Goal: Task Accomplishment & Management: Use online tool/utility

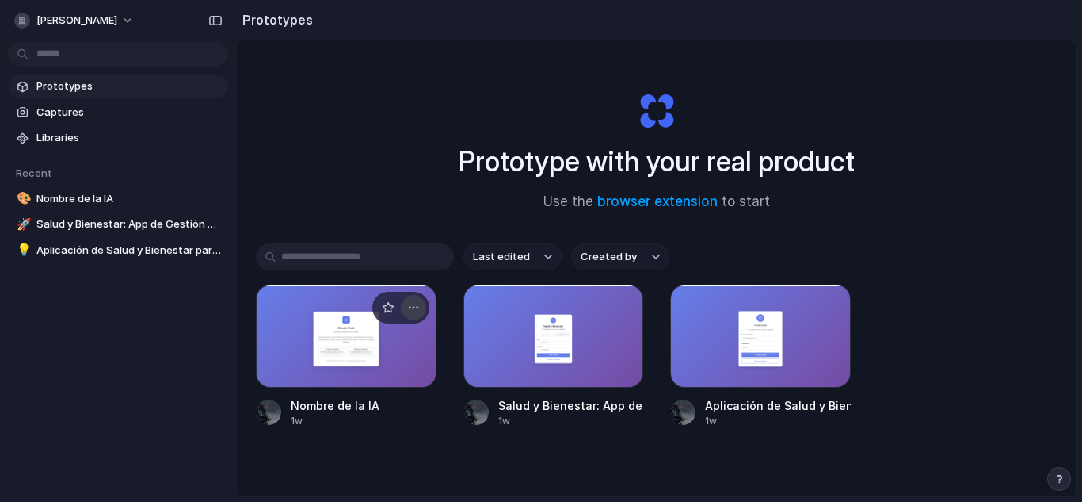
click at [416, 303] on div "button" at bounding box center [413, 307] width 13 height 13
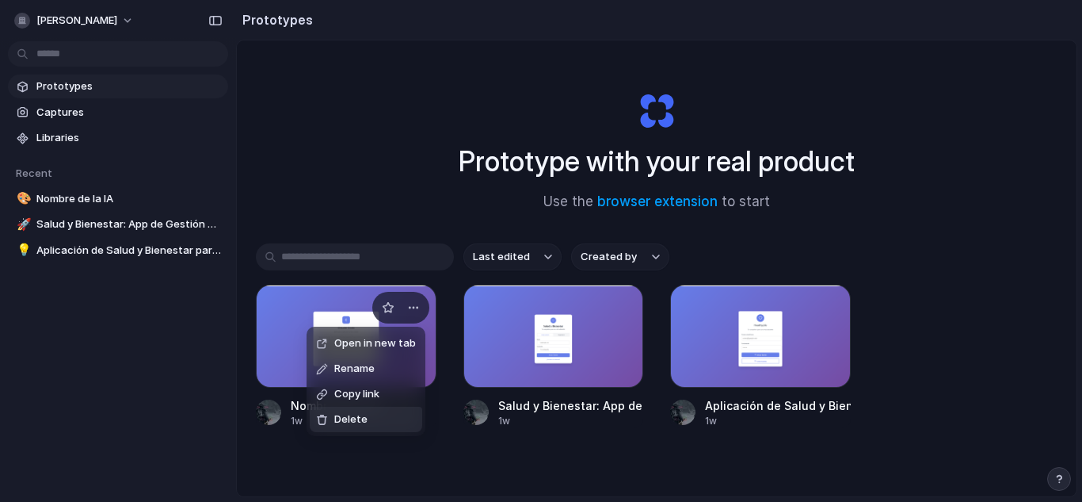
click at [369, 425] on li "Delete" at bounding box center [366, 418] width 113 height 25
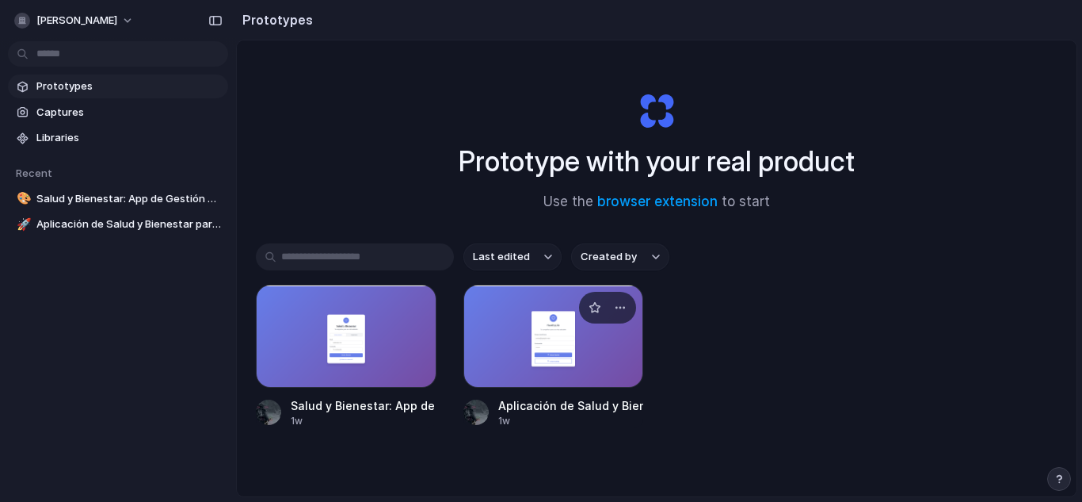
click at [517, 342] on div at bounding box center [554, 335] width 181 height 103
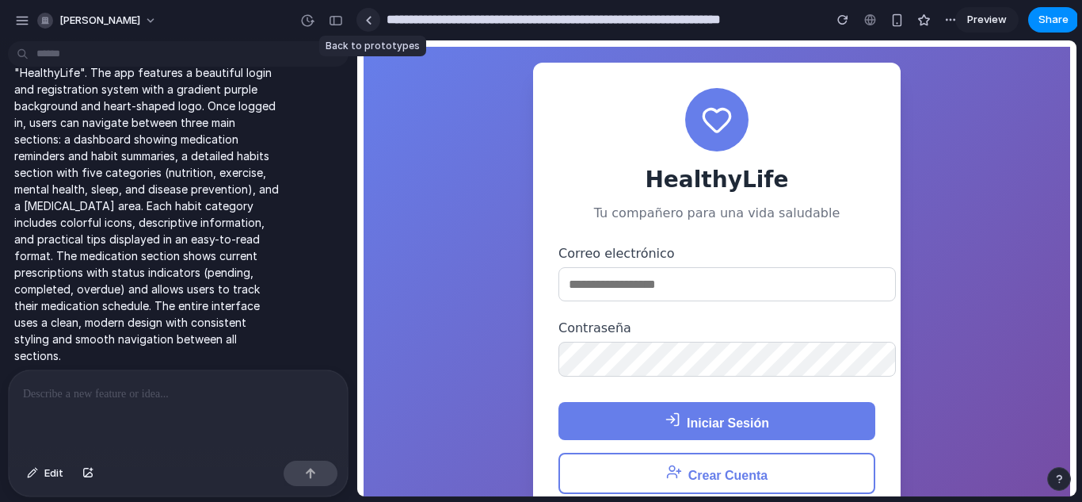
click at [369, 17] on div at bounding box center [368, 20] width 7 height 9
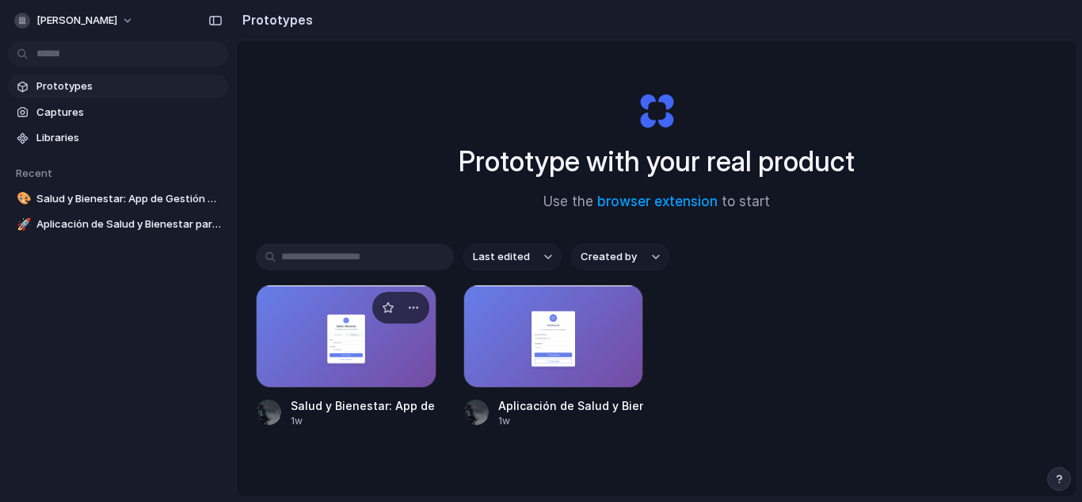
click at [343, 367] on div at bounding box center [346, 335] width 181 height 103
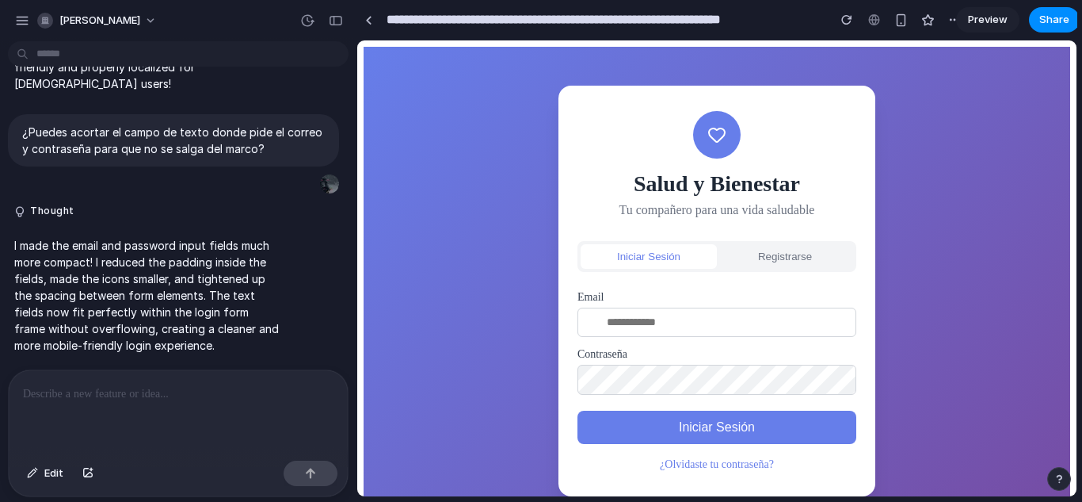
click at [785, 235] on div "Salud y Bienestar Tu compañero para una vida saludable Iniciar Sesión Registrar…" at bounding box center [717, 291] width 317 height 410
click at [781, 254] on button "Registrarse" at bounding box center [785, 256] width 136 height 25
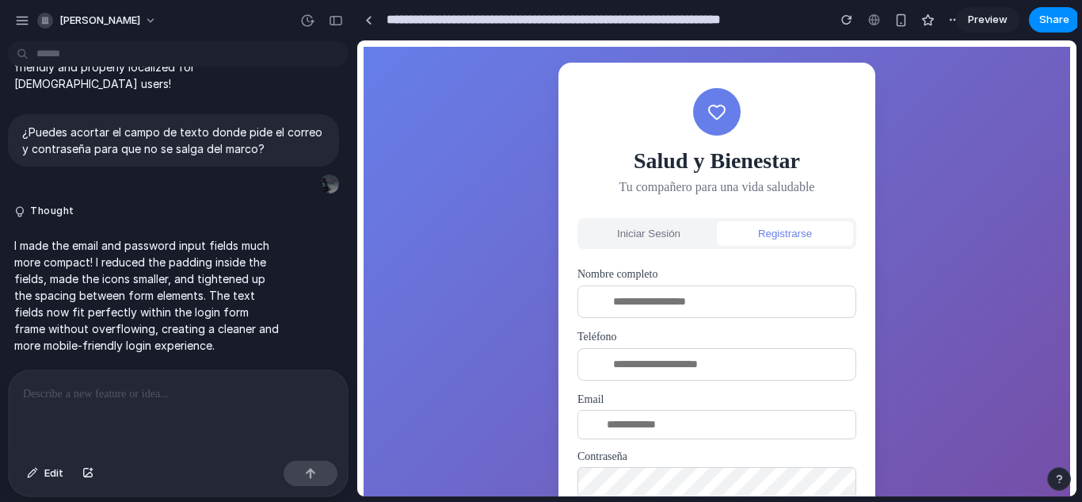
click at [666, 227] on button "Iniciar Sesión" at bounding box center [649, 233] width 136 height 25
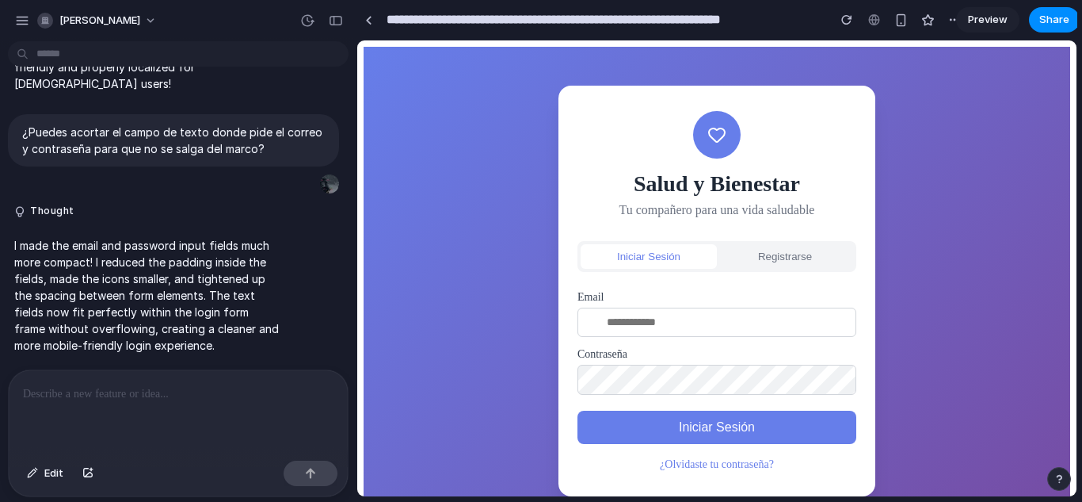
scroll to position [44, 0]
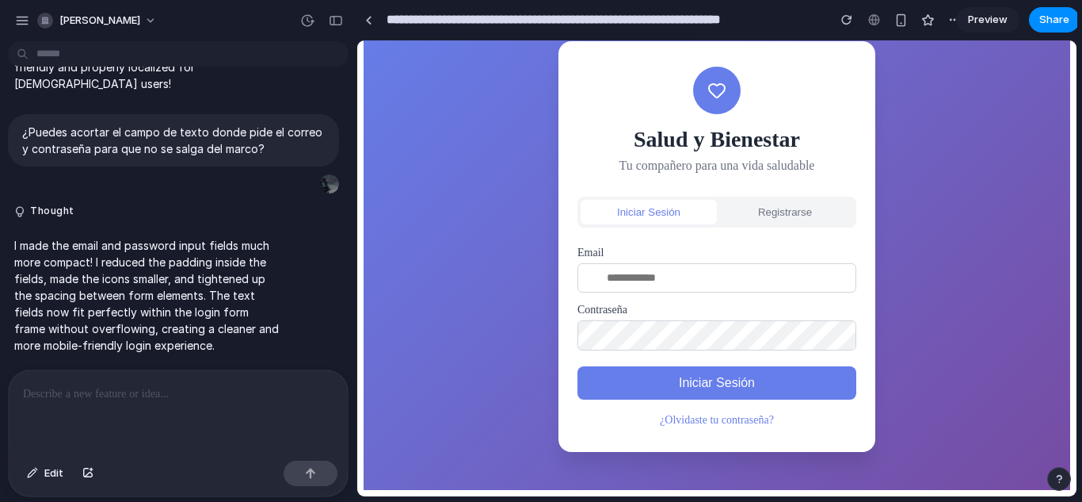
click at [687, 263] on input "email" at bounding box center [717, 277] width 279 height 29
type input "**********"
click at [665, 379] on button "Iniciar Sesión" at bounding box center [717, 382] width 279 height 33
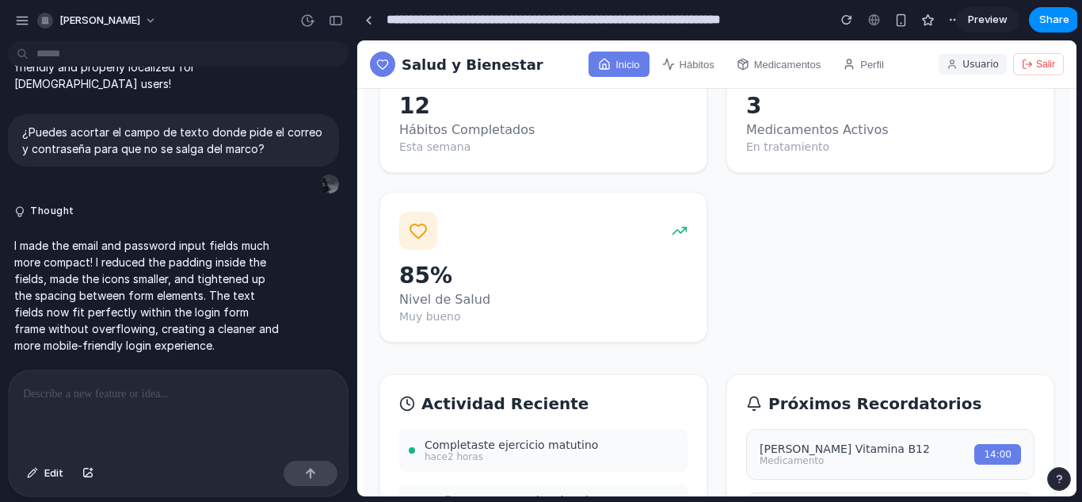
scroll to position [178, 0]
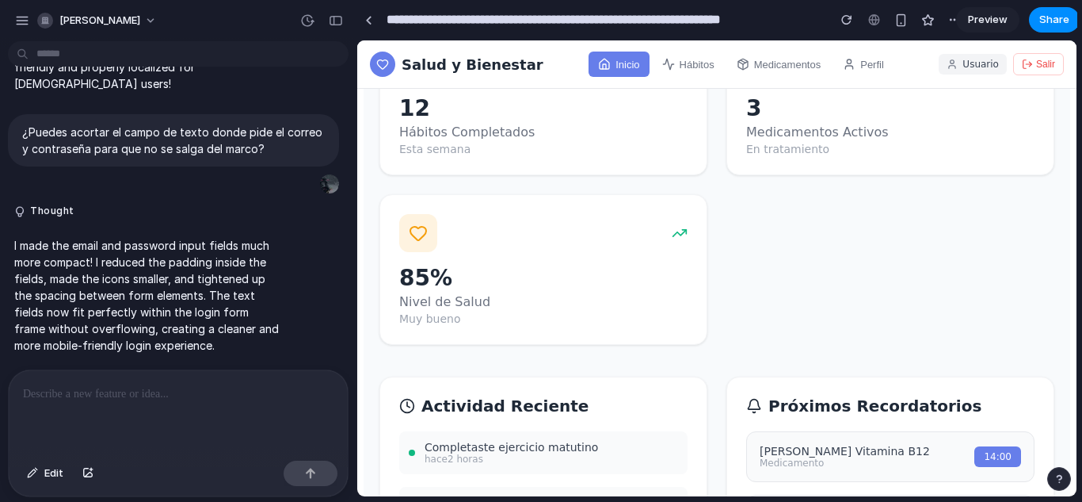
click at [678, 55] on button "Hábitos" at bounding box center [688, 64] width 71 height 25
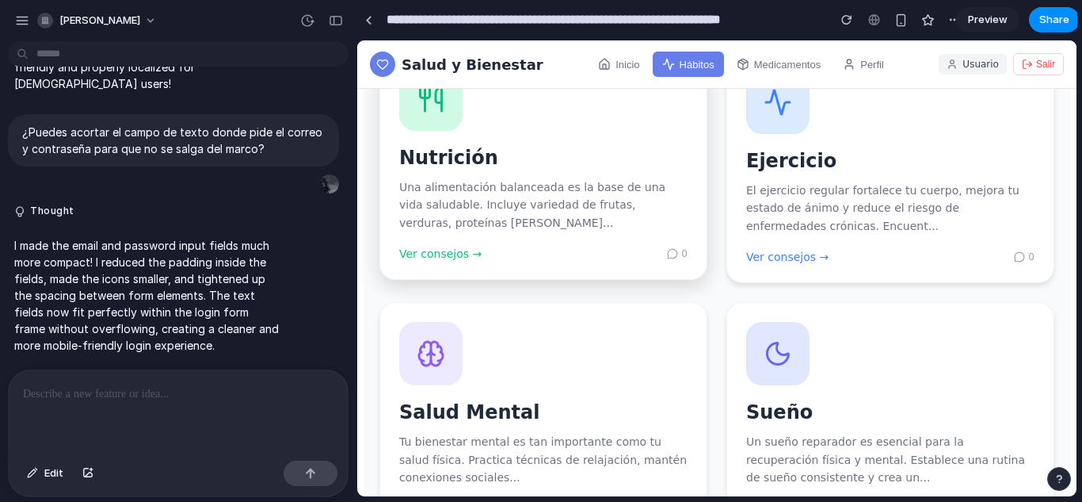
click at [683, 199] on div "Nutrición Una alimentación balanceada es la base de una vida saludable. Incluye…" at bounding box center [544, 164] width 328 height 232
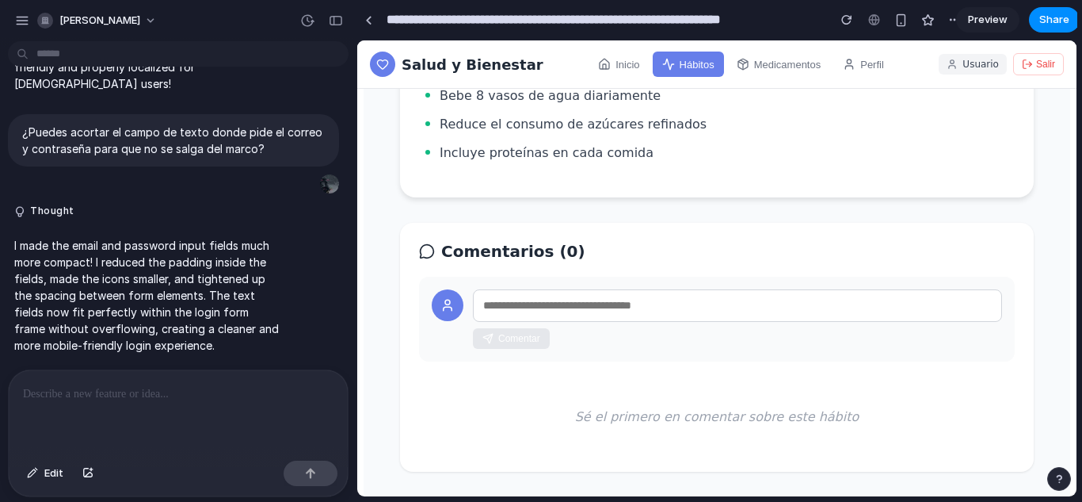
scroll to position [305, 0]
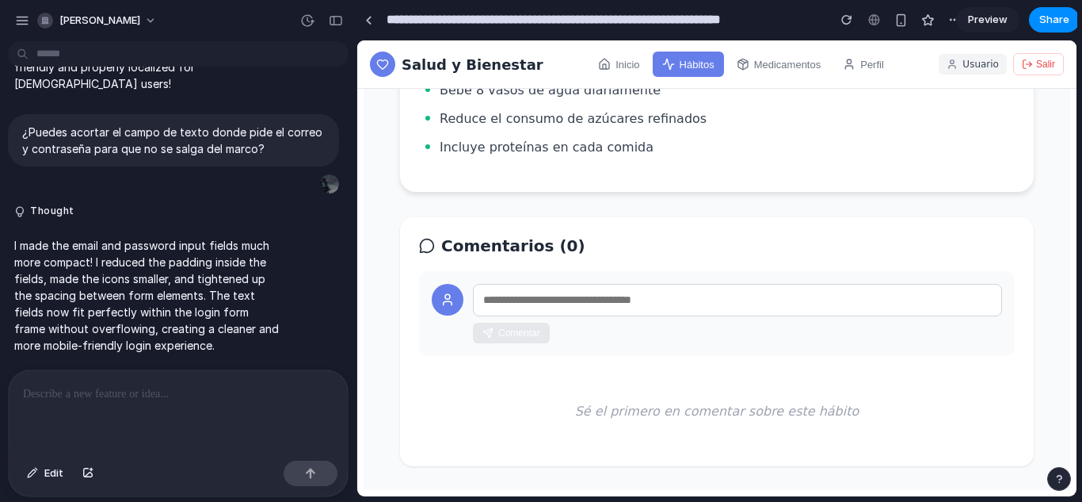
click at [641, 306] on input "text" at bounding box center [737, 300] width 529 height 32
type input "**********"
click at [492, 329] on button "Comentar" at bounding box center [511, 332] width 77 height 21
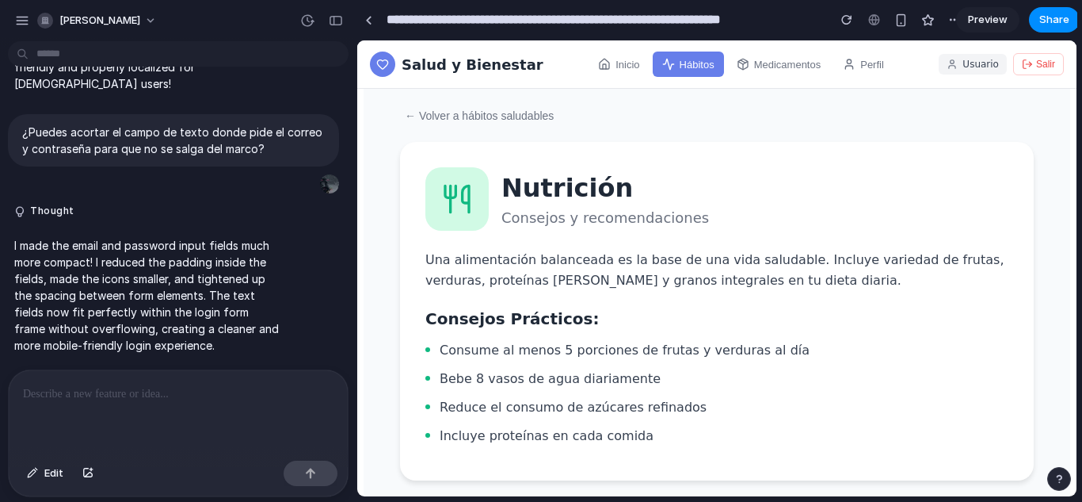
scroll to position [0, 0]
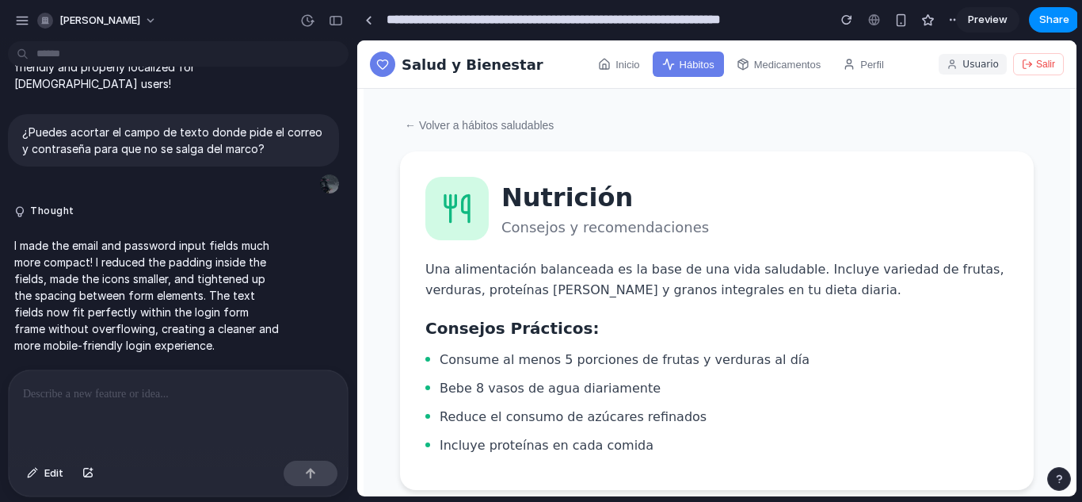
click at [773, 61] on button "Medicamentos" at bounding box center [779, 64] width 104 height 25
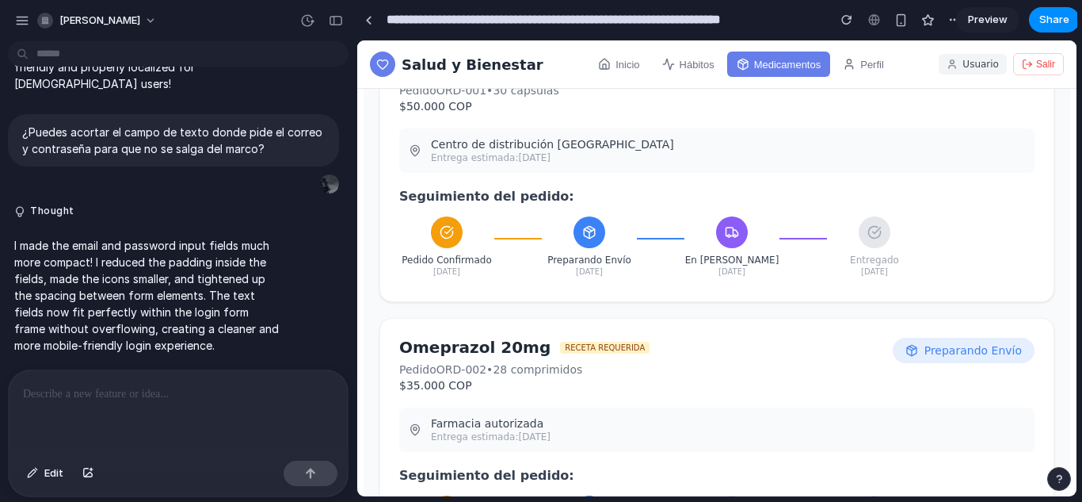
scroll to position [207, 0]
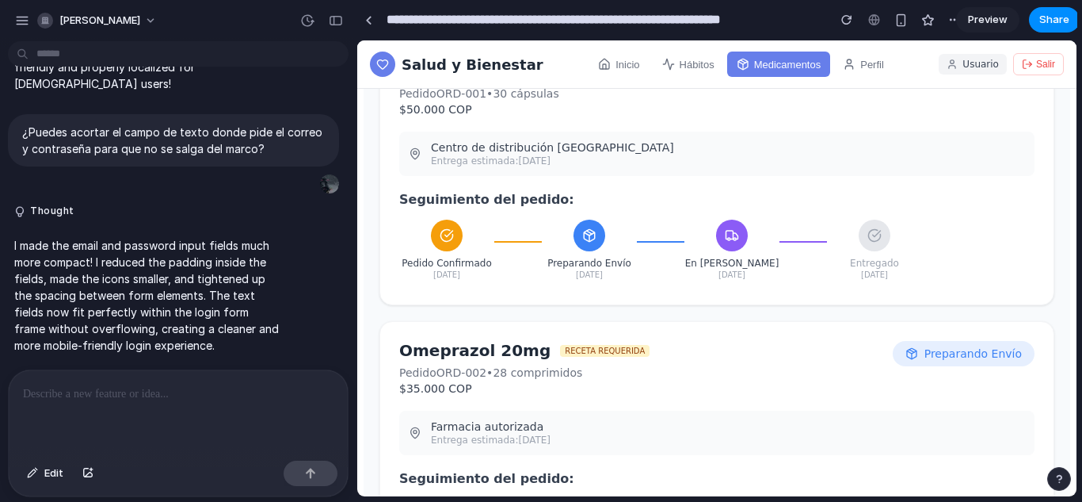
click at [847, 58] on button "Perfil" at bounding box center [864, 64] width 60 height 25
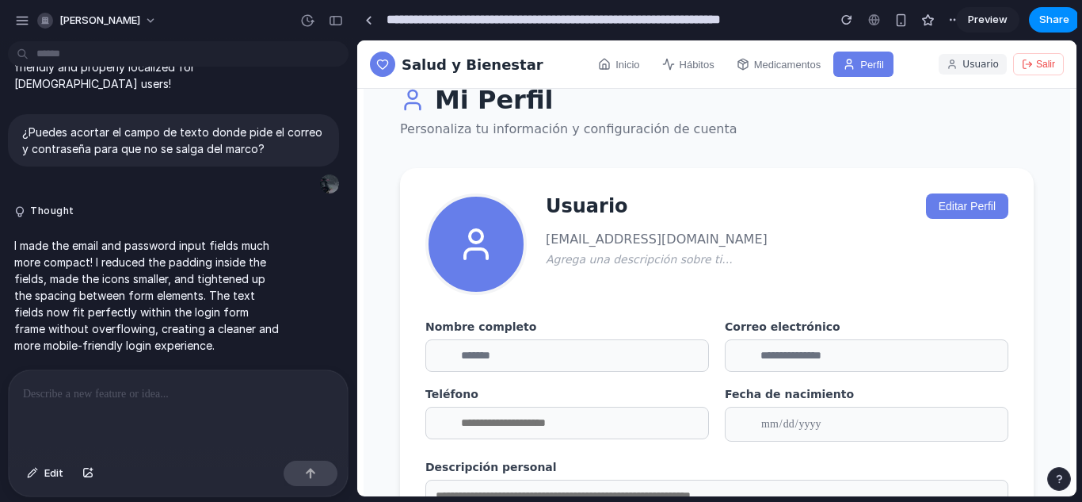
scroll to position [29, 0]
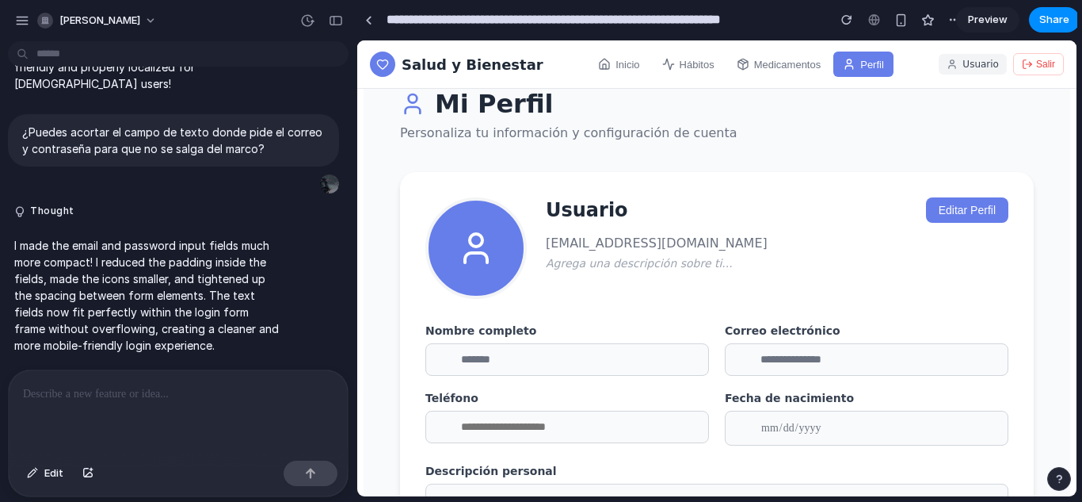
click at [966, 63] on span "Usuario" at bounding box center [981, 64] width 36 height 11
click at [899, 24] on div "button" at bounding box center [901, 19] width 13 height 13
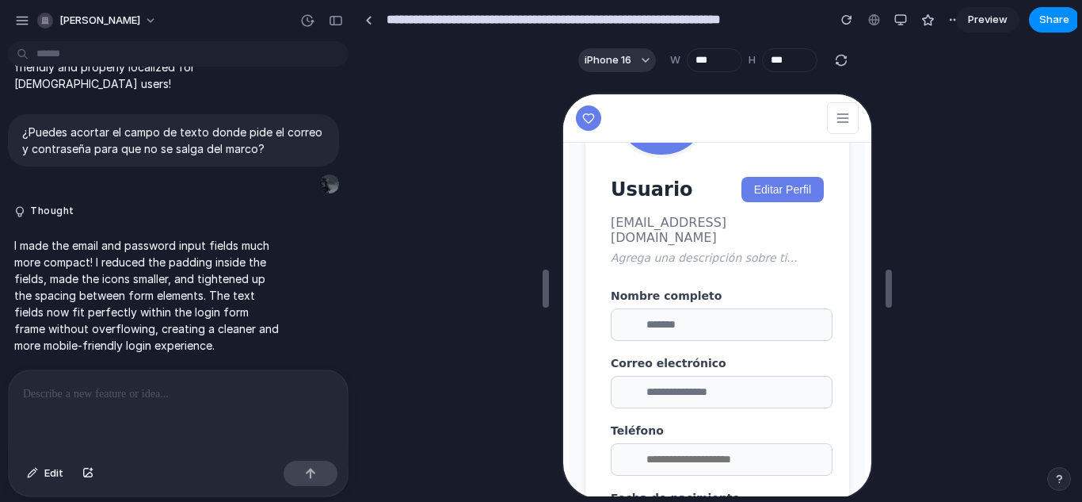
scroll to position [0, 0]
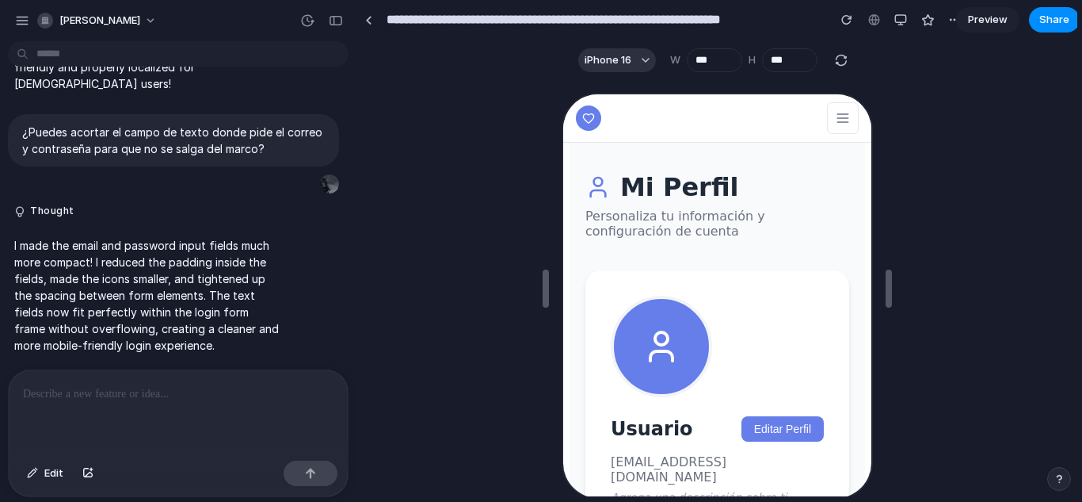
click at [833, 110] on icon at bounding box center [841, 117] width 16 height 16
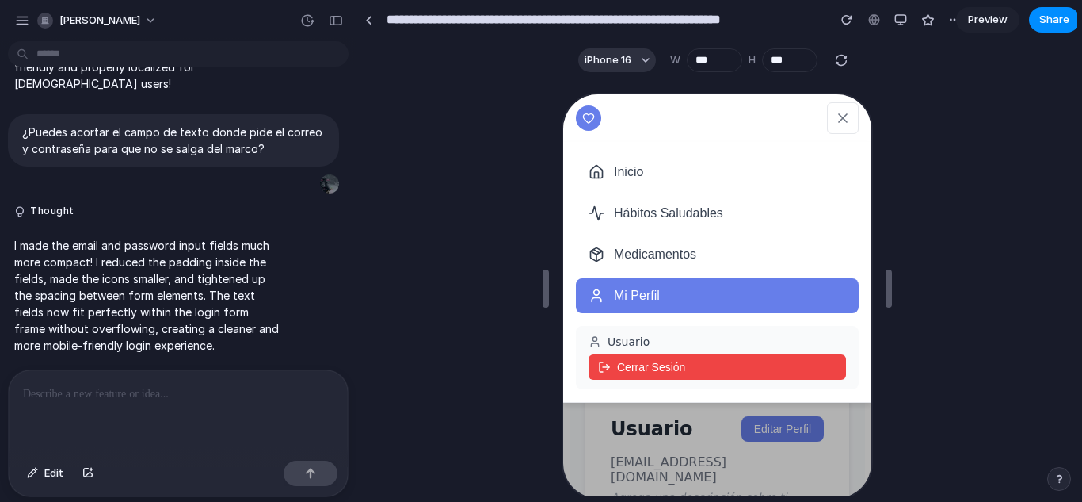
click at [646, 173] on button "Inicio" at bounding box center [715, 170] width 283 height 35
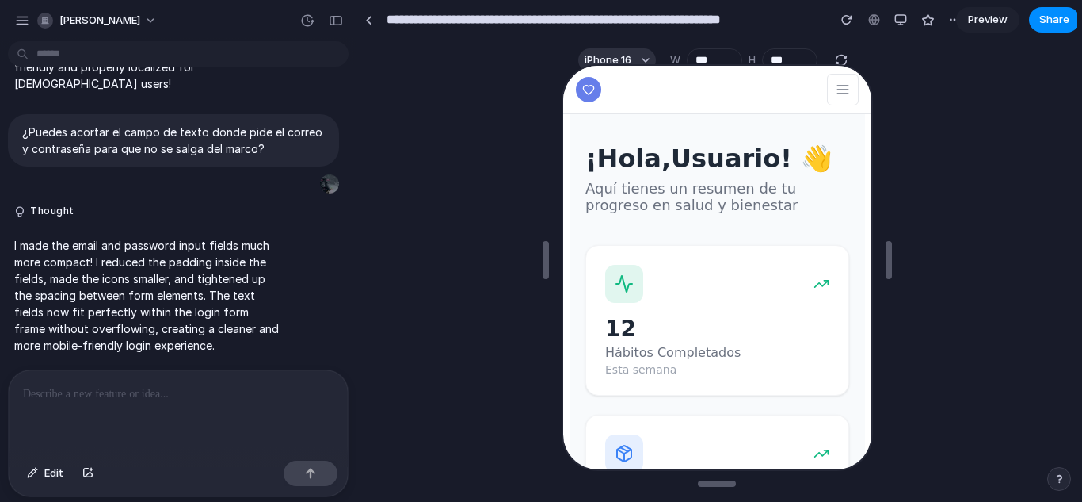
click at [835, 84] on icon at bounding box center [840, 84] width 10 height 0
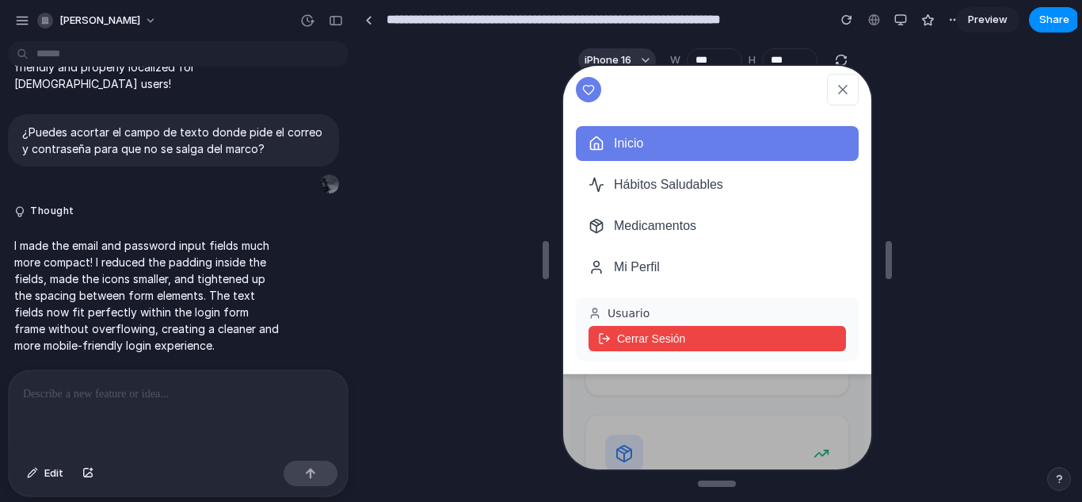
click at [662, 261] on button "Mi Perfil" at bounding box center [715, 265] width 283 height 35
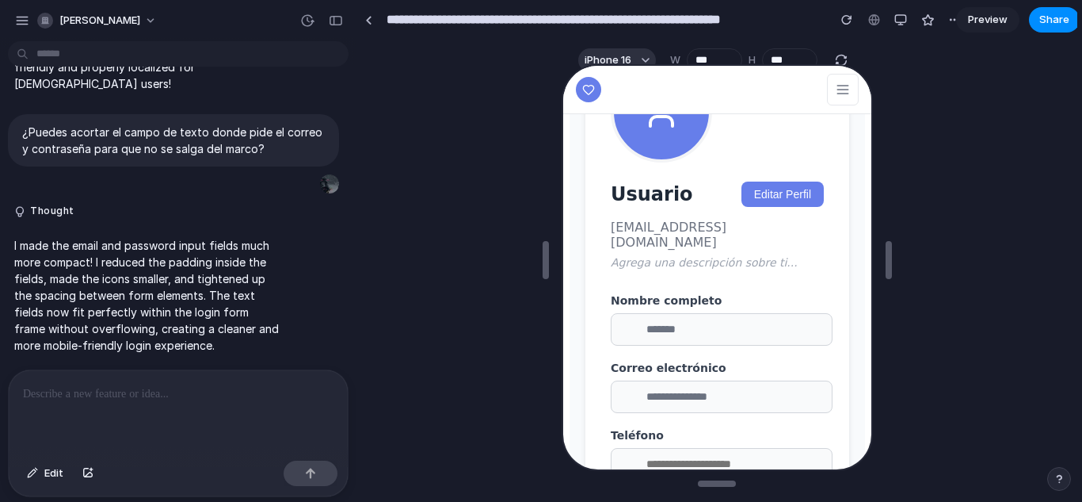
scroll to position [212, 0]
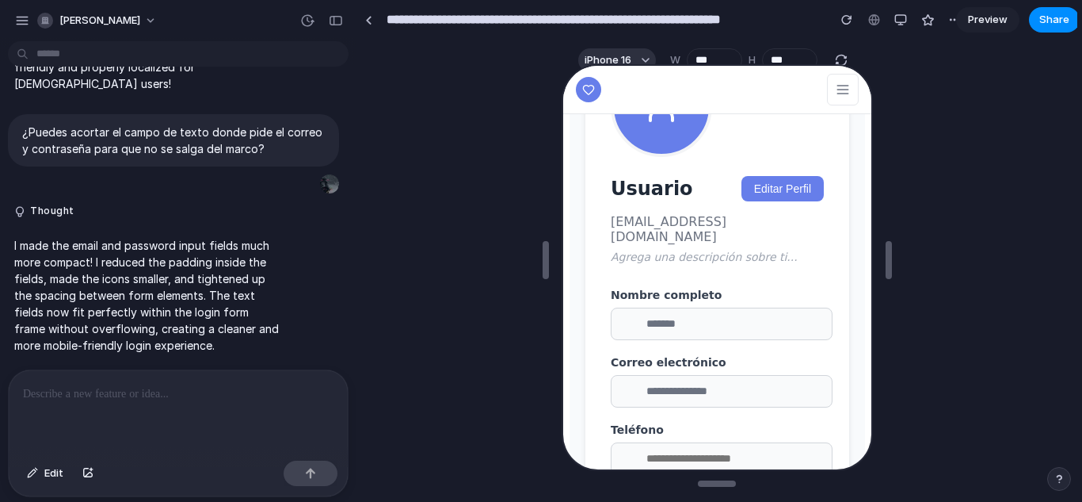
click at [654, 353] on div "**********" at bounding box center [715, 415] width 213 height 256
click at [667, 344] on div "**********" at bounding box center [715, 415] width 213 height 256
click at [675, 410] on div "**********" at bounding box center [715, 415] width 213 height 256
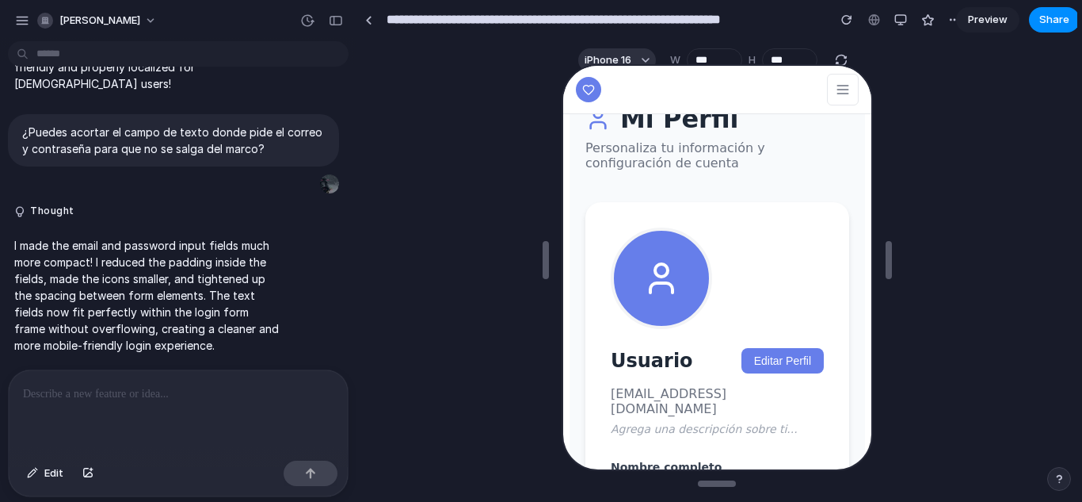
scroll to position [0, 0]
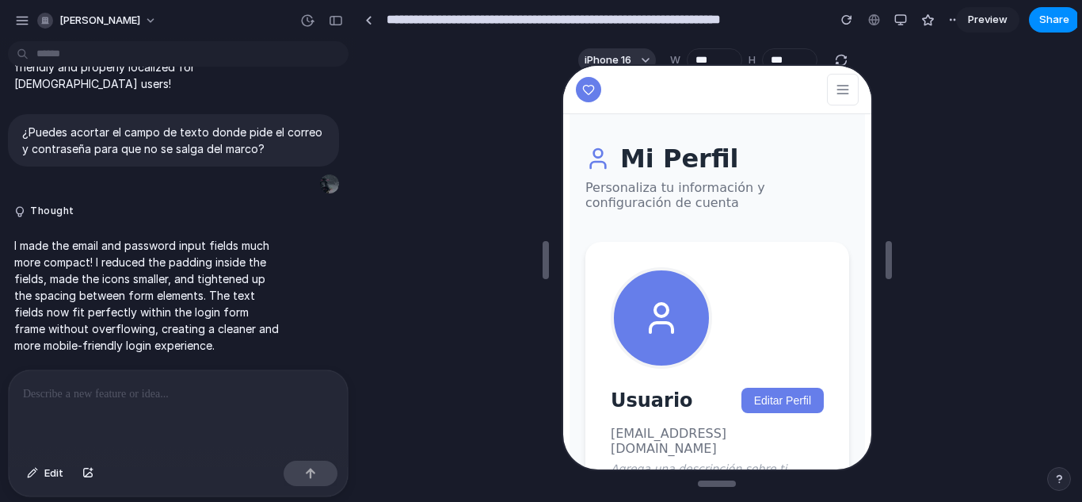
click at [835, 84] on icon at bounding box center [840, 84] width 10 height 0
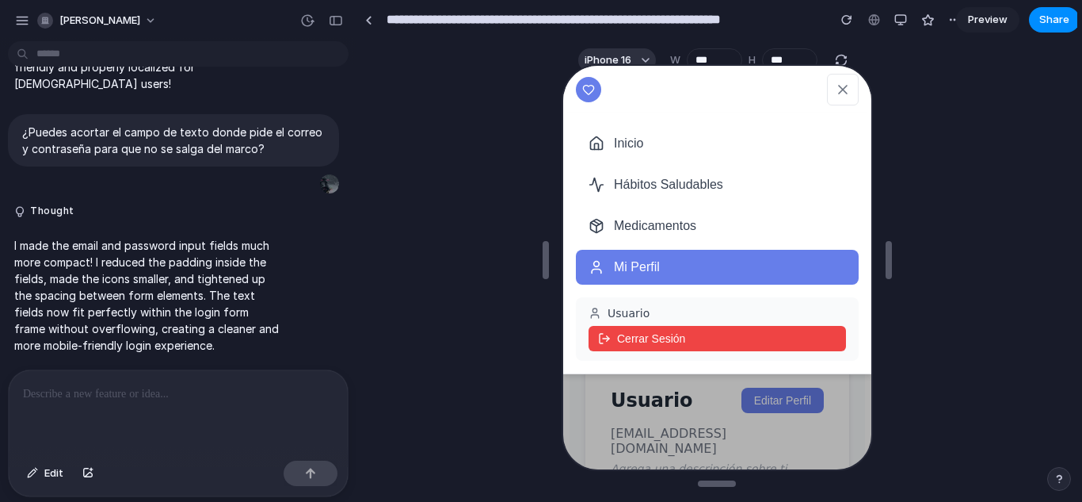
click at [670, 226] on button "Medicamentos" at bounding box center [715, 224] width 283 height 35
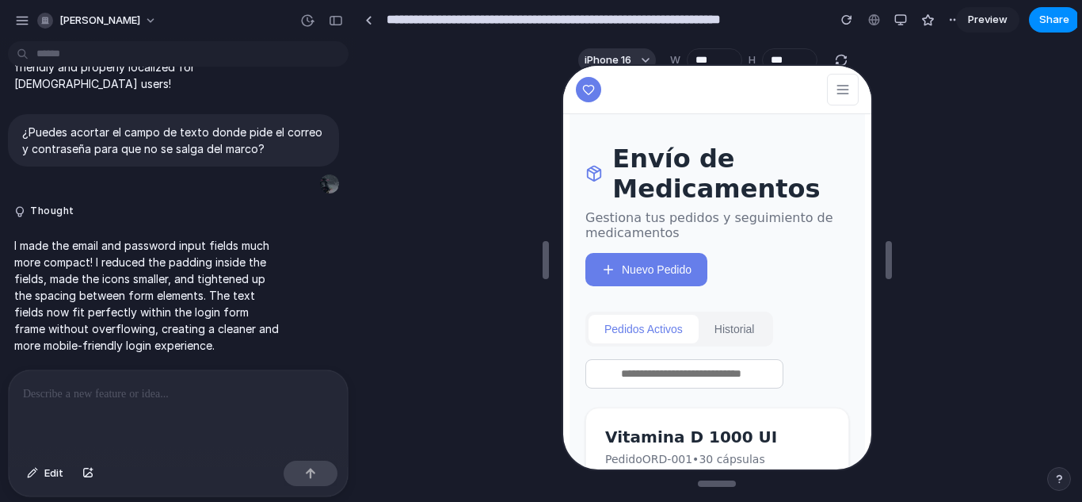
scroll to position [112, 0]
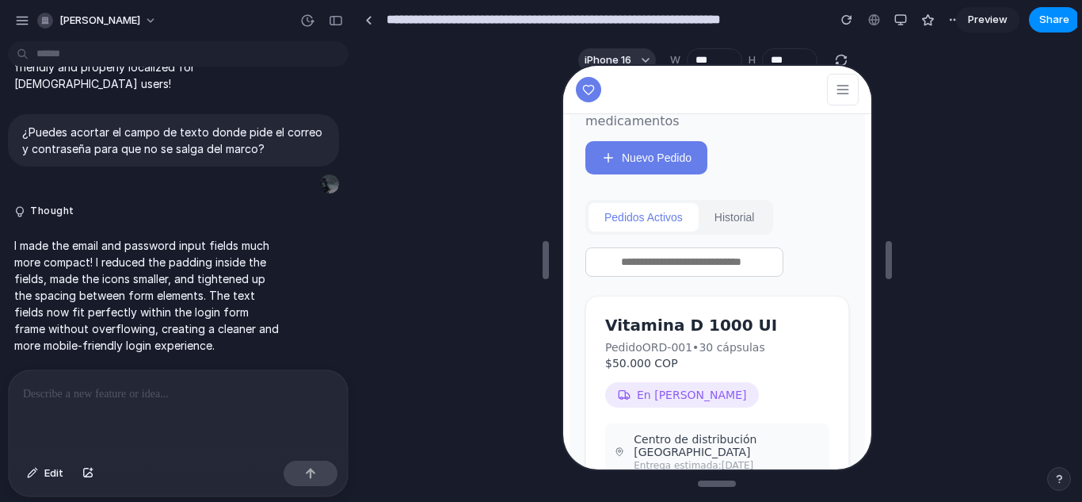
click at [731, 224] on button "Historial" at bounding box center [732, 215] width 72 height 29
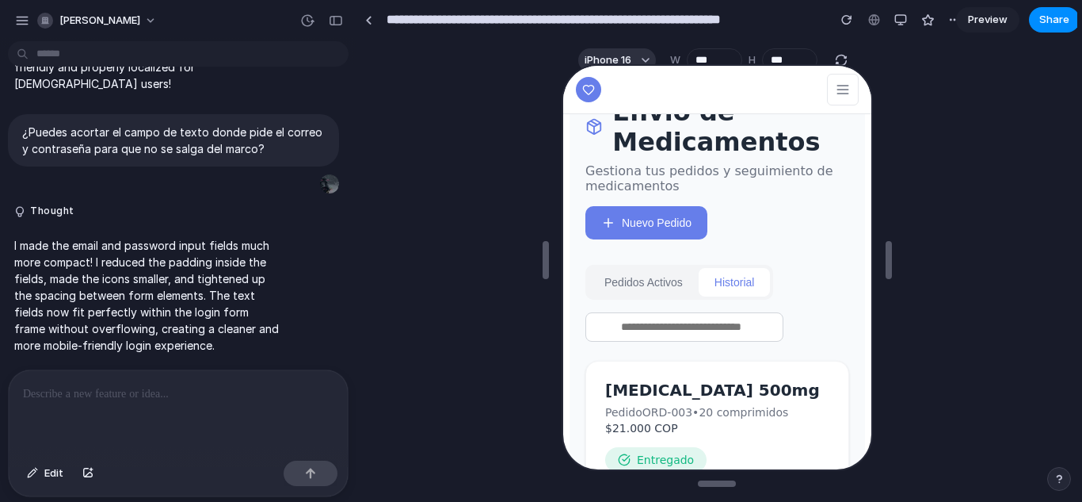
scroll to position [0, 0]
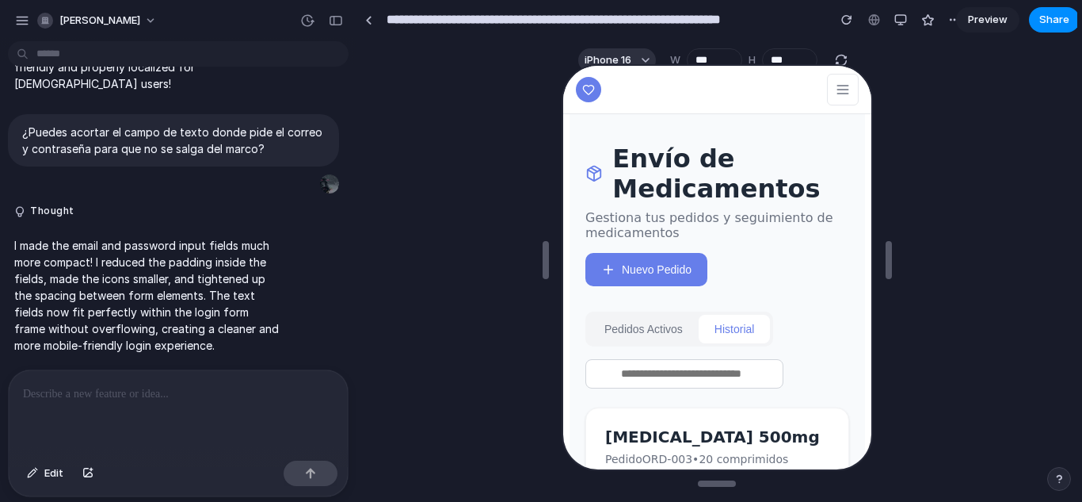
click at [641, 334] on button "Pedidos Activos" at bounding box center [641, 327] width 110 height 29
click at [231, 384] on p at bounding box center [178, 393] width 311 height 19
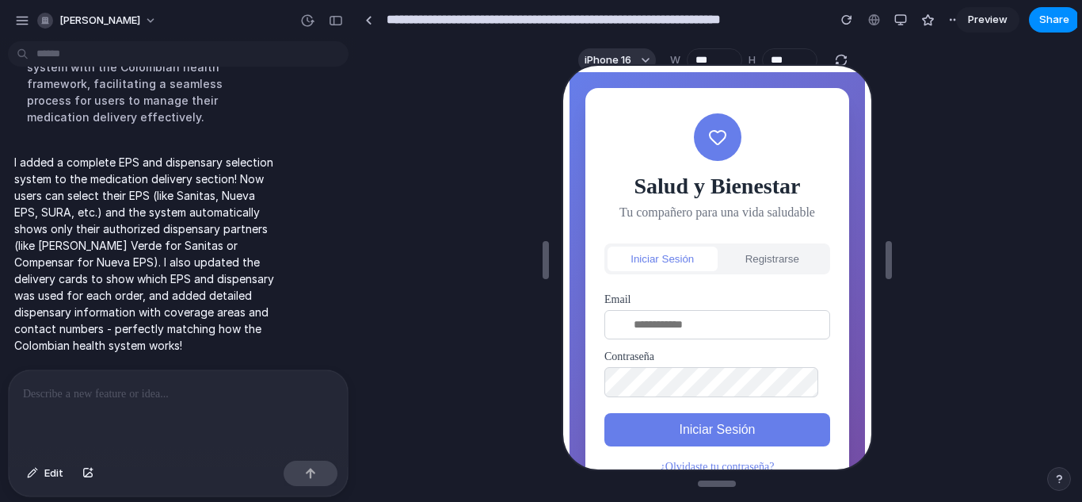
scroll to position [52, 0]
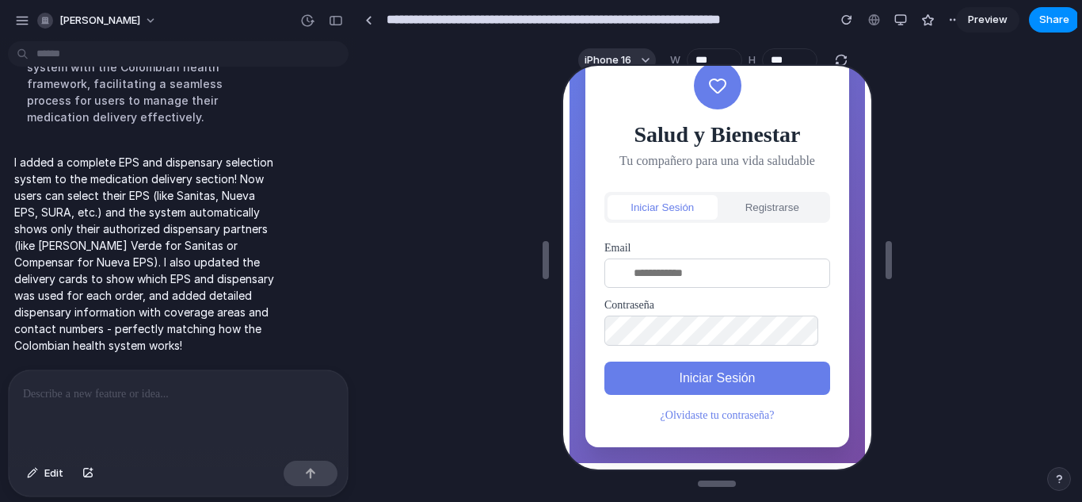
click at [696, 275] on input "email" at bounding box center [715, 271] width 226 height 29
type input "**********"
click at [719, 307] on label "Contraseña" at bounding box center [715, 303] width 226 height 13
click at [681, 374] on button "Iniciar Sesión" at bounding box center [715, 376] width 226 height 33
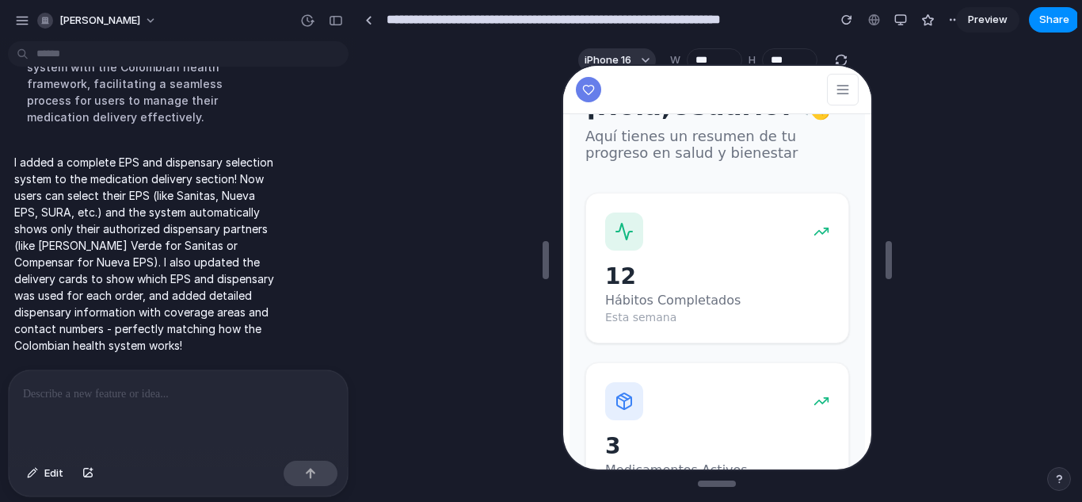
scroll to position [0, 0]
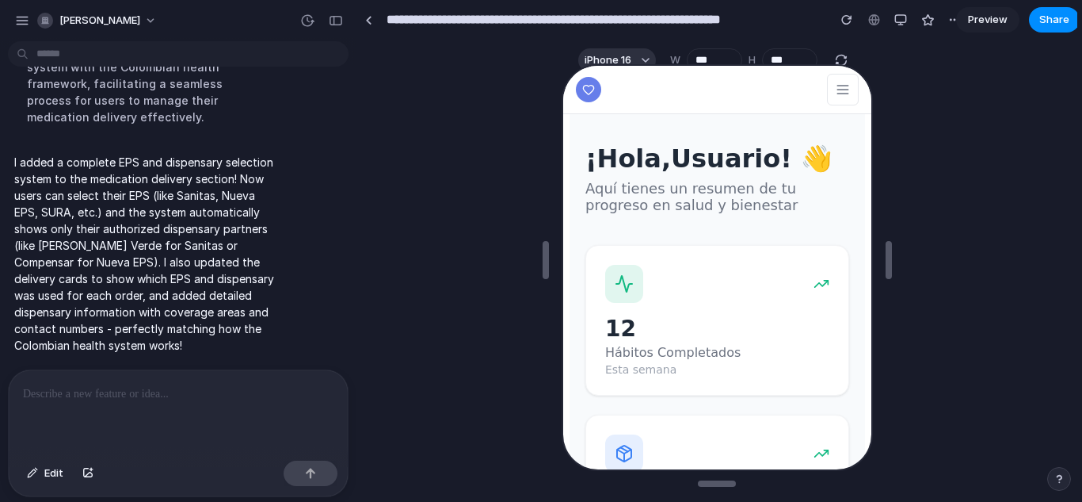
click at [835, 92] on icon at bounding box center [840, 92] width 10 height 0
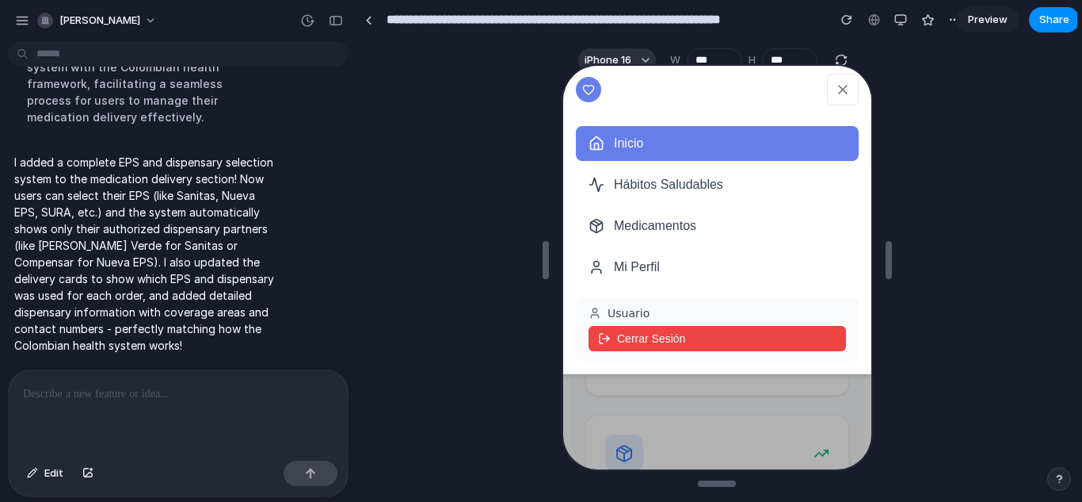
click at [693, 225] on button "Medicamentos" at bounding box center [715, 224] width 283 height 35
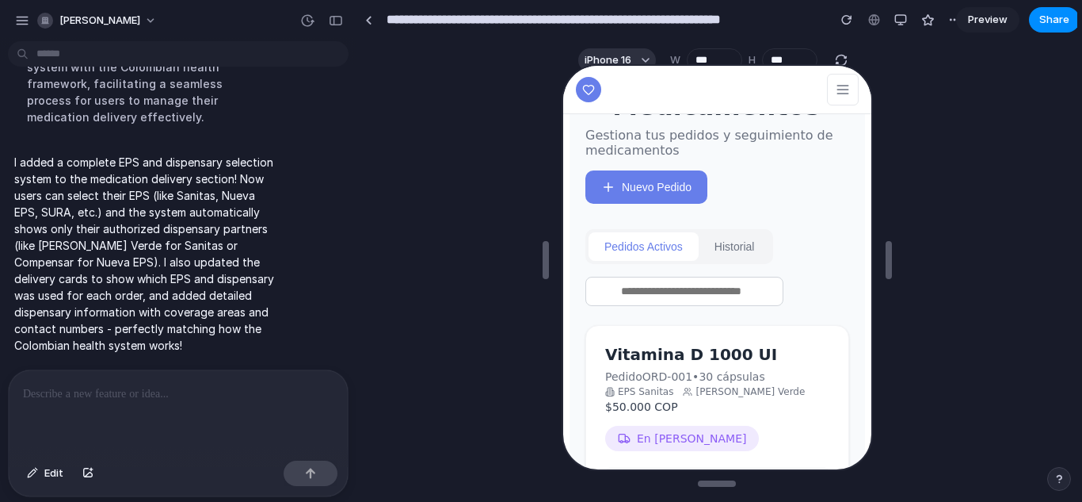
scroll to position [83, 0]
click at [681, 187] on button "Nuevo Pedido" at bounding box center [644, 184] width 122 height 33
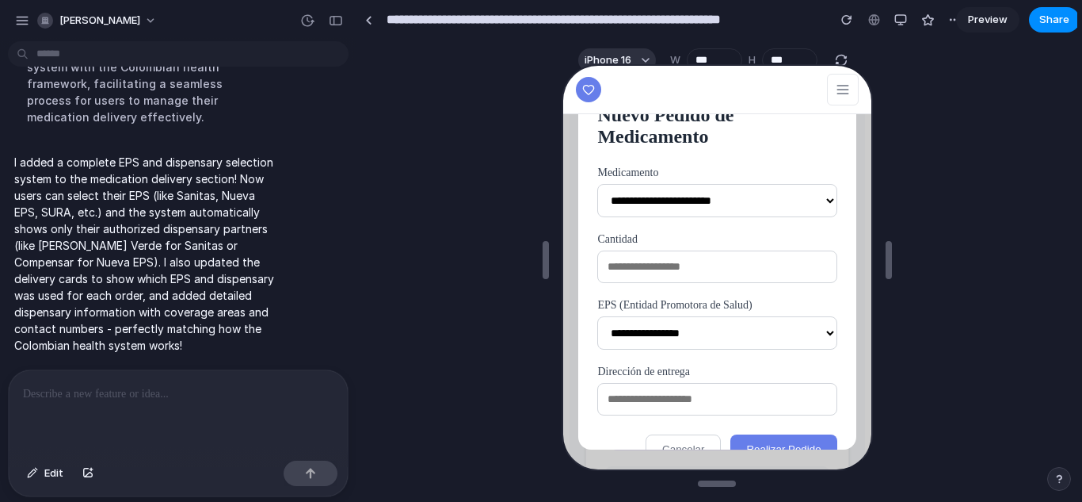
click at [693, 209] on select "**********" at bounding box center [714, 198] width 239 height 33
click at [692, 333] on select "**********" at bounding box center [714, 331] width 239 height 33
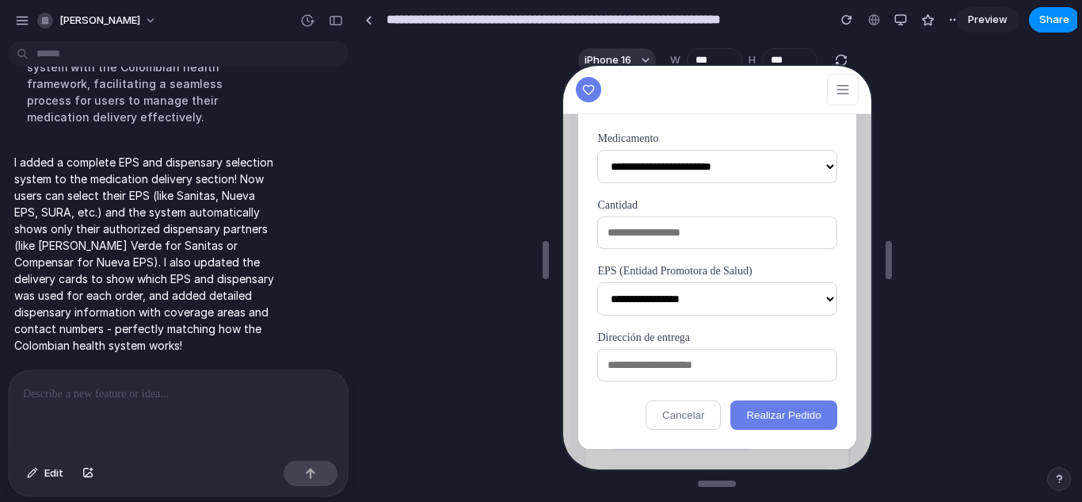
click at [707, 284] on select "**********" at bounding box center [714, 296] width 239 height 33
click at [774, 258] on form "**********" at bounding box center [714, 279] width 239 height 297
click at [658, 365] on input "text" at bounding box center [714, 363] width 239 height 32
click at [683, 414] on button "Cancelar" at bounding box center [680, 413] width 75 height 29
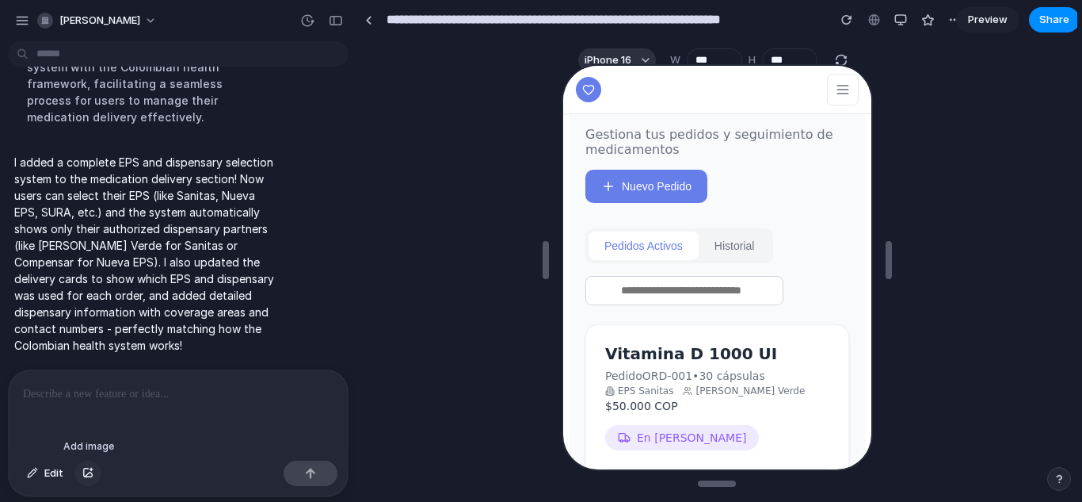
click at [93, 474] on div "button" at bounding box center [87, 473] width 11 height 10
click at [731, 258] on button "Historial" at bounding box center [732, 244] width 72 height 29
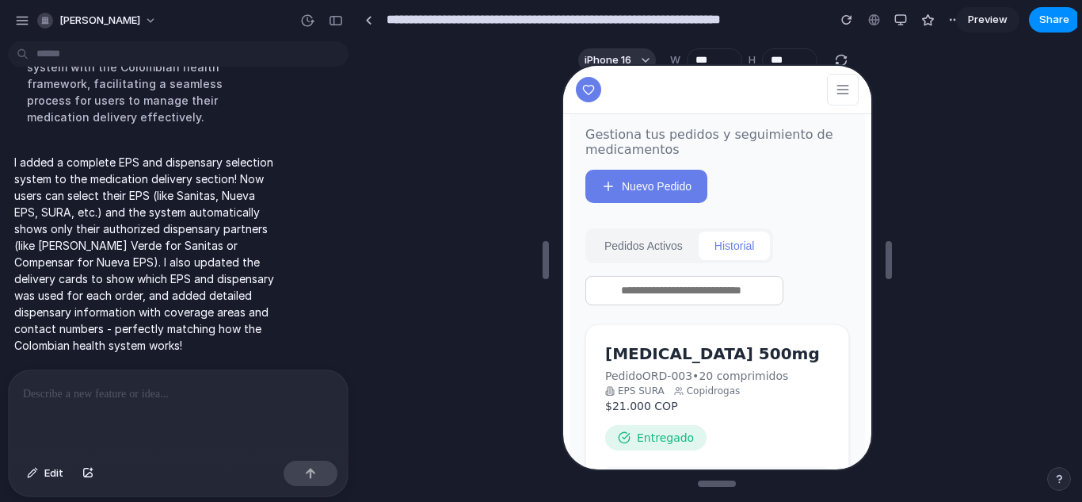
drag, startPoint x: 662, startPoint y: 255, endPoint x: 684, endPoint y: 399, distance: 145.0
click at [684, 399] on div "Envío de Medicamentos Gestiona tus pedidos y seguimiento de medicamentos Nuevo …" at bounding box center [715, 348] width 296 height 627
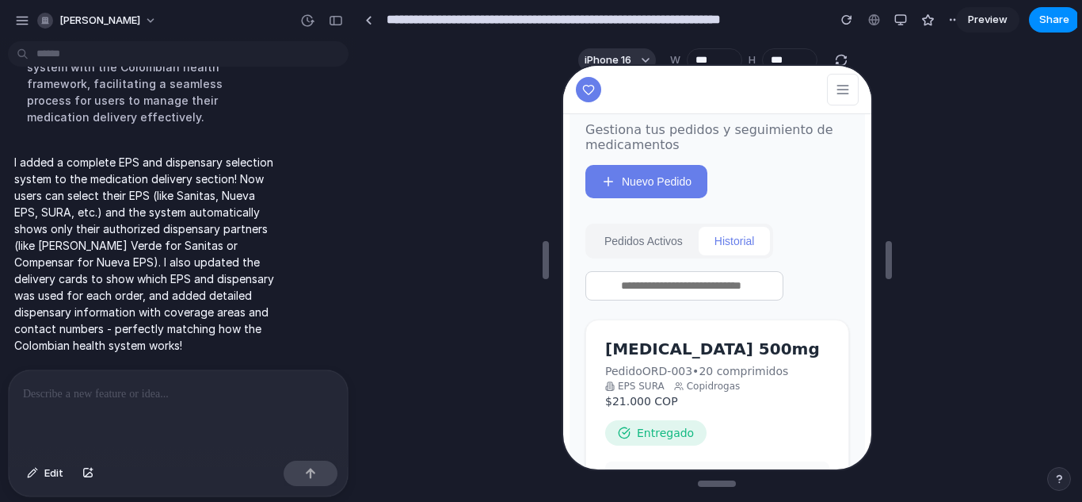
scroll to position [0, 0]
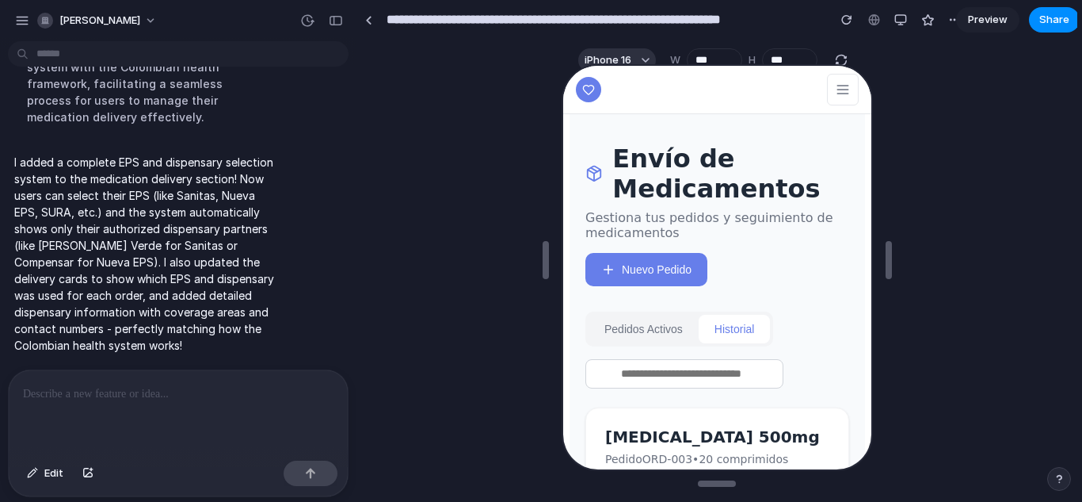
click at [833, 93] on icon at bounding box center [841, 88] width 16 height 16
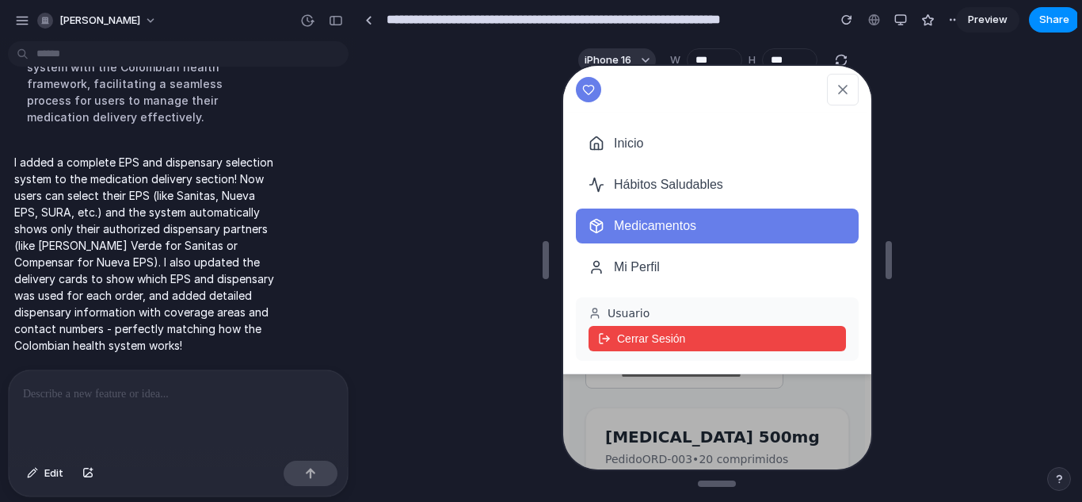
click at [693, 221] on button "Medicamentos" at bounding box center [715, 224] width 283 height 35
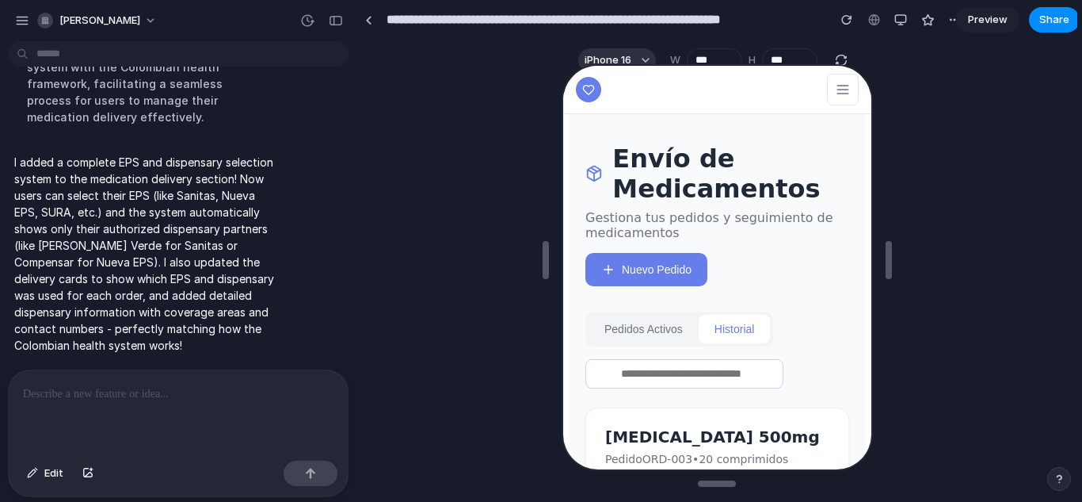
click at [654, 283] on button "Nuevo Pedido" at bounding box center [644, 267] width 122 height 33
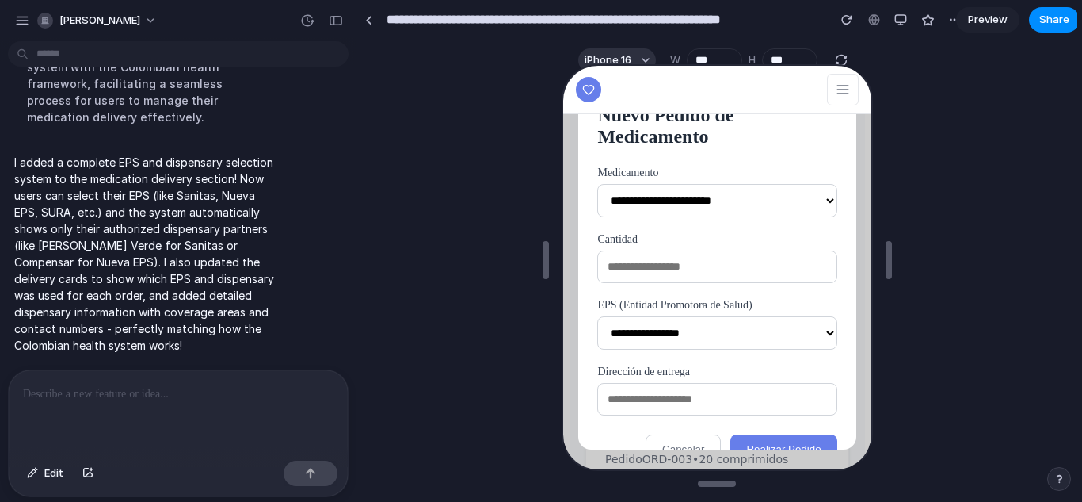
click at [673, 195] on select "**********" at bounding box center [714, 198] width 239 height 33
select select "**********"
click at [595, 182] on select "**********" at bounding box center [714, 198] width 239 height 33
click at [648, 276] on input "text" at bounding box center [714, 265] width 239 height 32
type input "*"
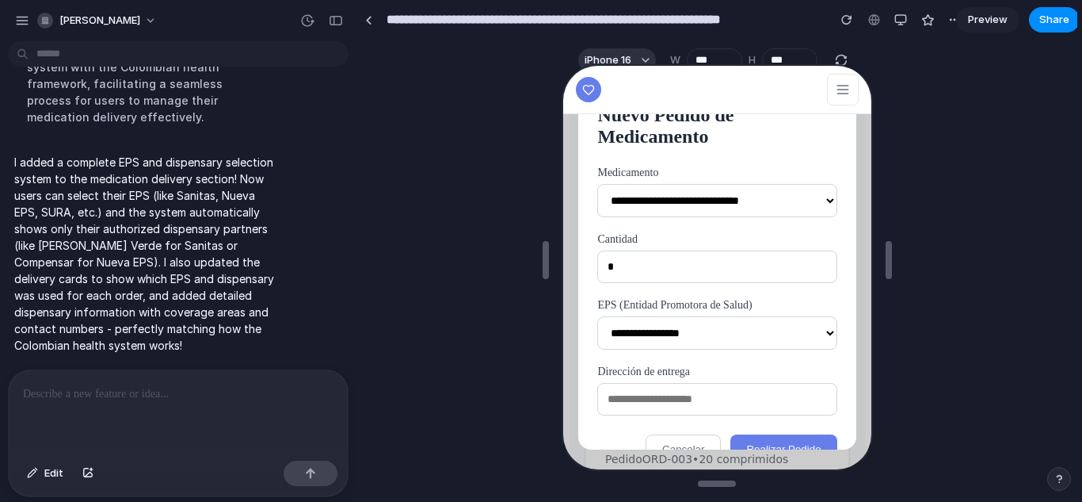
click at [635, 335] on select "**********" at bounding box center [714, 331] width 239 height 33
select select "*******"
click at [595, 315] on select "**********" at bounding box center [714, 331] width 239 height 33
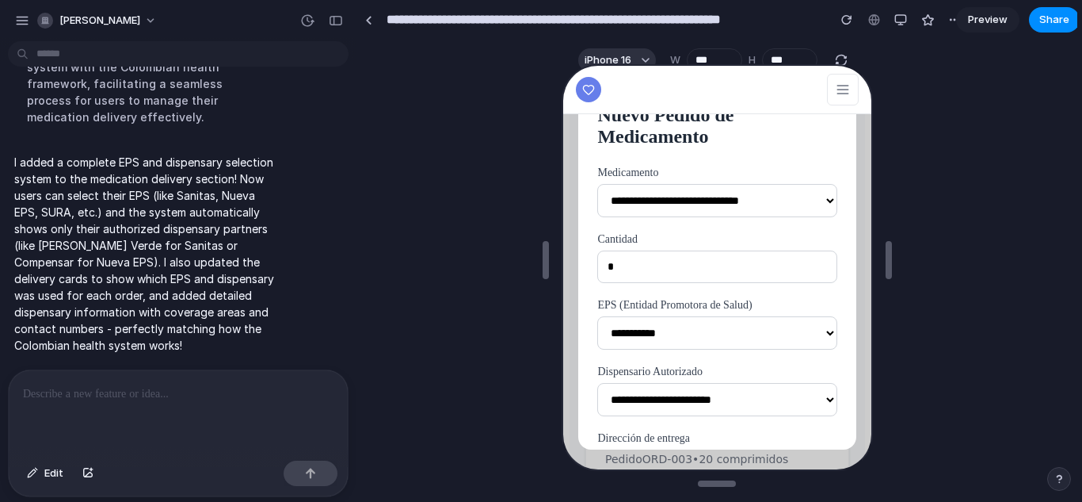
click at [650, 399] on select "**********" at bounding box center [714, 397] width 239 height 33
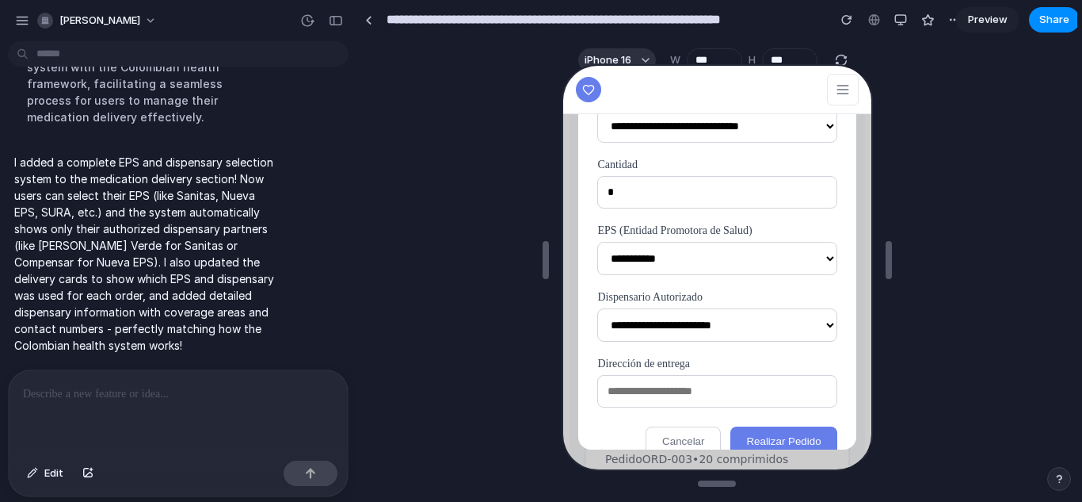
scroll to position [75, 0]
click at [683, 315] on select "**********" at bounding box center [714, 322] width 239 height 33
select select "**********"
click at [595, 306] on select "**********" at bounding box center [714, 322] width 239 height 33
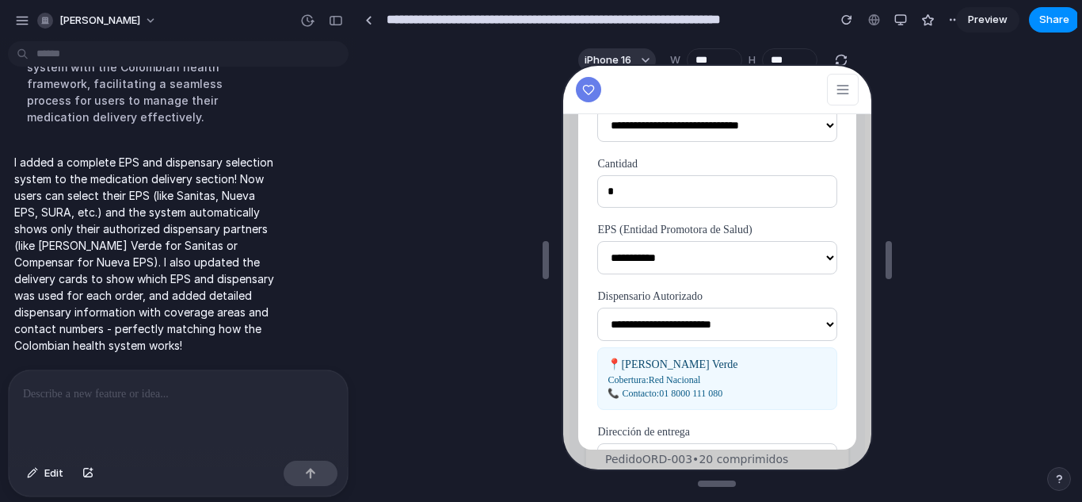
scroll to position [176, 0]
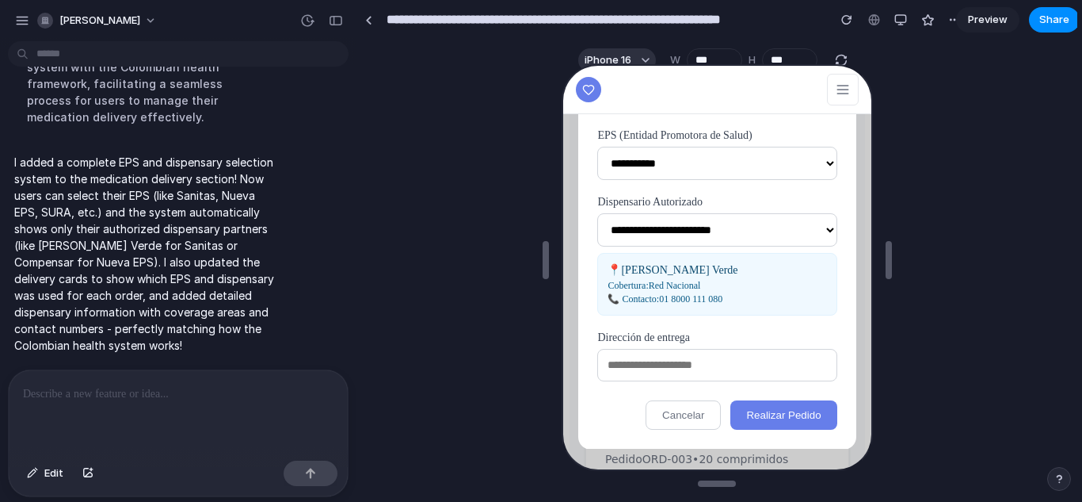
click at [689, 358] on input "text" at bounding box center [714, 363] width 239 height 32
type input "**********"
click at [765, 422] on button "Realizar Pedido" at bounding box center [781, 413] width 106 height 29
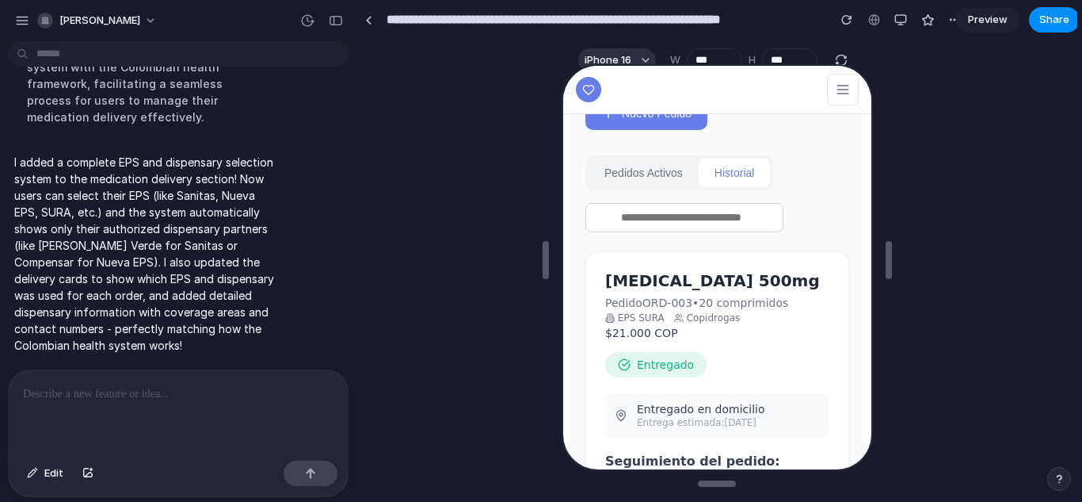
scroll to position [155, 0]
click at [628, 168] on div "Pedidos Activos Historial" at bounding box center [677, 172] width 188 height 35
click at [635, 185] on button "Pedidos Activos" at bounding box center [641, 172] width 110 height 29
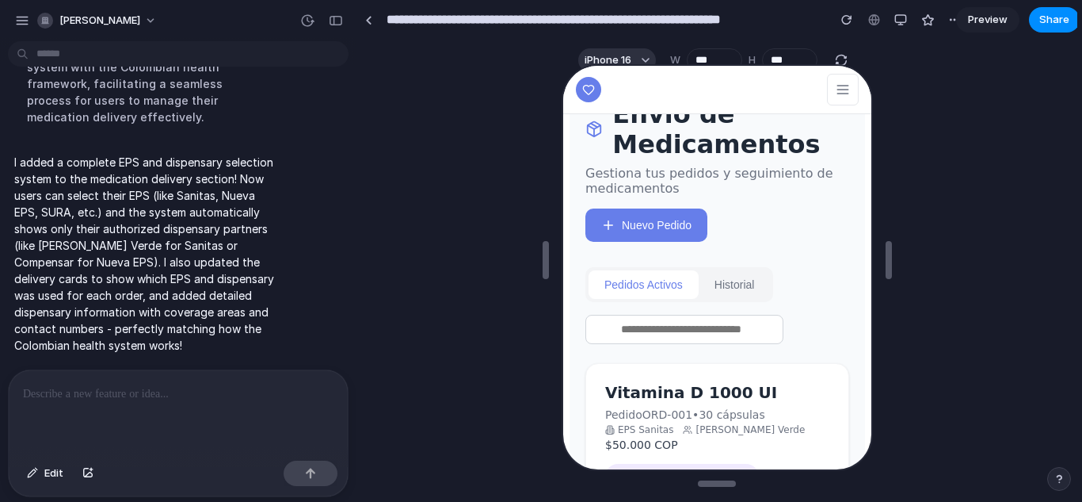
scroll to position [0, 0]
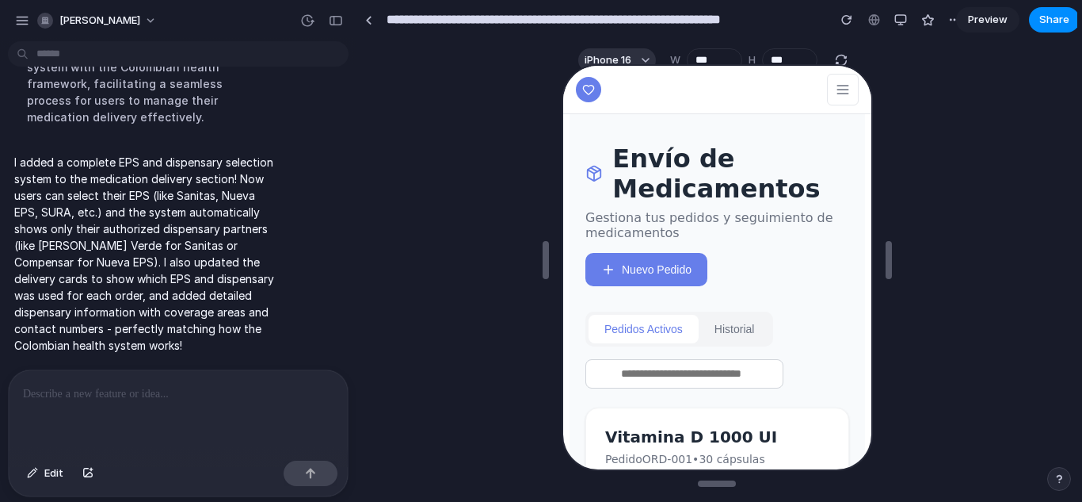
click at [835, 92] on icon at bounding box center [840, 92] width 10 height 0
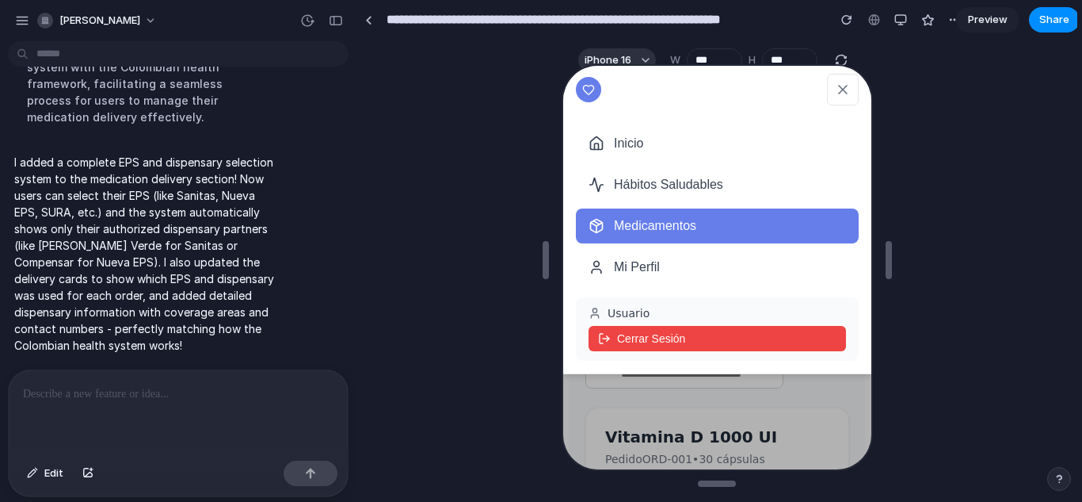
click at [708, 181] on button "Hábitos Saludables" at bounding box center [715, 183] width 283 height 35
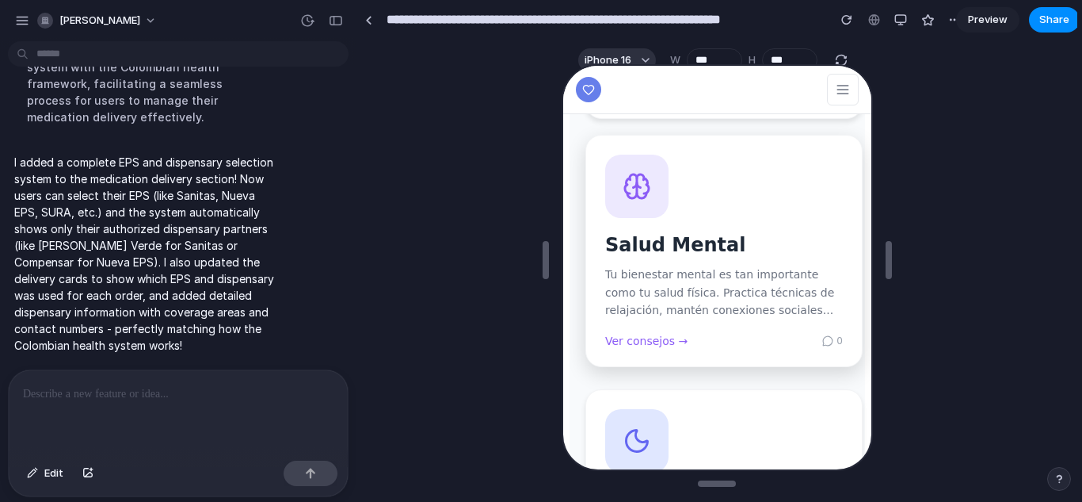
scroll to position [663, 3]
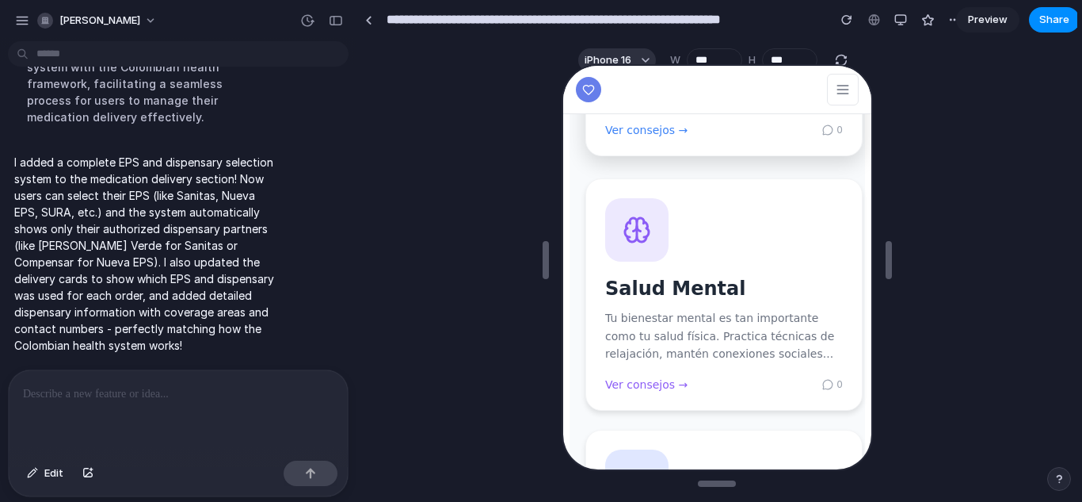
click at [825, 123] on icon at bounding box center [825, 128] width 11 height 11
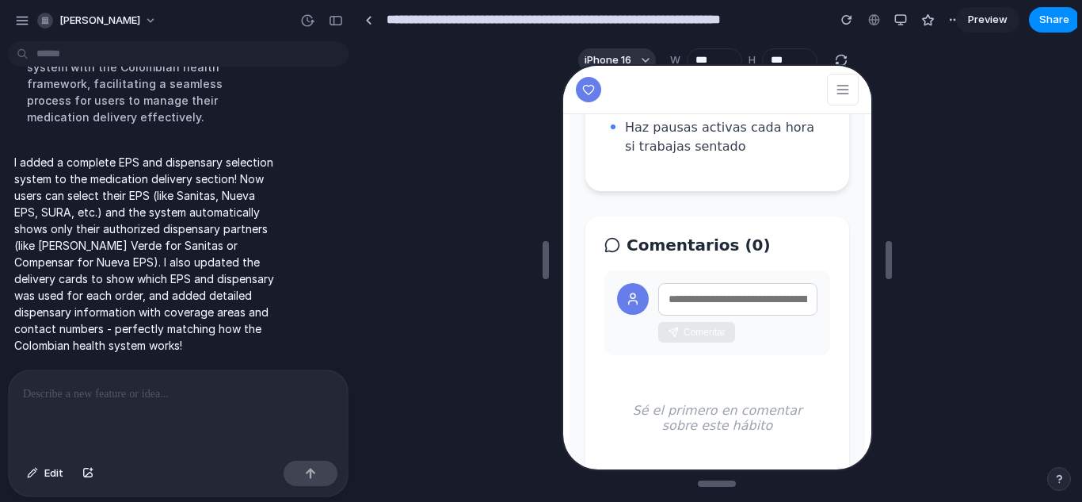
click at [715, 281] on input "text" at bounding box center [735, 297] width 159 height 32
type input "**********"
click at [699, 320] on button "Comentar" at bounding box center [694, 330] width 77 height 21
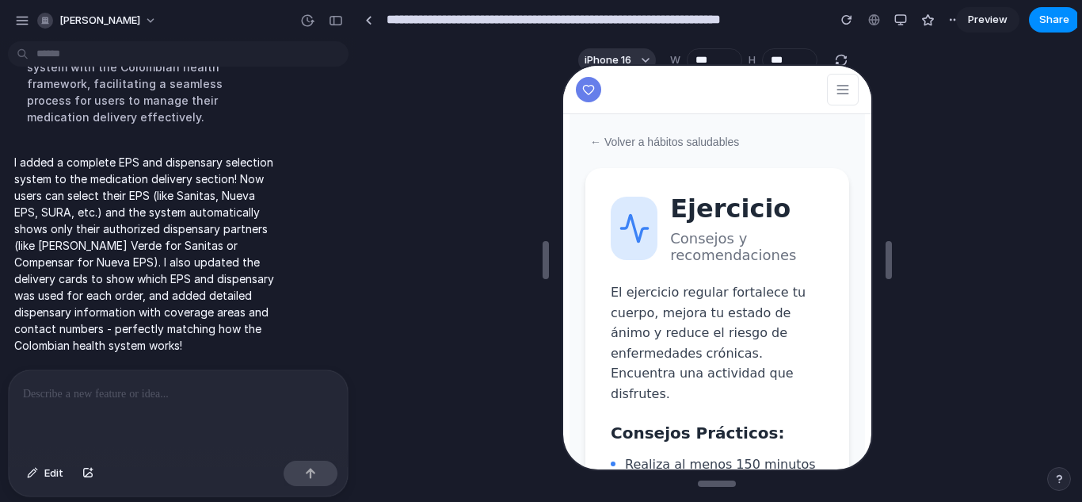
scroll to position [0, 0]
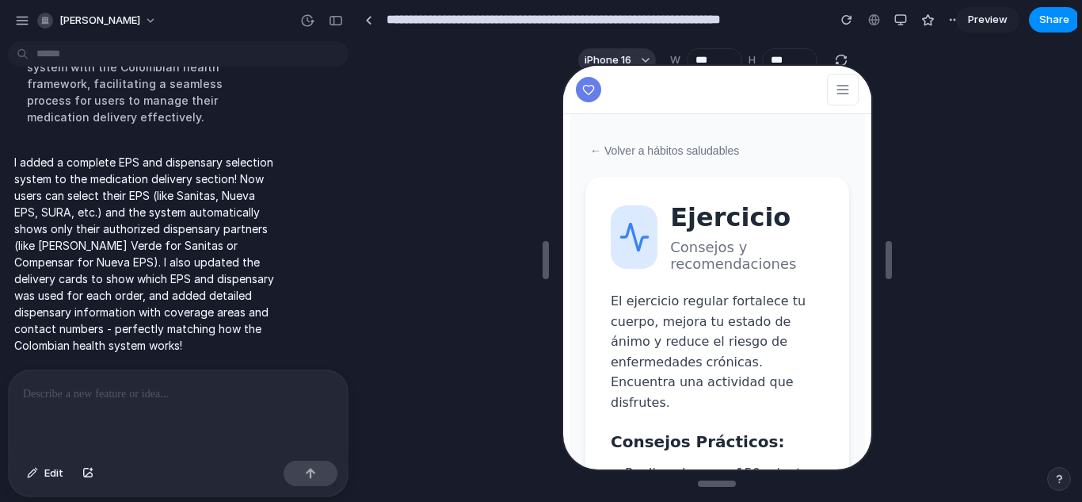
click at [616, 155] on button "← Volver a hábitos saludables" at bounding box center [662, 149] width 158 height 14
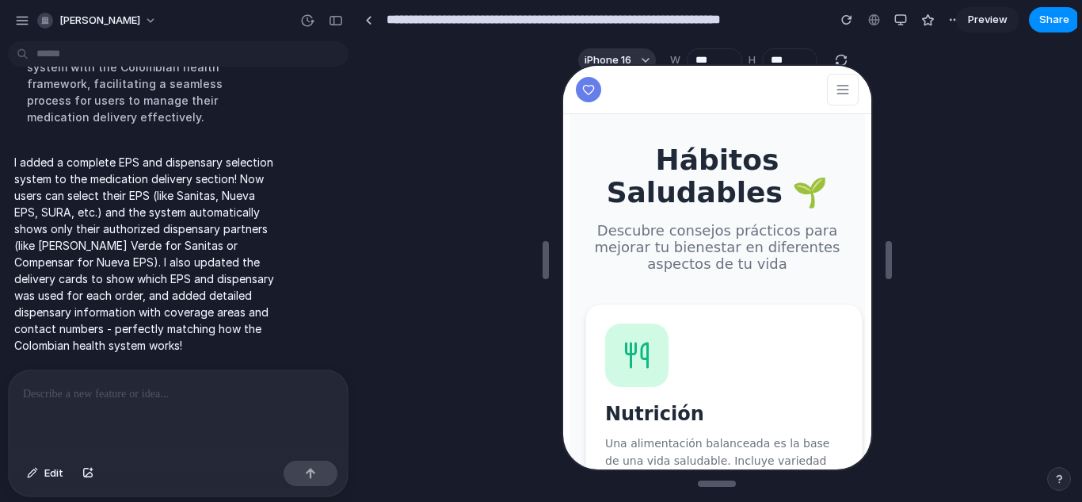
click at [795, 162] on h1 "Hábitos Saludables 🌱" at bounding box center [715, 175] width 264 height 66
click at [833, 87] on icon at bounding box center [841, 88] width 16 height 16
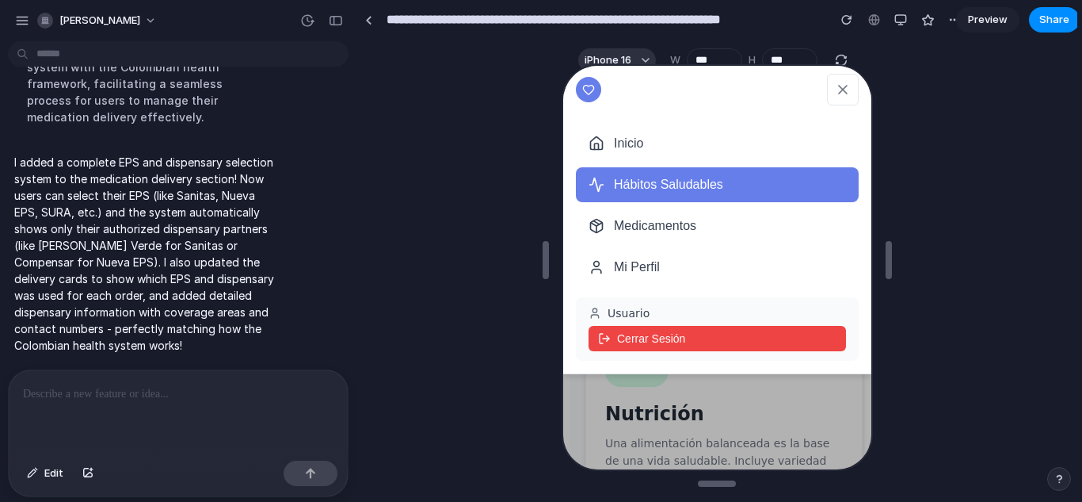
click at [837, 87] on icon at bounding box center [841, 88] width 8 height 8
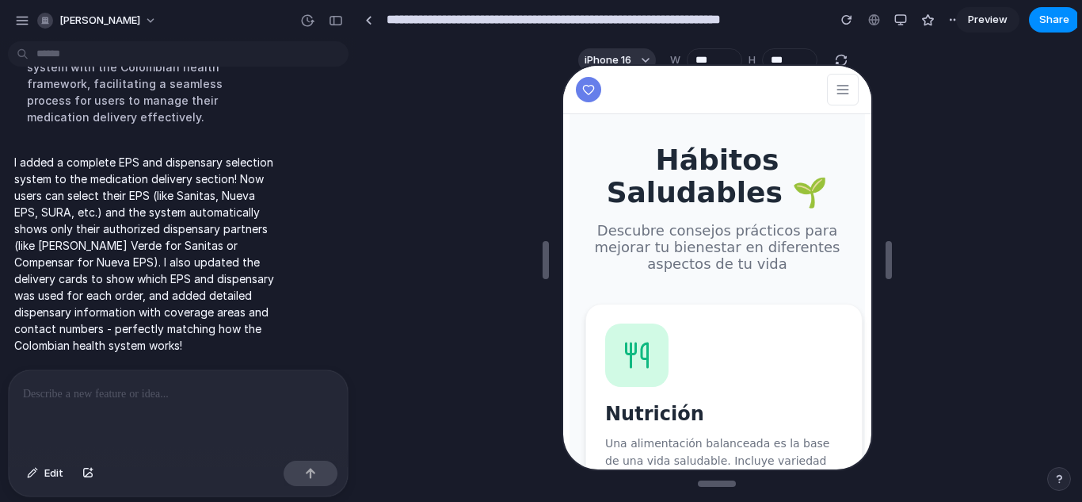
click at [827, 96] on button at bounding box center [841, 88] width 32 height 32
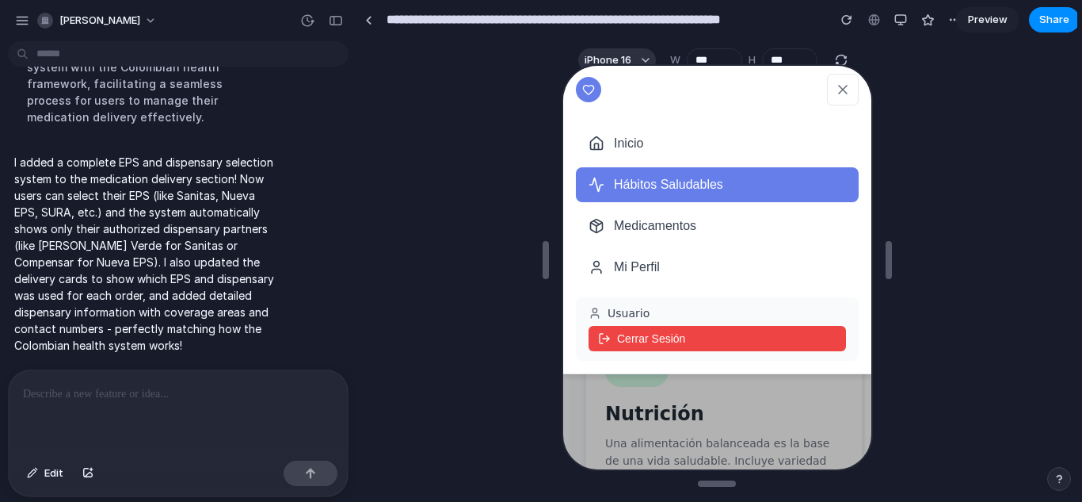
click at [699, 231] on button "Medicamentos" at bounding box center [715, 224] width 283 height 35
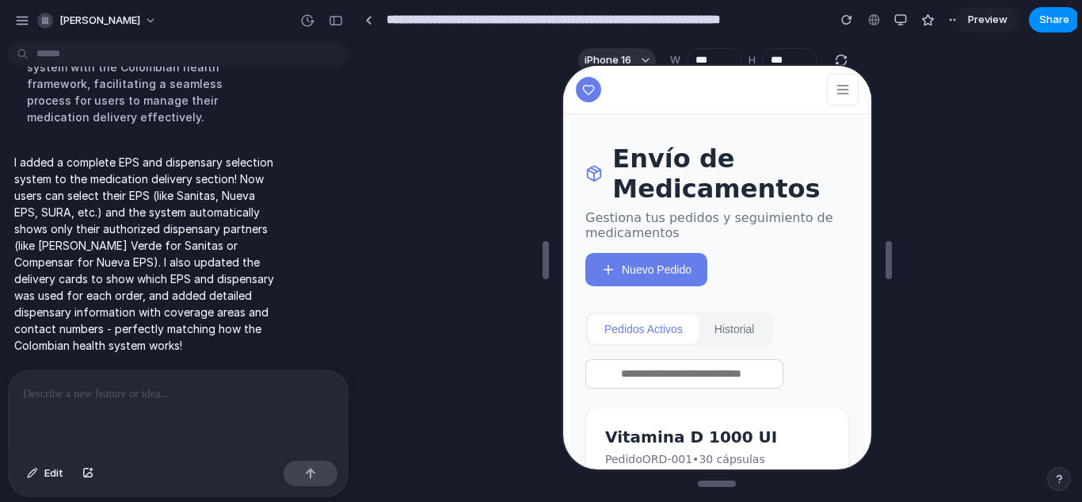
click at [724, 327] on button "Historial" at bounding box center [732, 327] width 72 height 29
click at [833, 87] on icon at bounding box center [841, 88] width 16 height 16
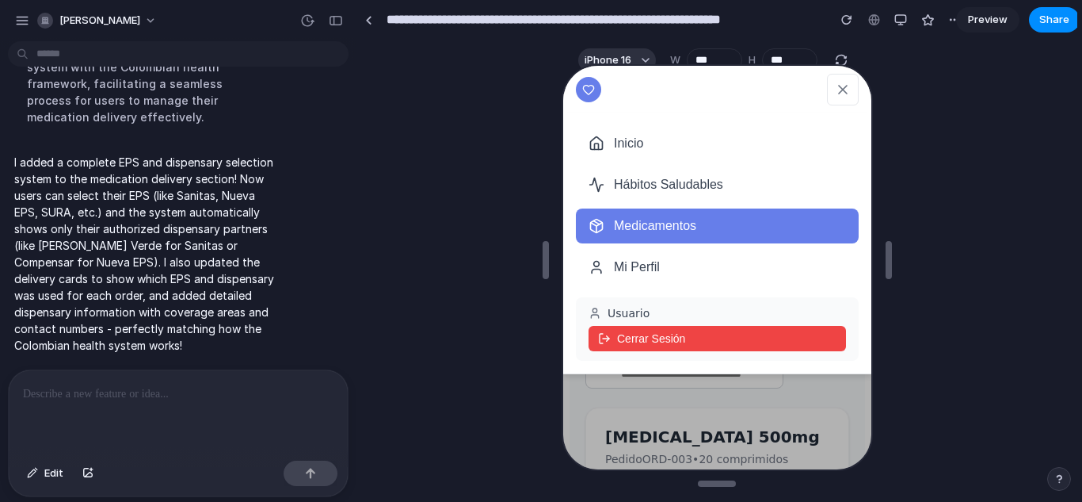
click at [665, 344] on button "Cerrar Sesión" at bounding box center [715, 336] width 258 height 25
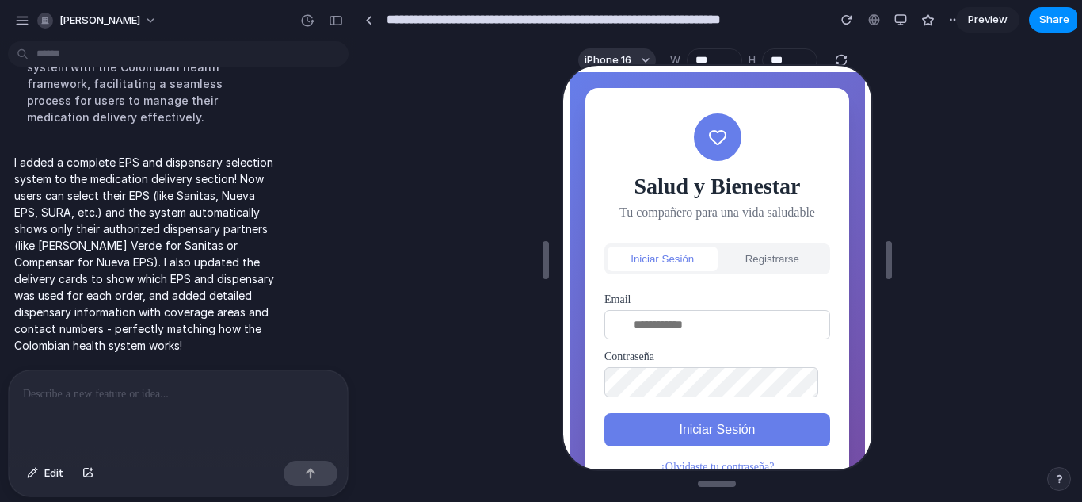
click at [740, 251] on button "Registrarse" at bounding box center [770, 257] width 110 height 25
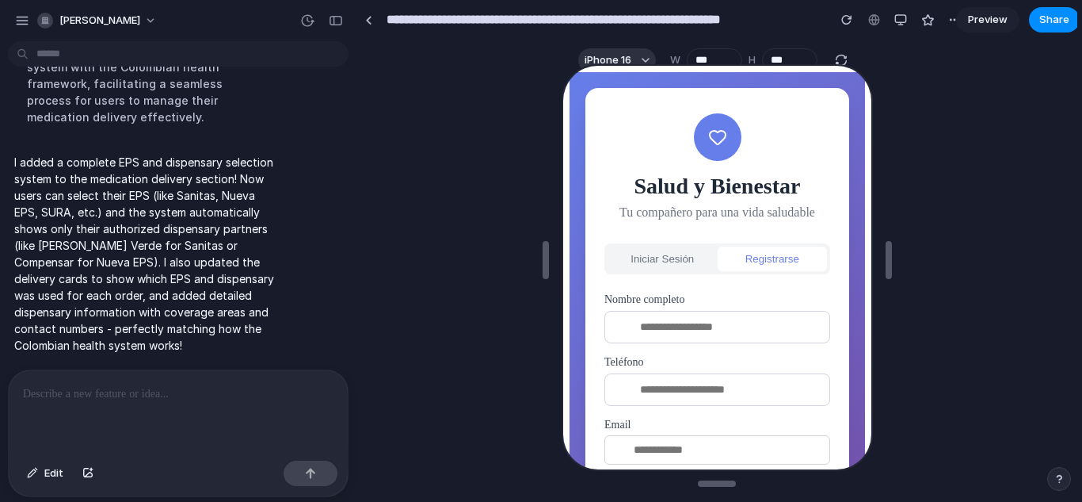
click at [678, 261] on button "Iniciar Sesión" at bounding box center [660, 257] width 110 height 25
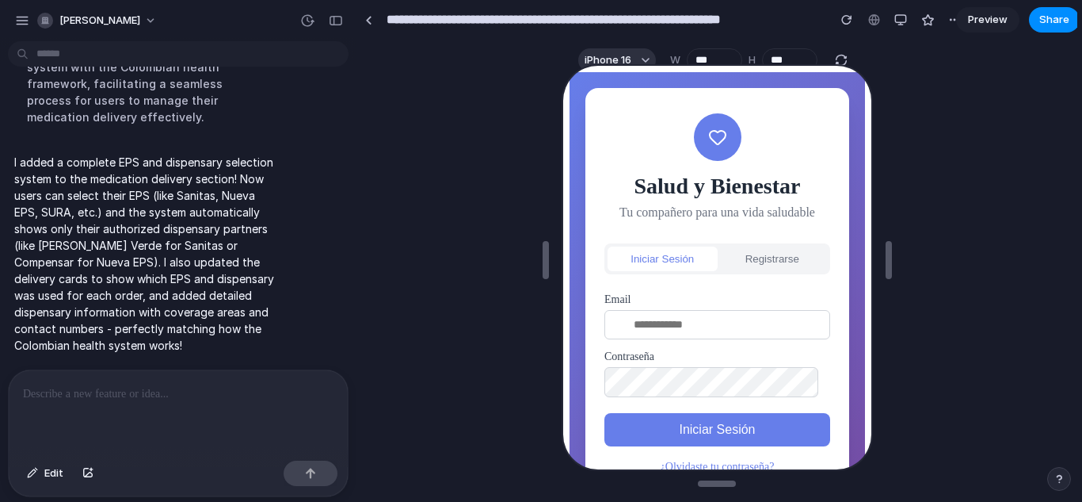
scroll to position [52, 0]
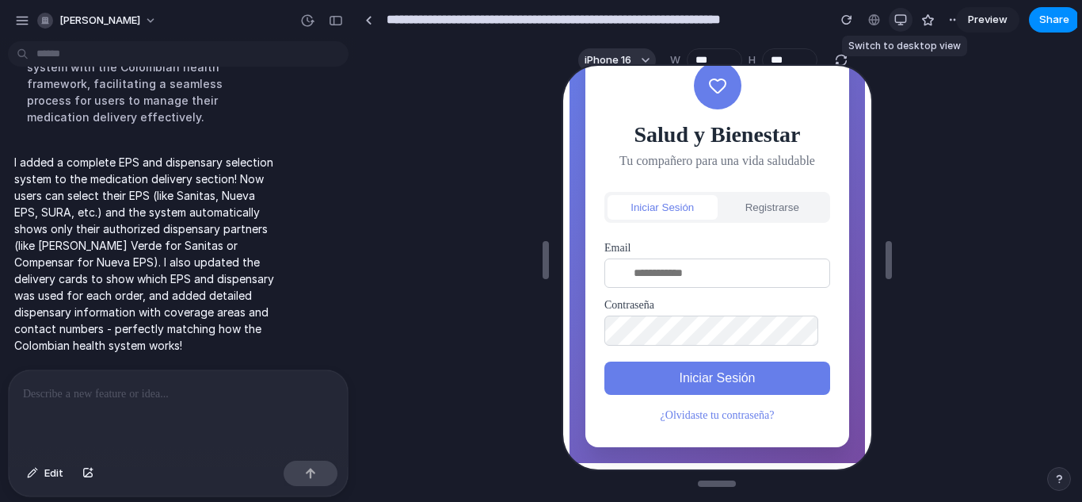
click at [899, 10] on button "button" at bounding box center [901, 20] width 24 height 24
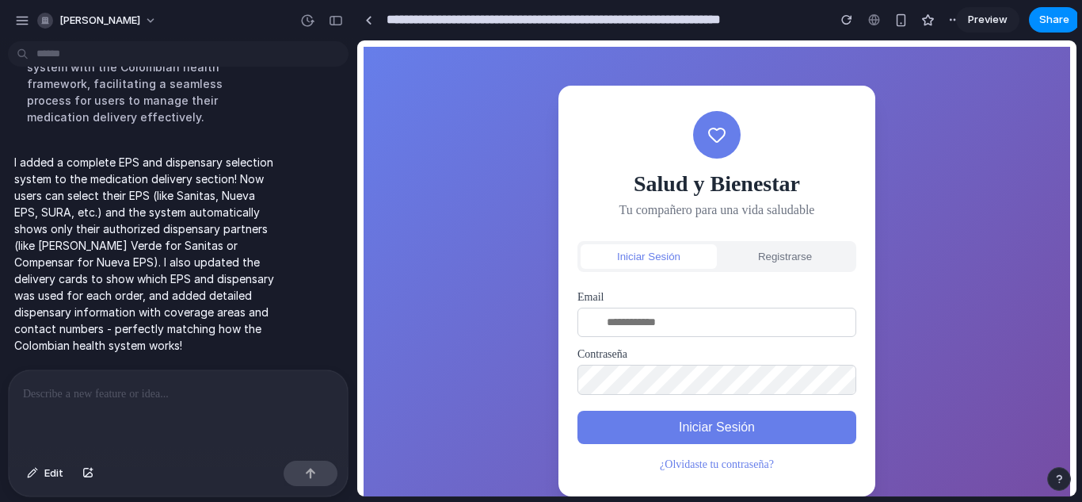
scroll to position [44, 0]
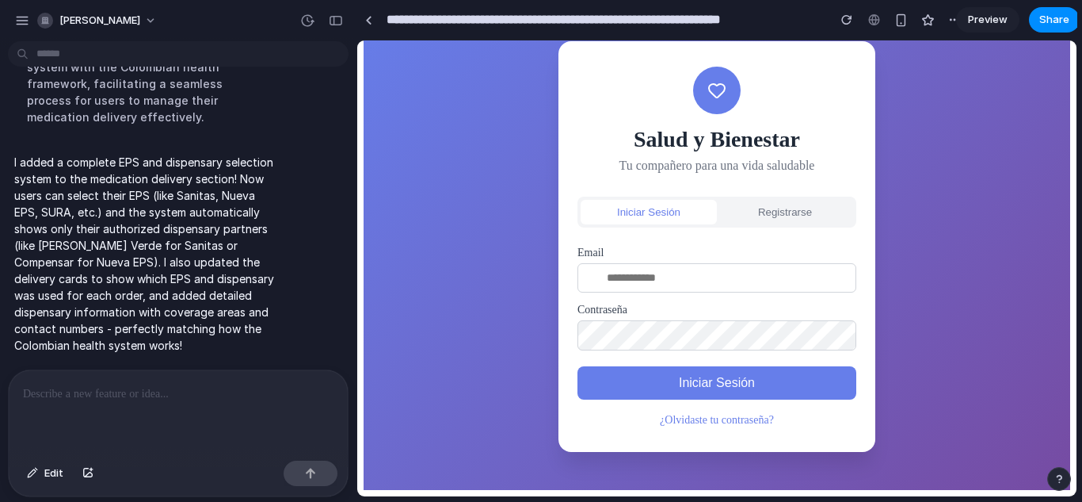
click at [772, 208] on button "Registrarse" at bounding box center [785, 212] width 136 height 25
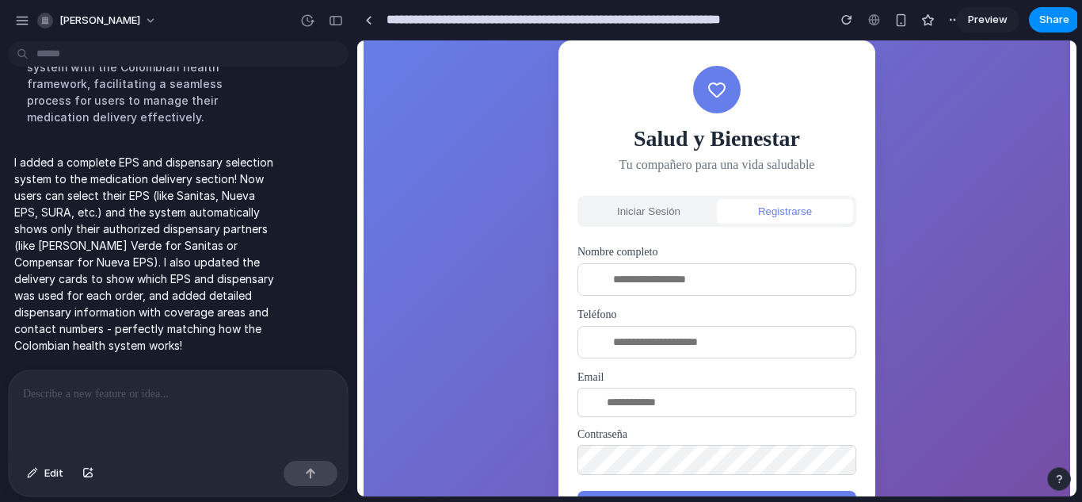
click at [658, 204] on button "Iniciar Sesión" at bounding box center [649, 211] width 136 height 25
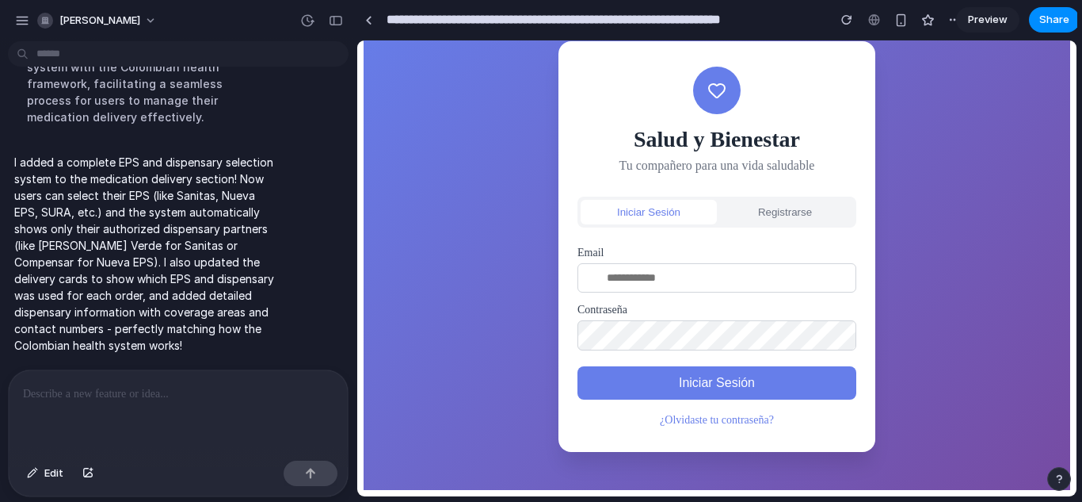
click at [681, 277] on input "email" at bounding box center [717, 277] width 279 height 29
type input "**********"
click at [697, 391] on button "Iniciar Sesión" at bounding box center [717, 382] width 279 height 33
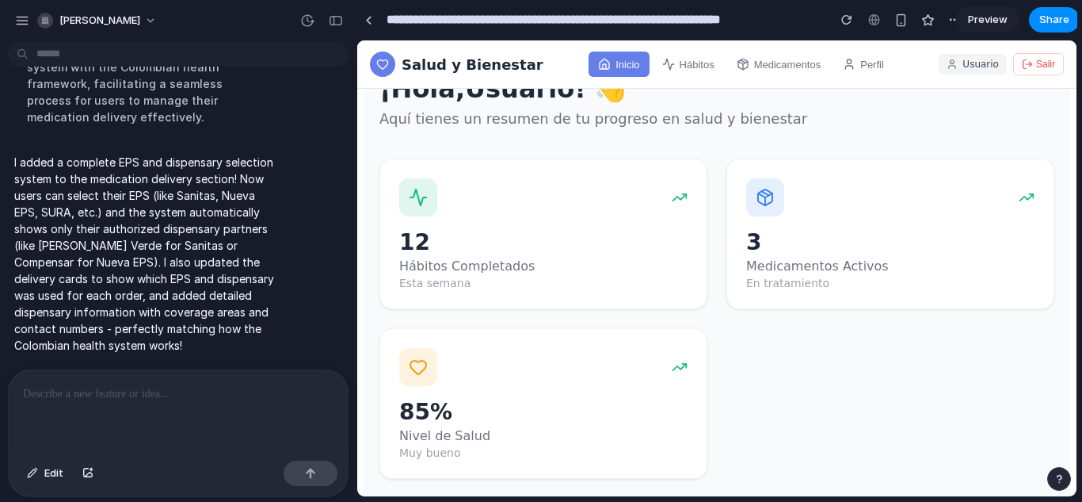
click at [847, 57] on button "Perfil" at bounding box center [864, 64] width 60 height 25
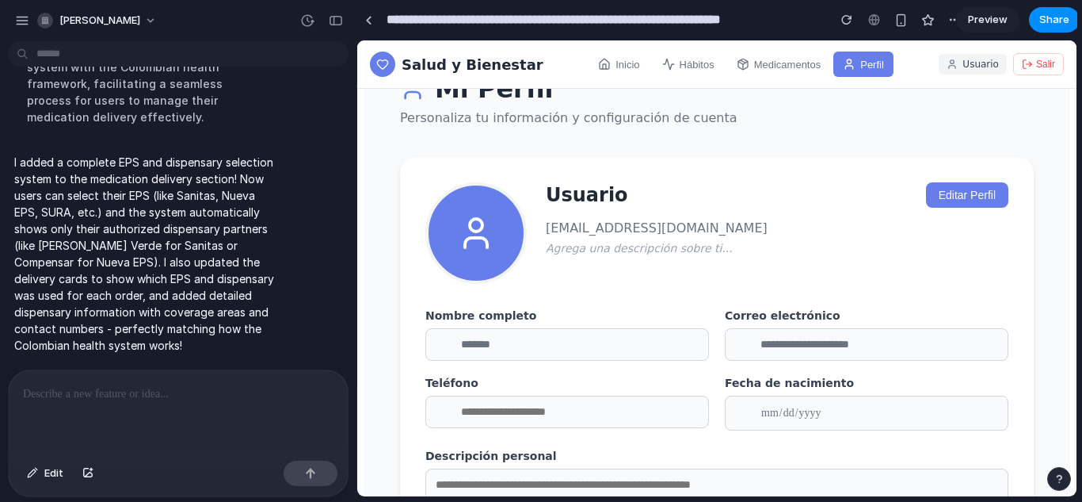
click at [847, 57] on button "Perfil" at bounding box center [864, 64] width 60 height 25
click at [770, 59] on button "Medicamentos" at bounding box center [779, 64] width 104 height 25
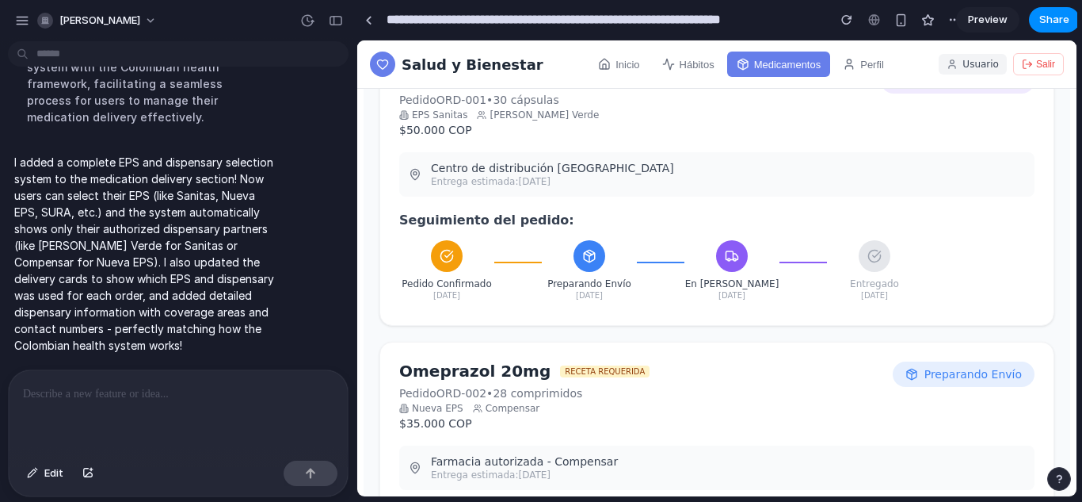
scroll to position [179, 0]
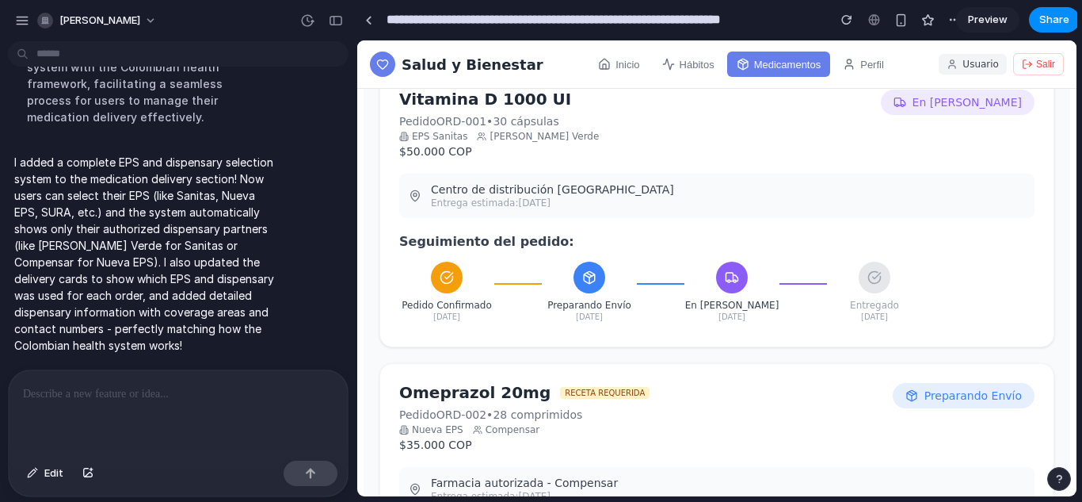
click at [605, 55] on button "Inicio" at bounding box center [619, 64] width 60 height 25
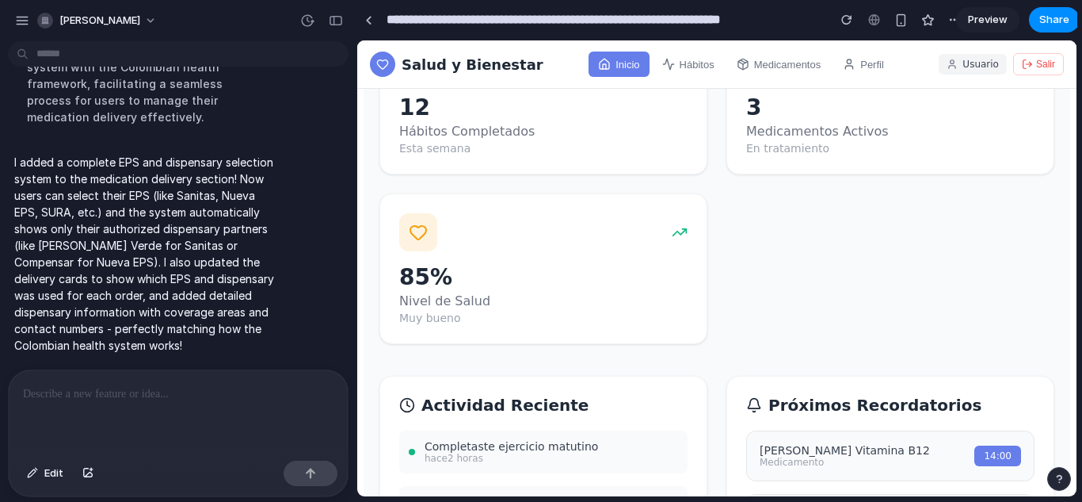
click at [849, 64] on button "Perfil" at bounding box center [864, 64] width 60 height 25
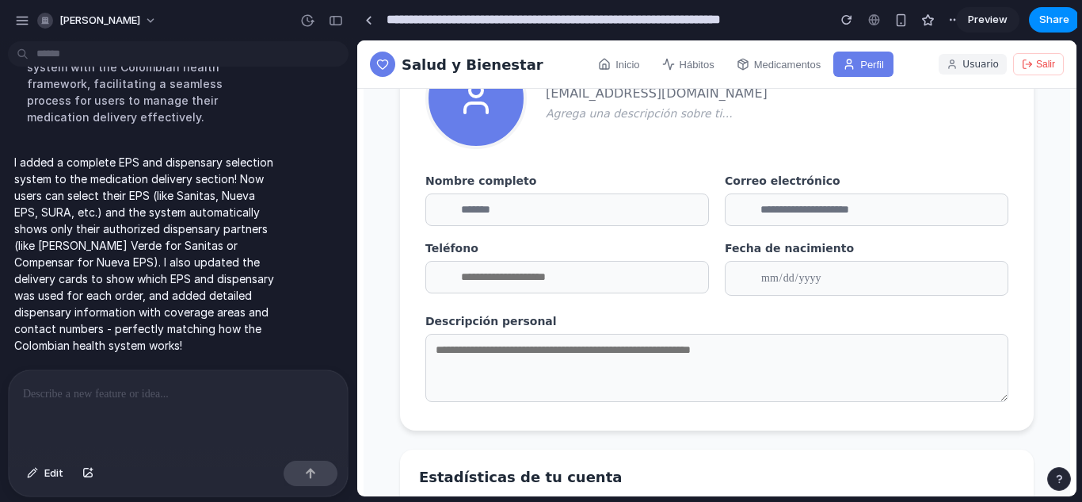
click at [749, 69] on button "Medicamentos" at bounding box center [779, 64] width 104 height 25
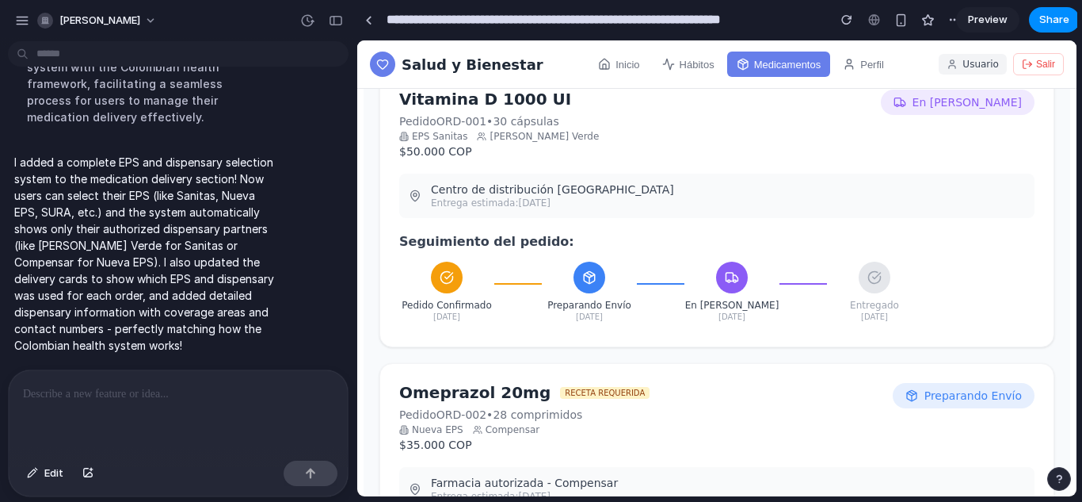
click at [661, 59] on button "Hábitos" at bounding box center [688, 64] width 71 height 25
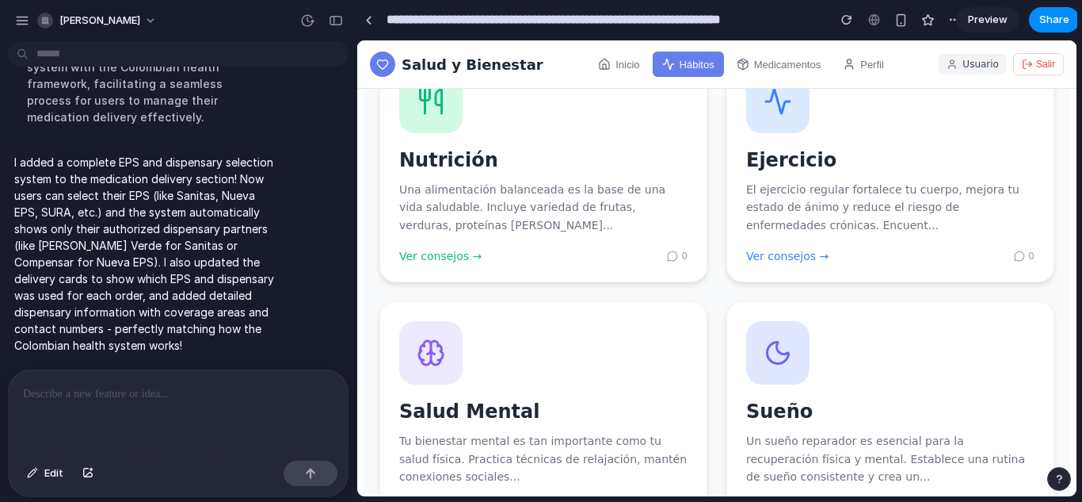
click at [609, 61] on button "Inicio" at bounding box center [619, 64] width 60 height 25
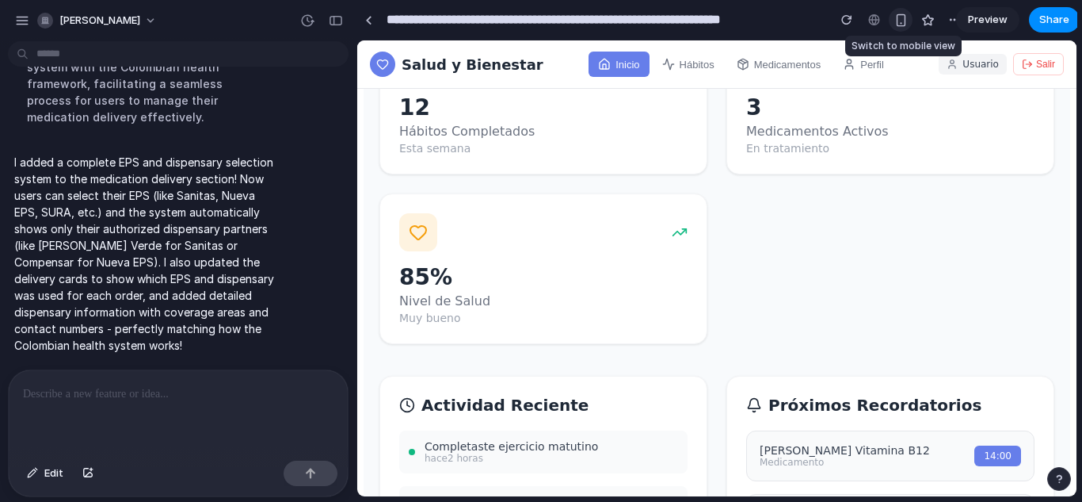
click at [897, 14] on div "button" at bounding box center [901, 19] width 13 height 13
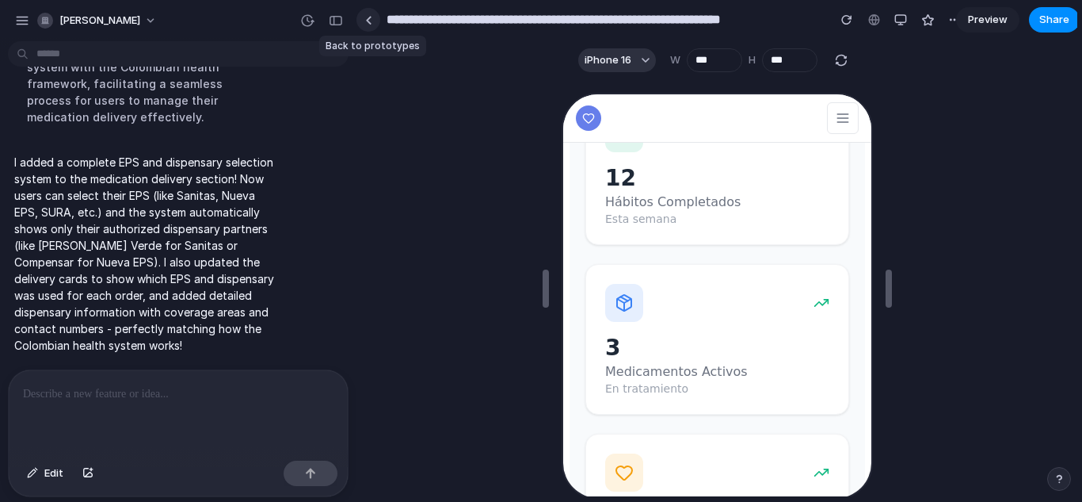
click at [369, 20] on div at bounding box center [368, 20] width 7 height 9
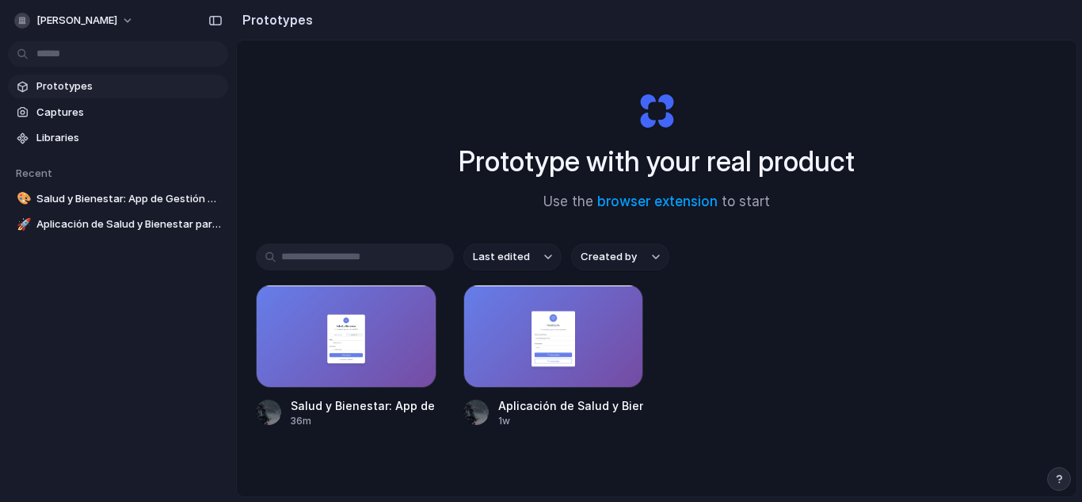
click at [372, 151] on div "Prototype with your real product Use the browser extension to start" at bounding box center [657, 144] width 634 height 171
click at [77, 79] on span "Prototypes" at bounding box center [128, 86] width 185 height 16
click at [25, 30] on button "[PERSON_NAME]" at bounding box center [75, 20] width 134 height 25
click at [197, 59] on div "Settings Invite members Change theme Sign out" at bounding box center [541, 251] width 1082 height 502
click at [216, 17] on div "button" at bounding box center [215, 20] width 14 height 11
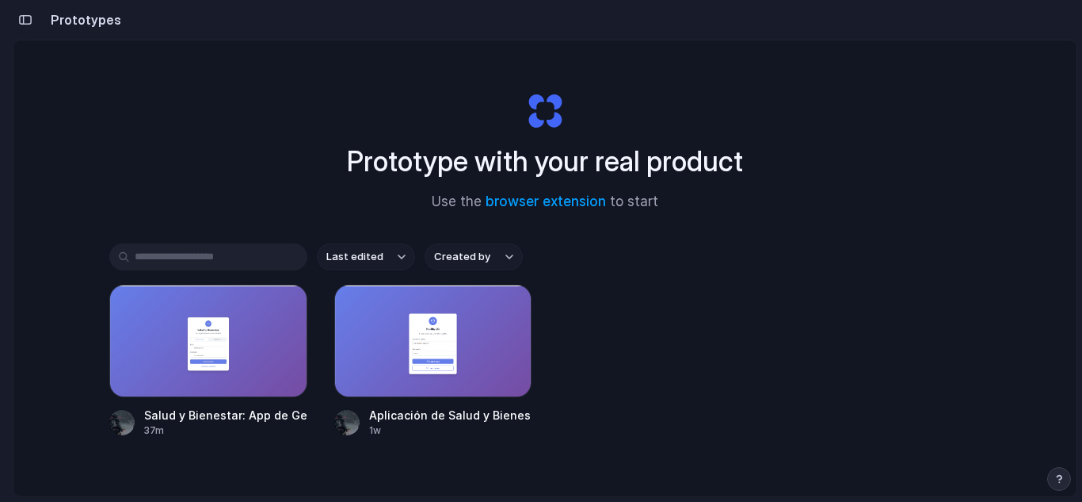
click at [28, 22] on div "button" at bounding box center [25, 19] width 14 height 11
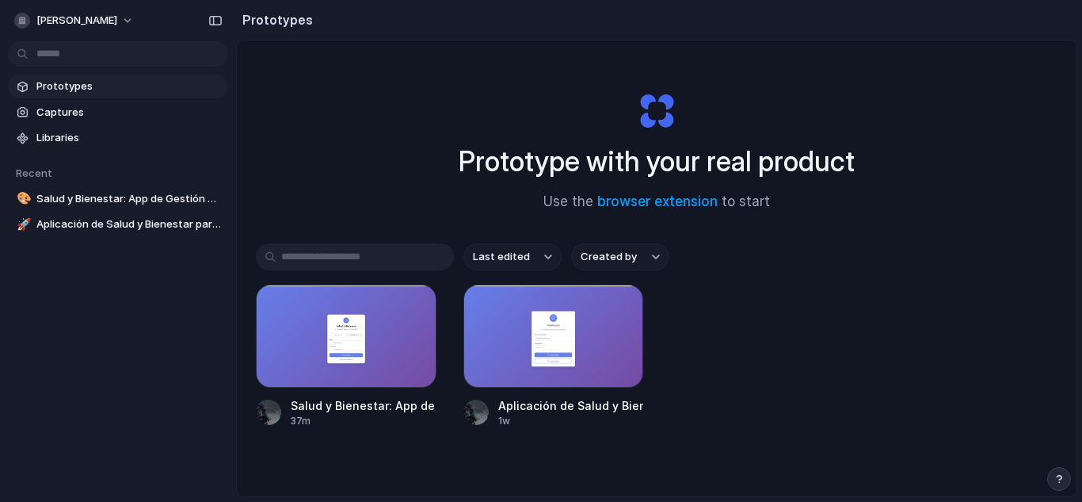
click at [345, 206] on div "Prototype with your real product Use the browser extension to start" at bounding box center [657, 144] width 634 height 171
click at [616, 309] on div "button" at bounding box center [620, 307] width 13 height 13
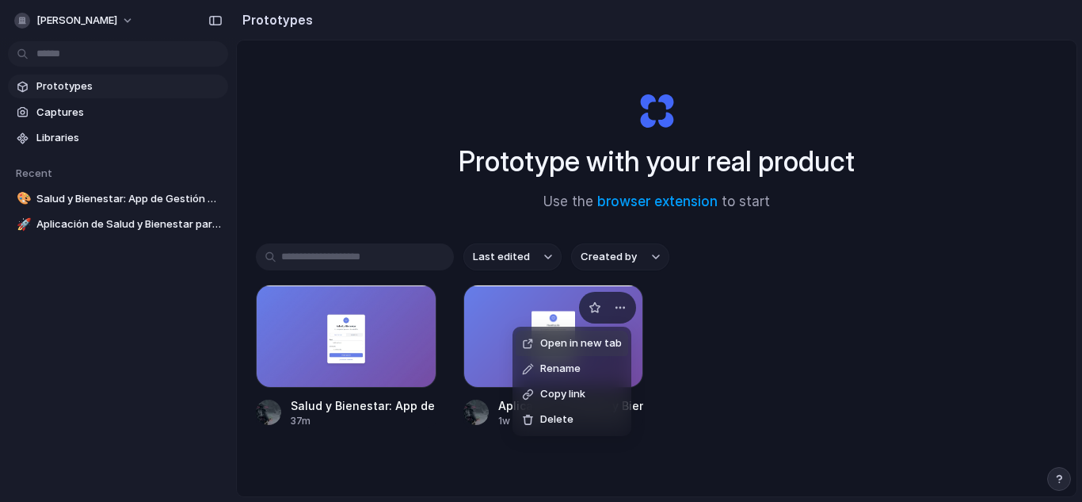
click at [582, 334] on li "Open in new tab" at bounding box center [572, 342] width 113 height 25
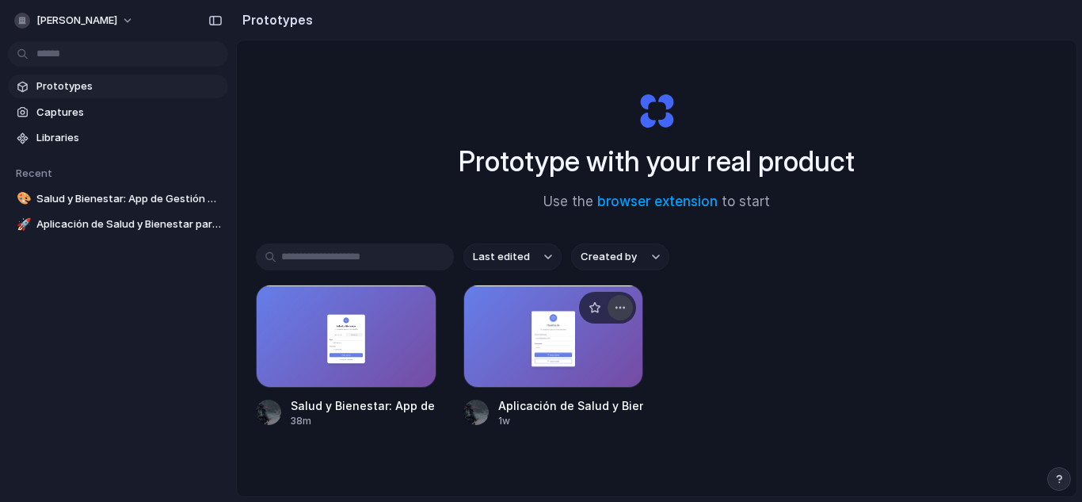
click at [610, 310] on button "button" at bounding box center [620, 307] width 25 height 25
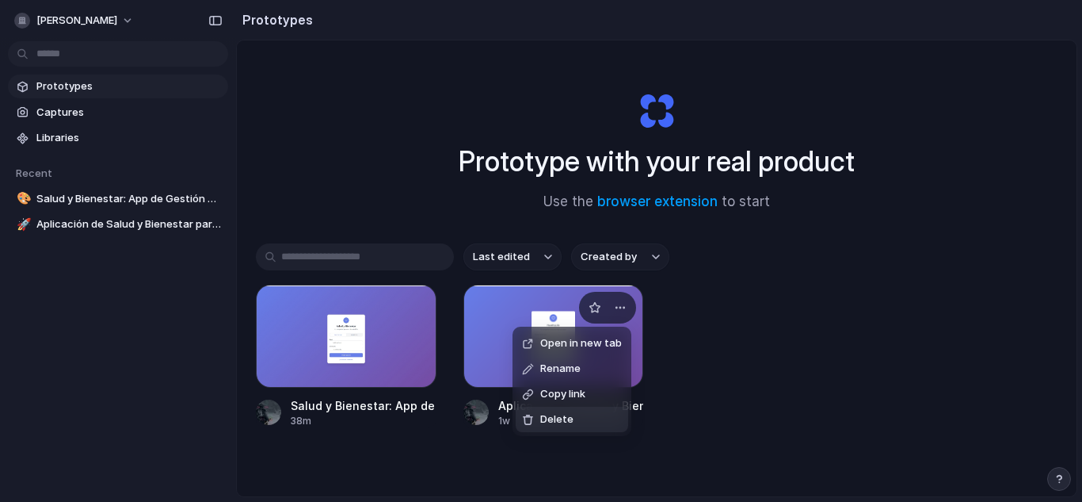
click at [598, 102] on div "Open in new tab Rename Copy link Delete" at bounding box center [541, 251] width 1082 height 502
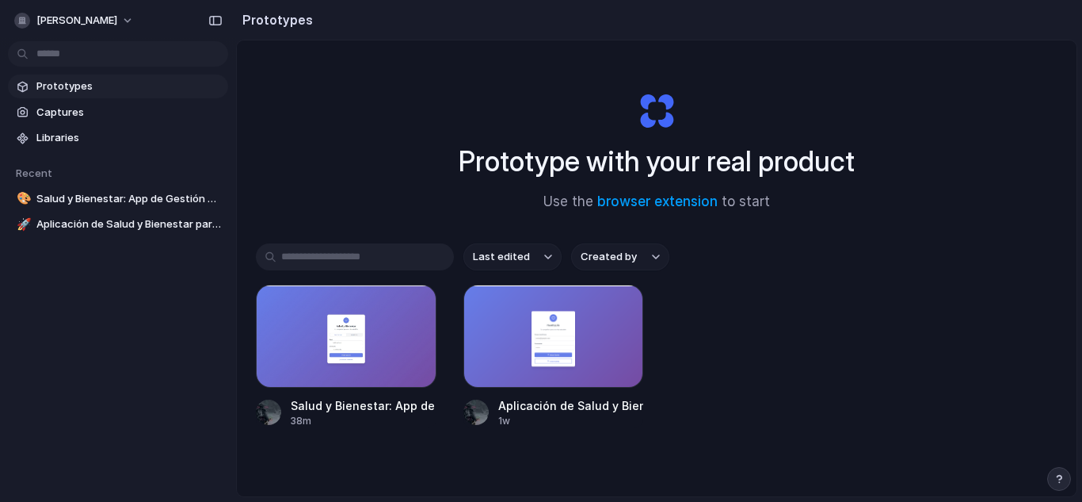
drag, startPoint x: 598, startPoint y: 102, endPoint x: 606, endPoint y: 260, distance: 157.9
click at [606, 260] on div "Prototype with your real product Use the browser extension to start Last edited…" at bounding box center [657, 310] width 840 height 540
click at [68, 84] on span "Prototypes" at bounding box center [128, 86] width 185 height 16
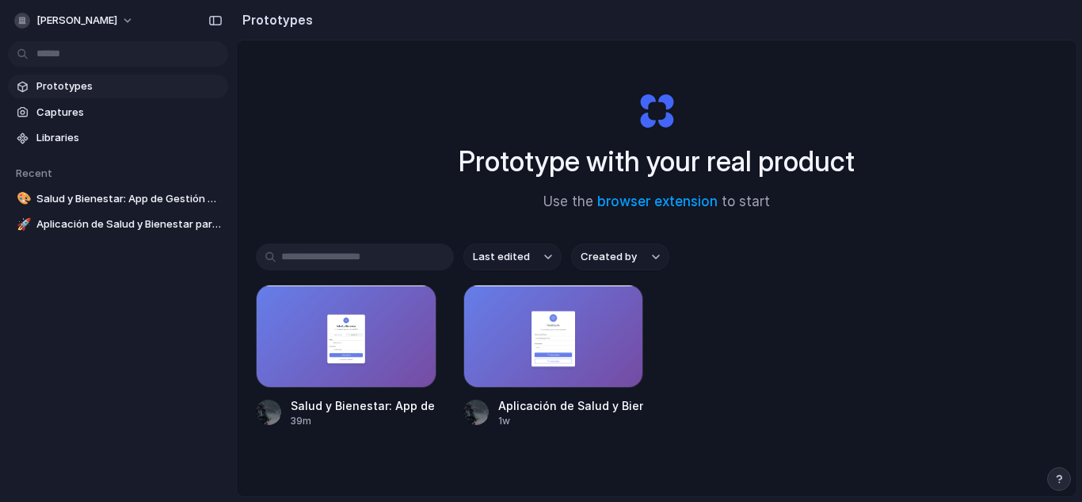
drag, startPoint x: 645, startPoint y: 253, endPoint x: 651, endPoint y: 246, distance: 9.0
click at [651, 246] on button "Created by" at bounding box center [620, 256] width 98 height 27
click at [638, 342] on li "꧁༺[PERSON_NAME]༻꧂" at bounding box center [652, 350] width 157 height 25
click at [546, 252] on button "Last edited" at bounding box center [513, 256] width 98 height 27
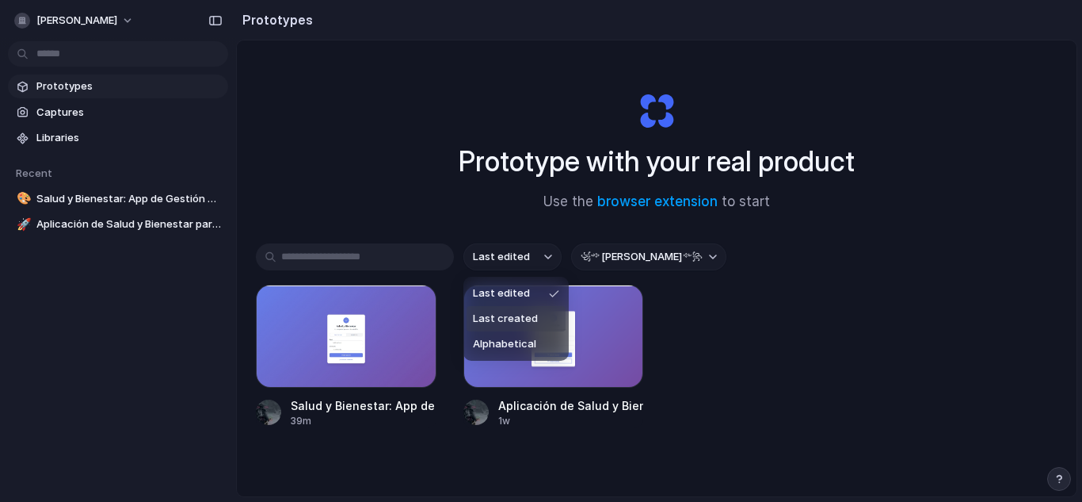
click at [517, 322] on span "Last created" at bounding box center [505, 319] width 65 height 16
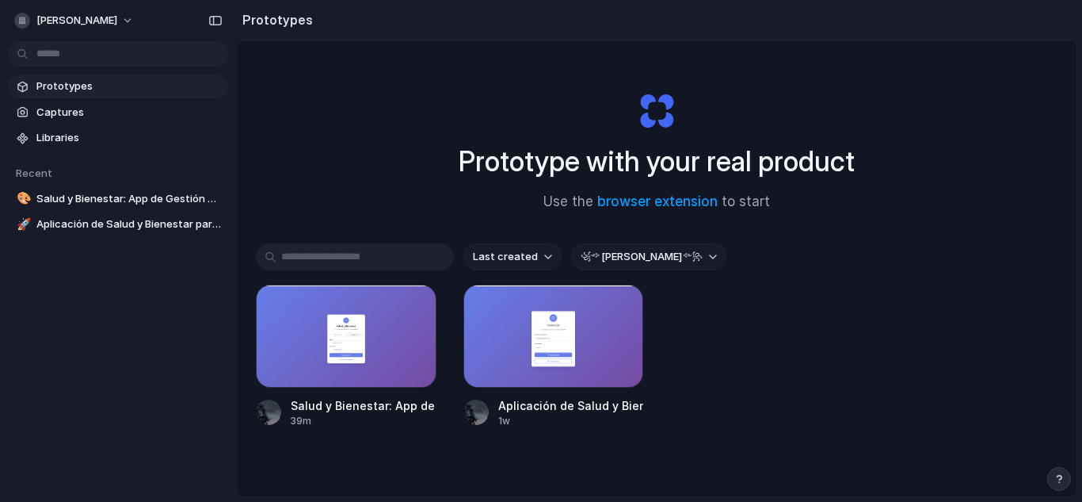
click at [510, 246] on button "Last created" at bounding box center [513, 256] width 98 height 27
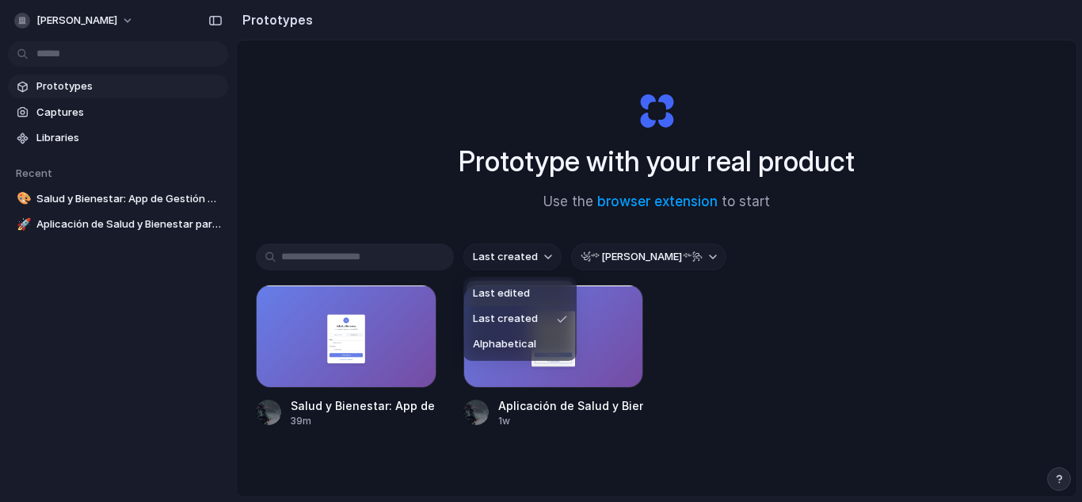
click at [502, 291] on span "Last edited" at bounding box center [501, 293] width 57 height 16
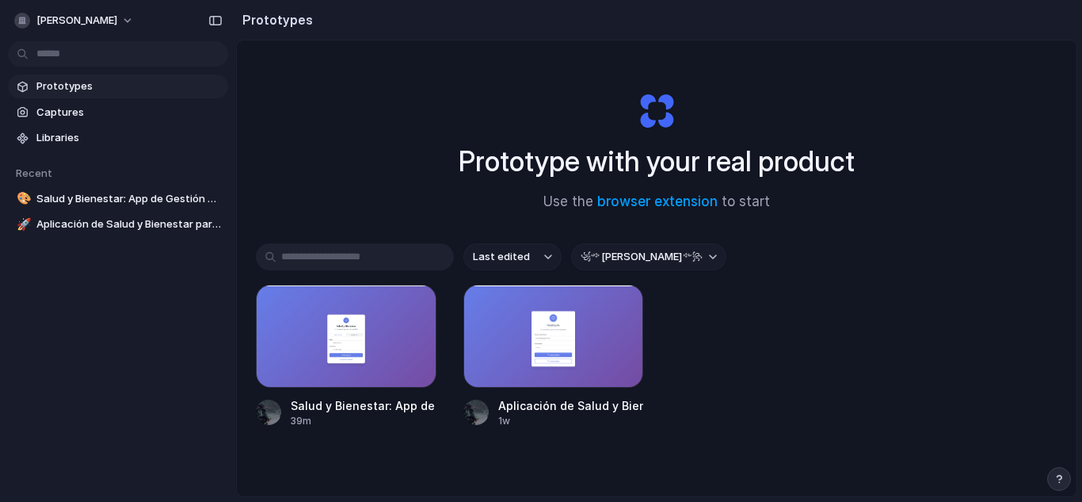
click at [393, 254] on input "text" at bounding box center [355, 256] width 198 height 27
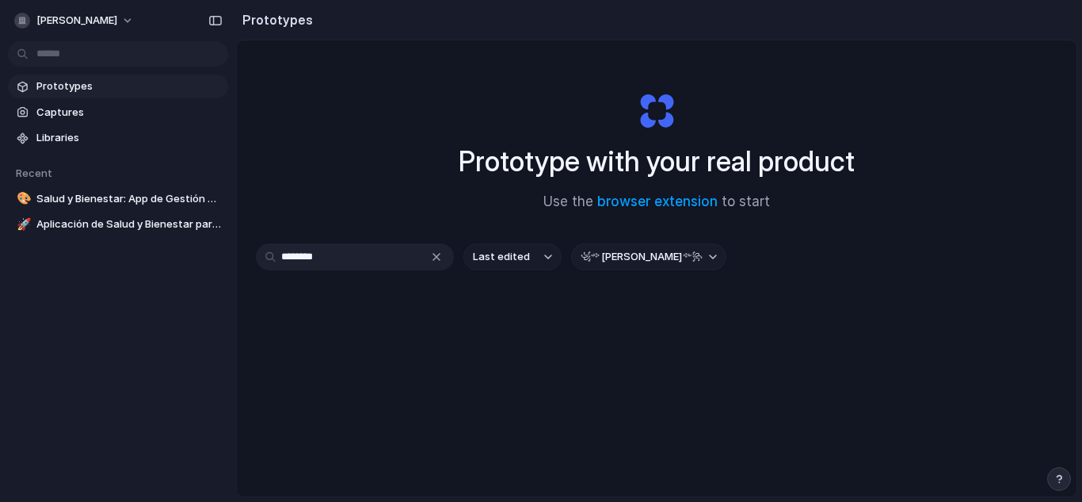
type input "********"
click at [601, 253] on span "꧁༺[PERSON_NAME]༻꧂" at bounding box center [642, 257] width 122 height 16
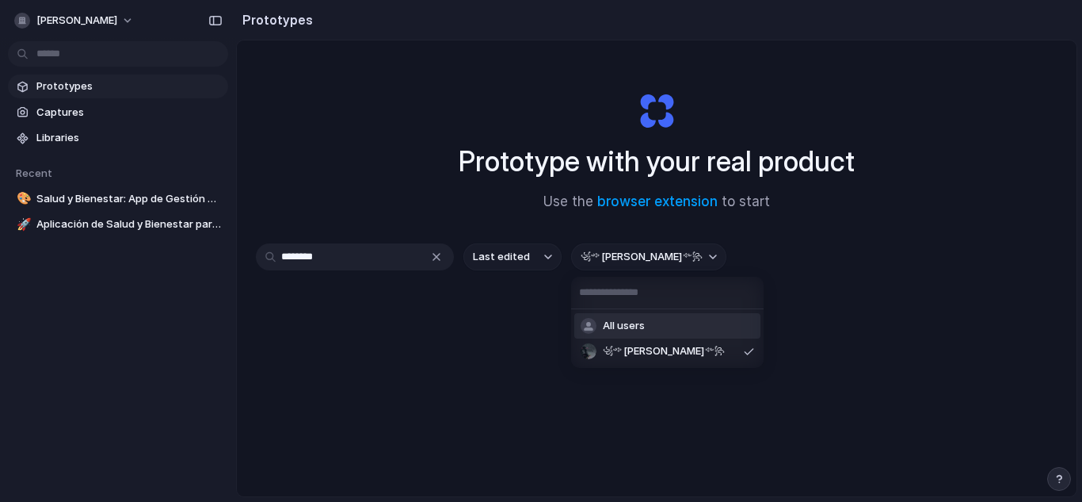
click at [496, 372] on div "All users ꧁༺Dylan༻꧂" at bounding box center [541, 251] width 1082 height 502
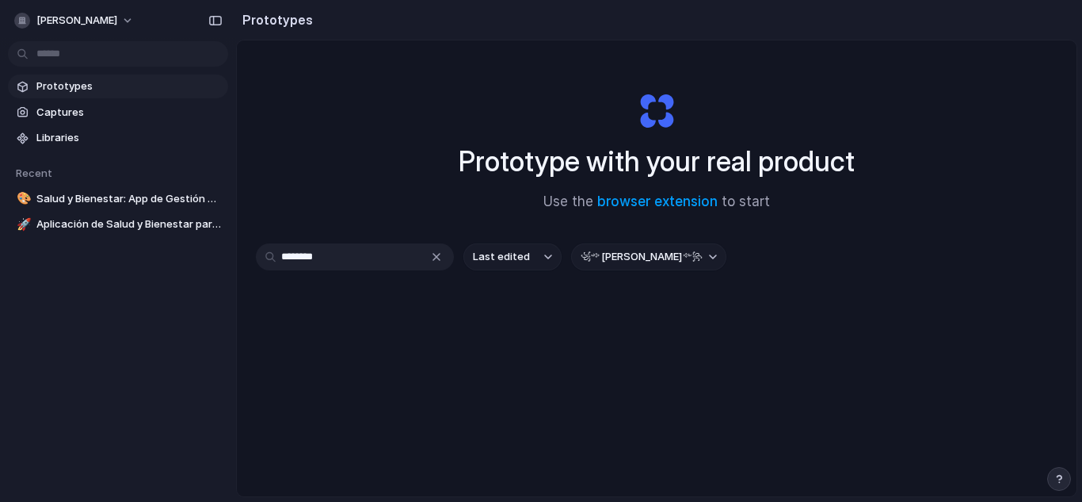
click at [539, 254] on button "Last edited" at bounding box center [513, 256] width 98 height 27
click at [476, 372] on div "Last edited Last created Alphabetical" at bounding box center [541, 251] width 1082 height 502
click at [532, 260] on button "Last edited" at bounding box center [513, 256] width 98 height 27
click at [513, 321] on span "Last created" at bounding box center [505, 319] width 65 height 16
click at [337, 258] on input "********" at bounding box center [355, 256] width 198 height 27
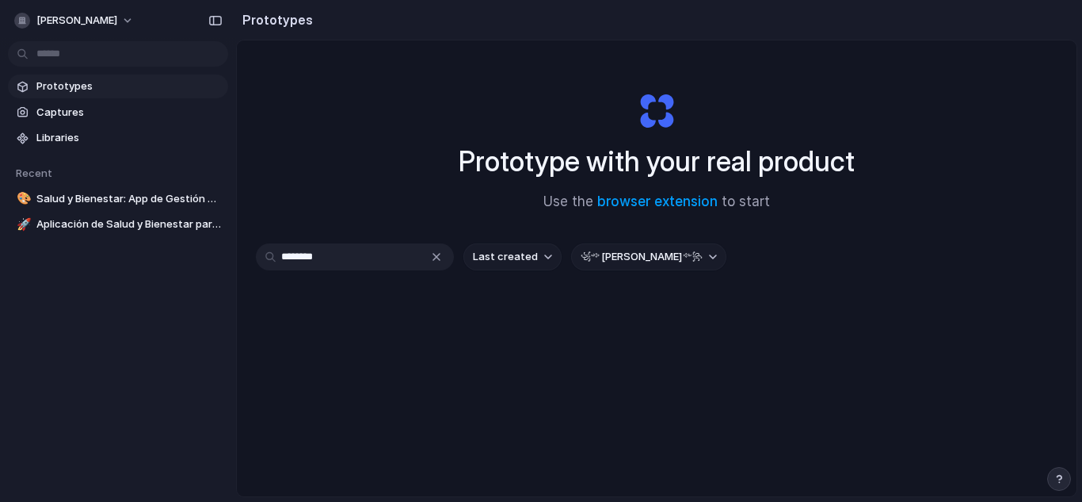
click at [636, 252] on span "꧁༺[PERSON_NAME]༻꧂" at bounding box center [642, 257] width 122 height 16
click at [628, 317] on li "All users" at bounding box center [667, 325] width 186 height 25
click at [513, 257] on span "Last created" at bounding box center [505, 257] width 65 height 16
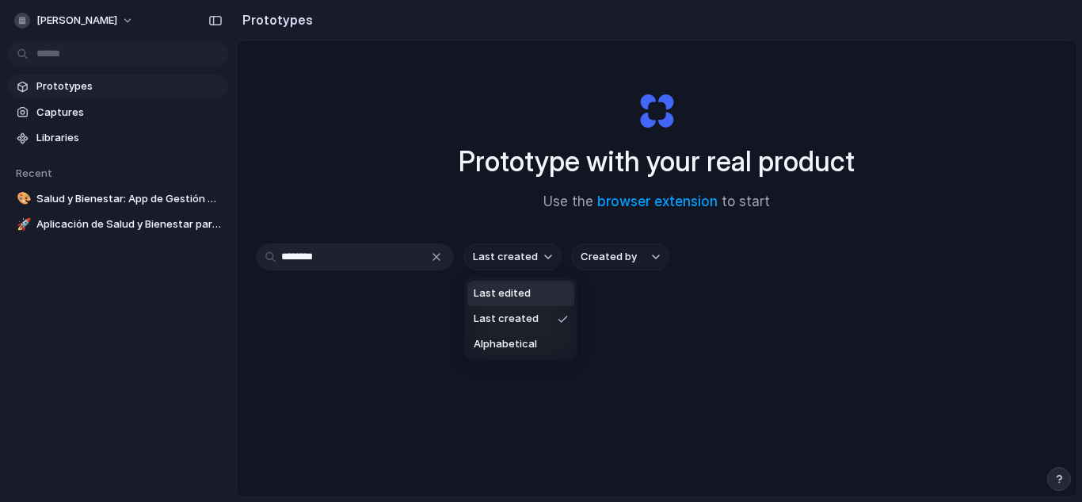
scroll to position [0, 11]
type input "**"
click at [513, 257] on div "** No results found" at bounding box center [541, 251] width 1082 height 502
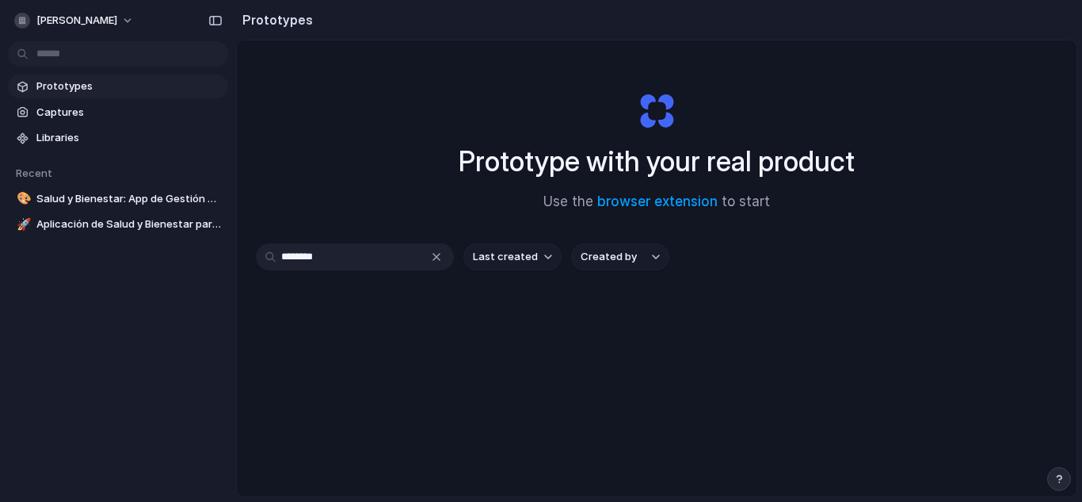
click at [513, 257] on span "Last created" at bounding box center [505, 257] width 65 height 16
click at [516, 315] on span "Last created" at bounding box center [505, 319] width 65 height 16
click at [516, 315] on div "******** Last created Created by" at bounding box center [657, 312] width 802 height 139
click at [595, 249] on span "Created by" at bounding box center [609, 257] width 56 height 16
click at [506, 334] on div "All users ꧁༺Dylan༻꧂" at bounding box center [541, 251] width 1082 height 502
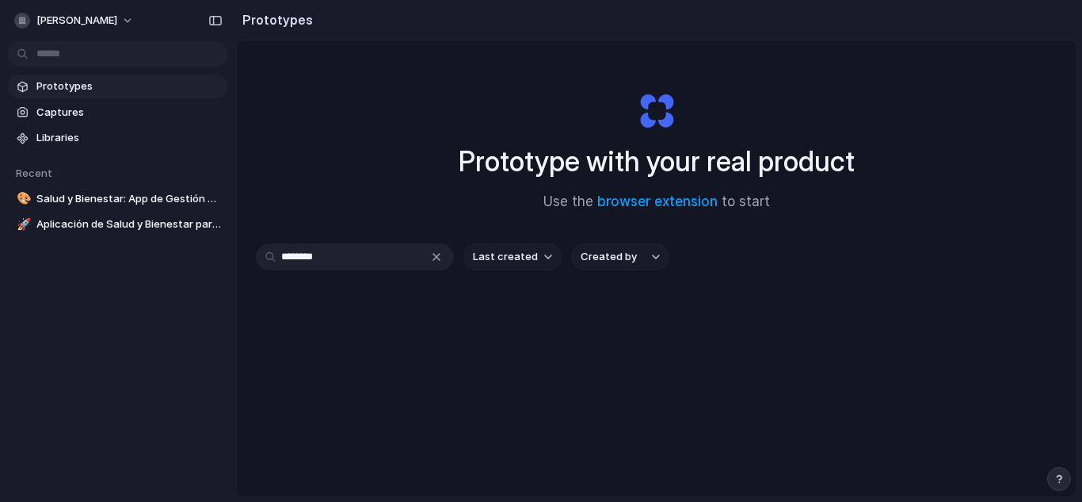
click at [378, 269] on input "********" at bounding box center [355, 256] width 198 height 27
click at [440, 254] on div "********" at bounding box center [355, 256] width 198 height 27
click at [509, 316] on div "******** Last created Created by" at bounding box center [657, 312] width 802 height 139
click at [112, 118] on span "Captures" at bounding box center [128, 113] width 185 height 16
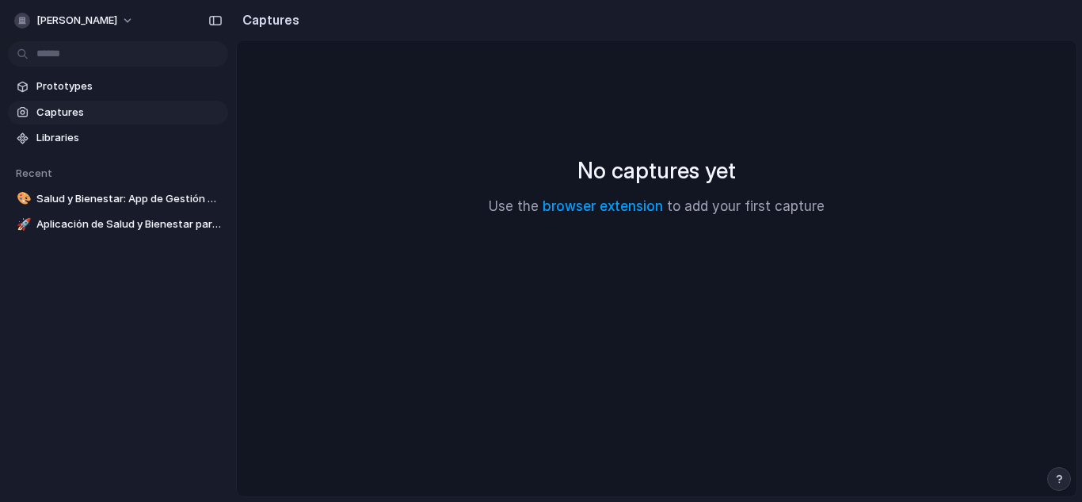
click at [715, 98] on div "No captures yet Use the browser extension to add your first capture" at bounding box center [657, 184] width 802 height 251
click at [29, 18] on div "button" at bounding box center [22, 21] width 16 height 16
click at [81, 134] on span "Libraries" at bounding box center [128, 138] width 185 height 16
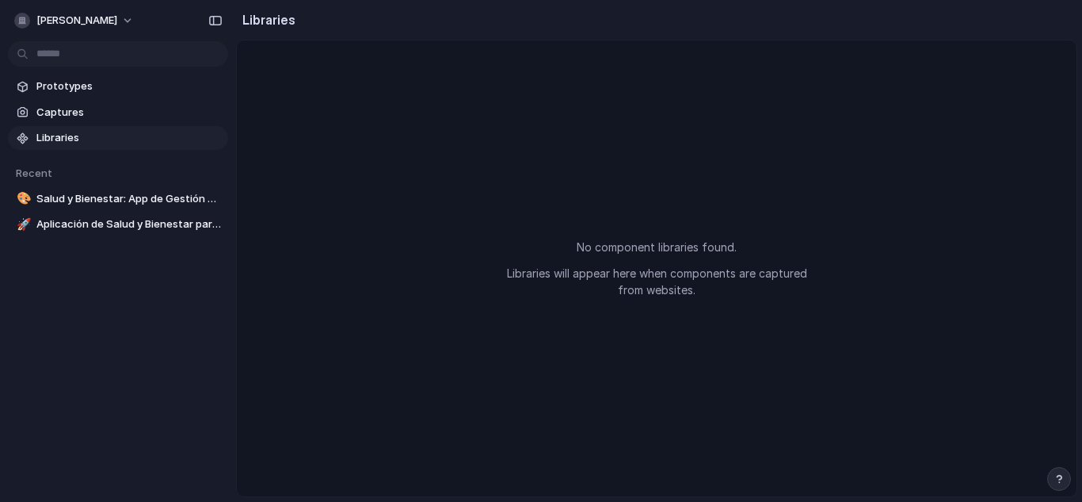
click at [81, 134] on span "Libraries" at bounding box center [128, 138] width 185 height 16
click at [79, 77] on link "Prototypes" at bounding box center [118, 86] width 220 height 24
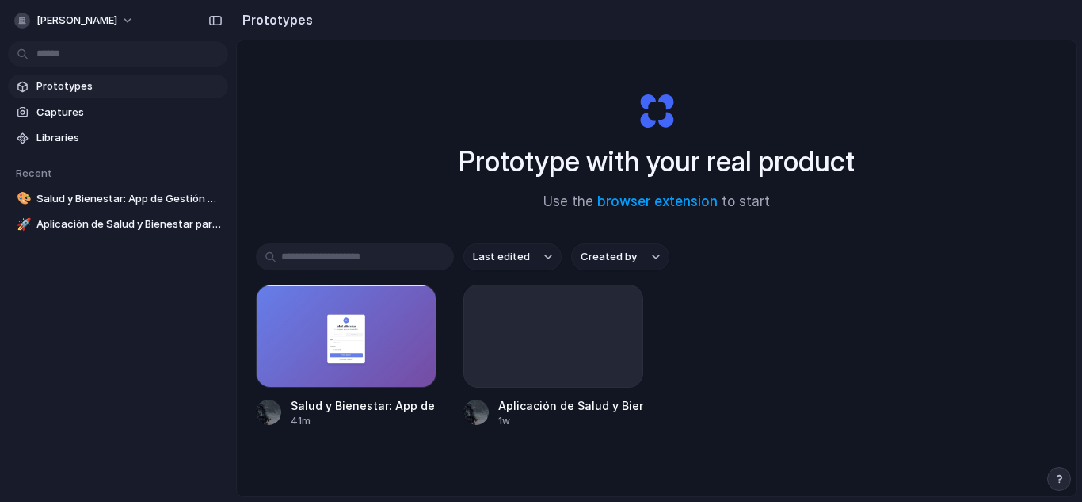
click at [79, 77] on link "Prototypes" at bounding box center [118, 86] width 220 height 24
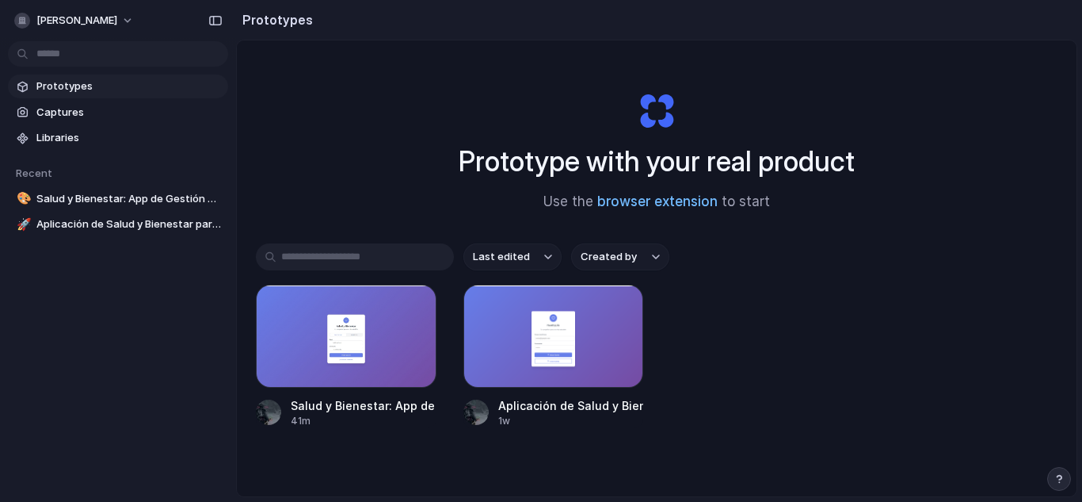
click at [667, 200] on link "browser extension" at bounding box center [657, 201] width 120 height 16
click at [855, 290] on div "Salud y Bienestar: App de Gestión de Medicamentos y Hábitos Saludables 46m Apli…" at bounding box center [657, 355] width 802 height 143
click at [139, 193] on span "Salud y Bienestar: App de Gestión de Medicamentos y Hábitos Saludables" at bounding box center [128, 199] width 185 height 16
click at [36, 110] on link "Captures" at bounding box center [118, 113] width 220 height 24
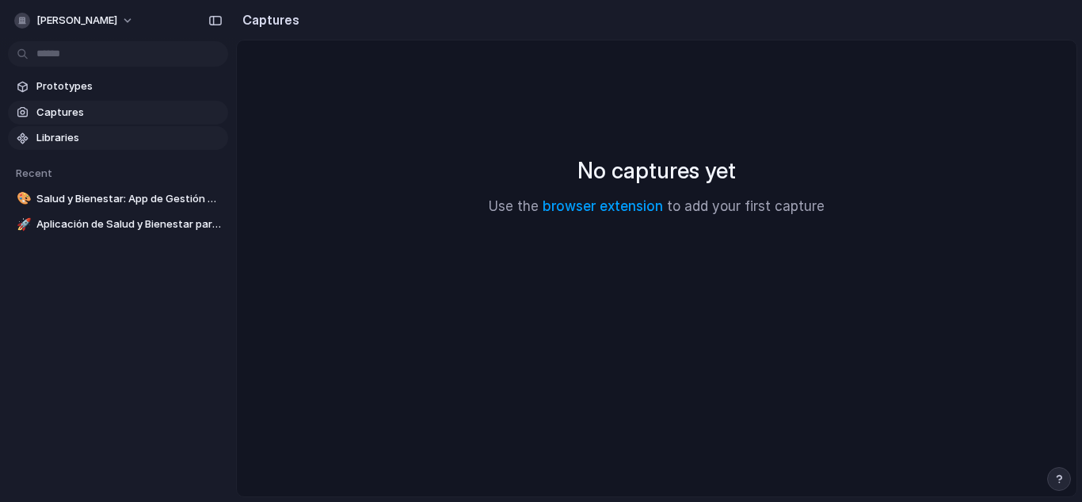
click at [55, 139] on span "Libraries" at bounding box center [128, 138] width 185 height 16
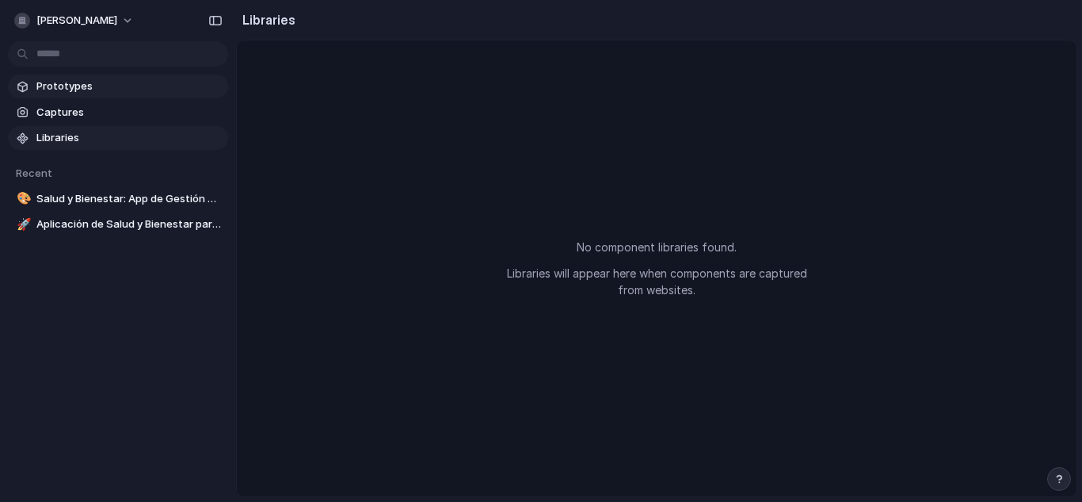
click at [87, 85] on span "Prototypes" at bounding box center [128, 86] width 185 height 16
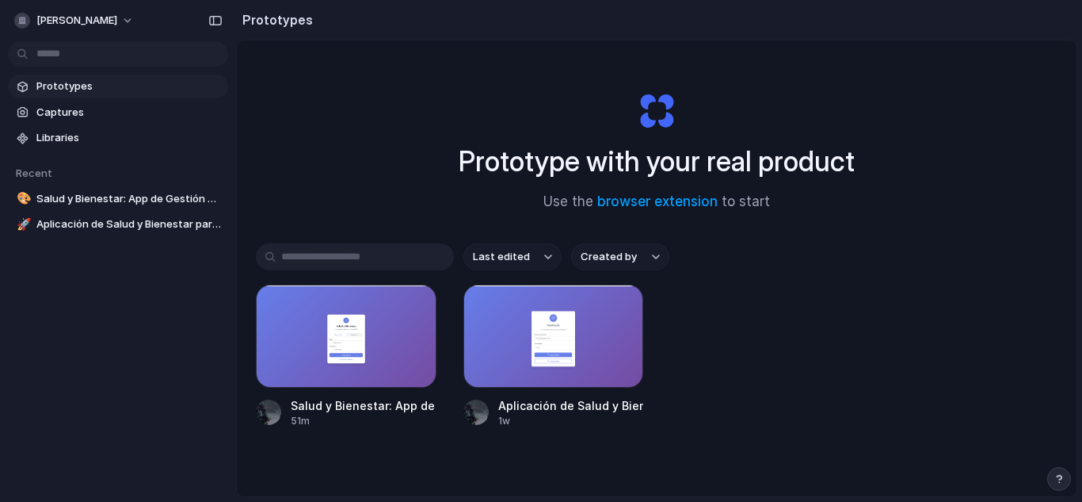
click at [815, 380] on div "Salud y Bienestar: App de Gestión de Medicamentos y Hábitos Saludables 51m Apli…" at bounding box center [657, 355] width 802 height 143
click at [543, 357] on div at bounding box center [554, 335] width 181 height 103
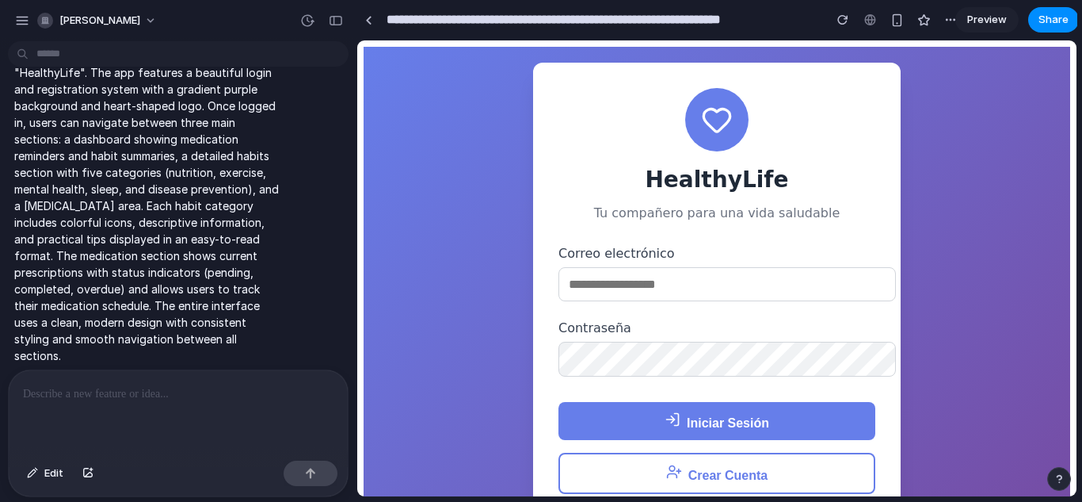
click at [116, 373] on div at bounding box center [178, 412] width 339 height 84
click at [896, 15] on div "button" at bounding box center [897, 19] width 13 height 13
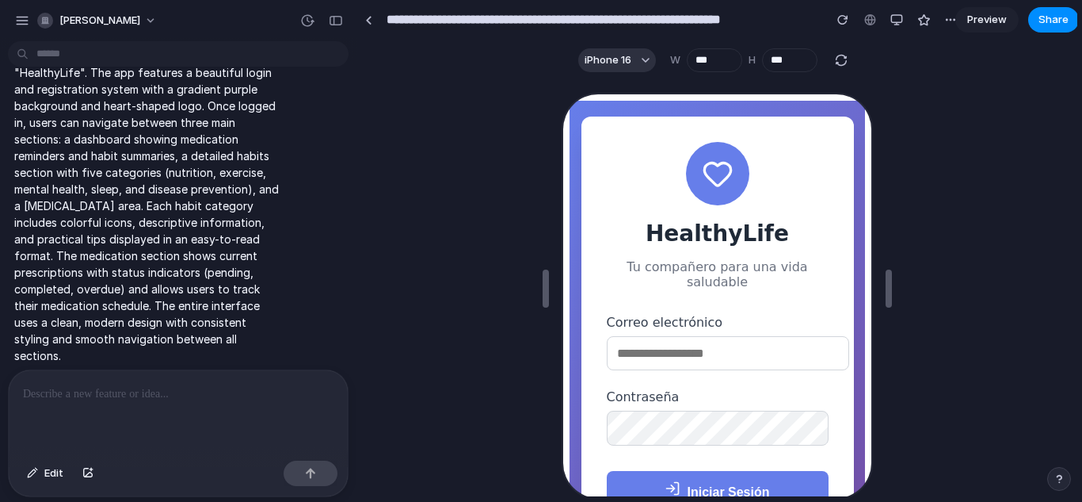
click at [245, 384] on p at bounding box center [178, 393] width 311 height 19
click at [25, 17] on div "button" at bounding box center [22, 20] width 14 height 14
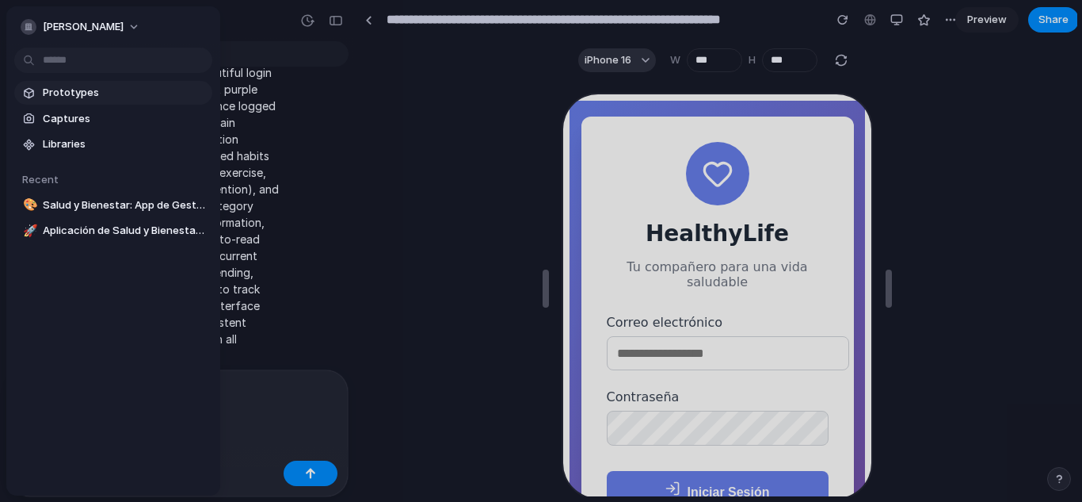
click at [86, 94] on span "Prototypes" at bounding box center [124, 93] width 163 height 16
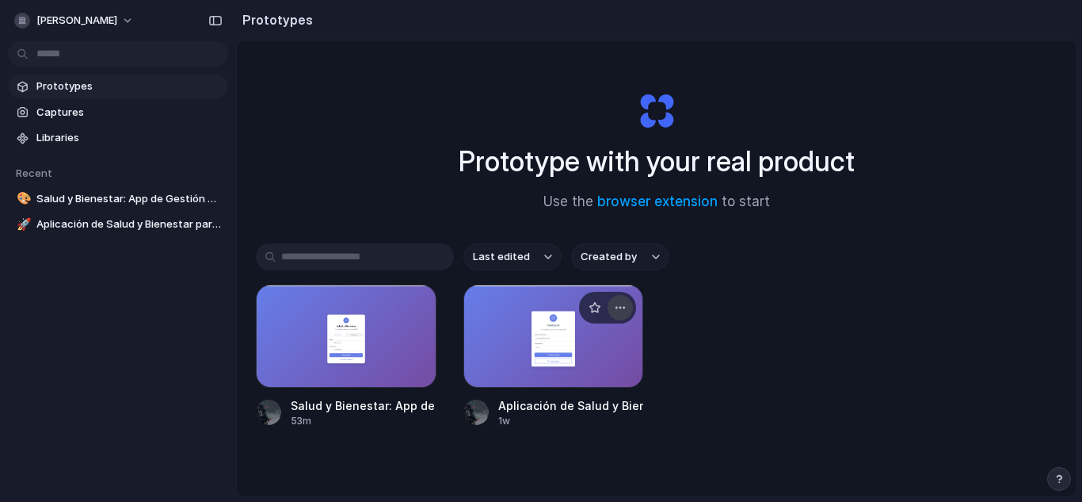
click at [615, 304] on div "button" at bounding box center [620, 307] width 13 height 13
click at [622, 304] on div "button" at bounding box center [620, 307] width 13 height 13
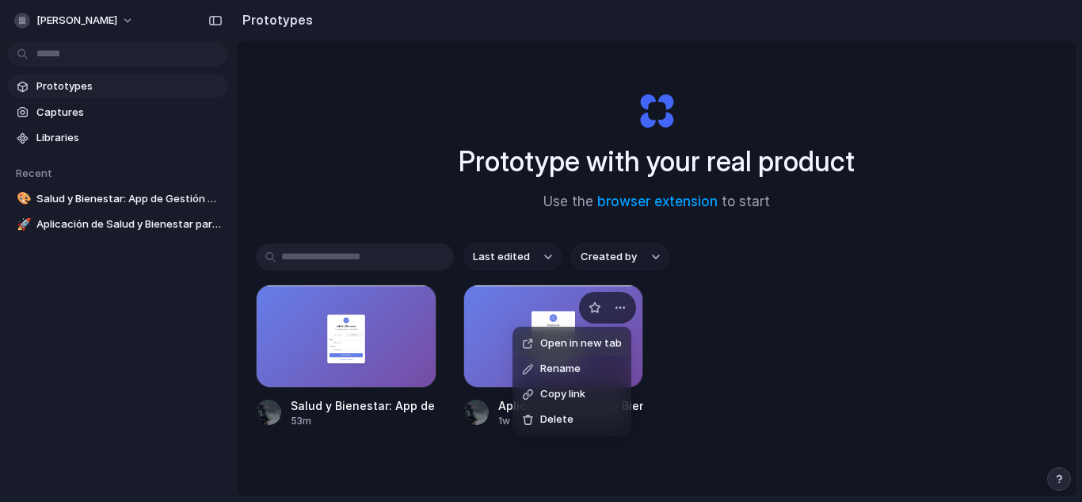
click at [598, 340] on span "Open in new tab" at bounding box center [581, 343] width 82 height 16
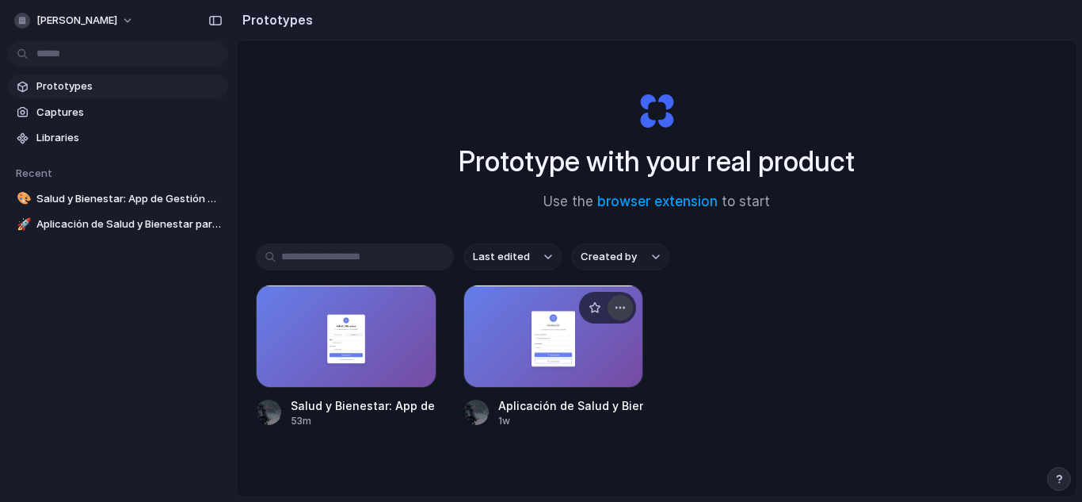
click at [624, 316] on button "button" at bounding box center [620, 307] width 25 height 25
drag, startPoint x: 681, startPoint y: 362, endPoint x: 723, endPoint y: 415, distance: 67.7
click at [723, 415] on div "Salud y Bienestar: App de Gestión de Medicamentos y Hábitos Saludables 53m Apli…" at bounding box center [657, 355] width 802 height 143
click at [105, 135] on span "Libraries" at bounding box center [128, 138] width 185 height 16
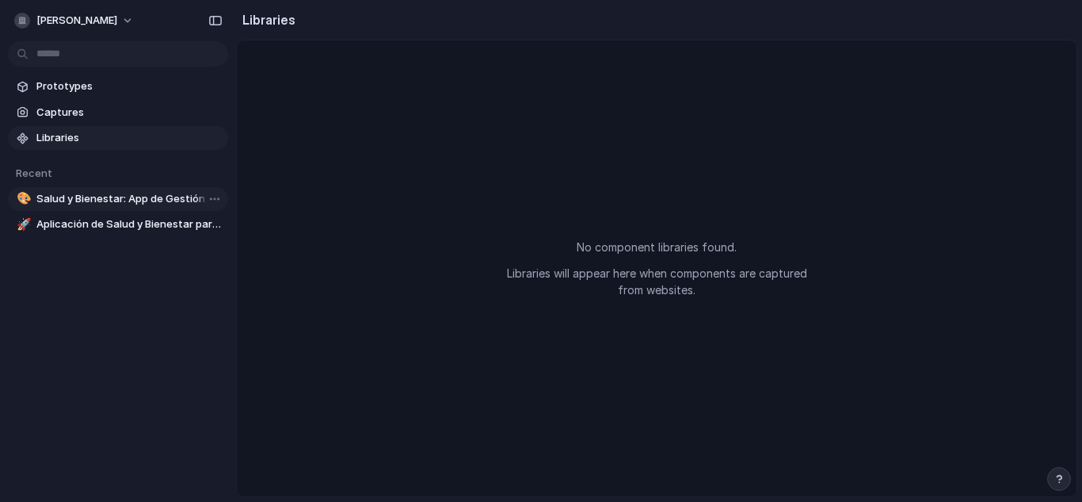
click at [100, 191] on span "Salud y Bienestar: App de Gestión de Medicamentos y Hábitos Saludables" at bounding box center [128, 199] width 185 height 16
click at [145, 68] on div "Prototypes Captures Libraries Recent 🎨 Salud y Bienestar: App de Gestión de Med…" at bounding box center [118, 222] width 236 height 444
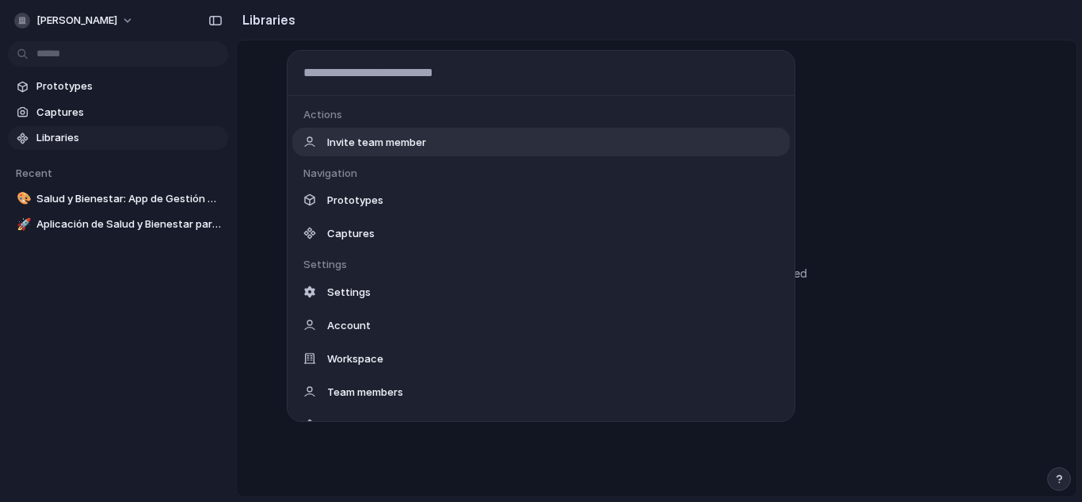
click at [145, 60] on body "dylan Prototypes Captures Libraries Recent 🎨 Salud y Bienestar: App de Gestión …" at bounding box center [541, 251] width 1082 height 502
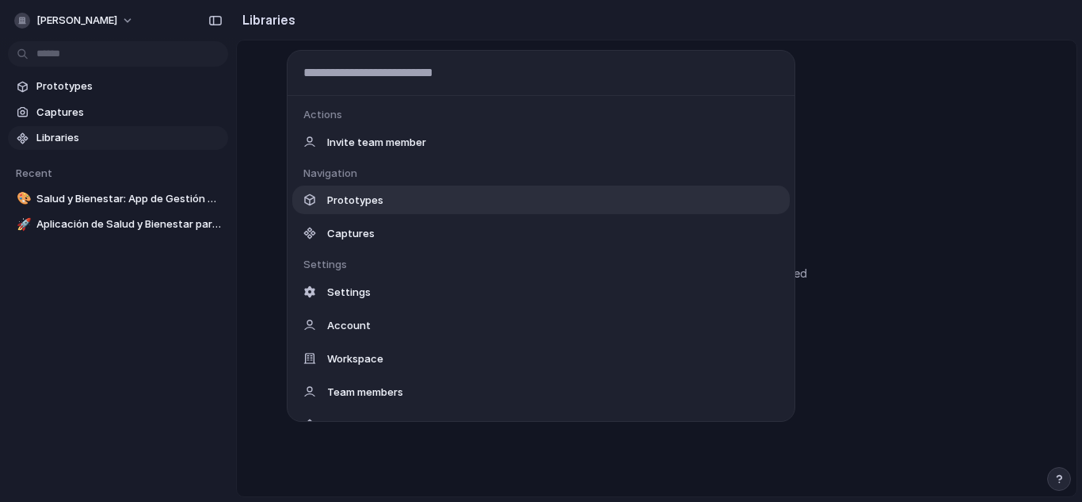
click at [526, 211] on div "Prototypes" at bounding box center [541, 199] width 498 height 29
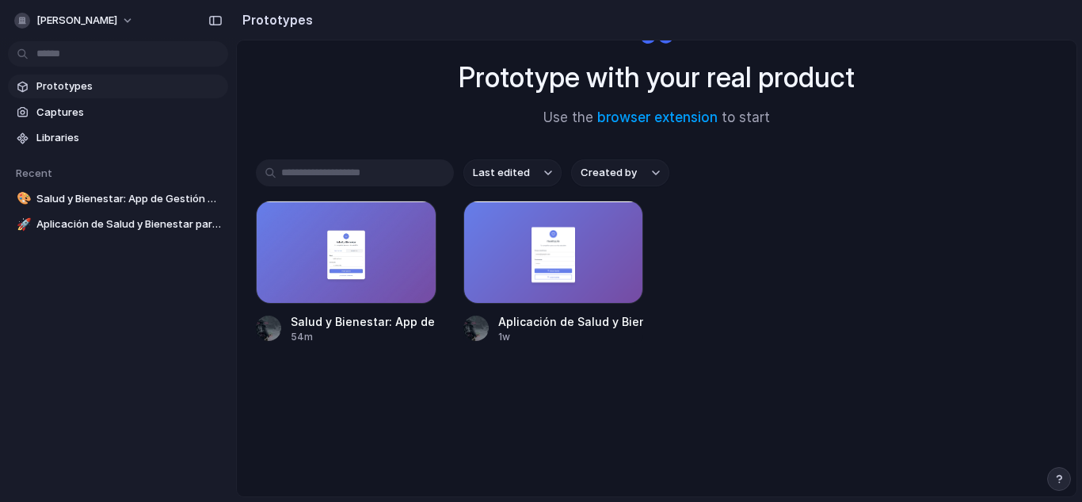
scroll to position [1, 0]
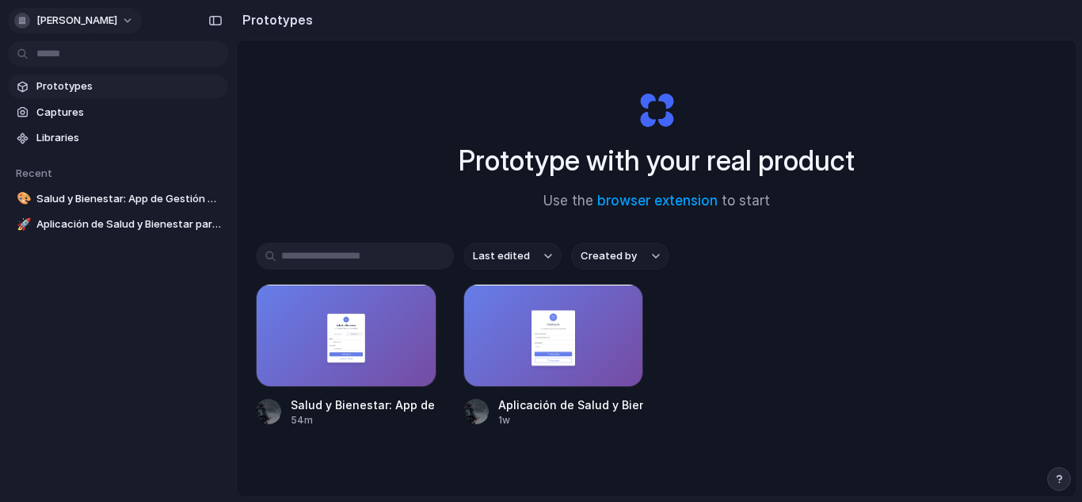
click at [78, 26] on button "[PERSON_NAME]" at bounding box center [75, 20] width 134 height 25
drag, startPoint x: 822, startPoint y: 356, endPoint x: 723, endPoint y: 389, distance: 104.5
click at [723, 389] on div "Salud y Bienestar: App de Gestión de Medicamentos y Hábitos Saludables 55m Apli…" at bounding box center [657, 355] width 802 height 143
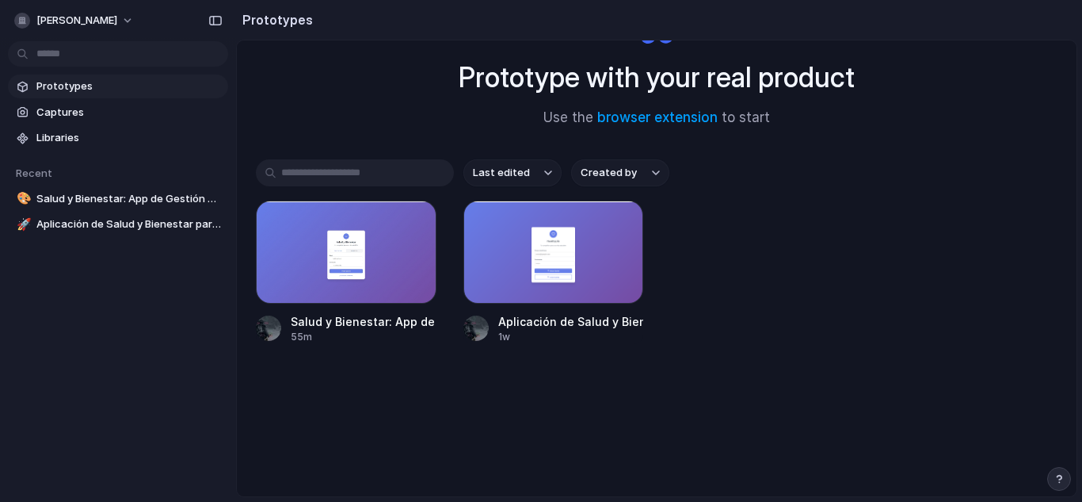
scroll to position [0, 0]
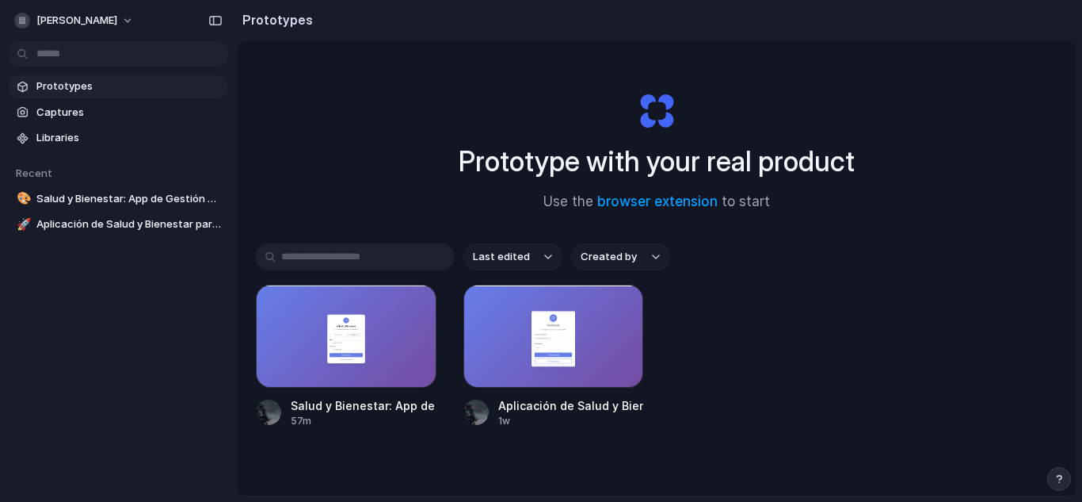
click at [726, 394] on div "Salud y Bienestar: App de Gestión de Medicamentos y Hábitos Saludables 57m Apli…" at bounding box center [657, 355] width 802 height 143
click at [623, 258] on span "Created by" at bounding box center [609, 257] width 56 height 16
click at [523, 251] on span "Last edited" at bounding box center [501, 257] width 57 height 16
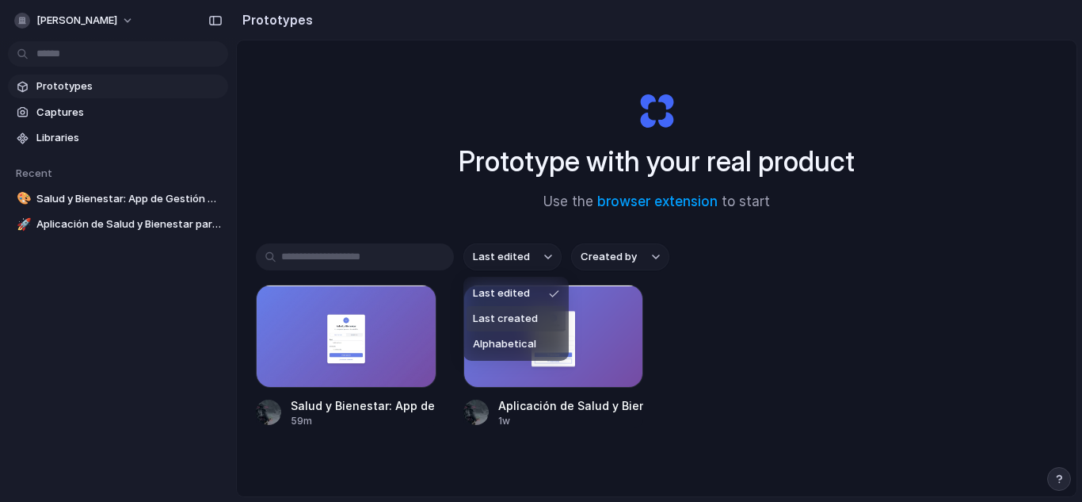
click at [518, 318] on span "Last created" at bounding box center [505, 319] width 65 height 16
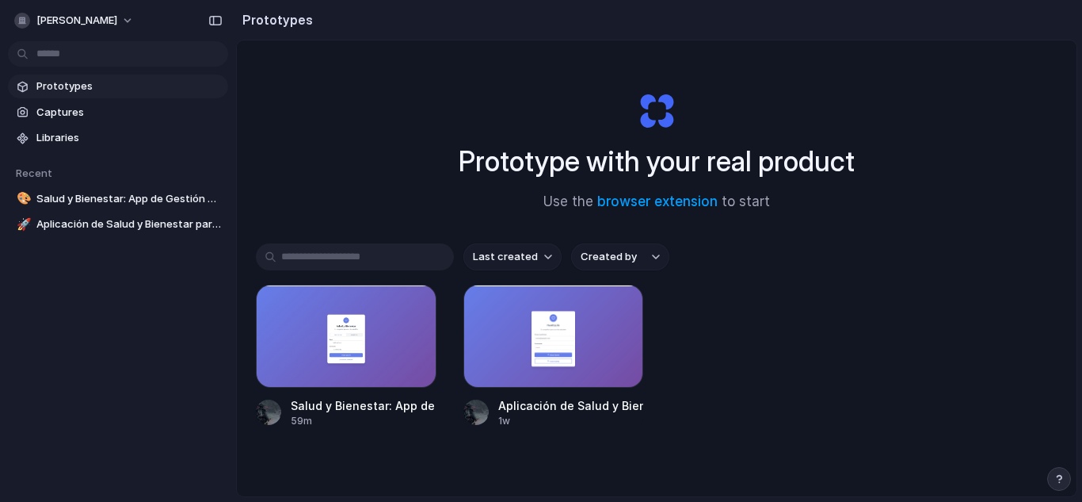
click at [419, 264] on input "text" at bounding box center [355, 256] width 198 height 27
type input "*"
click at [419, 264] on input "*" at bounding box center [355, 256] width 198 height 27
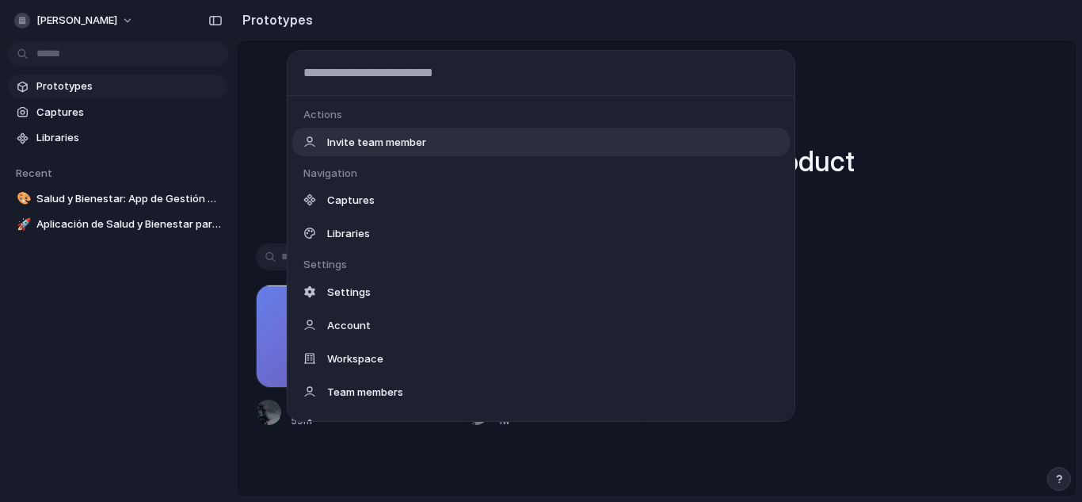
click at [145, 52] on body "dylan Prototypes Captures Libraries Recent 🎨 Salud y Bienestar: App de Gestión …" at bounding box center [541, 251] width 1082 height 502
type input "*"
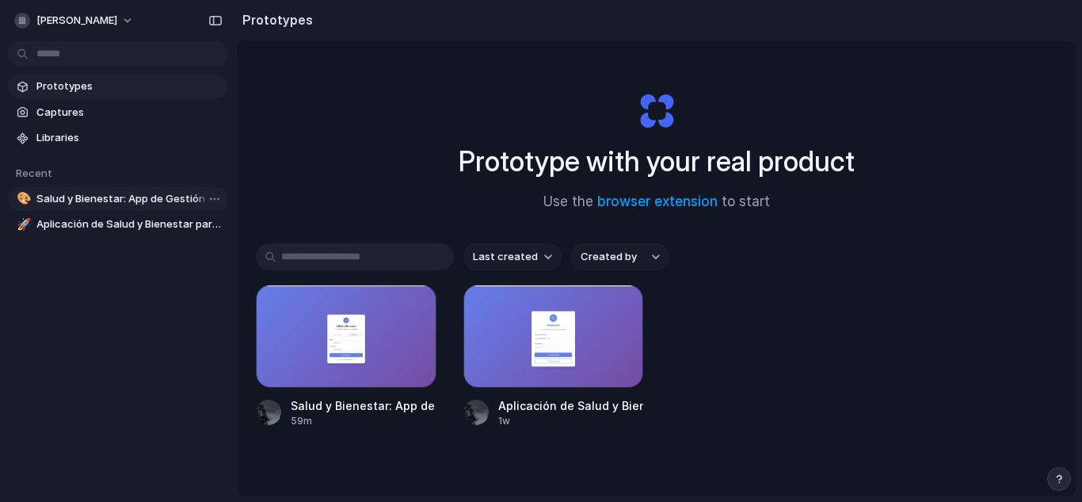
click at [58, 207] on link "🎨 Salud y Bienestar: App de Gestión de Medicamentos y Hábitos Saludables" at bounding box center [118, 199] width 220 height 24
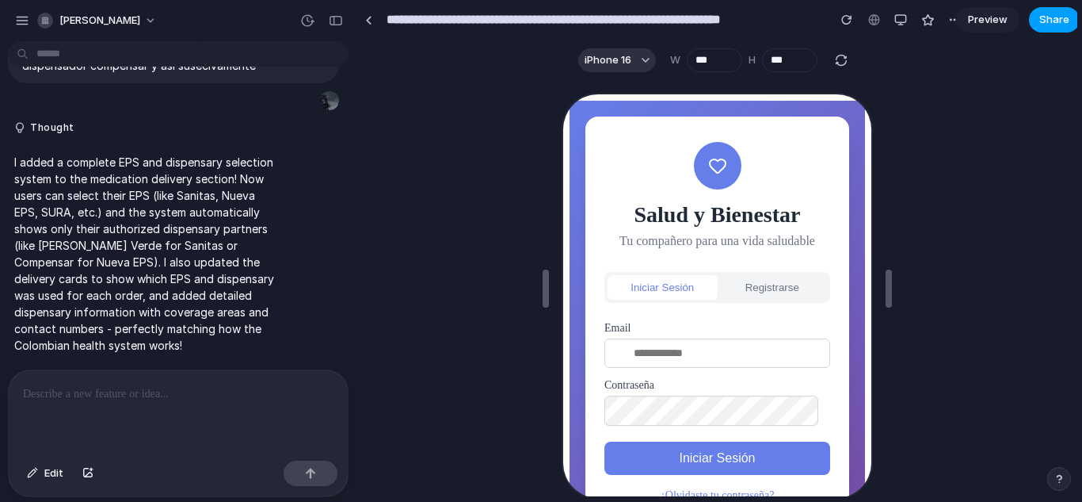
click at [1072, 21] on button "Share" at bounding box center [1054, 19] width 51 height 25
click at [982, 16] on span "Preview" at bounding box center [988, 20] width 40 height 16
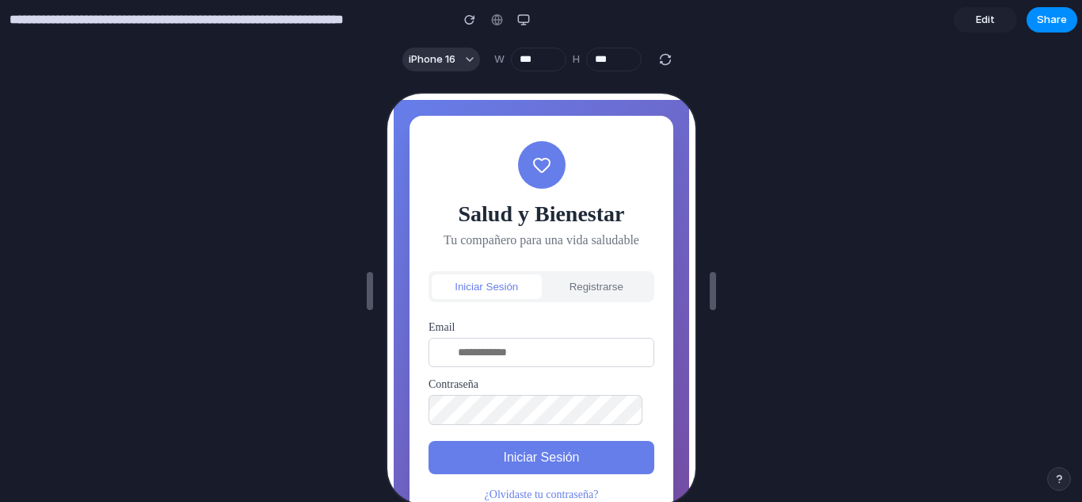
click at [982, 16] on span "Edit" at bounding box center [985, 20] width 19 height 16
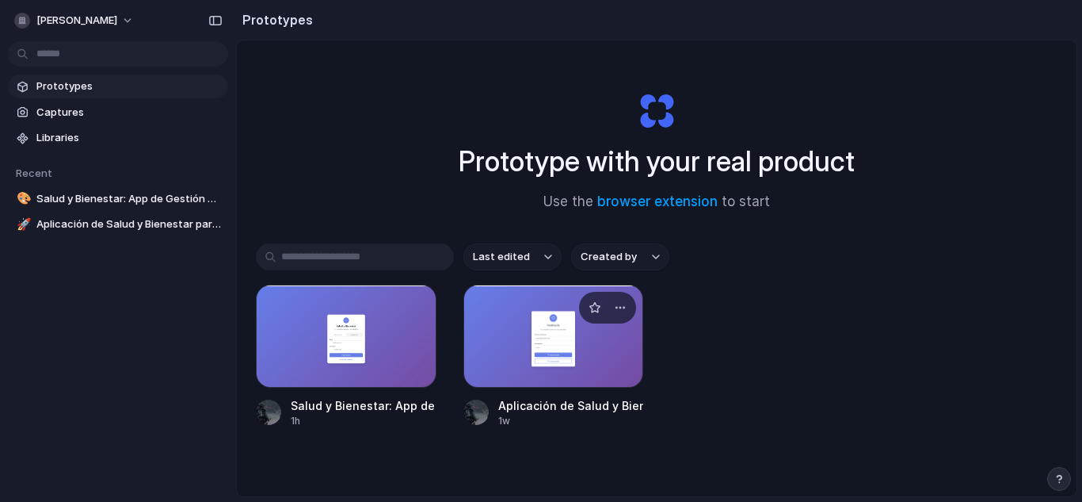
click at [565, 350] on div at bounding box center [554, 335] width 181 height 103
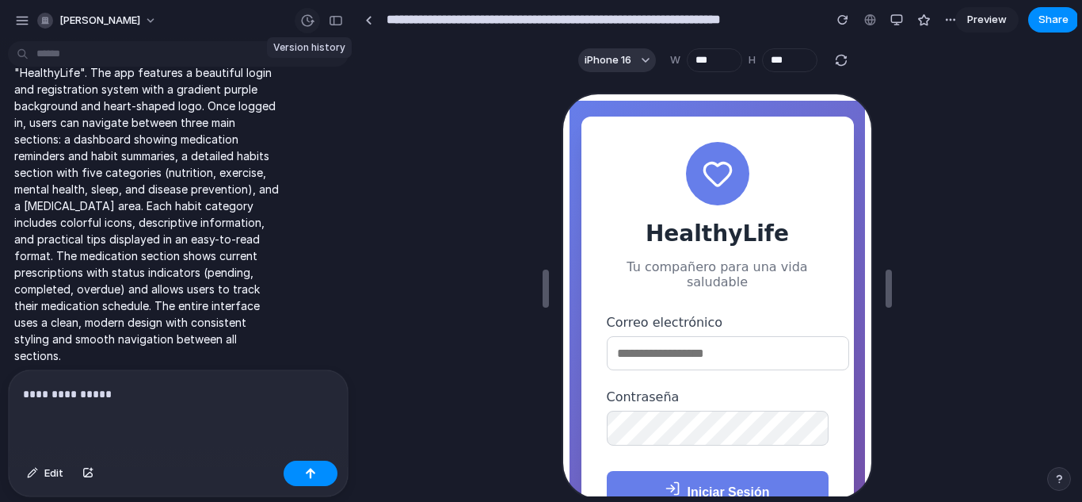
click at [309, 17] on div "button" at bounding box center [307, 20] width 14 height 14
click at [93, 399] on div "**********" at bounding box center [178, 412] width 339 height 84
click at [91, 397] on div "**********" at bounding box center [178, 412] width 339 height 84
click at [133, 397] on div "**********" at bounding box center [178, 412] width 339 height 84
click at [98, 420] on div "**********" at bounding box center [178, 412] width 339 height 84
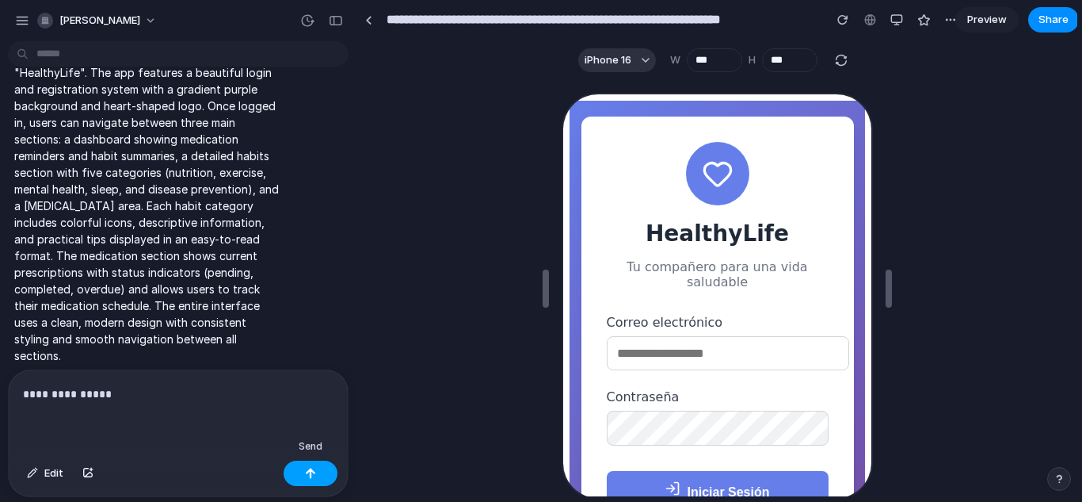
click at [299, 470] on button "button" at bounding box center [311, 472] width 54 height 25
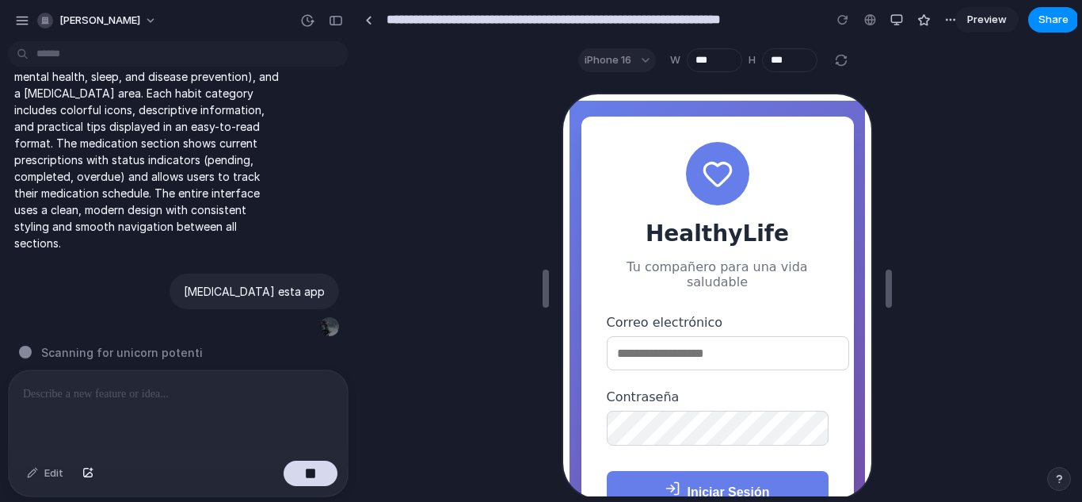
scroll to position [383, 0]
click at [270, 320] on div "[MEDICAL_DATA] esta app" at bounding box center [173, 305] width 331 height 64
click at [1073, 76] on main "iPhone 16 W *** H *** Chat Preview" at bounding box center [717, 268] width 721 height 457
click at [361, 25] on link at bounding box center [369, 20] width 24 height 24
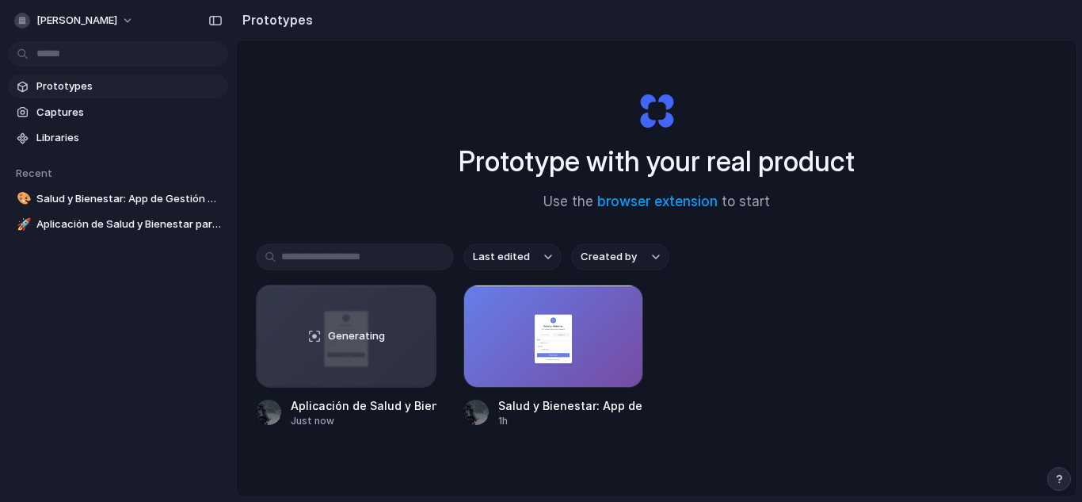
click at [280, 18] on h2 "Prototypes" at bounding box center [274, 19] width 77 height 19
click at [340, 349] on div "Generating" at bounding box center [346, 335] width 179 height 101
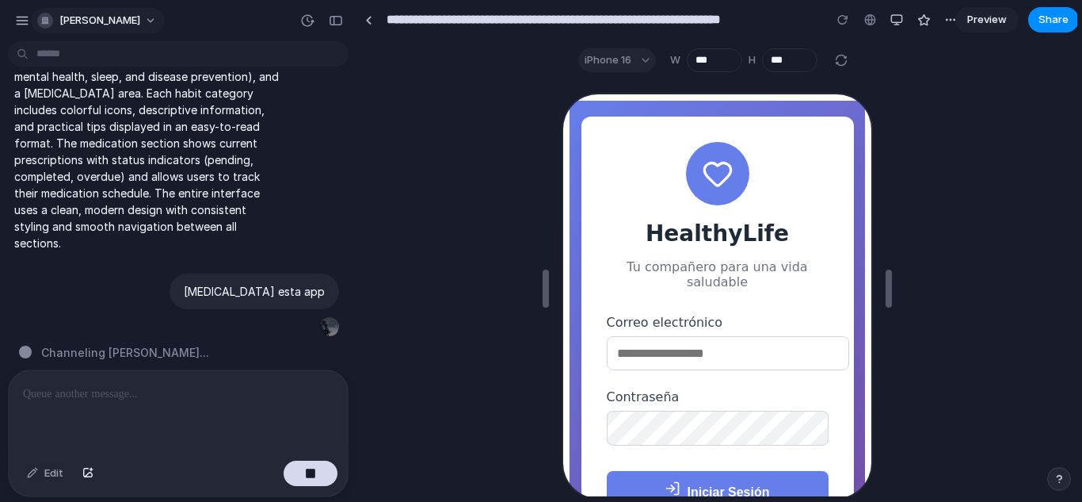
click at [94, 21] on button "[PERSON_NAME]" at bounding box center [98, 20] width 134 height 25
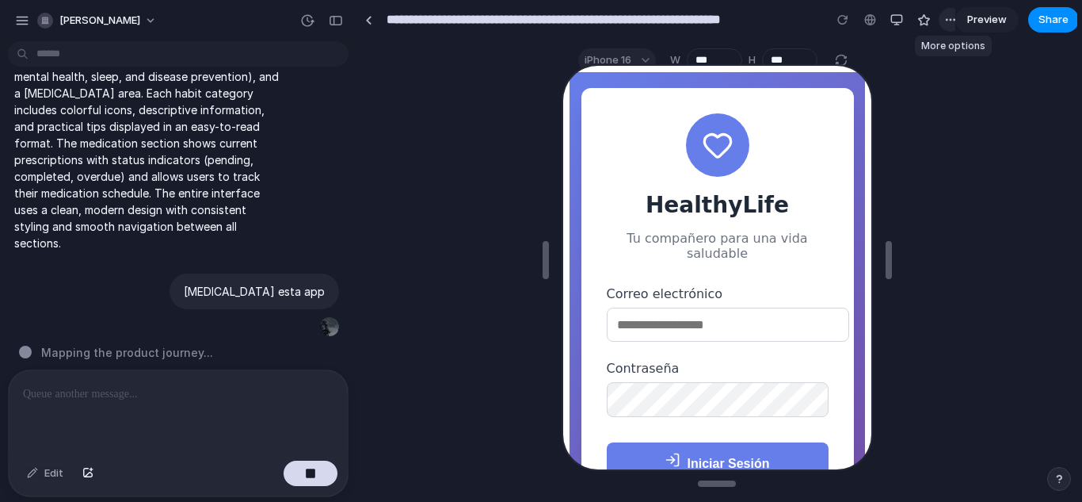
click at [946, 21] on div "button" at bounding box center [950, 19] width 13 height 13
click at [979, 25] on span "Preview" at bounding box center [987, 20] width 40 height 16
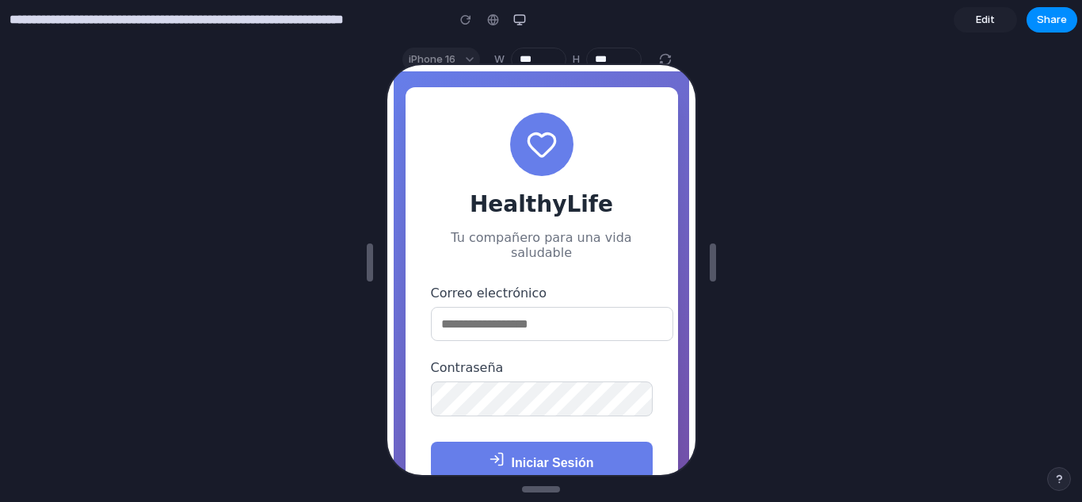
click at [979, 25] on span "Edit" at bounding box center [985, 20] width 19 height 16
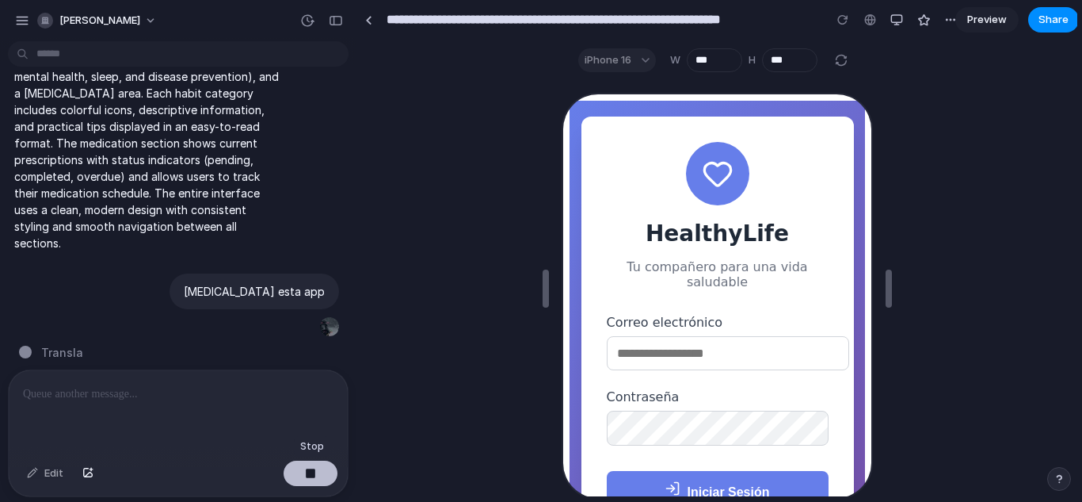
click at [295, 470] on button "button" at bounding box center [311, 472] width 54 height 25
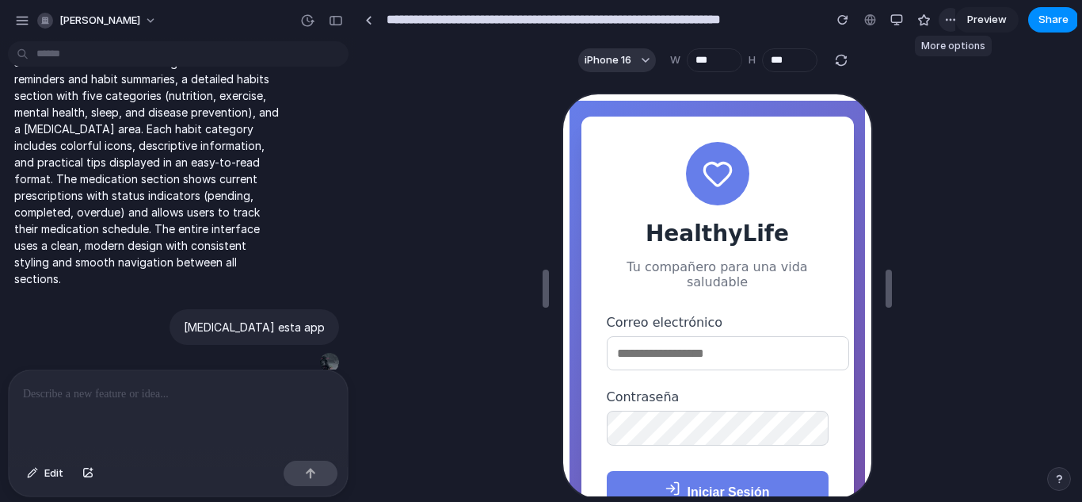
click at [948, 15] on div "button" at bounding box center [950, 19] width 13 height 13
click at [1075, 122] on div "**********" at bounding box center [720, 251] width 726 height 502
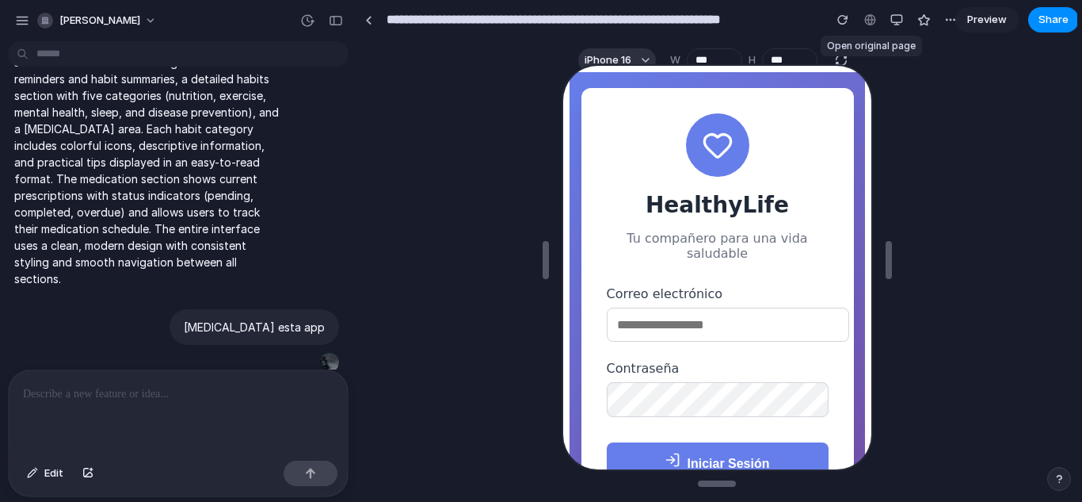
click at [876, 22] on div at bounding box center [870, 20] width 24 height 24
click at [860, 22] on div at bounding box center [870, 20] width 24 height 24
click at [845, 19] on div "button" at bounding box center [842, 19] width 11 height 11
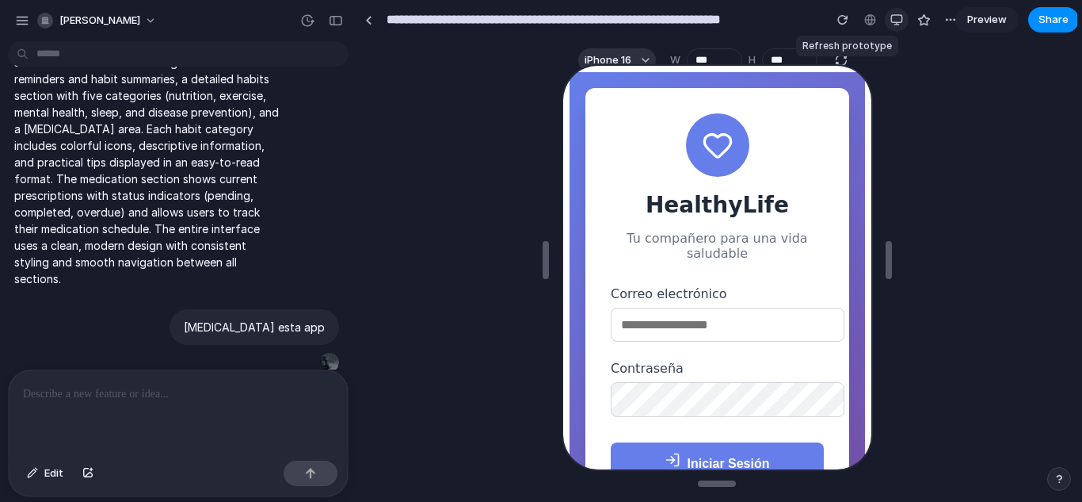
scroll to position [0, 0]
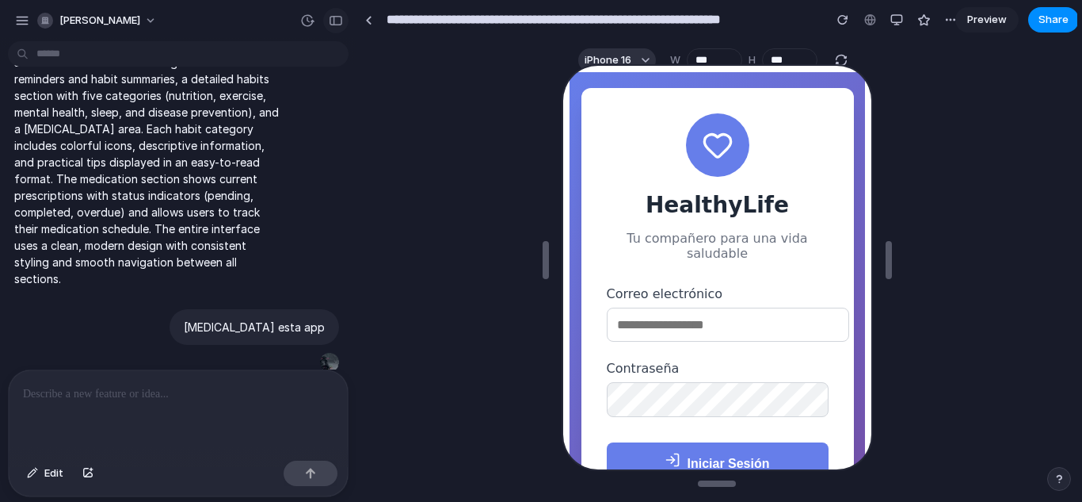
click at [327, 18] on button "button" at bounding box center [335, 20] width 25 height 25
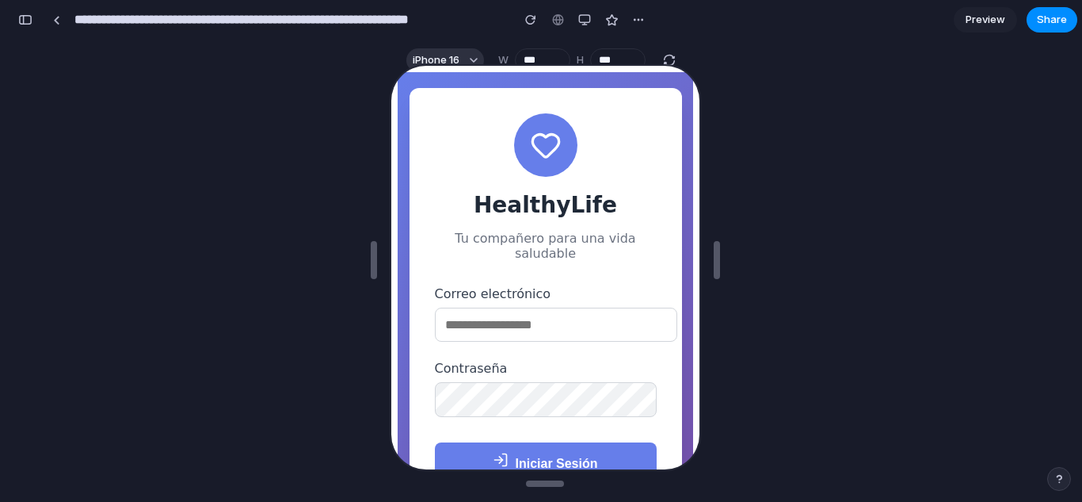
scroll to position [1013, 0]
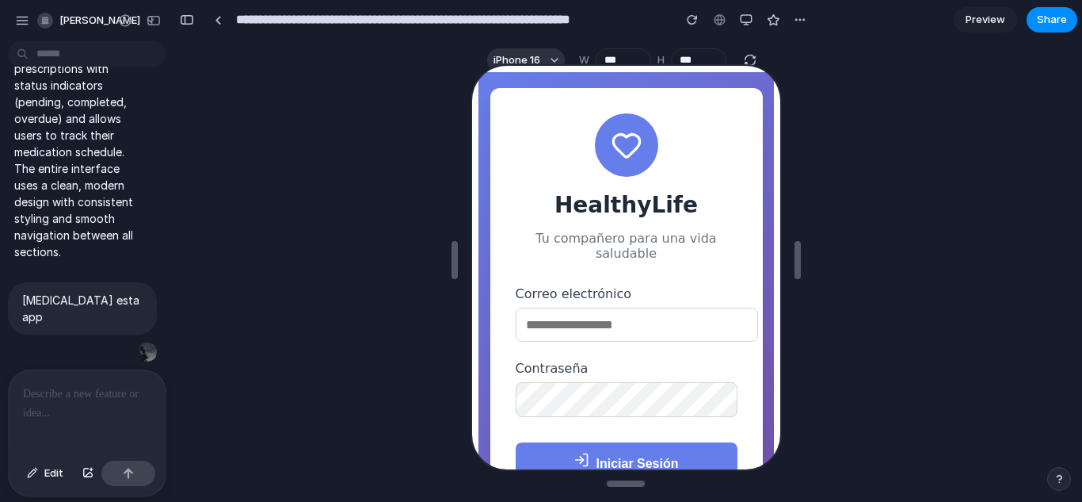
click at [10, 14] on div at bounding box center [7, 251] width 14 height 502
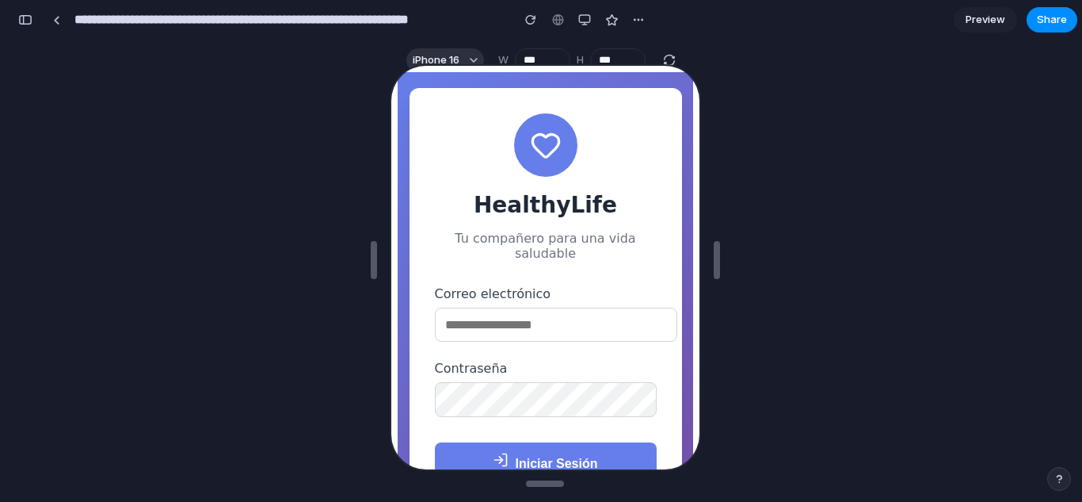
click at [29, 17] on div "button" at bounding box center [25, 19] width 14 height 11
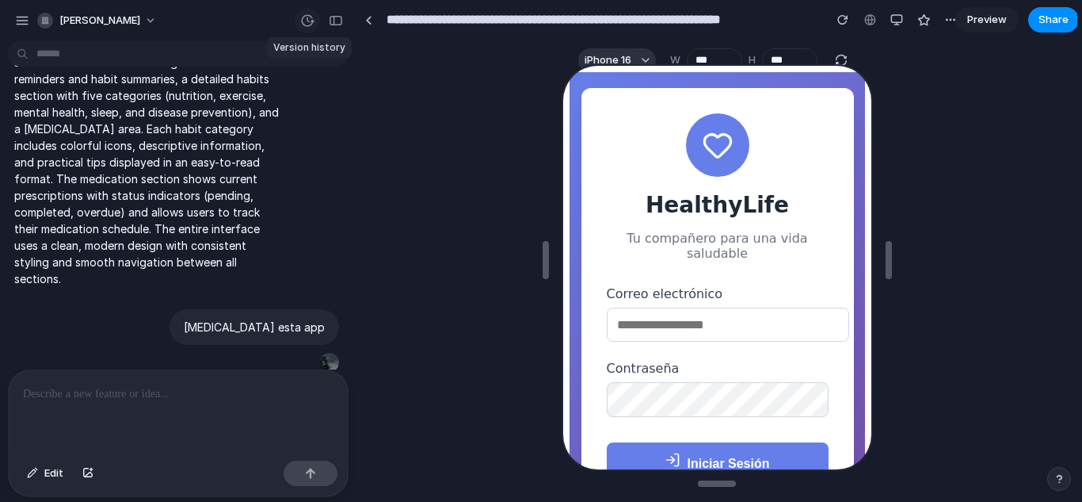
click at [307, 25] on div "button" at bounding box center [307, 20] width 14 height 14
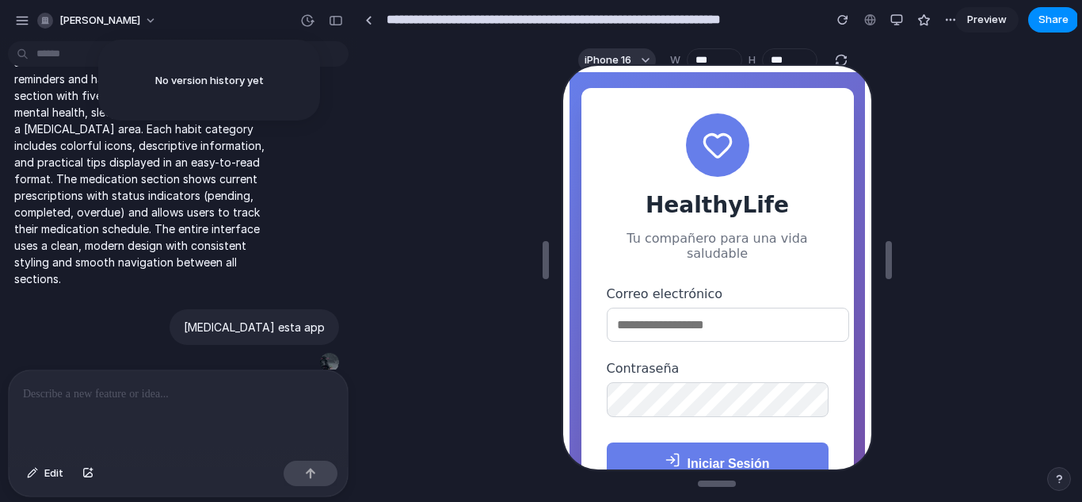
click at [242, 78] on span "No version history yet" at bounding box center [209, 80] width 109 height 13
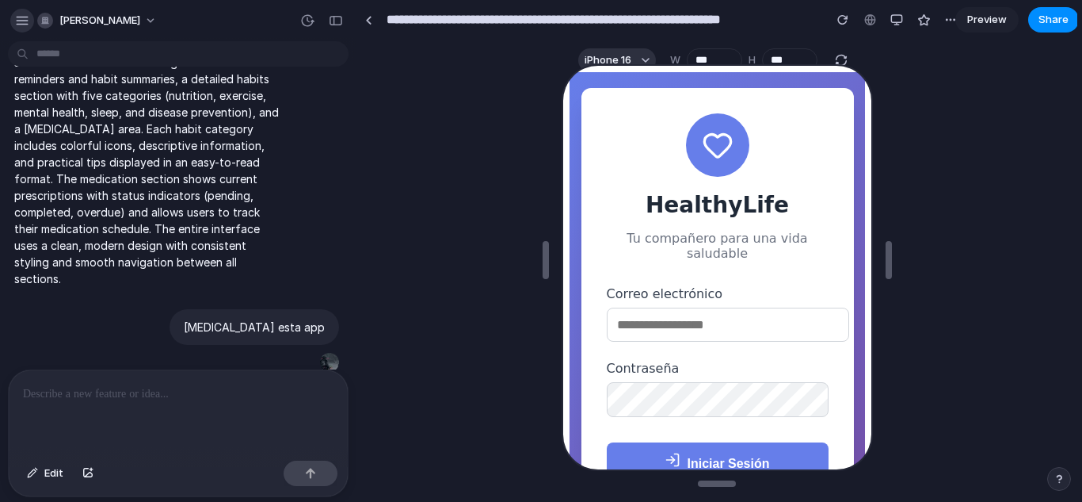
click at [23, 13] on button "button" at bounding box center [22, 21] width 24 height 24
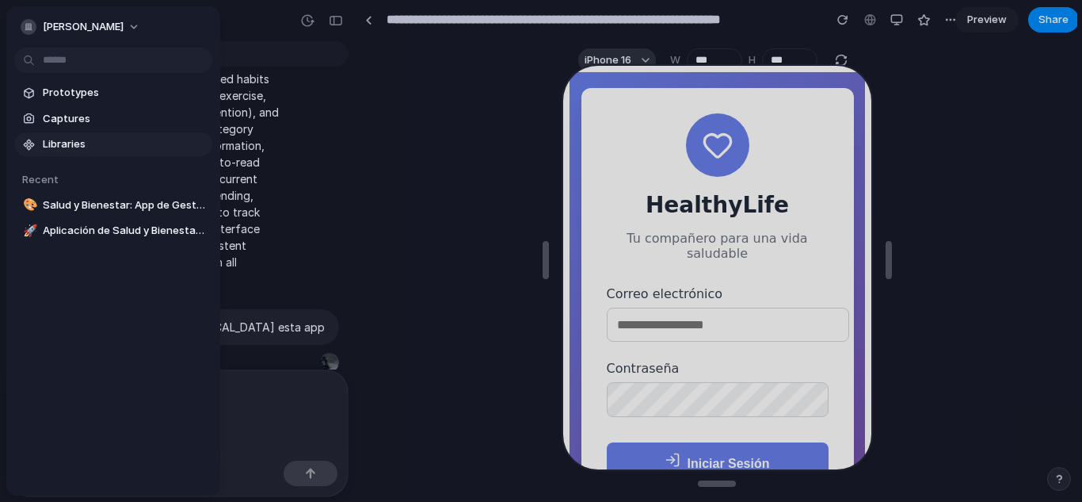
click at [59, 134] on link "Libraries" at bounding box center [113, 144] width 198 height 24
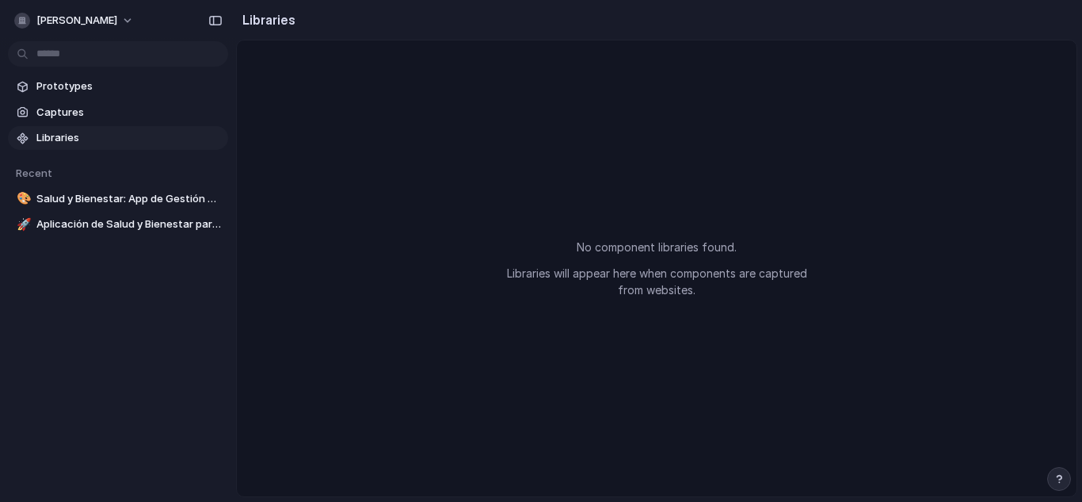
click at [59, 134] on span "Libraries" at bounding box center [128, 138] width 185 height 16
click at [73, 101] on link "Captures" at bounding box center [118, 113] width 220 height 24
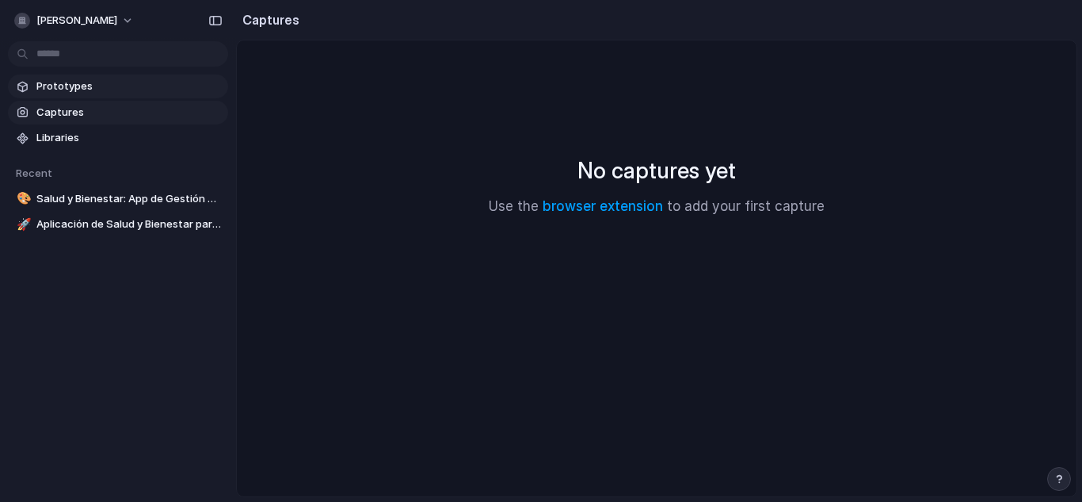
click at [79, 84] on span "Prototypes" at bounding box center [128, 86] width 185 height 16
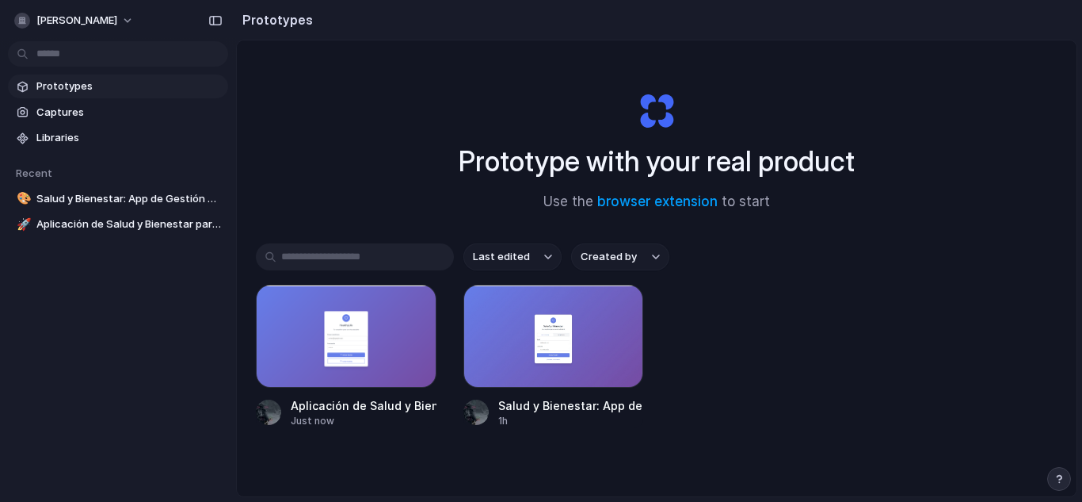
click at [686, 338] on div "Aplicación de Salud y Bienestar para Gestión de Medicamentos y Hábitos Just now…" at bounding box center [657, 355] width 802 height 143
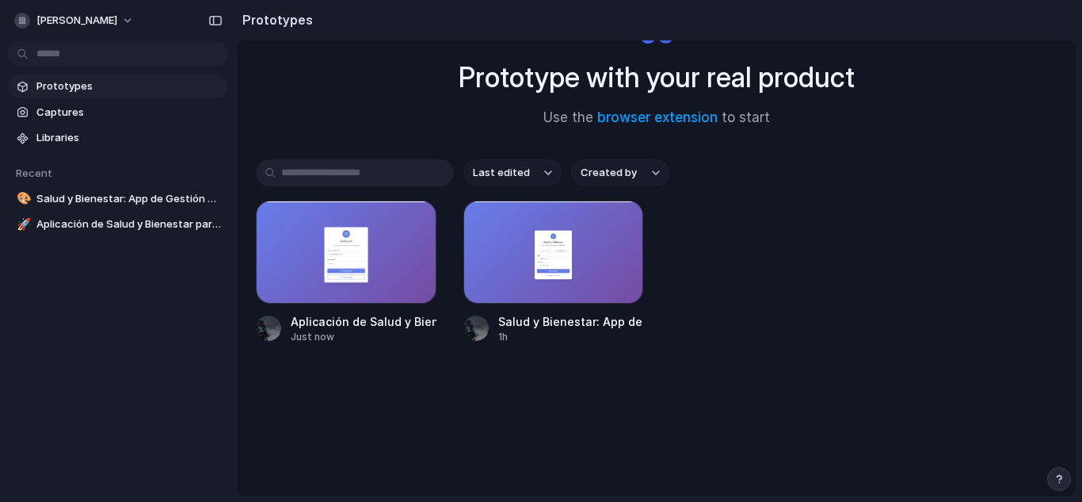
click at [686, 338] on div "Aplicación de Salud y Bienestar para Gestión de Medicamentos y Hábitos Just now…" at bounding box center [657, 271] width 802 height 143
drag, startPoint x: 1082, startPoint y: 233, endPoint x: 1078, endPoint y: 214, distance: 19.4
click at [1078, 214] on div "Prototypes Prototype with your real product Use the browser extension to start …" at bounding box center [659, 251] width 846 height 502
drag, startPoint x: 1078, startPoint y: 214, endPoint x: 1075, endPoint y: 185, distance: 29.4
click at [1075, 185] on div "Prototypes Prototype with your real product Use the browser extension to start …" at bounding box center [659, 251] width 846 height 502
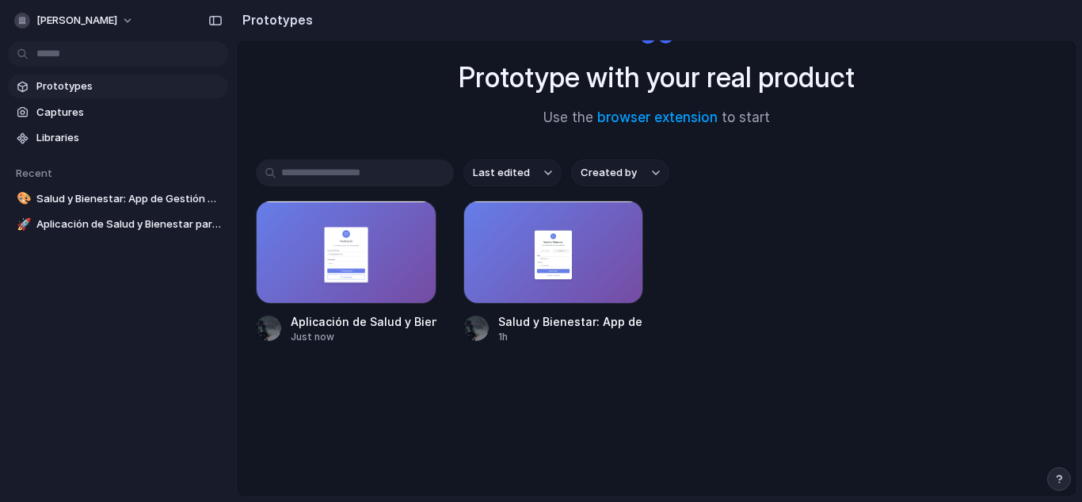
click at [1058, 466] on div "Prototype with your real product Use the browser extension to start Last edited…" at bounding box center [657, 226] width 840 height 540
click at [1058, 475] on div "button" at bounding box center [1059, 478] width 11 height 11
click at [996, 326] on div "Aplicación de Salud y Bienestar para Gestión de Medicamentos y Hábitos Just now…" at bounding box center [657, 271] width 802 height 143
click at [648, 164] on button "Created by" at bounding box center [620, 172] width 98 height 27
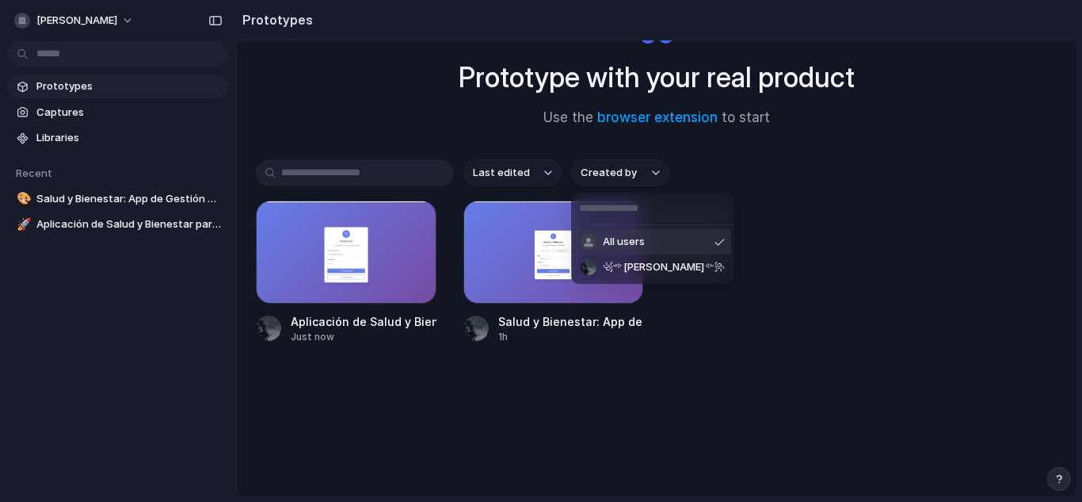
click at [650, 248] on li "All users" at bounding box center [652, 241] width 157 height 25
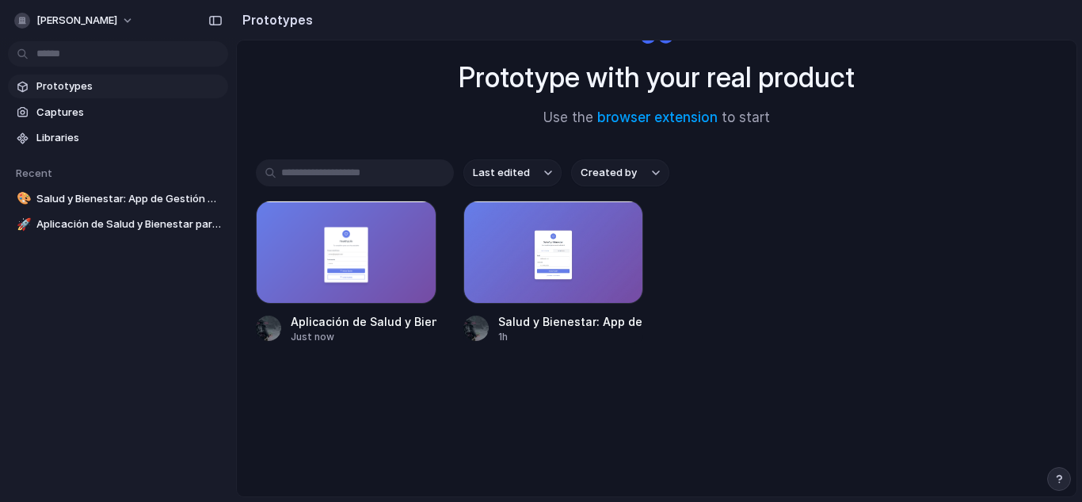
click at [649, 169] on button "Created by" at bounding box center [620, 172] width 98 height 27
click at [551, 177] on button "Last edited" at bounding box center [513, 172] width 98 height 27
click at [677, 116] on link "browser extension" at bounding box center [657, 117] width 120 height 16
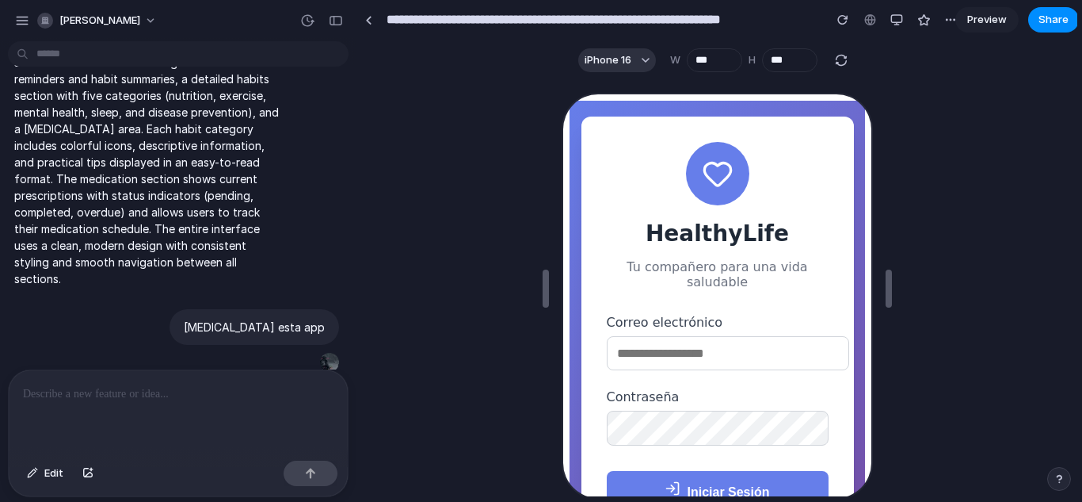
click at [488, 136] on div at bounding box center [716, 288] width 719 height 416
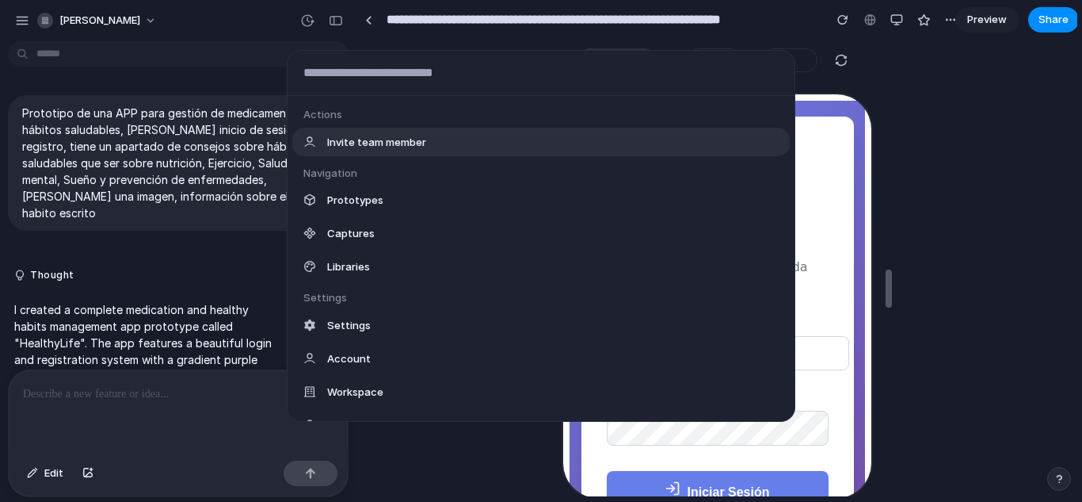
click at [130, 48] on body "**********" at bounding box center [541, 251] width 1082 height 502
click at [116, 52] on div "Actions Invite team member Navigation Prototypes Captures Libraries Settings Se…" at bounding box center [541, 251] width 1082 height 502
click at [118, 52] on body "**********" at bounding box center [541, 251] width 1082 height 502
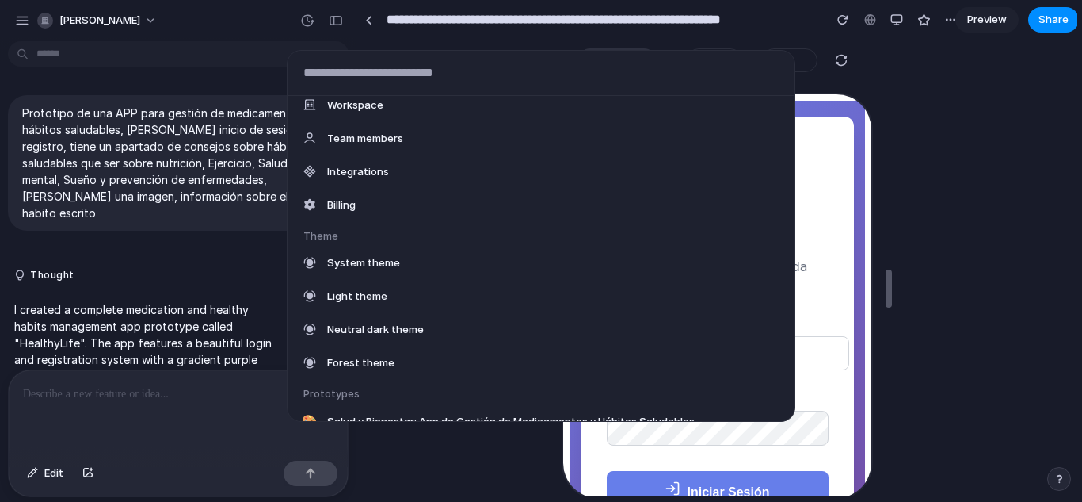
scroll to position [276, 0]
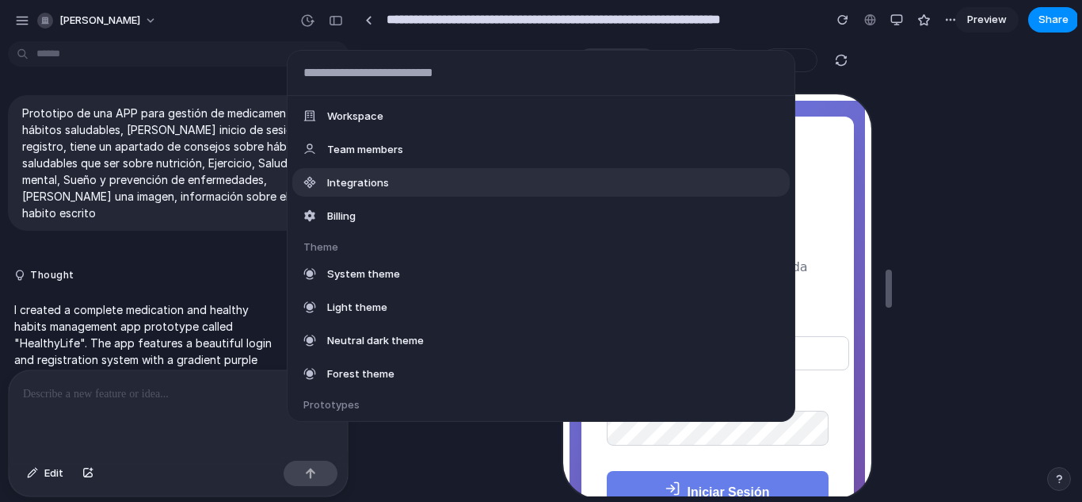
click at [418, 178] on div "Integrations" at bounding box center [541, 182] width 498 height 29
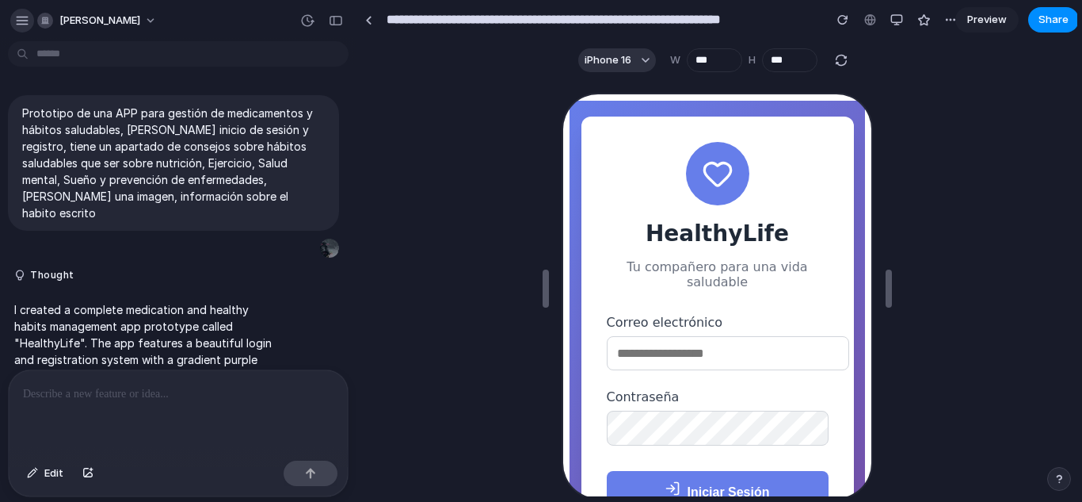
click at [15, 21] on div "button" at bounding box center [22, 20] width 14 height 14
click at [252, 57] on body "**********" at bounding box center [541, 251] width 1082 height 502
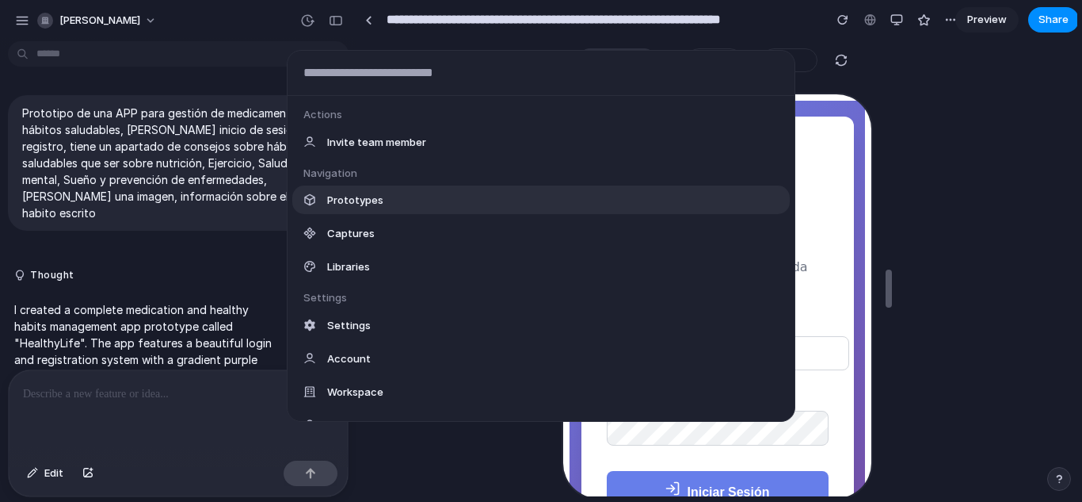
click at [433, 204] on div "Prototypes" at bounding box center [541, 199] width 498 height 29
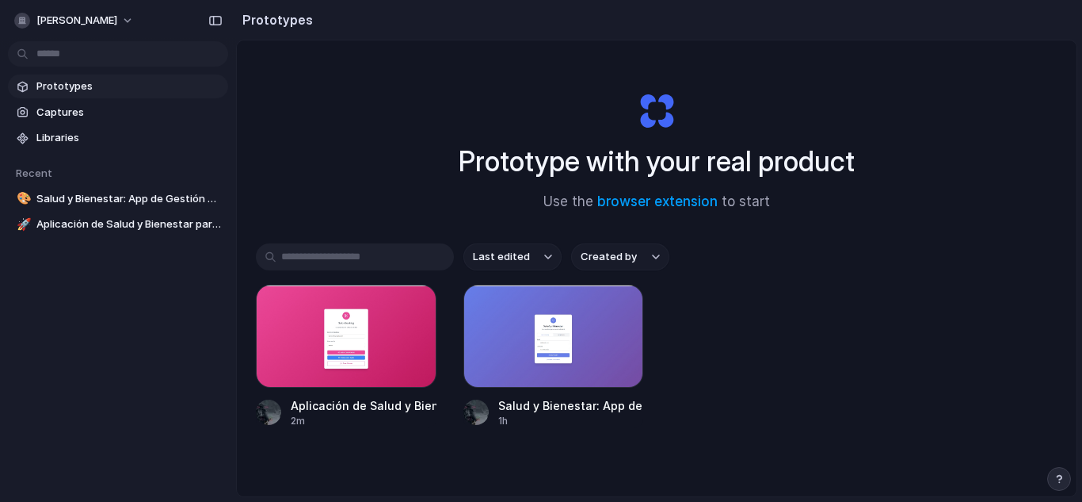
click at [394, 264] on input "text" at bounding box center [355, 256] width 198 height 27
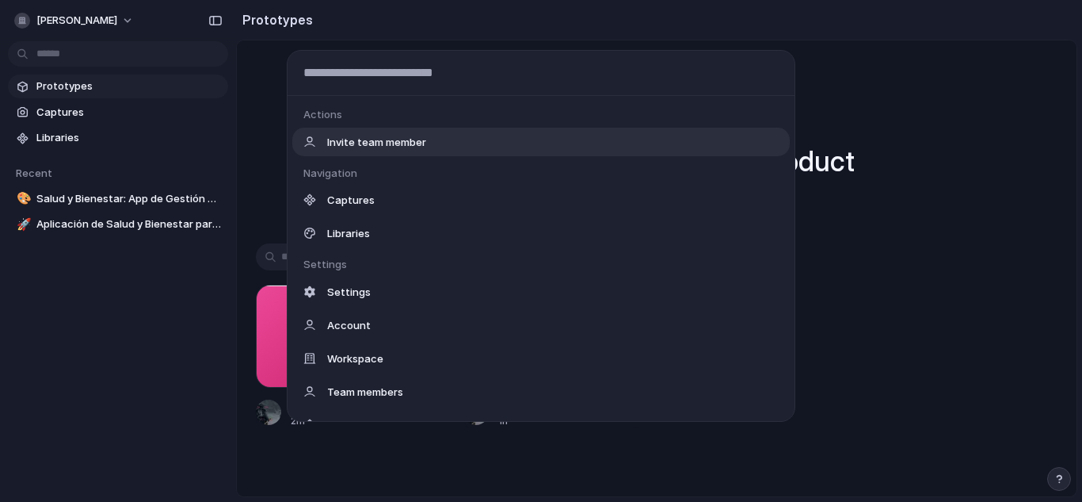
click at [90, 49] on body "dylan Prototypes Captures Libraries Recent 🎨 Salud y Bienestar: App de Gestión …" at bounding box center [541, 251] width 1082 height 502
drag, startPoint x: 131, startPoint y: 46, endPoint x: 228, endPoint y: 12, distance: 103.2
click at [228, 12] on div "Actions Invite team member Navigation Captures Libraries Settings Settings Acco…" at bounding box center [541, 251] width 1082 height 502
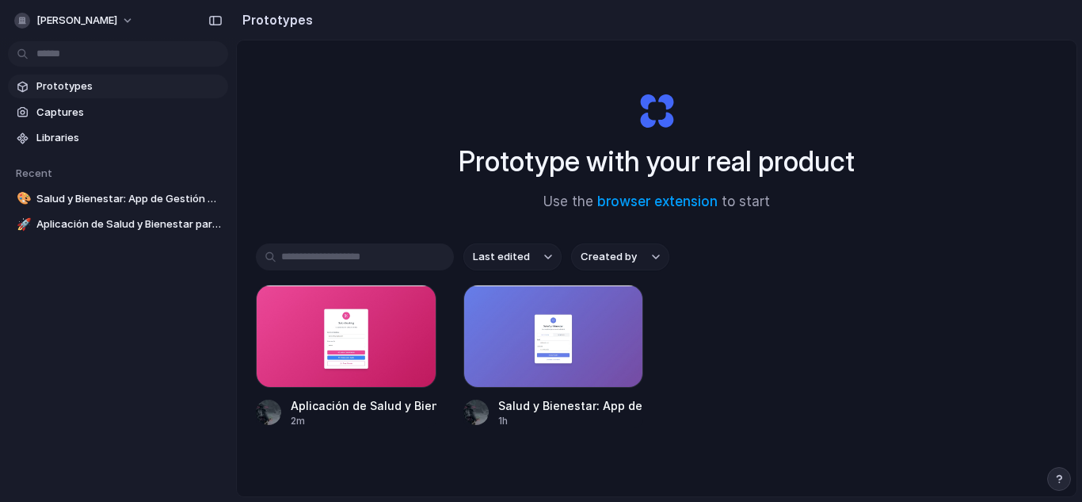
click at [228, 12] on div "[PERSON_NAME]" at bounding box center [118, 19] width 236 height 38
click at [219, 17] on div "button" at bounding box center [215, 20] width 14 height 11
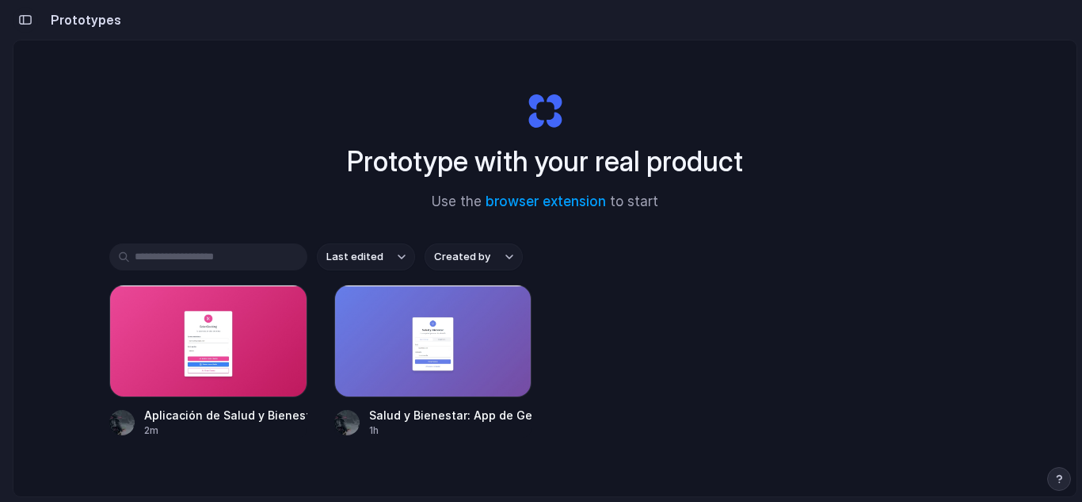
click at [26, 25] on div "button" at bounding box center [25, 19] width 14 height 11
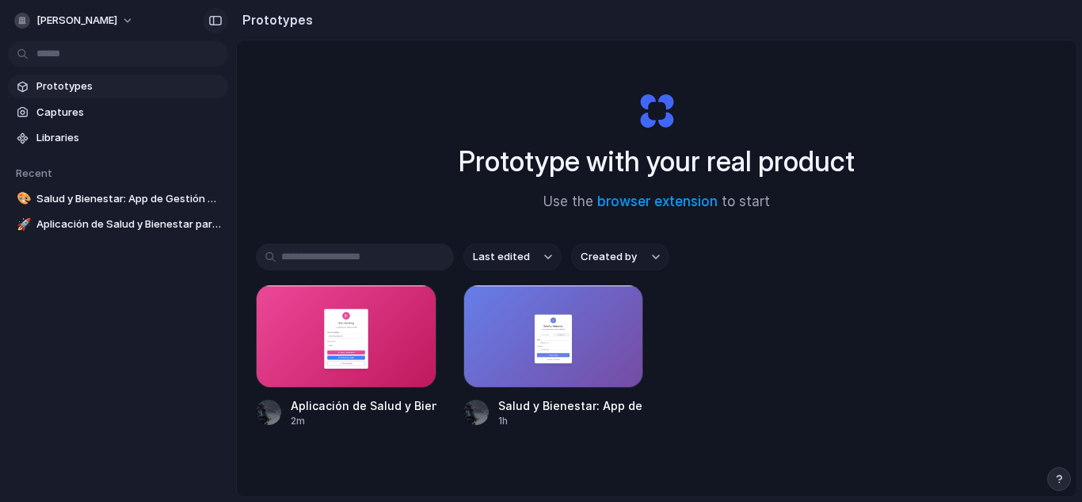
click at [206, 16] on button "button" at bounding box center [215, 20] width 25 height 25
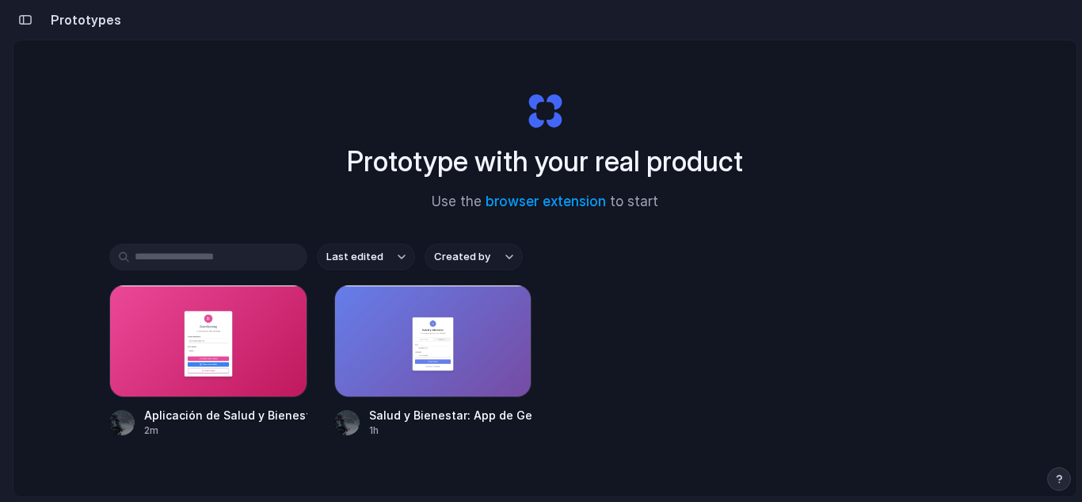
click at [220, 245] on input "text" at bounding box center [208, 256] width 198 height 27
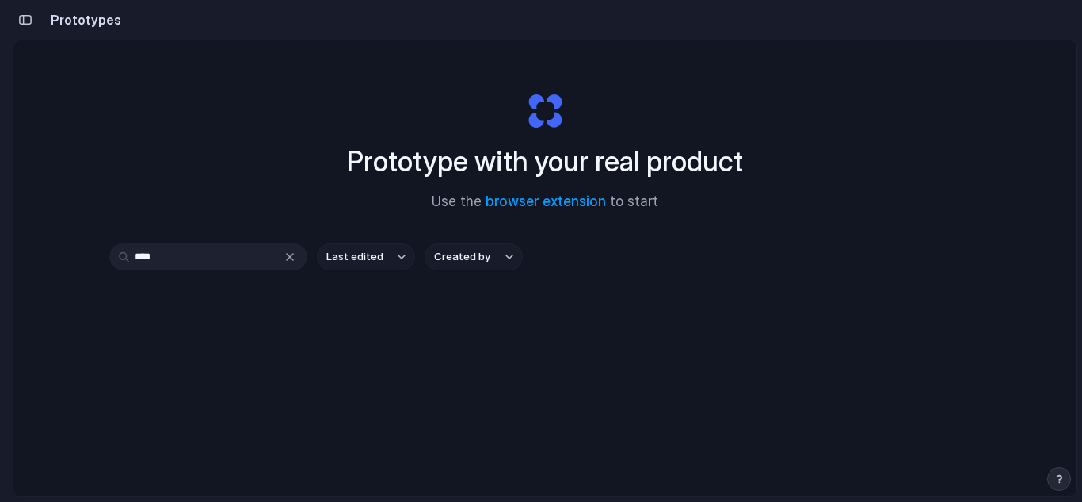
type input "****"
click at [278, 259] on div "****" at bounding box center [208, 256] width 198 height 27
click at [284, 259] on div "button" at bounding box center [290, 256] width 13 height 13
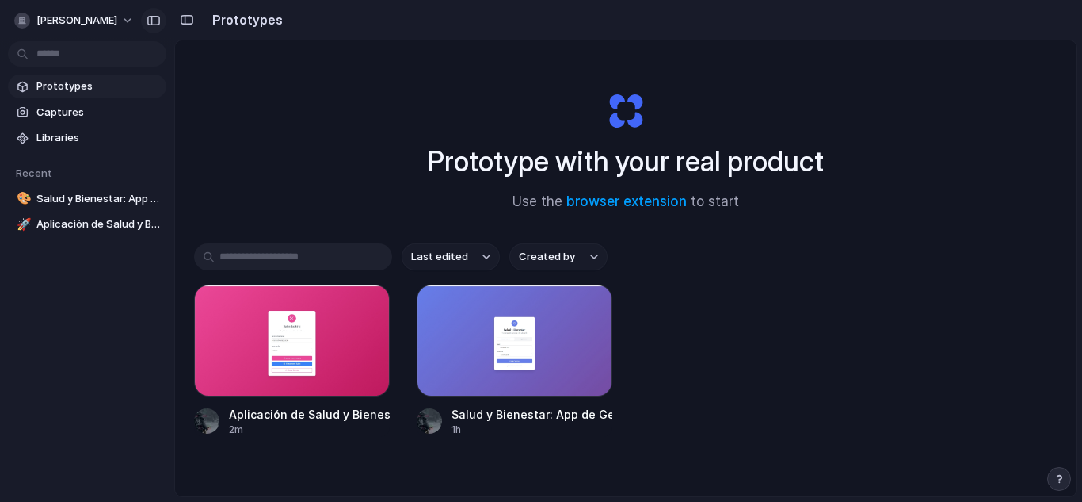
click at [148, 20] on div "button" at bounding box center [154, 20] width 14 height 11
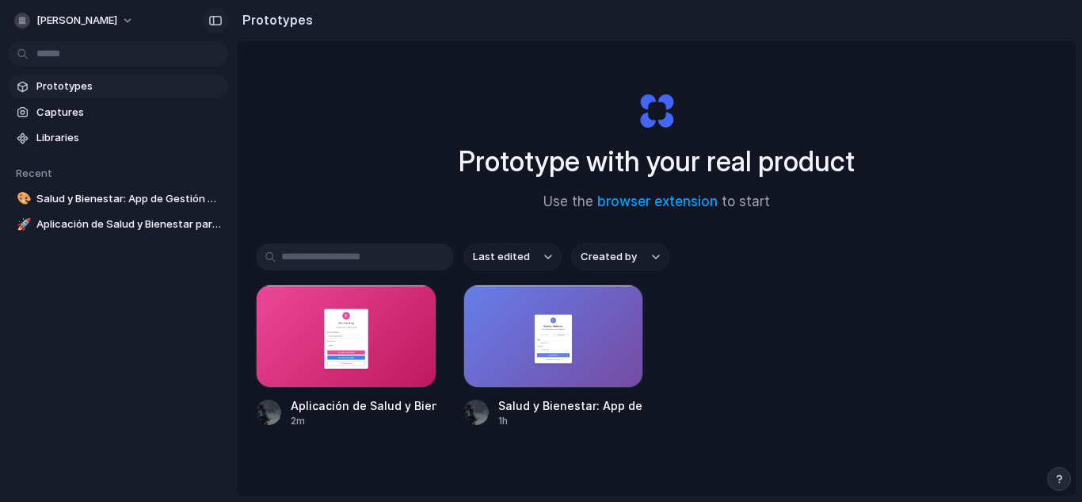
click at [208, 25] on div "button" at bounding box center [215, 20] width 14 height 11
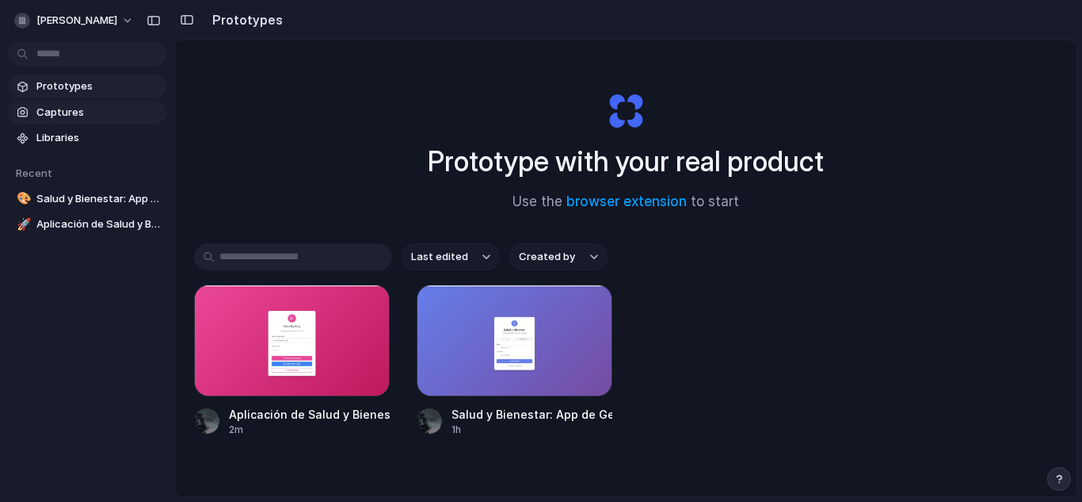
drag, startPoint x: 13, startPoint y: 35, endPoint x: 82, endPoint y: 118, distance: 108.5
click at [82, 118] on div "dylan Prototypes Captures Libraries Recent 🎨 Salud y Bienestar: App de Gestión …" at bounding box center [541, 251] width 1082 height 502
click at [64, 21] on button "[PERSON_NAME]" at bounding box center [75, 20] width 134 height 25
click at [79, 64] on li "Settings" at bounding box center [77, 56] width 132 height 25
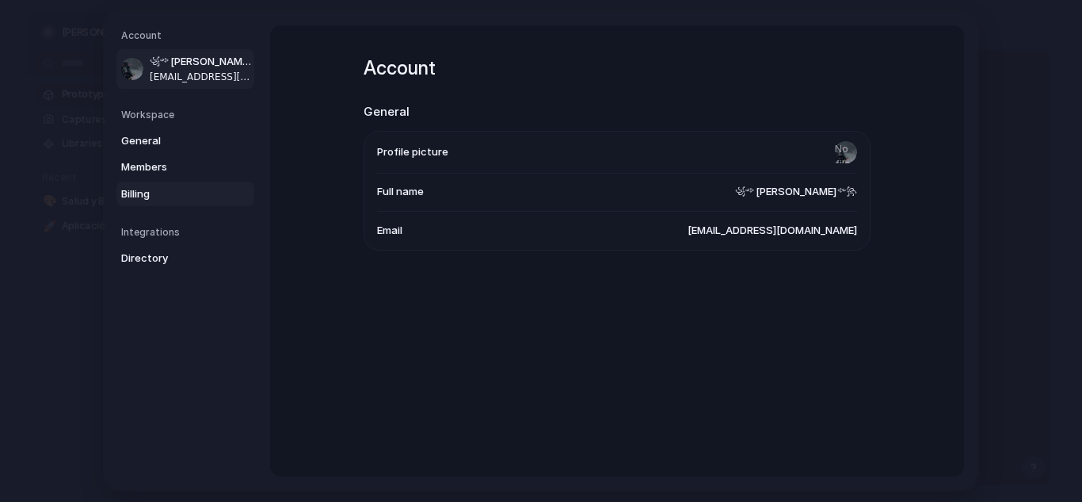
click at [155, 199] on span "Billing" at bounding box center [171, 193] width 101 height 16
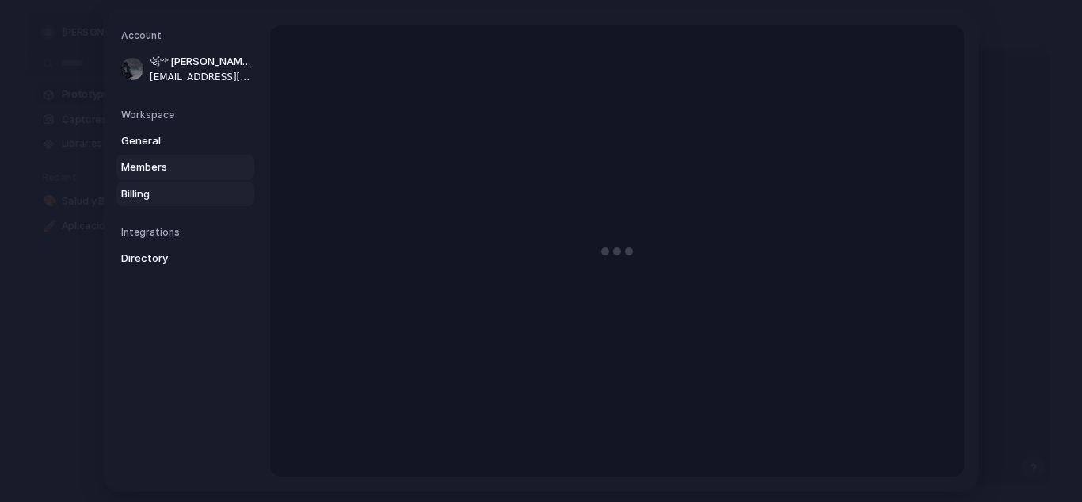
click at [147, 179] on link "Members" at bounding box center [185, 167] width 138 height 25
click at [145, 139] on span "General" at bounding box center [171, 140] width 101 height 16
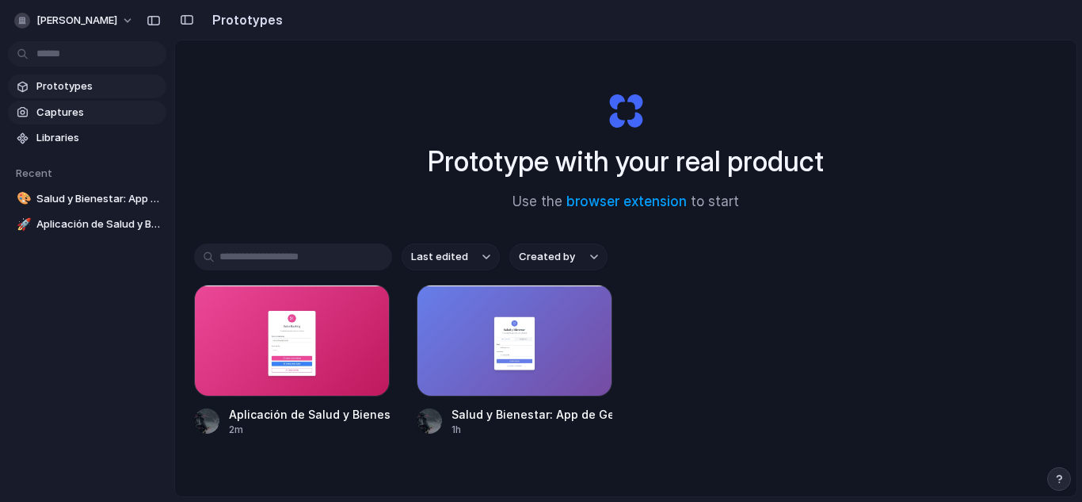
click at [113, 109] on span "Captures" at bounding box center [98, 113] width 124 height 16
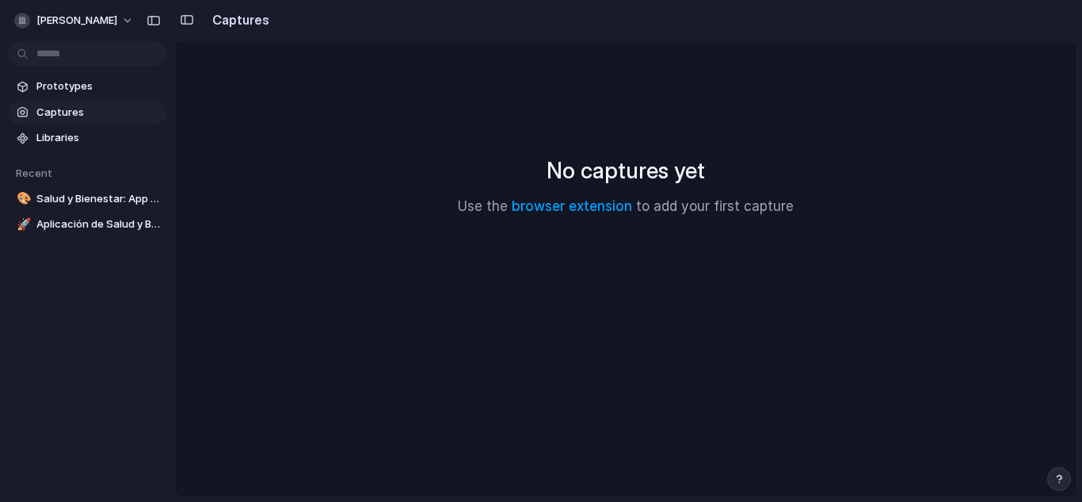
click at [109, 125] on section "Prototypes Captures Libraries" at bounding box center [87, 110] width 174 height 78
click at [109, 136] on span "Libraries" at bounding box center [98, 138] width 124 height 16
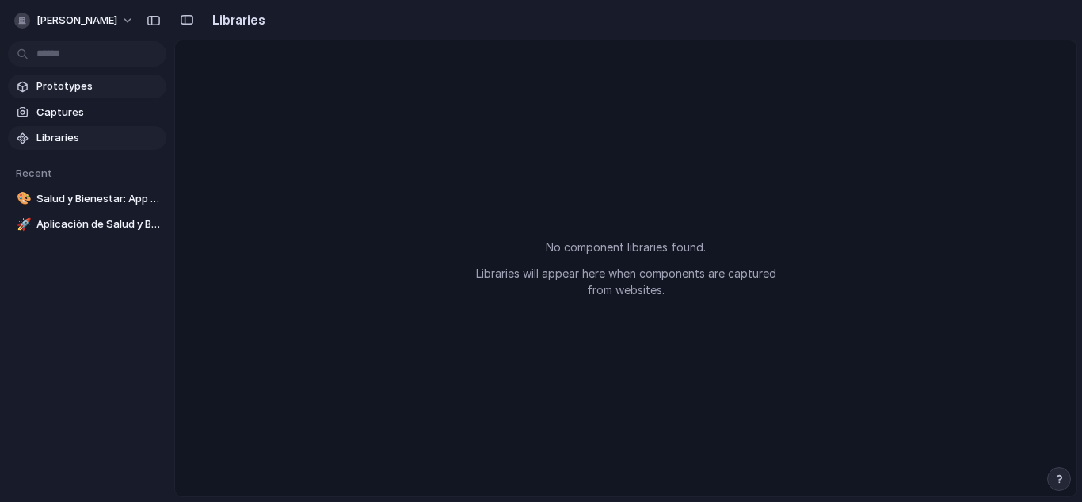
click at [107, 95] on link "Prototypes" at bounding box center [87, 86] width 158 height 24
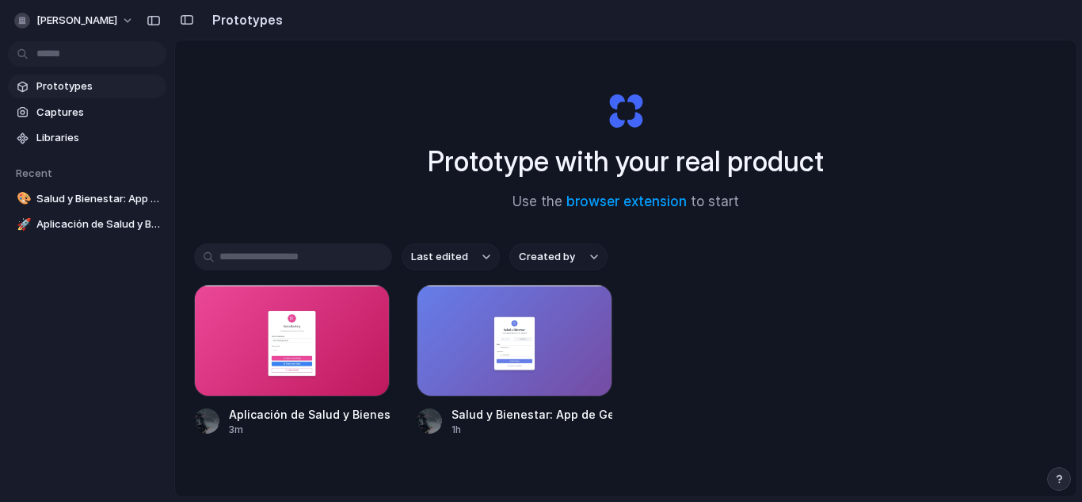
click at [107, 95] on link "Prototypes" at bounding box center [87, 86] width 158 height 24
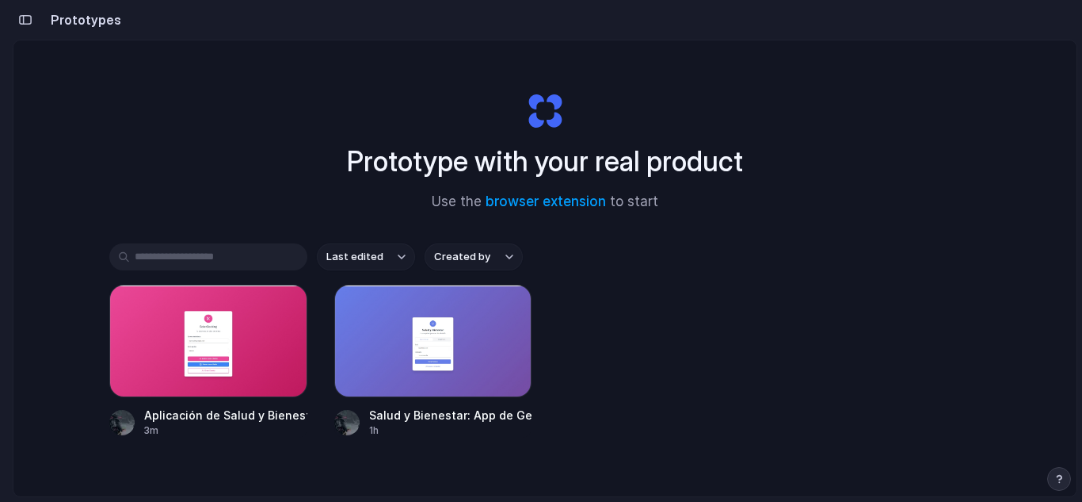
click at [402, 77] on div "Prototype with your real product Use the browser extension to start" at bounding box center [545, 144] width 634 height 171
click at [292, 354] on div at bounding box center [208, 340] width 198 height 113
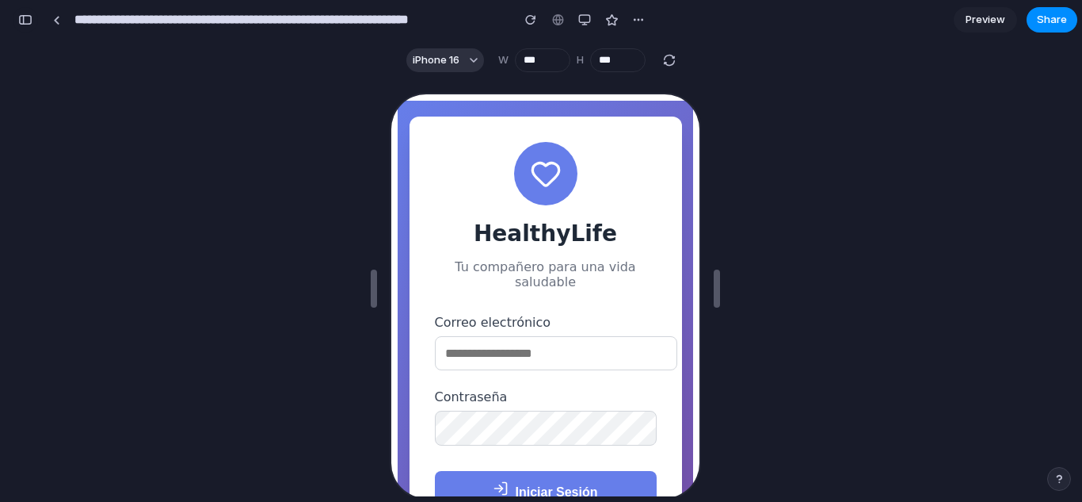
click at [25, 12] on button "button" at bounding box center [25, 19] width 25 height 25
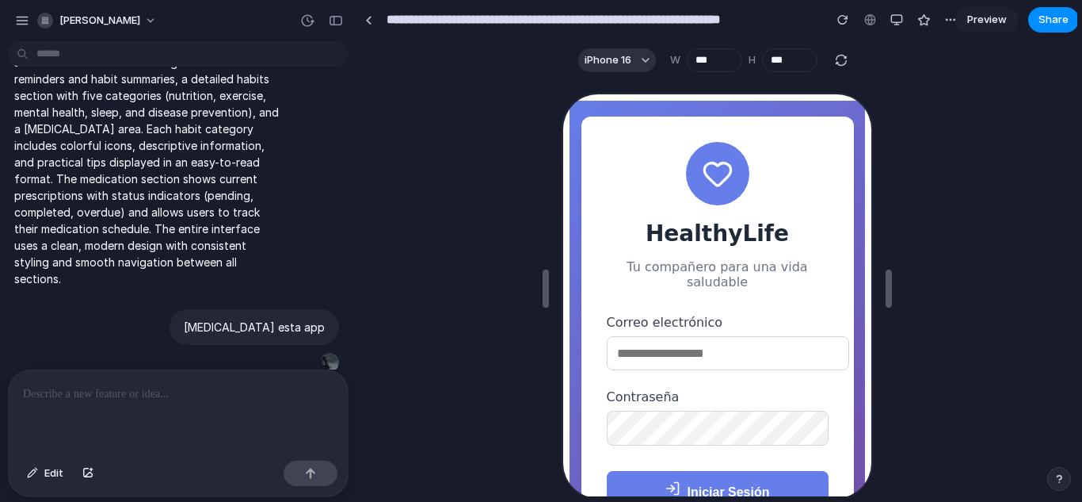
scroll to position [135, 0]
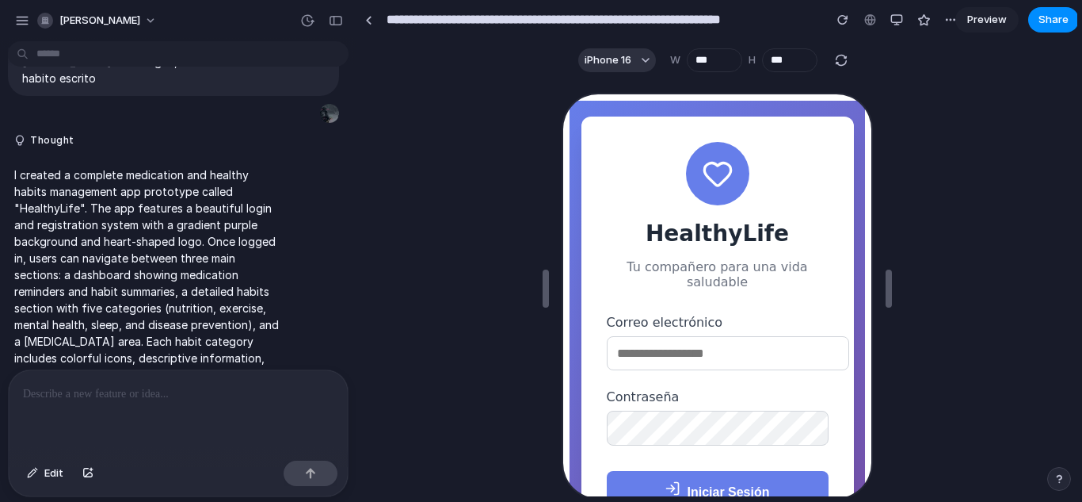
click at [175, 376] on div at bounding box center [178, 412] width 339 height 84
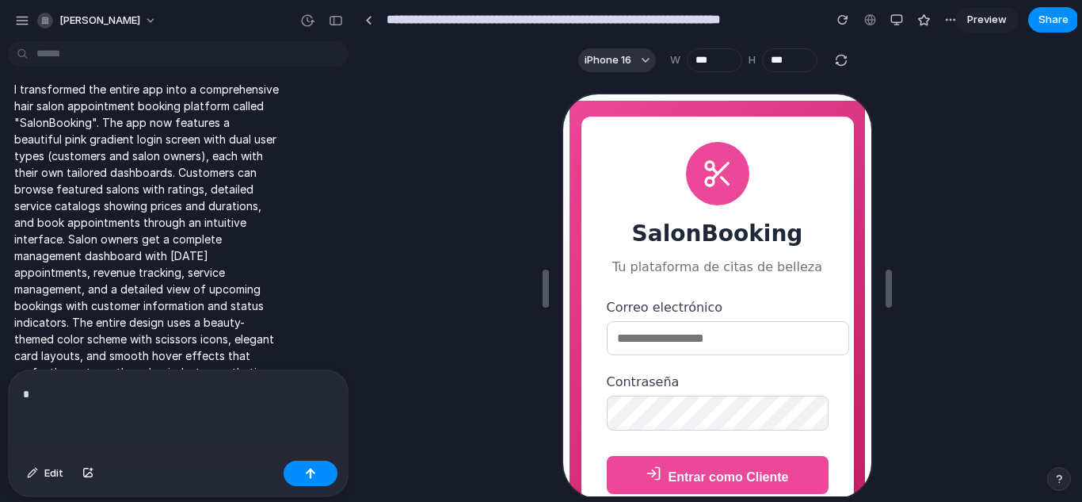
scroll to position [0, 0]
click at [841, 19] on div "button" at bounding box center [842, 19] width 11 height 11
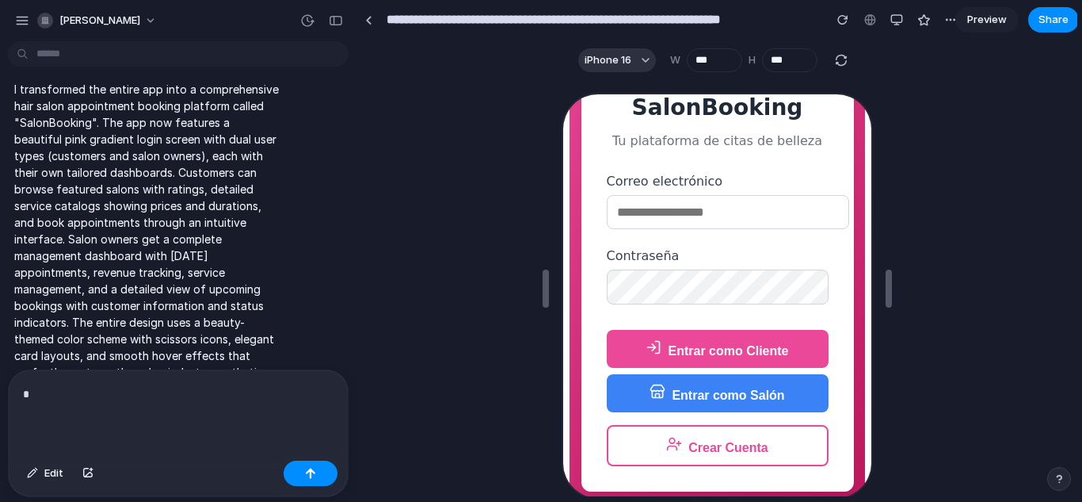
scroll to position [128, 0]
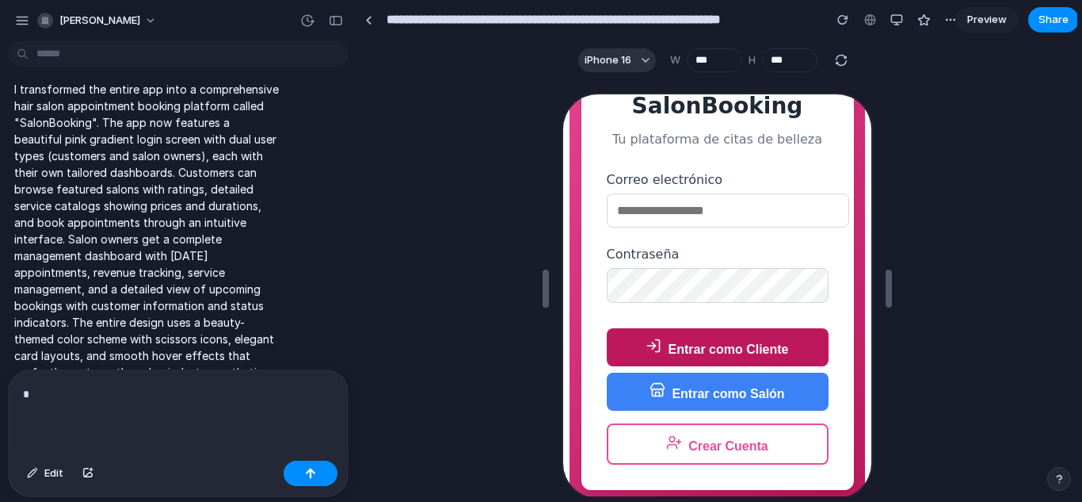
click at [705, 350] on button "Entrar como Cliente" at bounding box center [716, 345] width 222 height 38
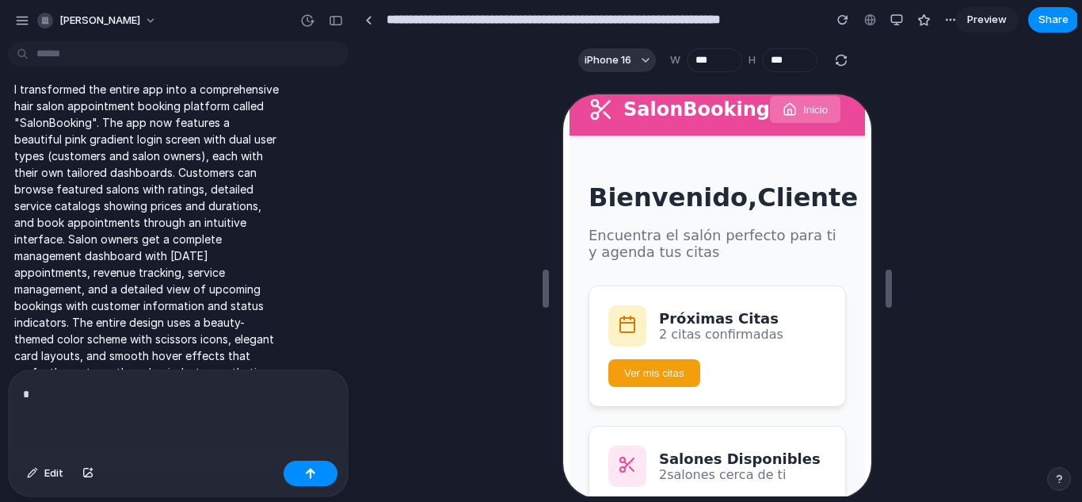
scroll to position [0, 0]
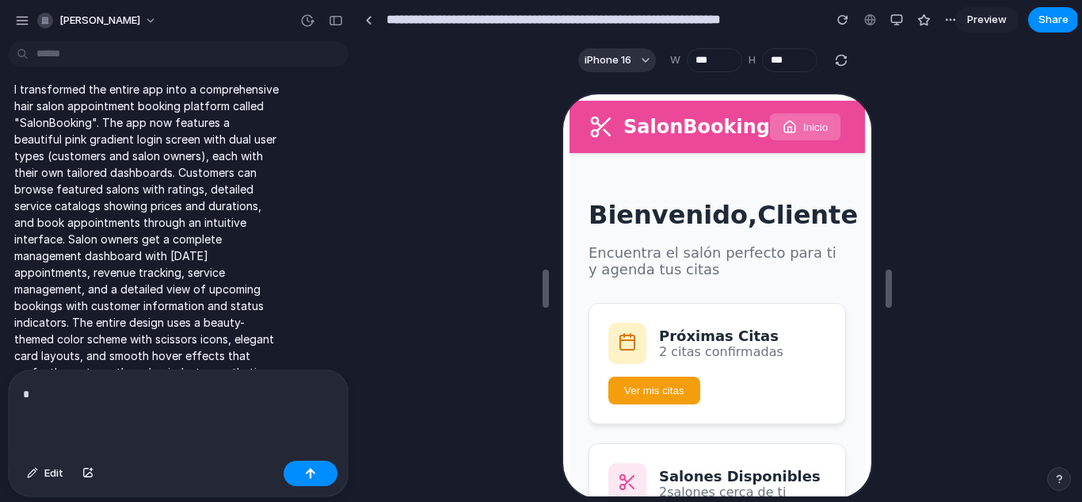
click at [851, 123] on button "Reservar" at bounding box center [895, 125] width 89 height 27
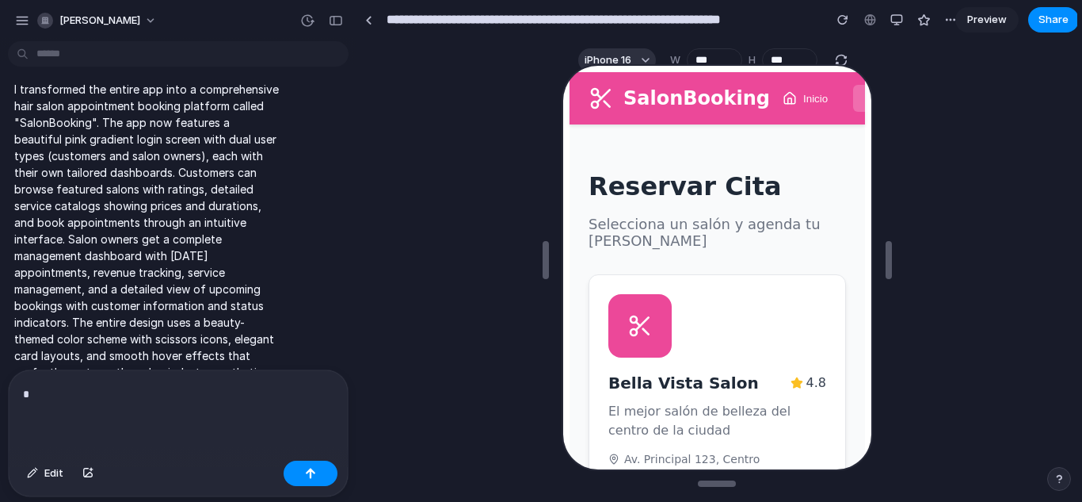
click at [788, 100] on button "Inicio" at bounding box center [803, 96] width 71 height 27
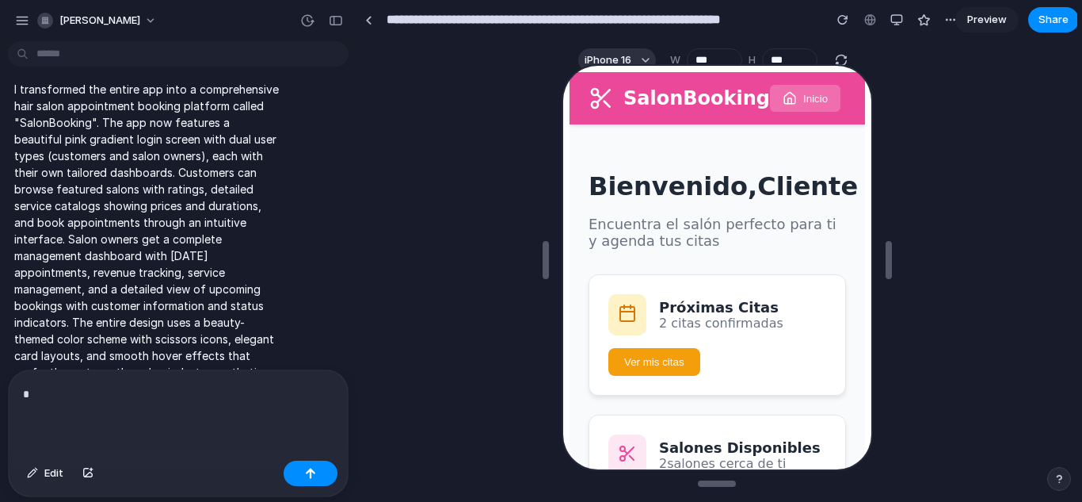
click at [788, 100] on button "Inicio" at bounding box center [803, 96] width 71 height 27
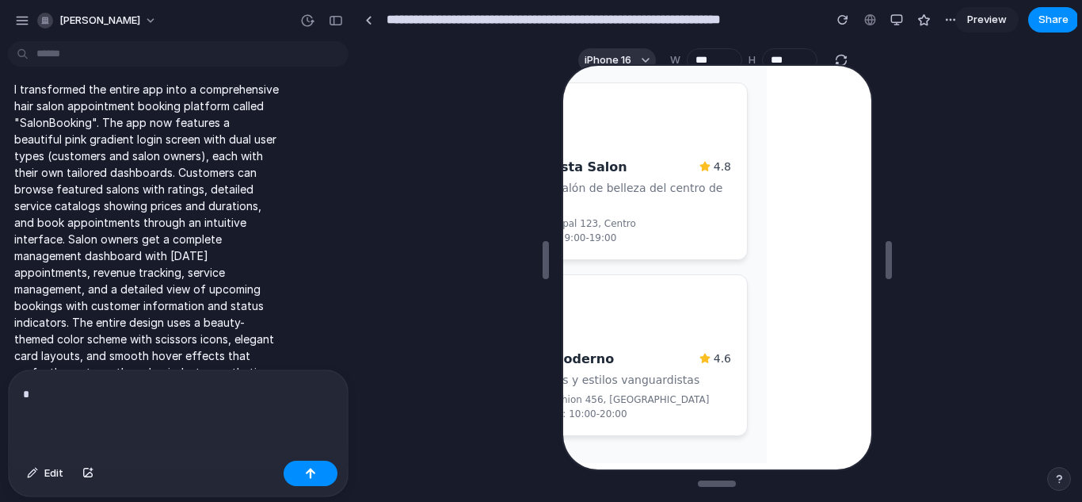
scroll to position [559, 0]
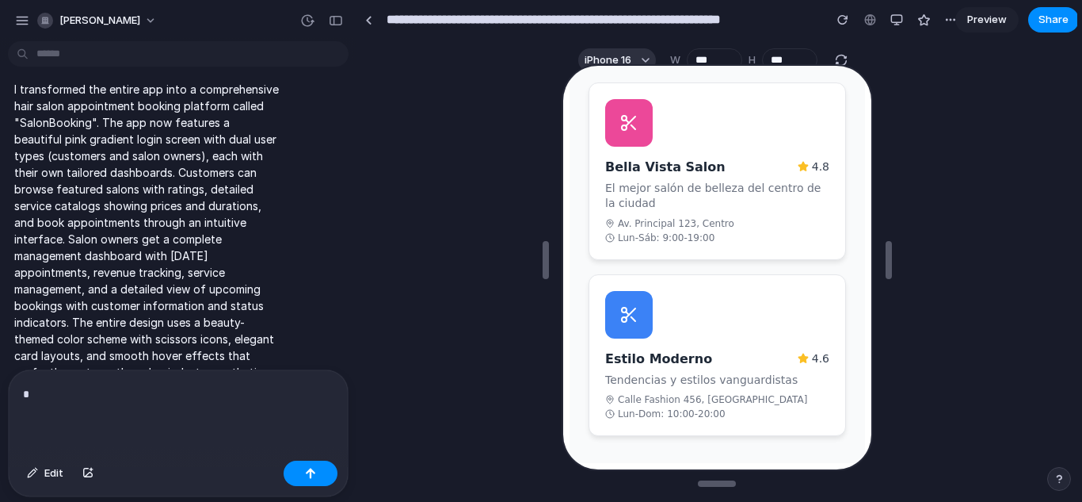
click at [716, 392] on span "Calle Fashion 456, [GEOGRAPHIC_DATA]" at bounding box center [710, 397] width 189 height 11
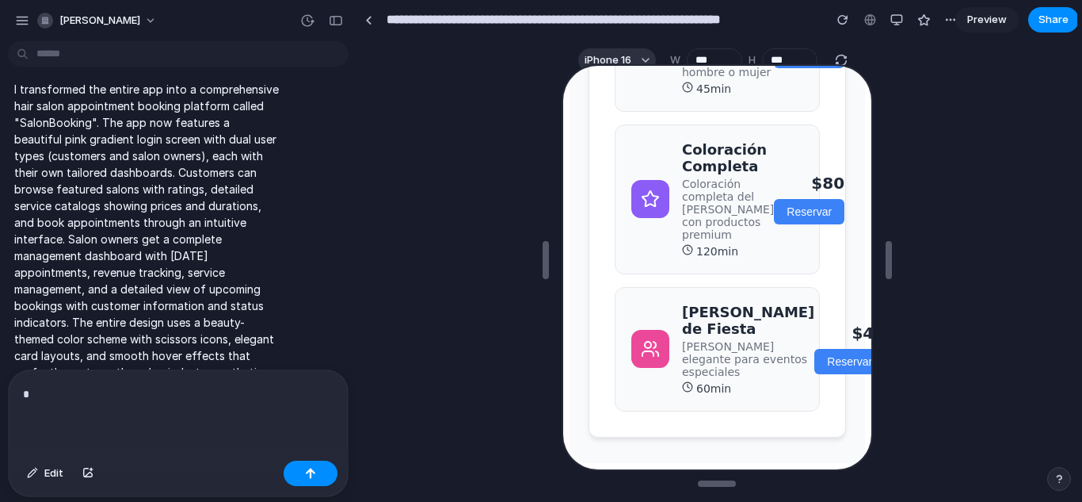
click at [716, 335] on h3 "[PERSON_NAME] de Fiesta" at bounding box center [746, 318] width 132 height 33
click at [812, 347] on button "Reservar" at bounding box center [847, 359] width 71 height 25
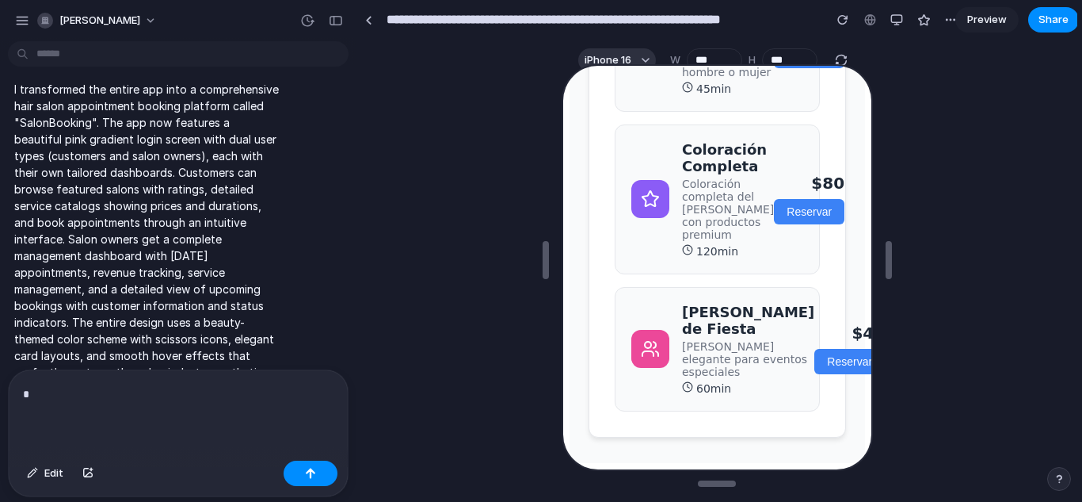
click at [812, 347] on button "Reservar" at bounding box center [847, 359] width 71 height 25
drag, startPoint x: 754, startPoint y: 322, endPoint x: 765, endPoint y: 307, distance: 17.6
click at [812, 347] on button "Reservar" at bounding box center [847, 359] width 71 height 25
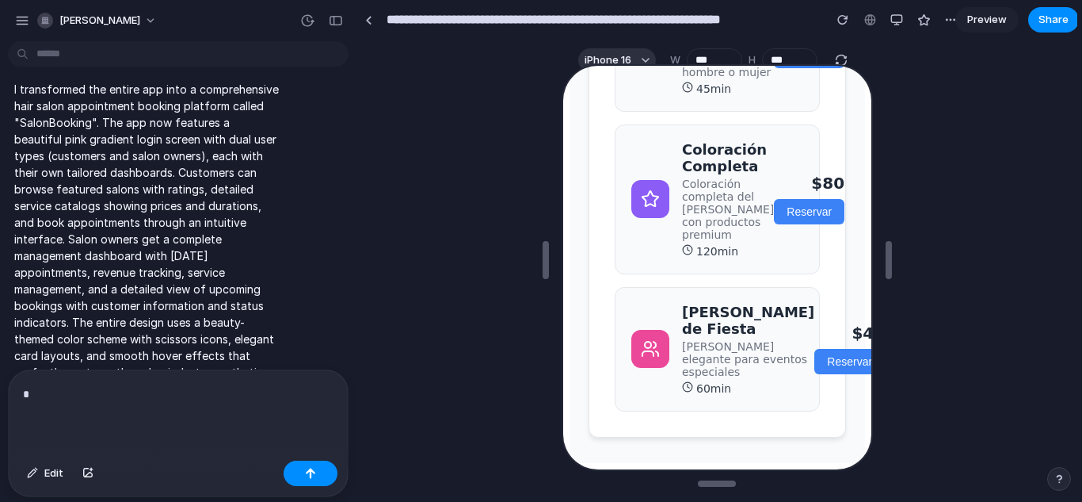
click at [812, 347] on button "Reservar" at bounding box center [847, 359] width 71 height 25
click at [843, 283] on main "← Volver a Salones Estilo Moderno 4.6 Tendencias y estilos vanguardistas [STREE…" at bounding box center [715, 36] width 296 height 849
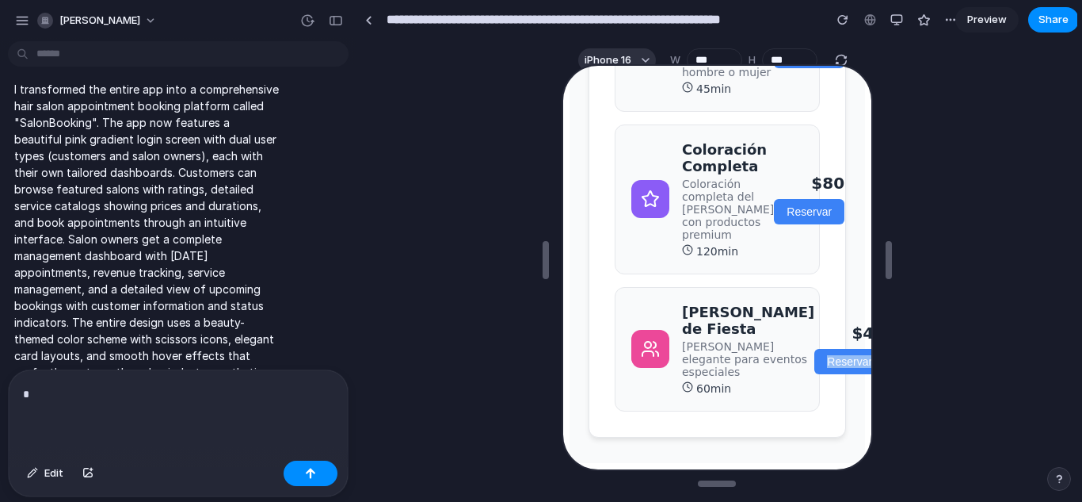
drag, startPoint x: 843, startPoint y: 283, endPoint x: 928, endPoint y: 302, distance: 86.9
click at [869, 302] on html "SalonBooking Inicio Reservar Cliente Salir ← Volver a Salones Estilo Moderno 4.…" at bounding box center [715, 10] width 308 height 914
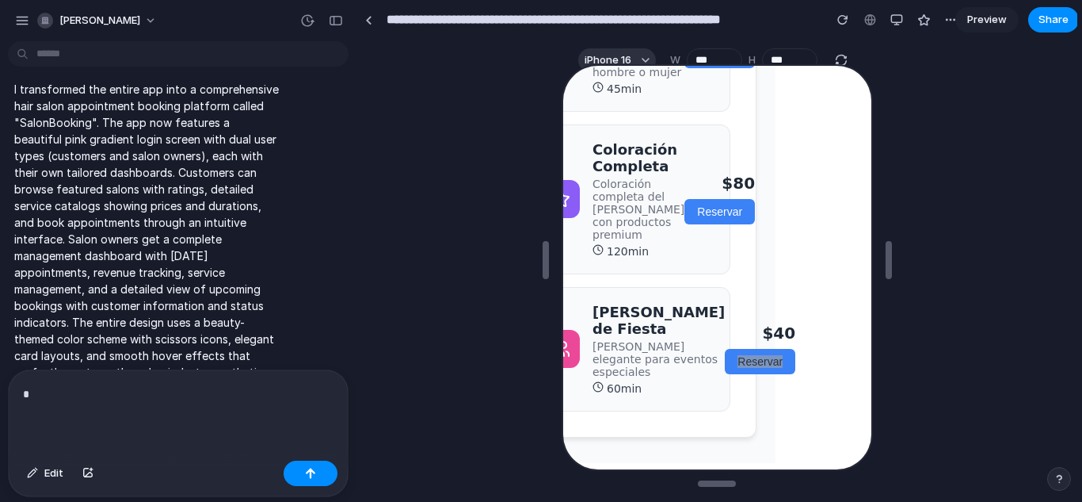
click at [927, 303] on div at bounding box center [716, 260] width 719 height 416
click at [723, 347] on button "Reservar" at bounding box center [758, 359] width 71 height 25
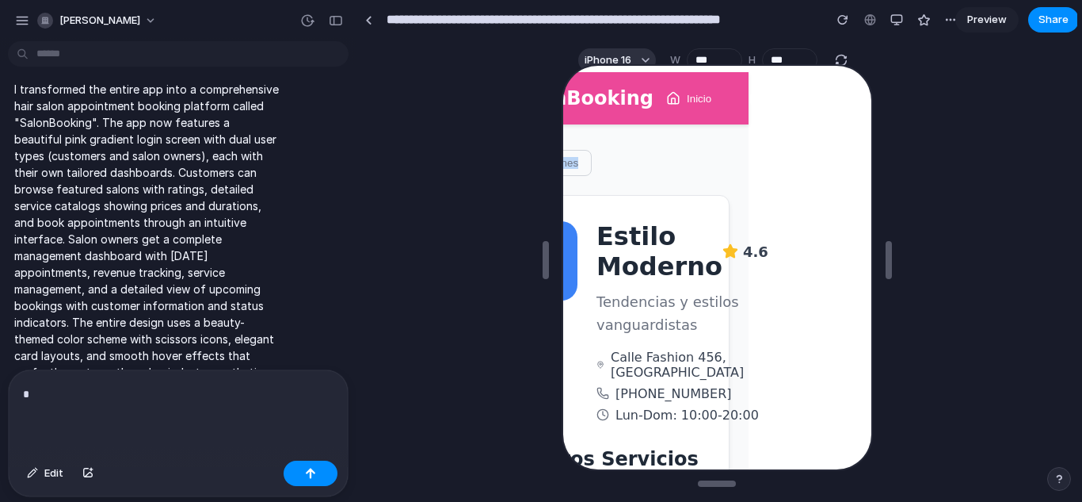
scroll to position [0, 175]
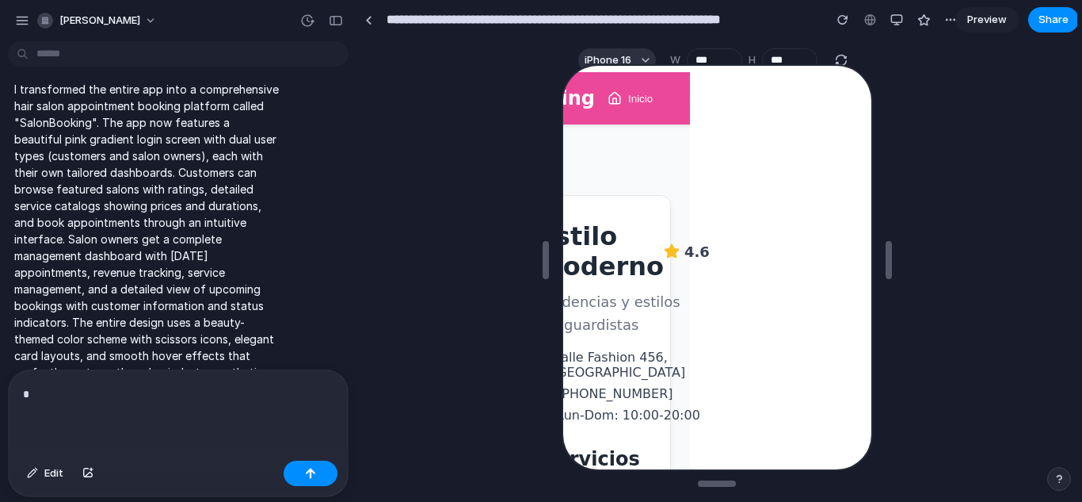
drag, startPoint x: 797, startPoint y: 124, endPoint x: 869, endPoint y: 108, distance: 74.0
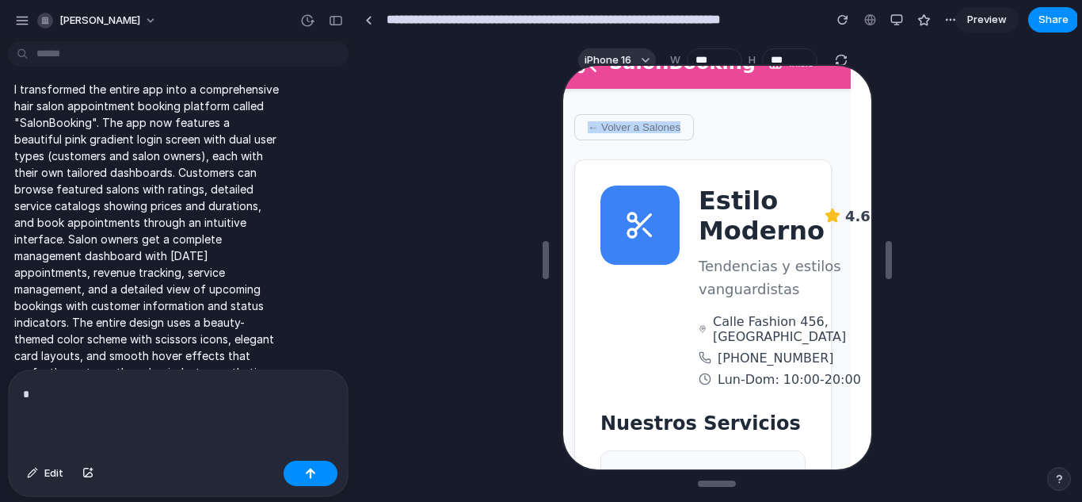
scroll to position [41, 14]
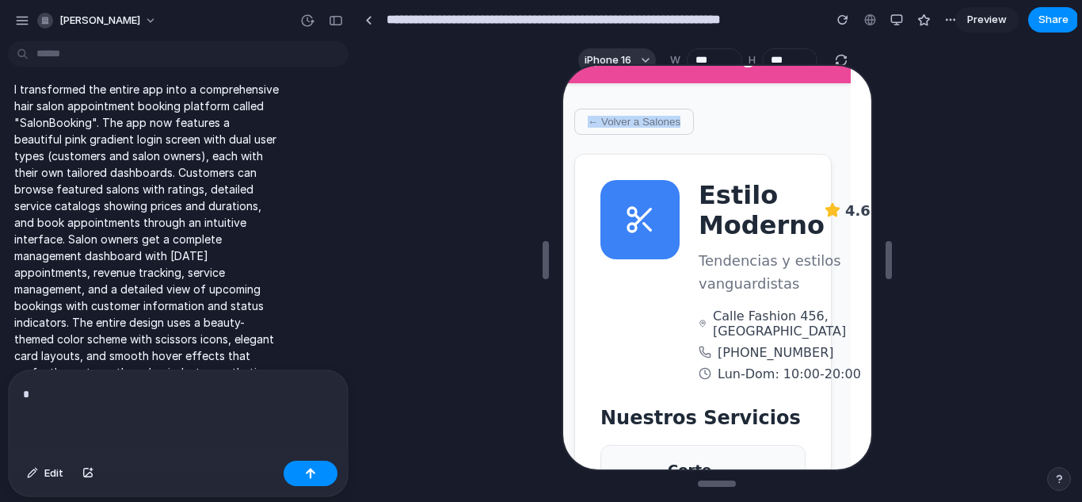
click at [605, 124] on button "← Volver a Salones" at bounding box center [632, 120] width 120 height 26
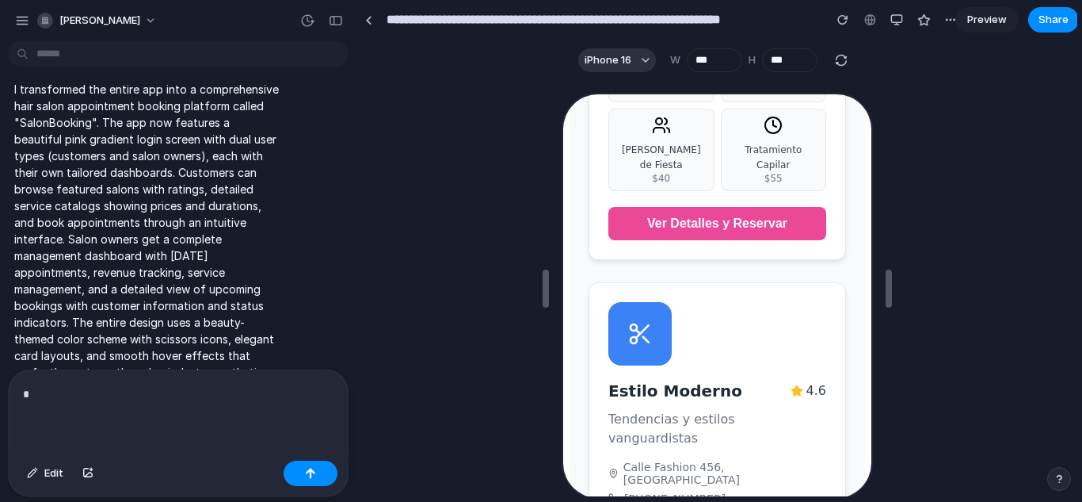
scroll to position [593, 0]
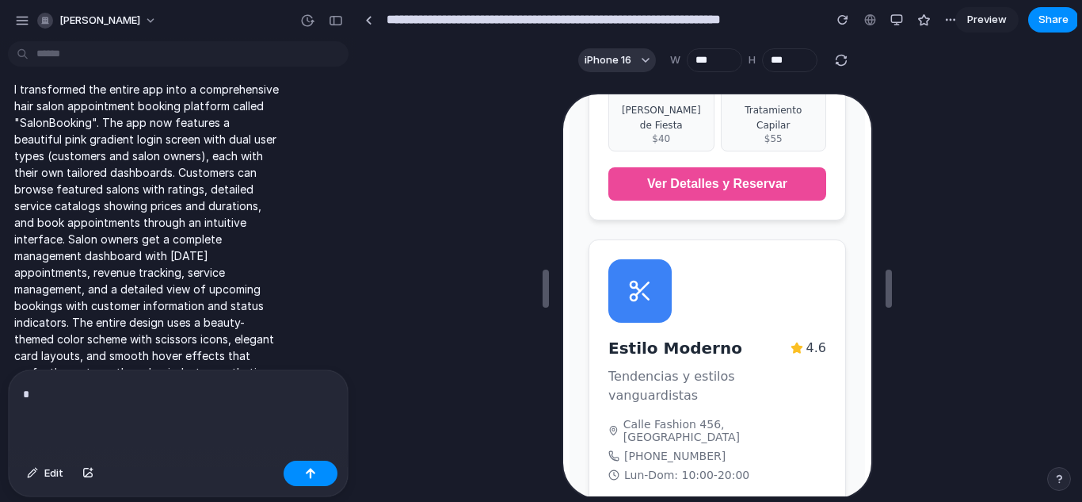
click at [137, 384] on p "*" at bounding box center [175, 393] width 304 height 19
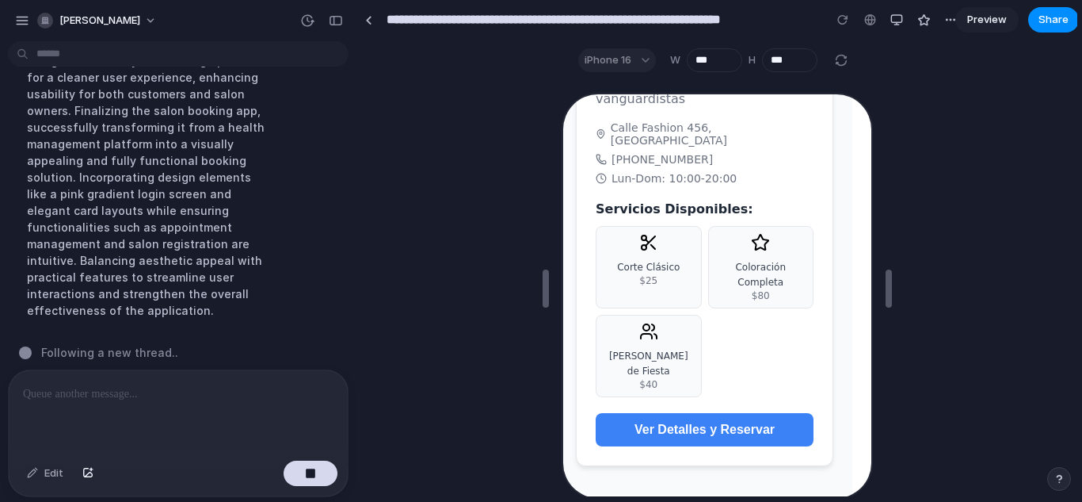
scroll to position [825, 0]
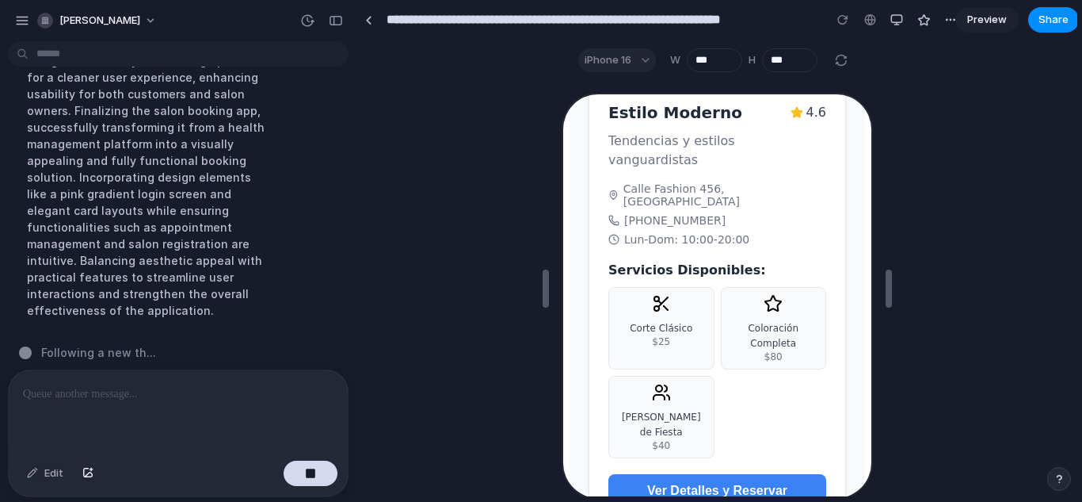
click at [667, 322] on span "Corte Clásico" at bounding box center [659, 326] width 63 height 11
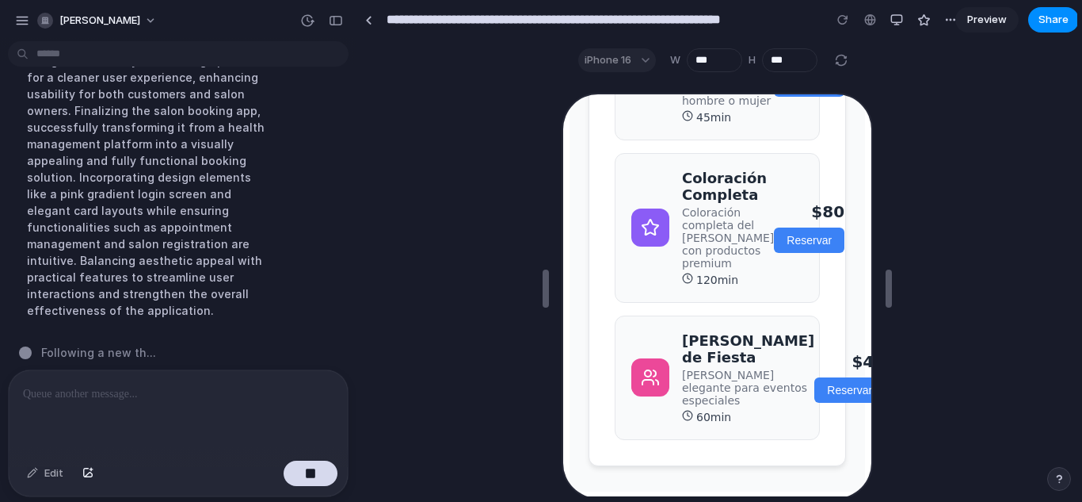
scroll to position [682, 0]
click at [788, 226] on button "Reservar" at bounding box center [807, 238] width 71 height 25
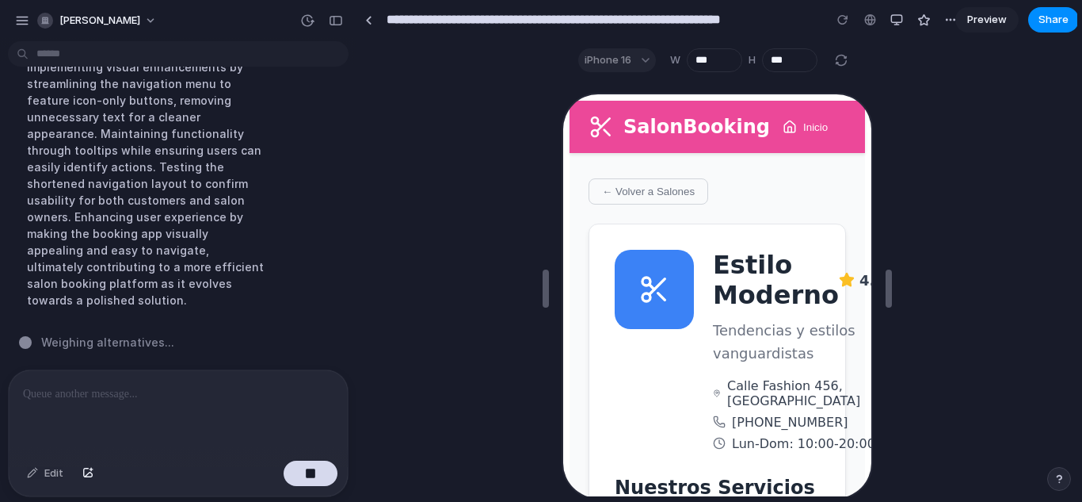
scroll to position [1227, 0]
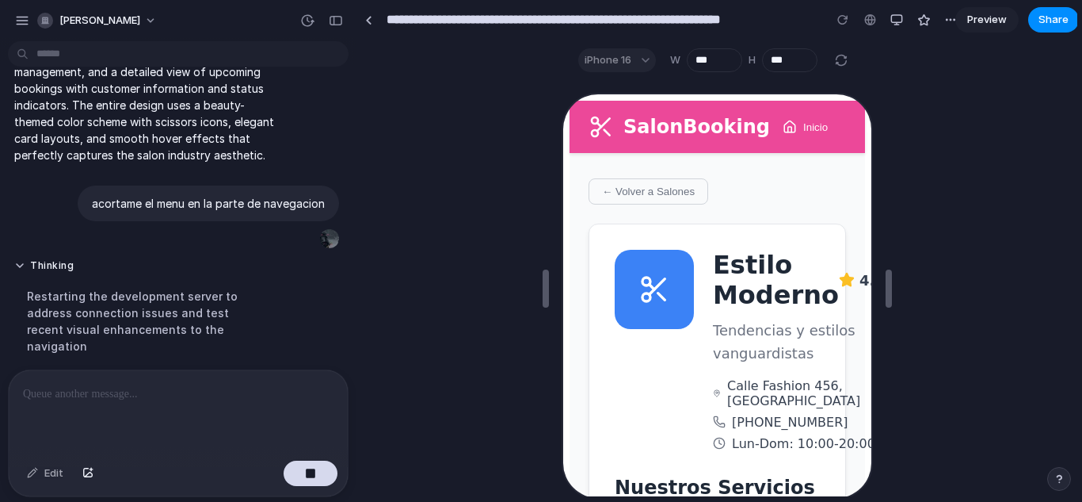
click at [637, 181] on button "← Volver a Salones" at bounding box center [646, 190] width 120 height 26
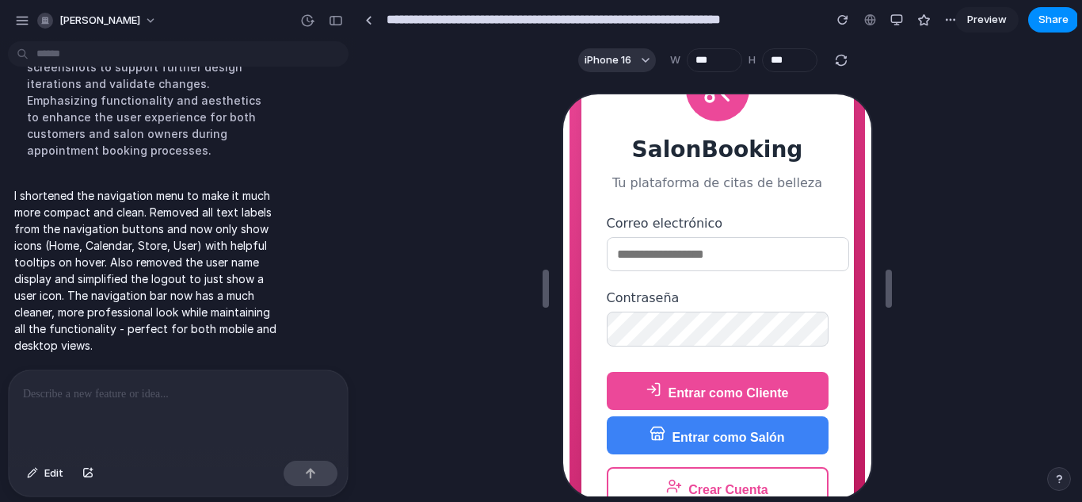
scroll to position [151, 0]
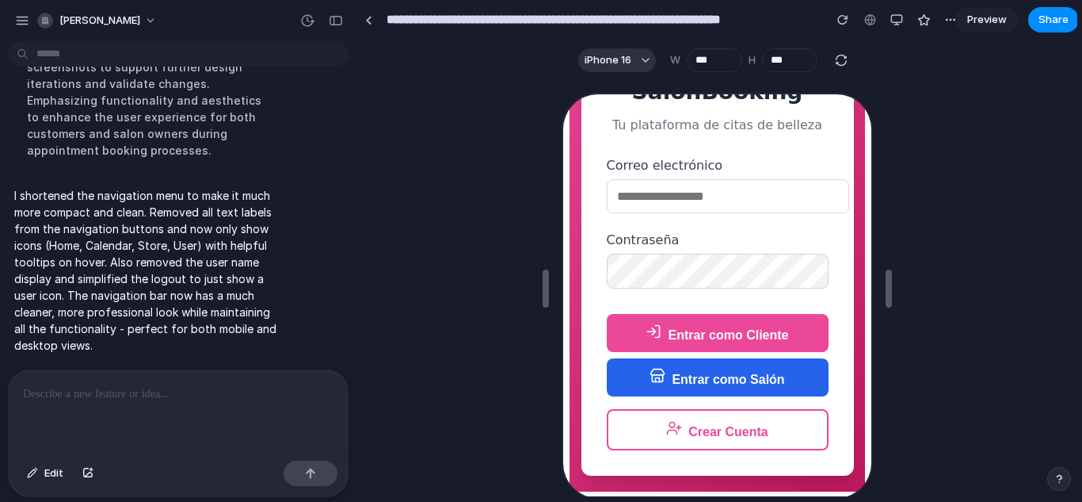
click at [720, 372] on button "Entrar como Salón" at bounding box center [716, 376] width 222 height 38
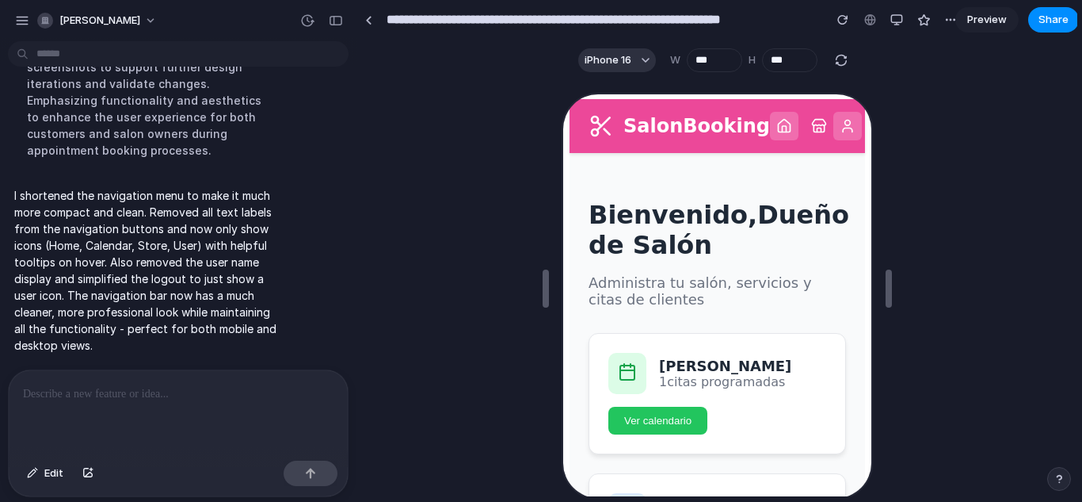
scroll to position [0, 0]
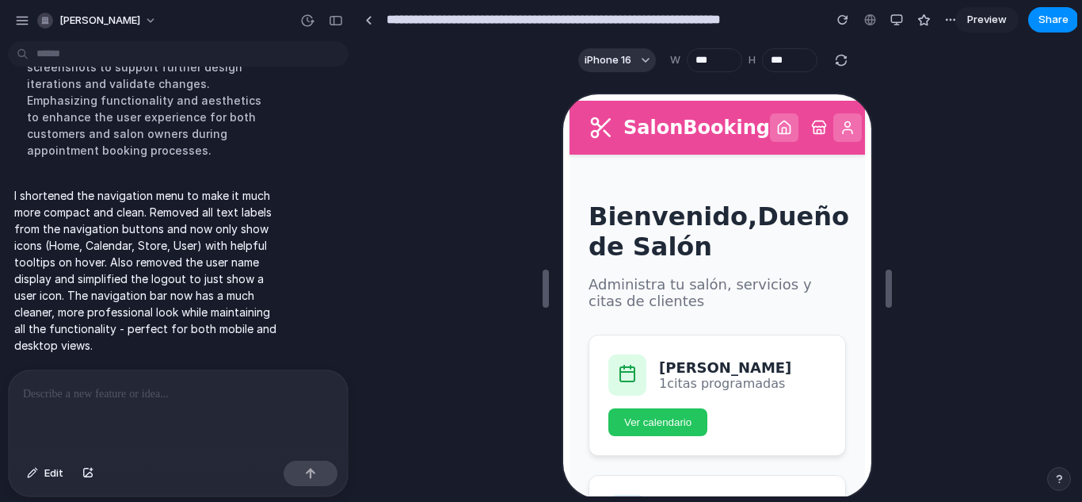
click at [837, 118] on icon at bounding box center [845, 126] width 16 height 16
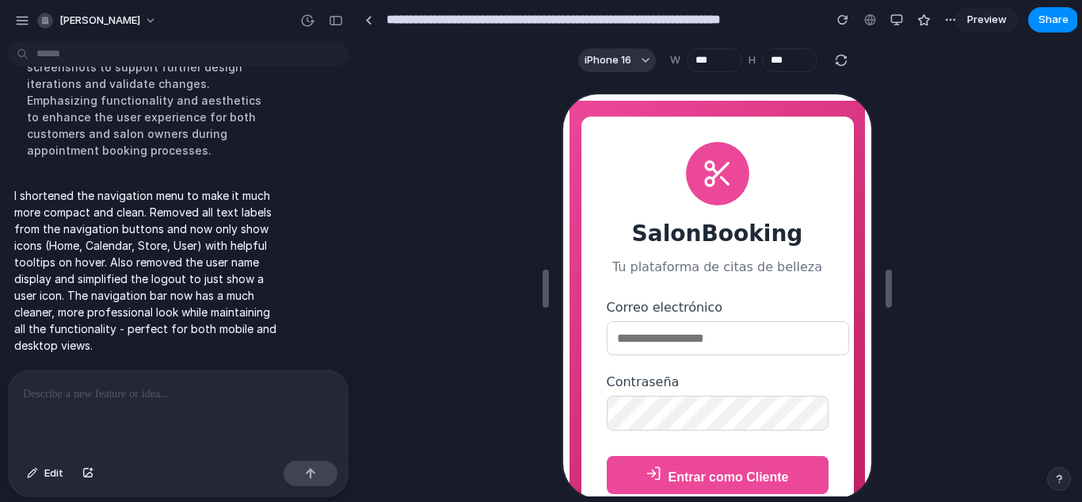
scroll to position [151, 0]
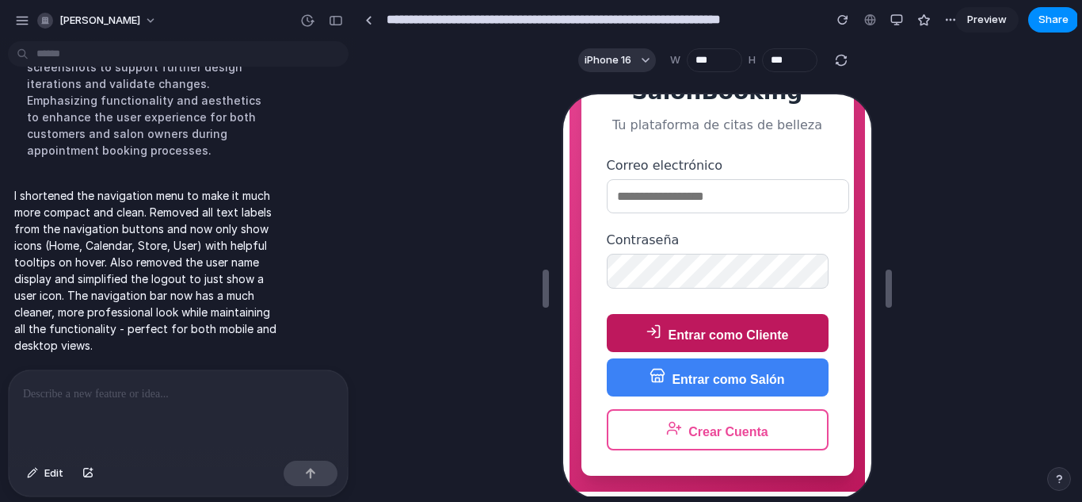
click at [729, 326] on button "Entrar como Cliente" at bounding box center [716, 331] width 222 height 38
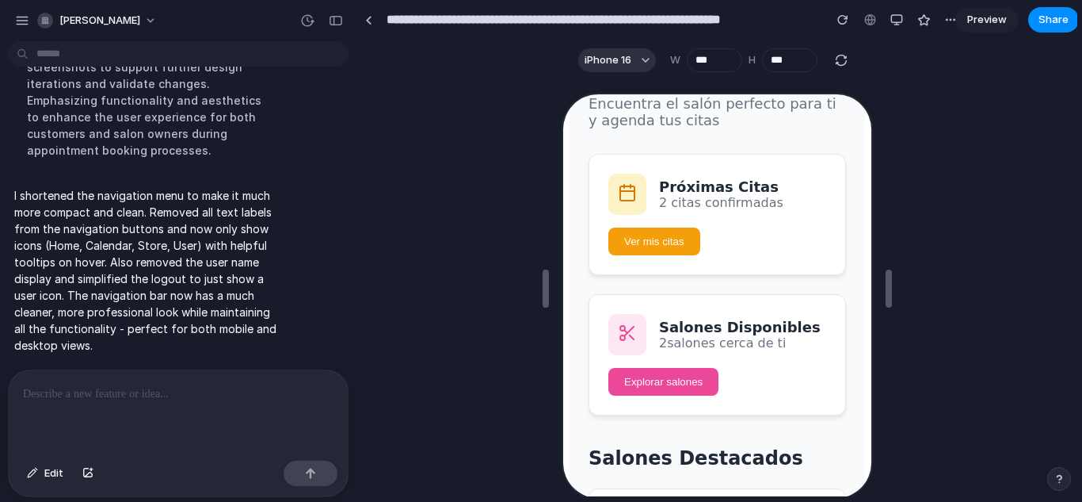
scroll to position [0, 0]
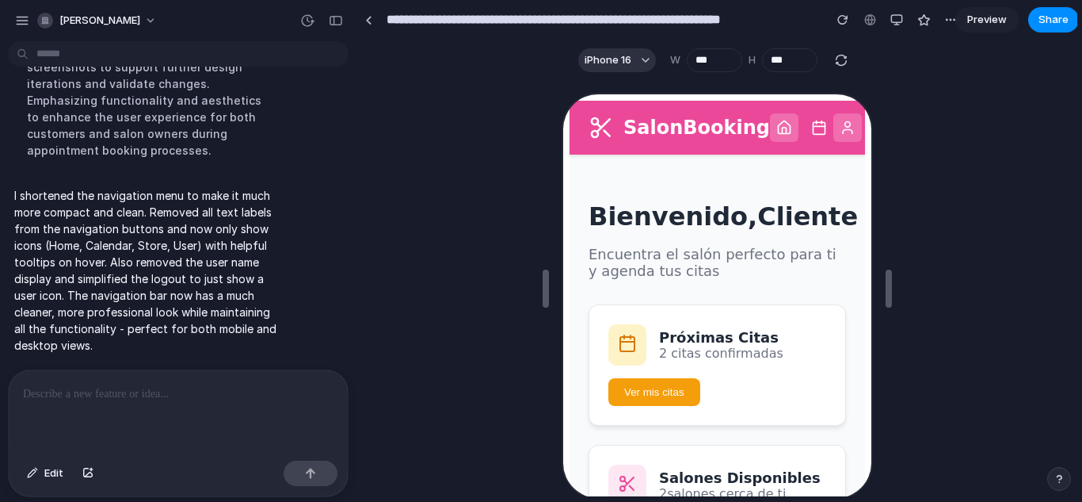
click at [809, 126] on icon at bounding box center [817, 126] width 16 height 16
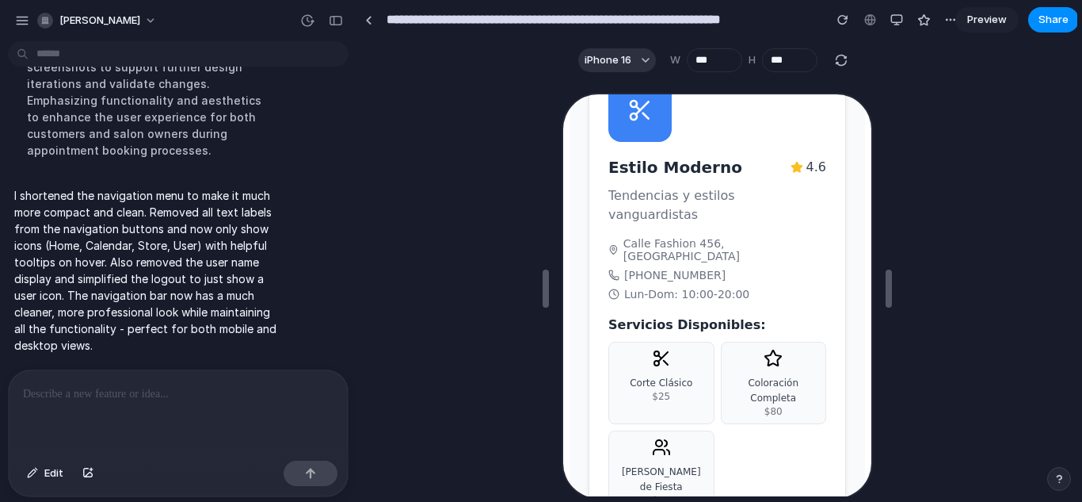
scroll to position [876, 0]
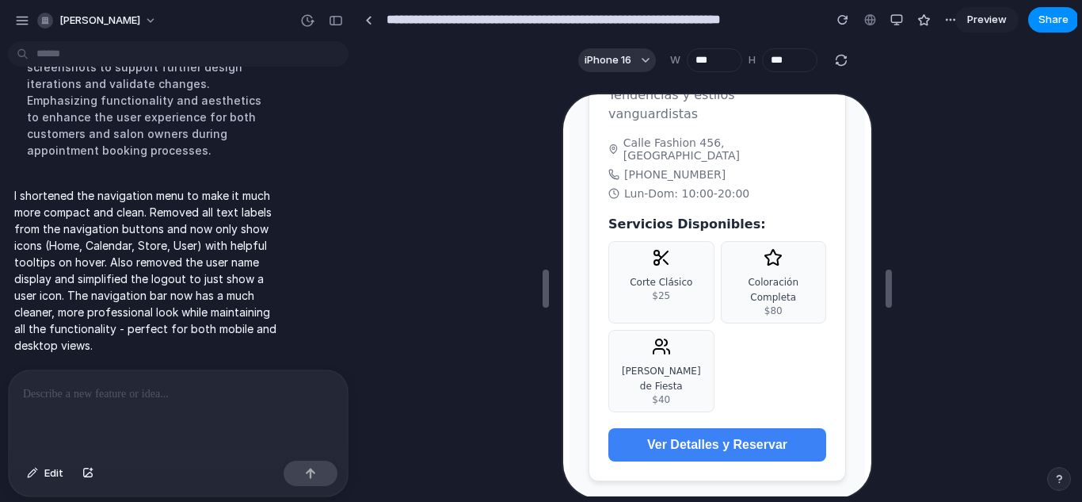
click at [167, 399] on div at bounding box center [178, 412] width 339 height 84
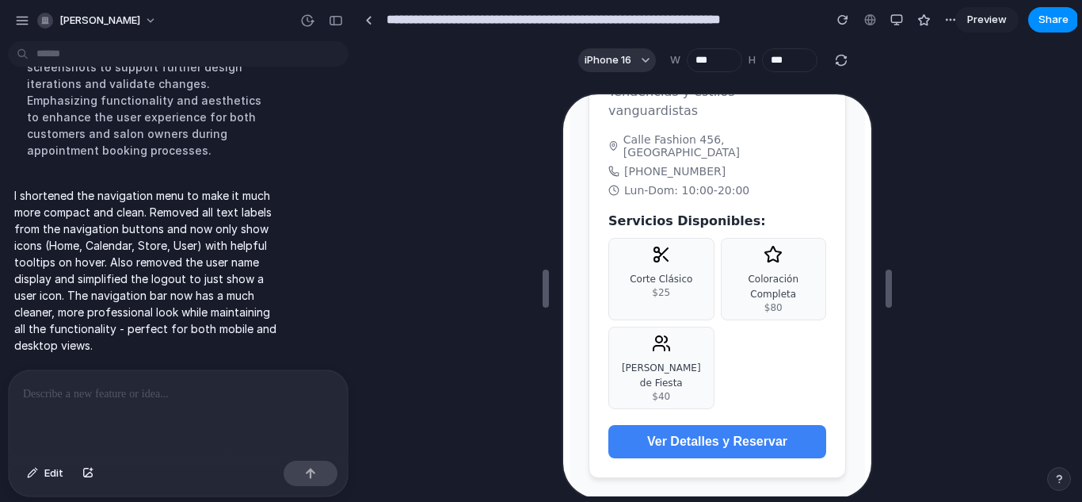
click at [650, 423] on button "Ver Detalles y Reservar" at bounding box center [715, 439] width 218 height 33
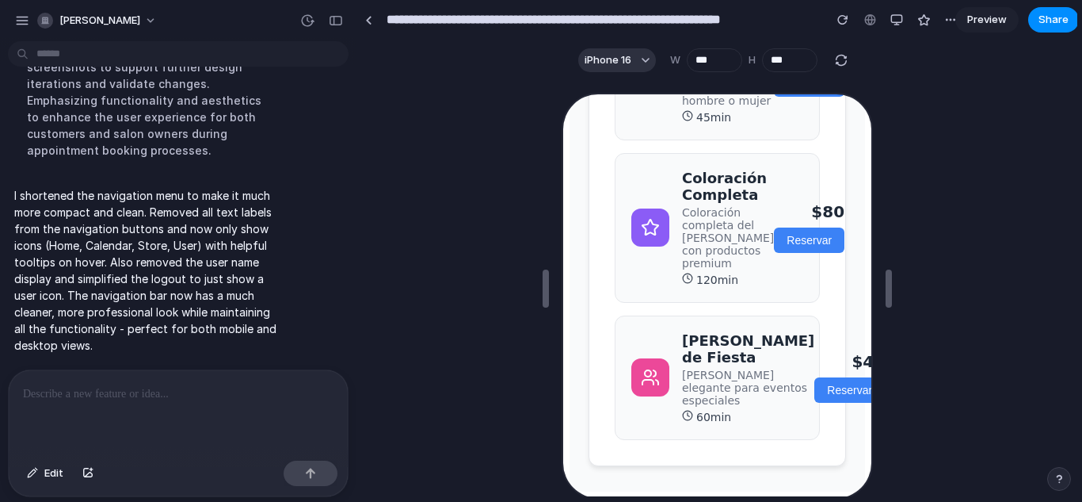
scroll to position [615, 0]
click at [784, 226] on button "Reservar" at bounding box center [807, 238] width 71 height 25
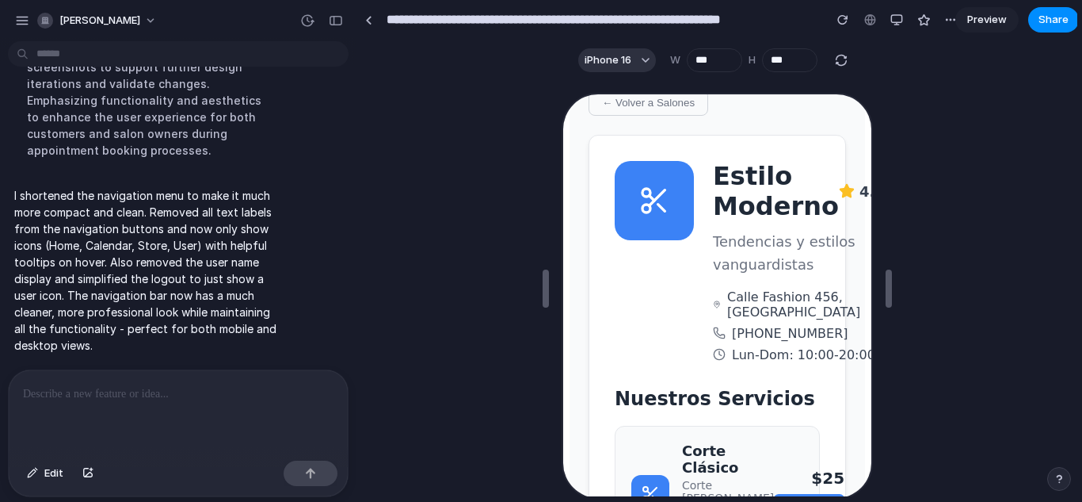
scroll to position [0, 0]
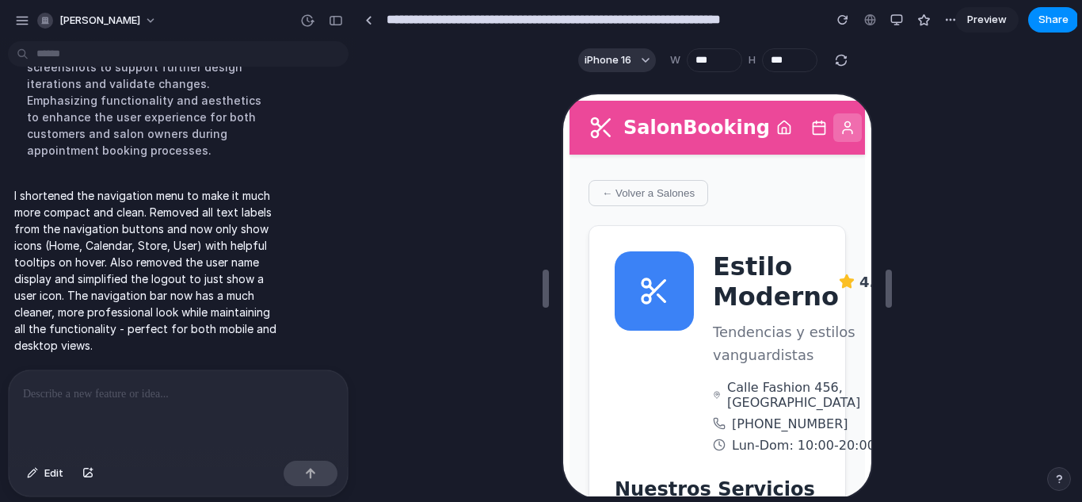
click at [170, 418] on div at bounding box center [178, 412] width 339 height 84
click at [599, 195] on button "← Volver a Salones" at bounding box center [646, 191] width 120 height 26
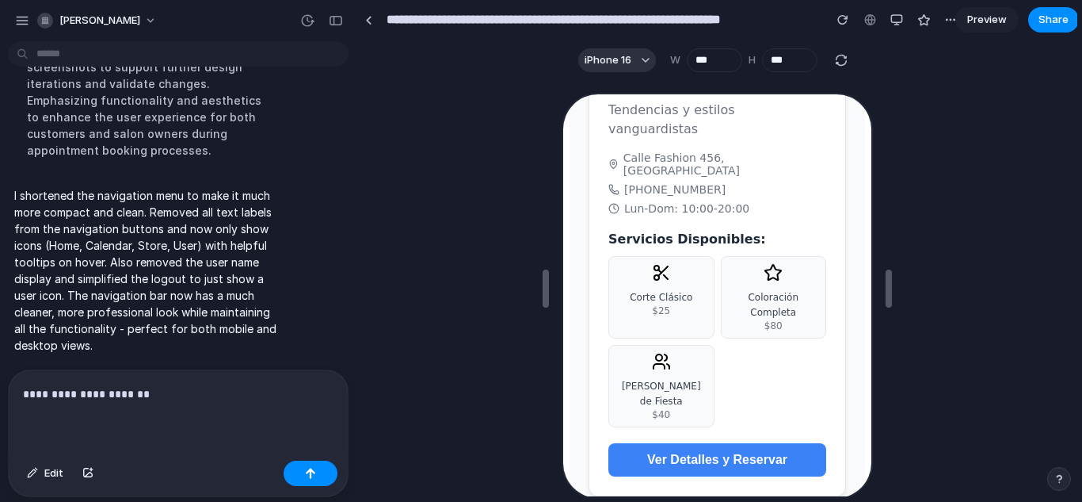
scroll to position [876, 0]
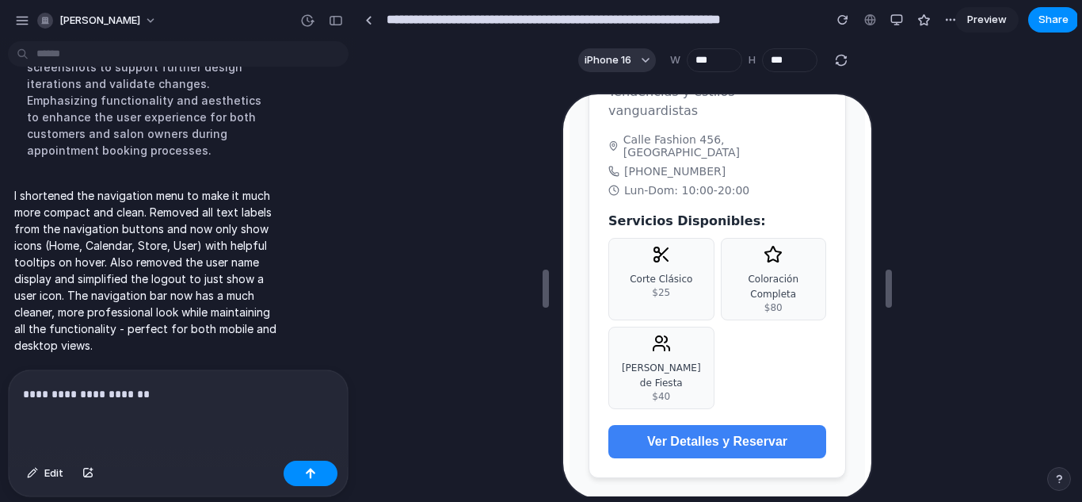
click at [670, 430] on button "Ver Detalles y Reservar" at bounding box center [715, 439] width 218 height 33
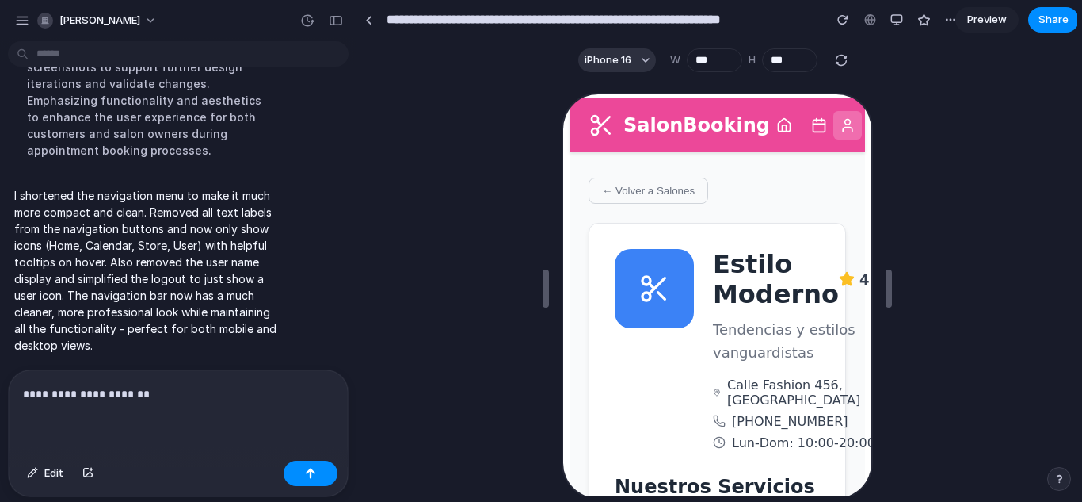
scroll to position [0, 4]
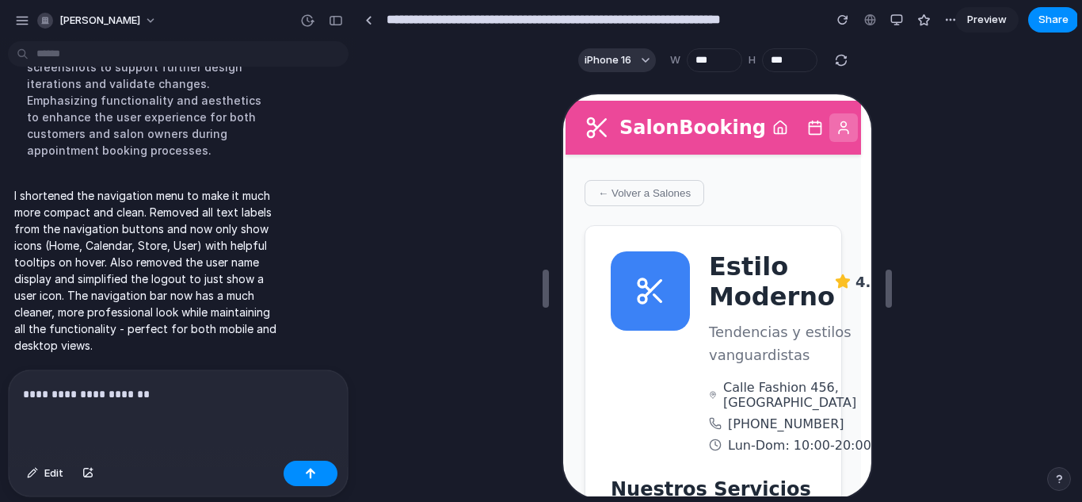
click at [249, 373] on div "**********" at bounding box center [178, 412] width 339 height 84
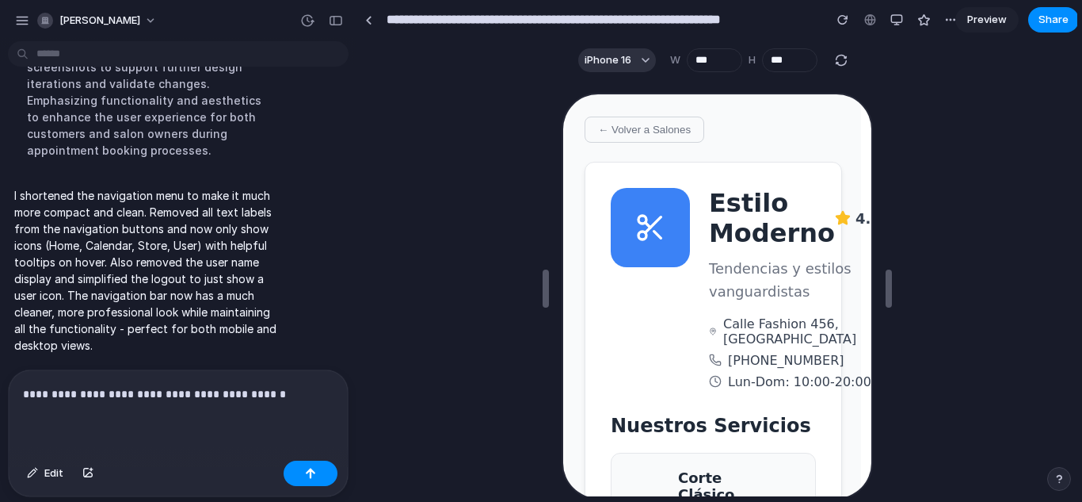
scroll to position [62, 4]
click at [614, 134] on button "← Volver a Salones" at bounding box center [642, 129] width 120 height 26
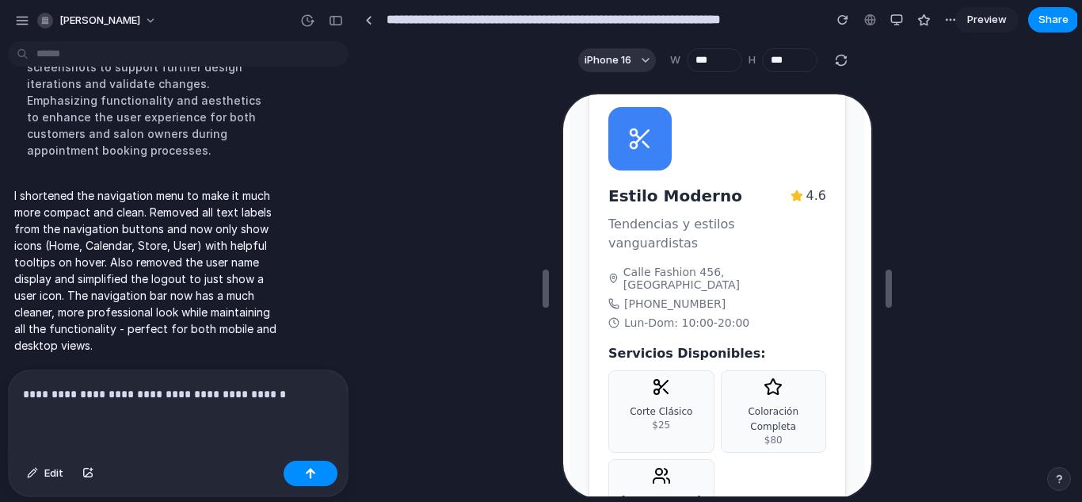
scroll to position [876, 0]
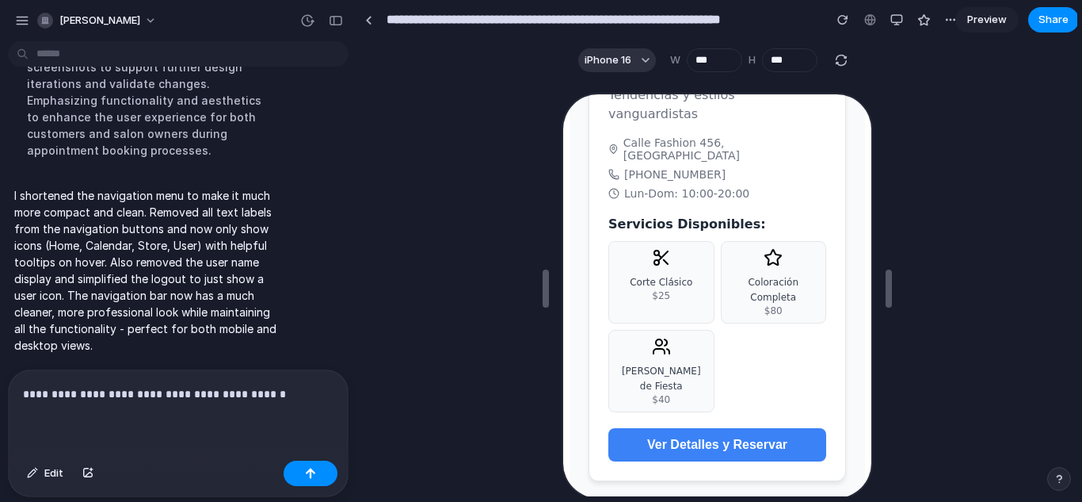
click at [289, 396] on p "**********" at bounding box center [175, 393] width 304 height 19
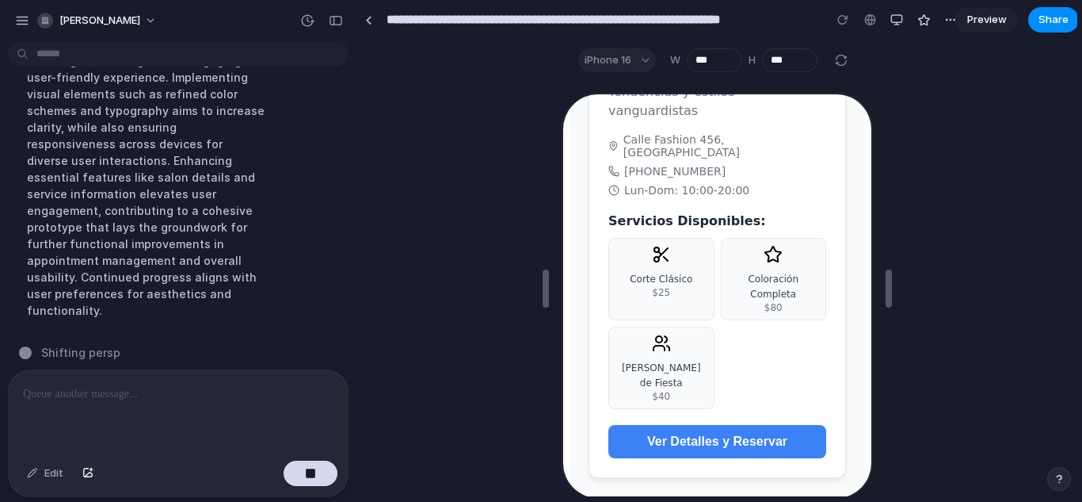
scroll to position [29, 0]
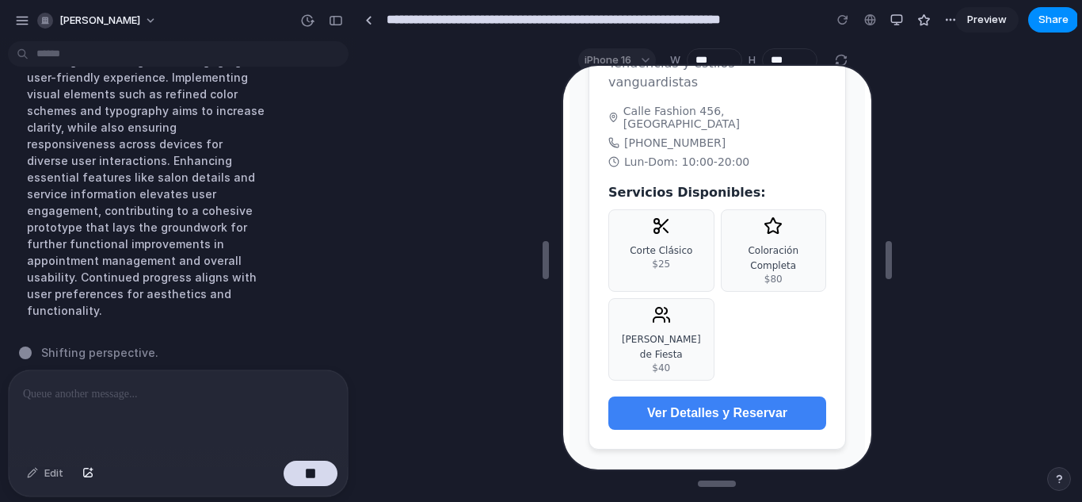
click at [726, 395] on button "Ver Detalles y Reservar" at bounding box center [715, 411] width 218 height 33
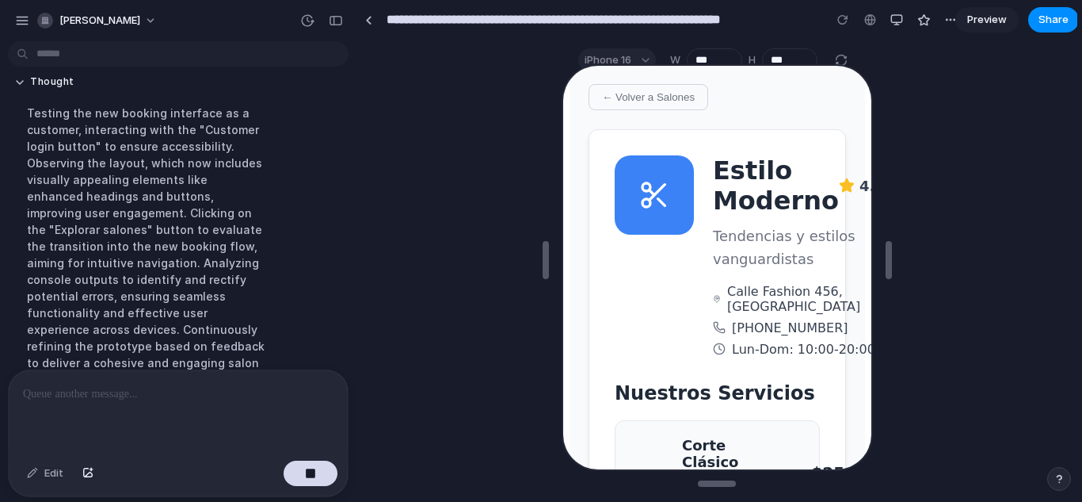
scroll to position [1589, 0]
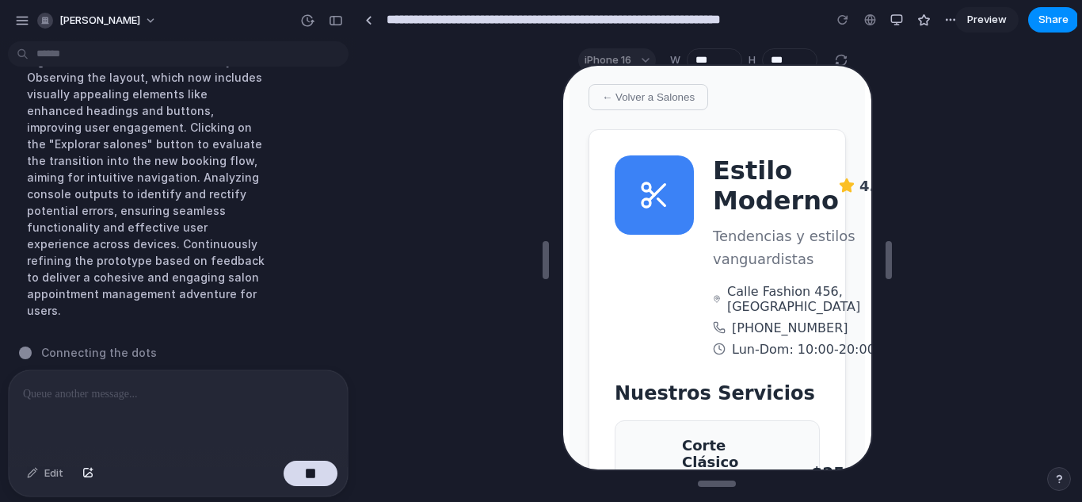
click at [606, 103] on button "← Volver a Salones" at bounding box center [646, 95] width 120 height 26
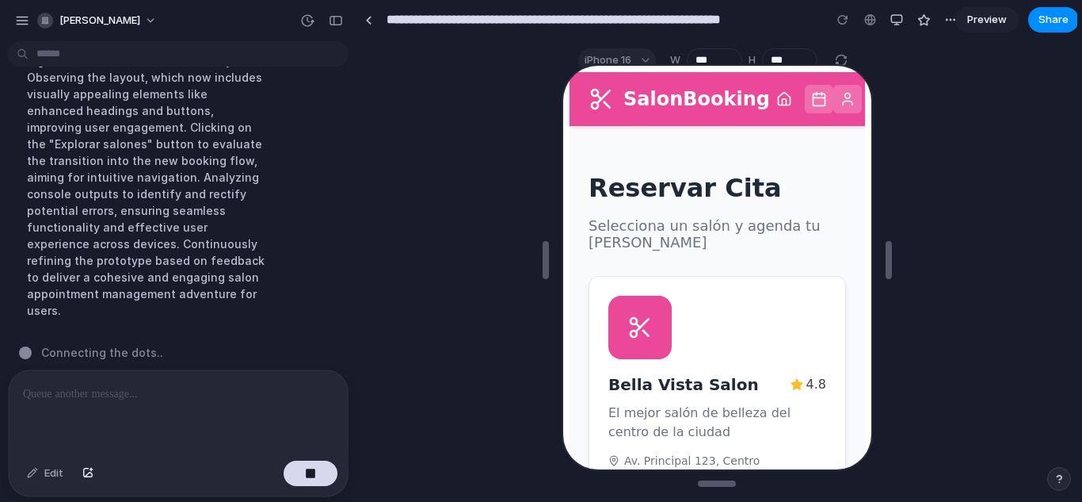
scroll to position [0, 0]
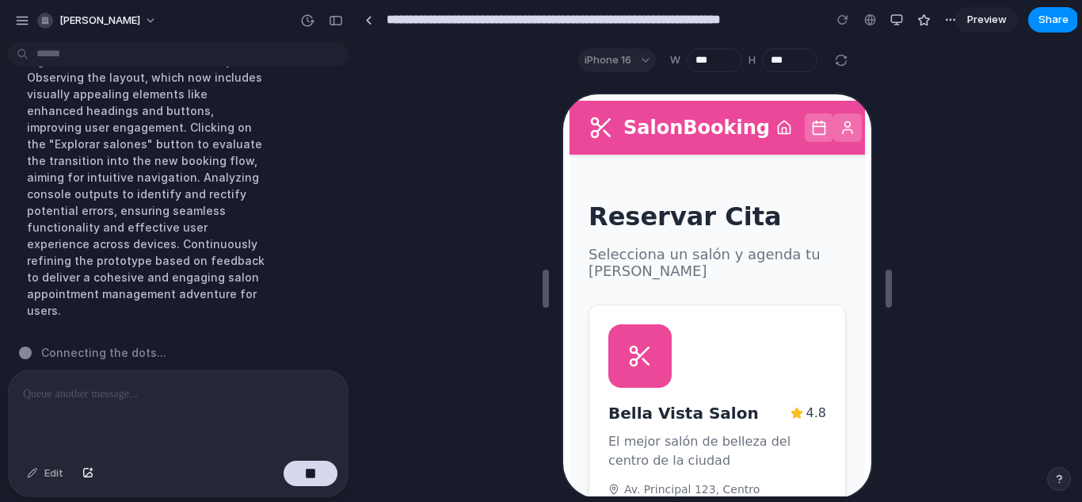
click at [837, 120] on icon at bounding box center [845, 126] width 16 height 16
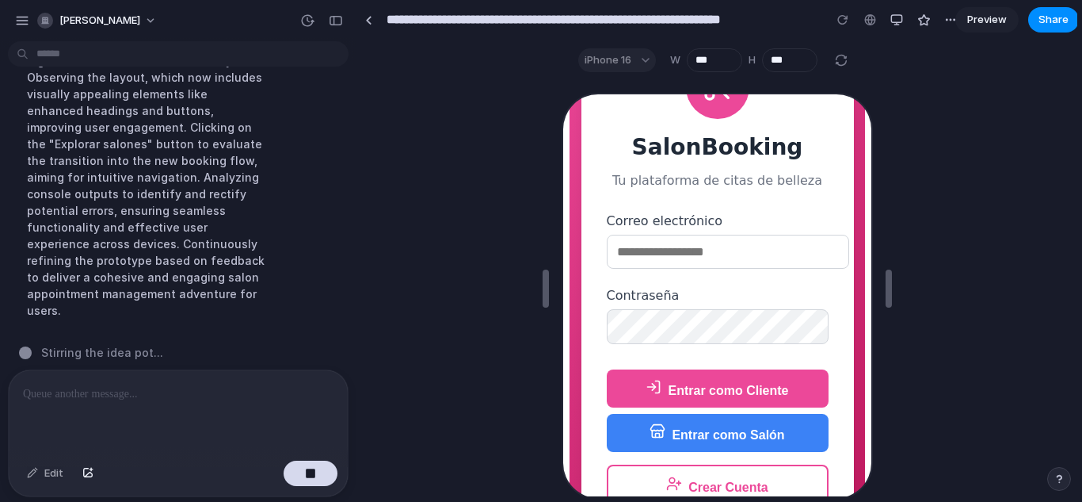
scroll to position [151, 0]
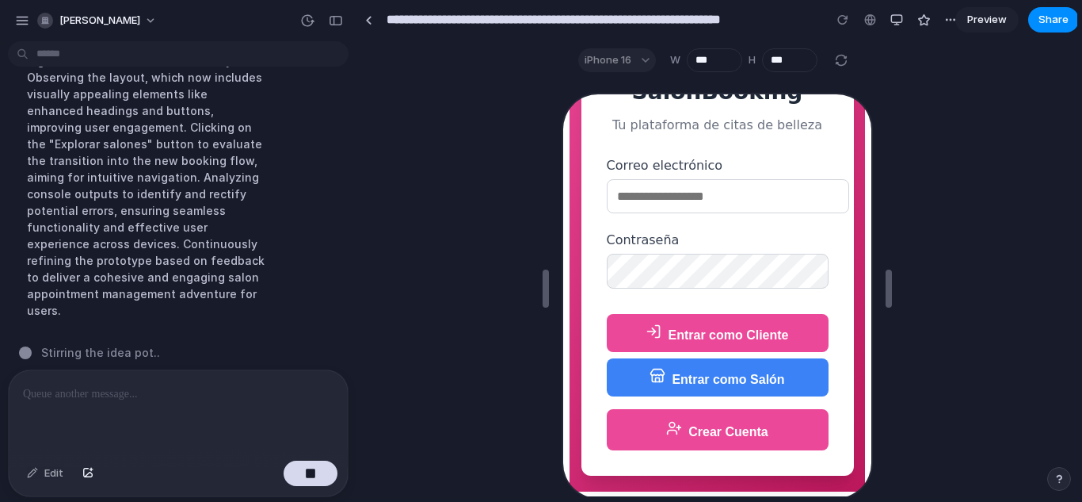
click at [690, 437] on button "Crear Cuenta" at bounding box center [716, 427] width 222 height 41
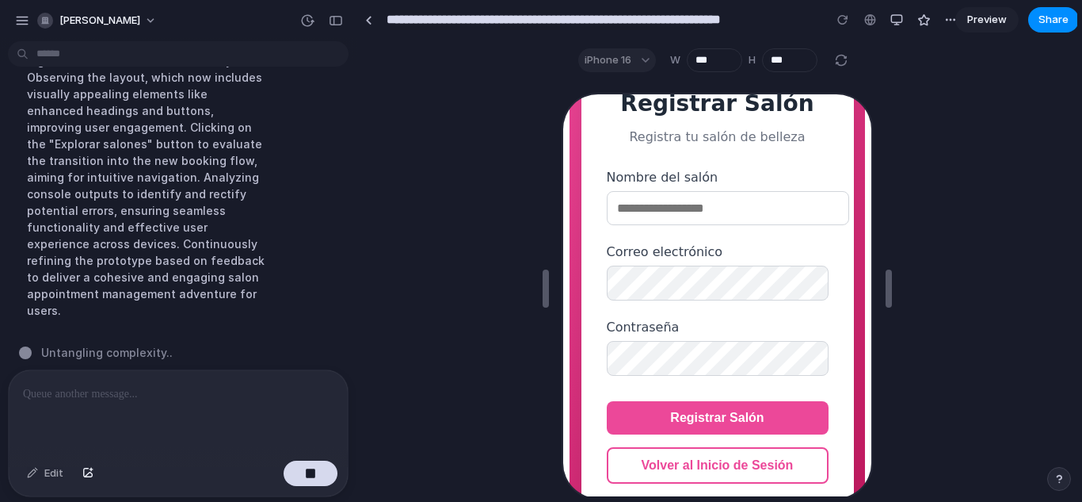
scroll to position [174, 0]
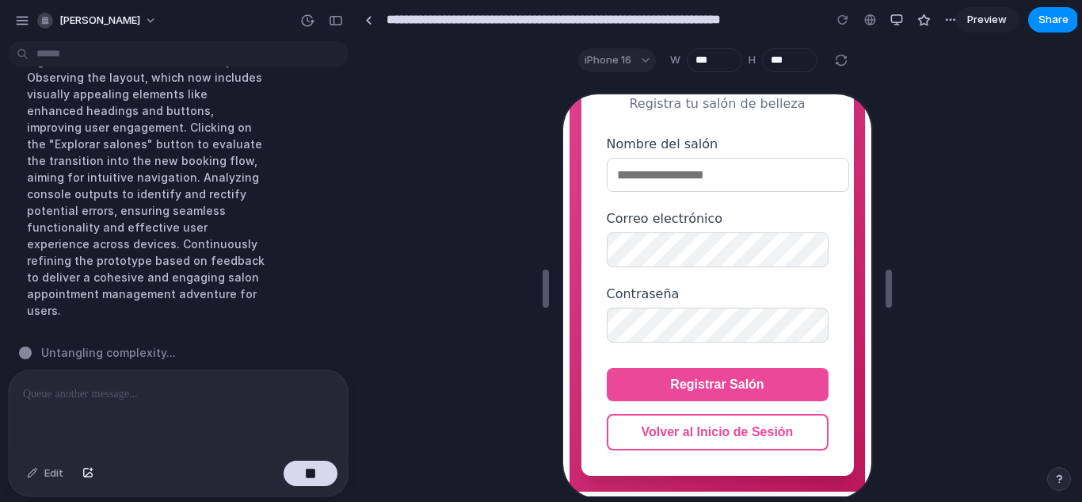
click at [726, 421] on button "Volver al Inicio de Sesión" at bounding box center [716, 430] width 222 height 36
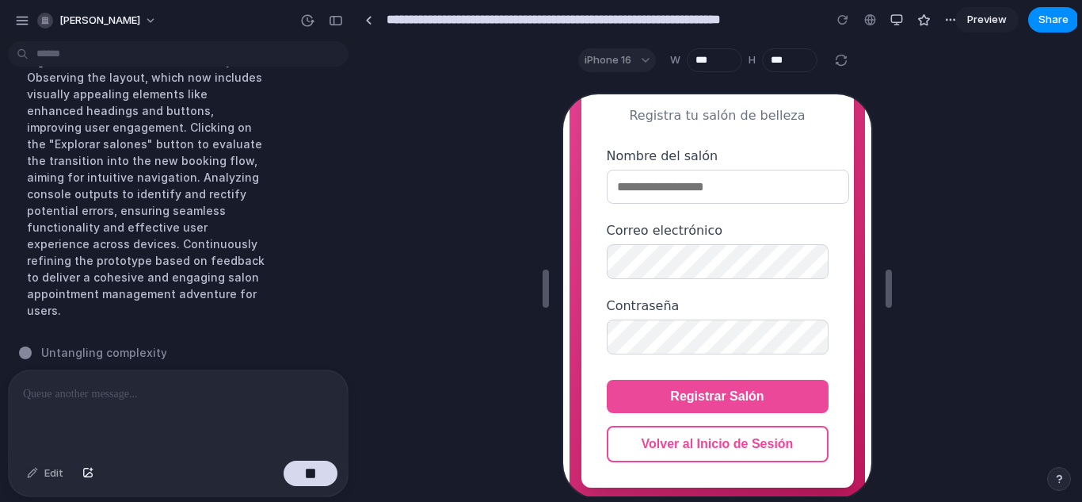
scroll to position [151, 0]
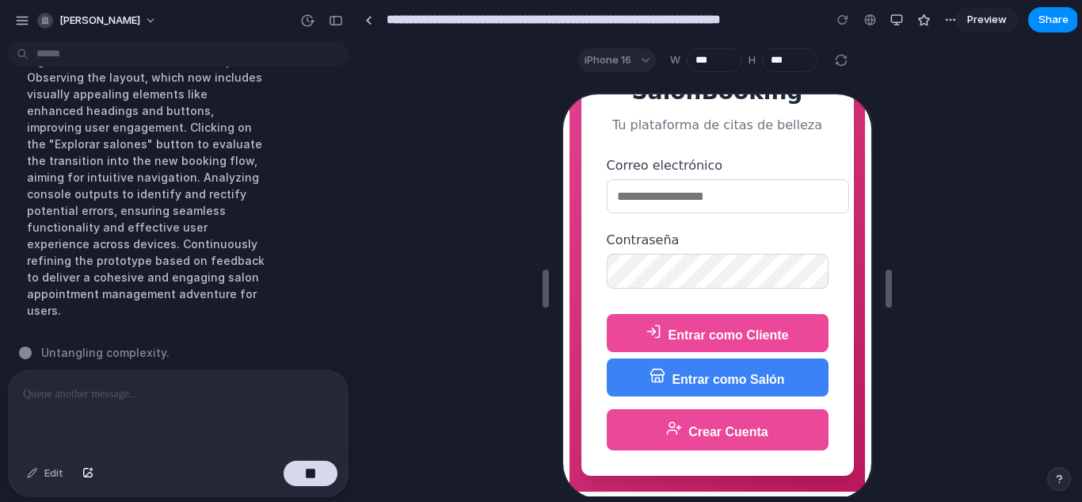
click at [729, 433] on button "Crear Cuenta" at bounding box center [716, 427] width 222 height 41
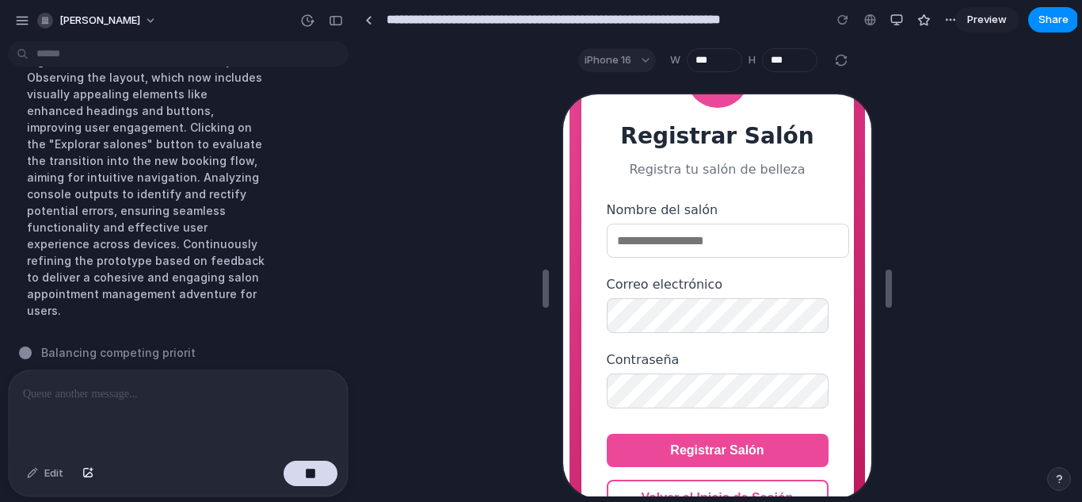
scroll to position [97, 0]
click at [700, 326] on div "Registrar Salón Registra tu salón de belleza Nombre del salón Correo electrónic…" at bounding box center [715, 279] width 273 height 522
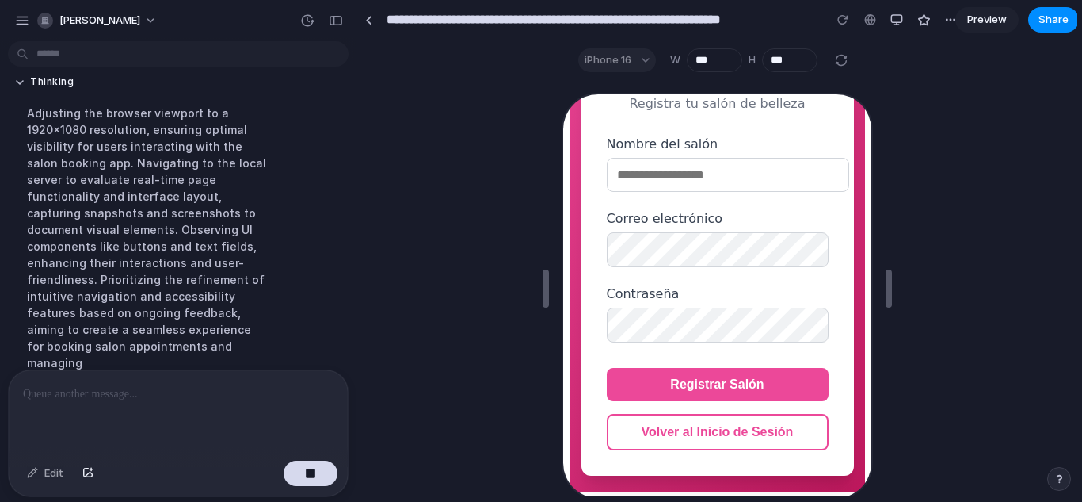
scroll to position [1555, 0]
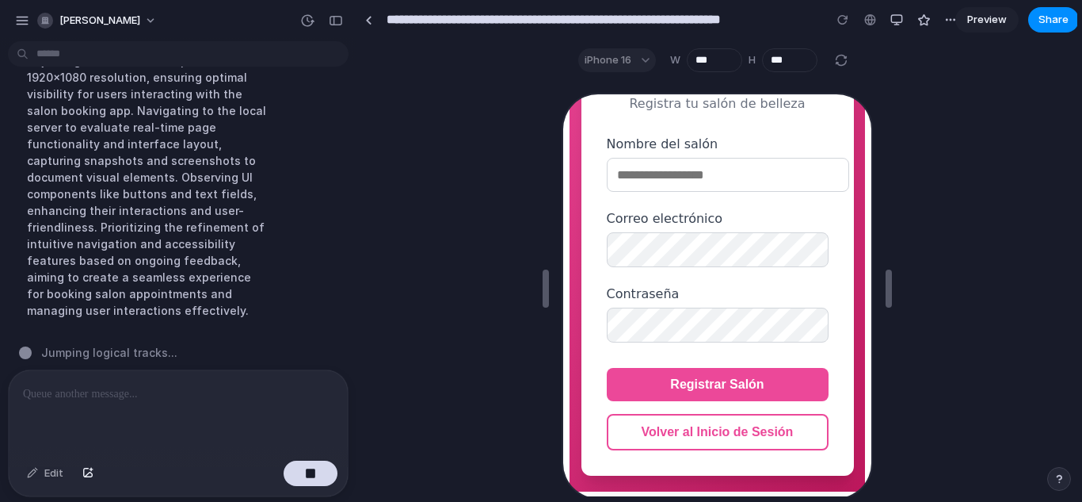
click at [700, 421] on button "Volver al Inicio de Sesión" at bounding box center [716, 430] width 222 height 36
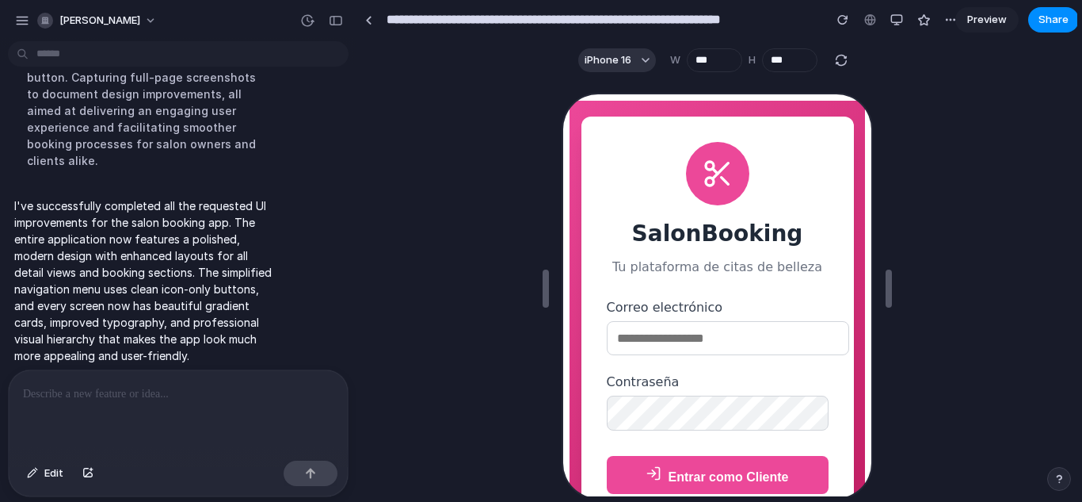
scroll to position [0, 0]
click at [836, 24] on button "button" at bounding box center [843, 20] width 24 height 24
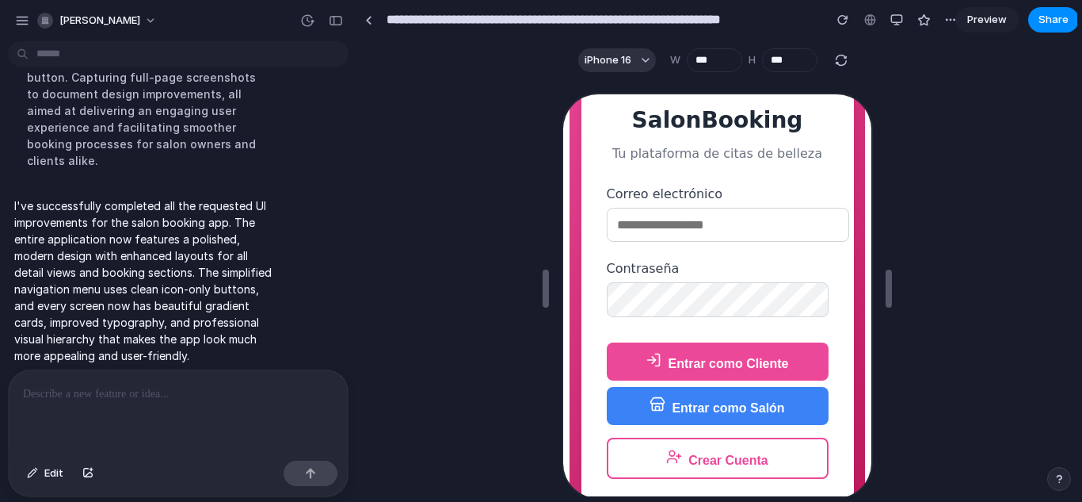
scroll to position [151, 0]
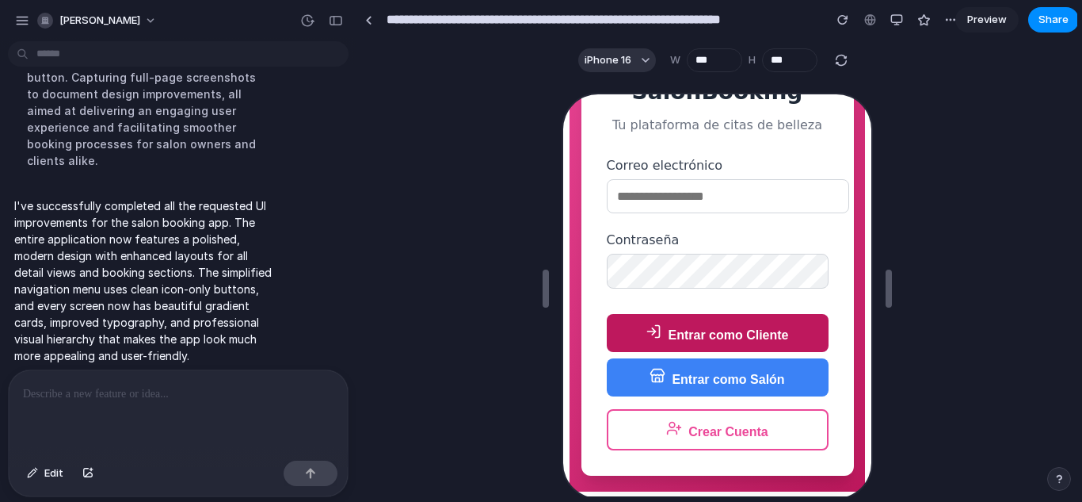
click at [751, 341] on button "Entrar como Cliente" at bounding box center [716, 331] width 222 height 38
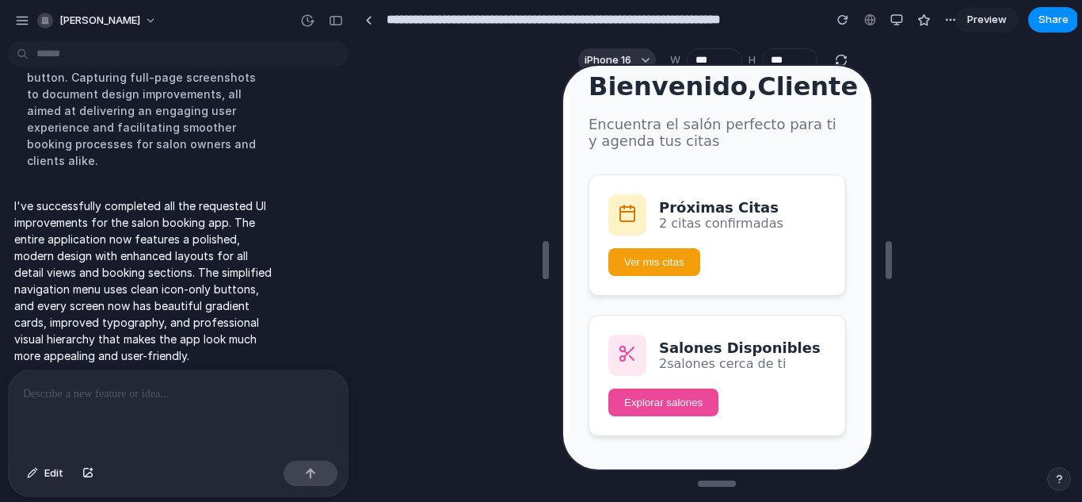
scroll to position [0, 0]
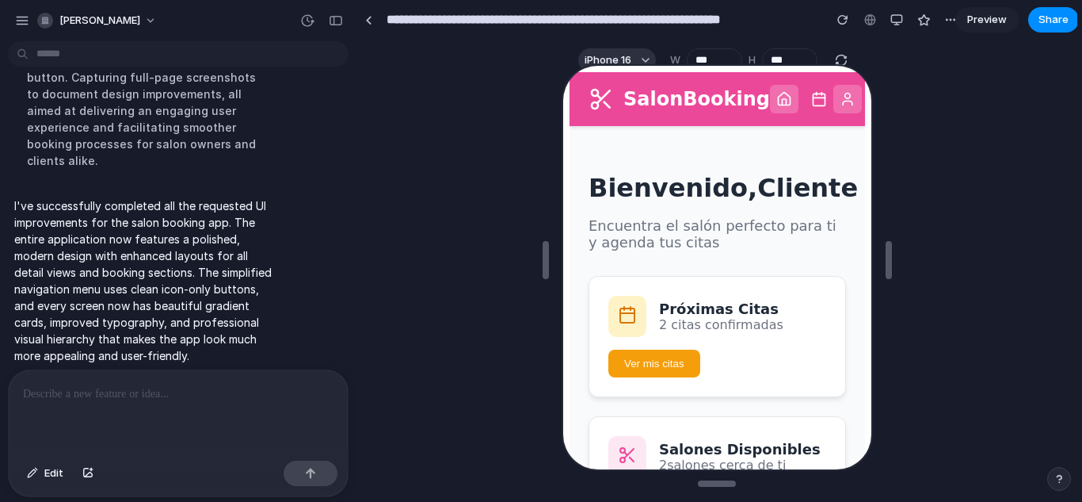
click at [831, 107] on button at bounding box center [845, 97] width 29 height 29
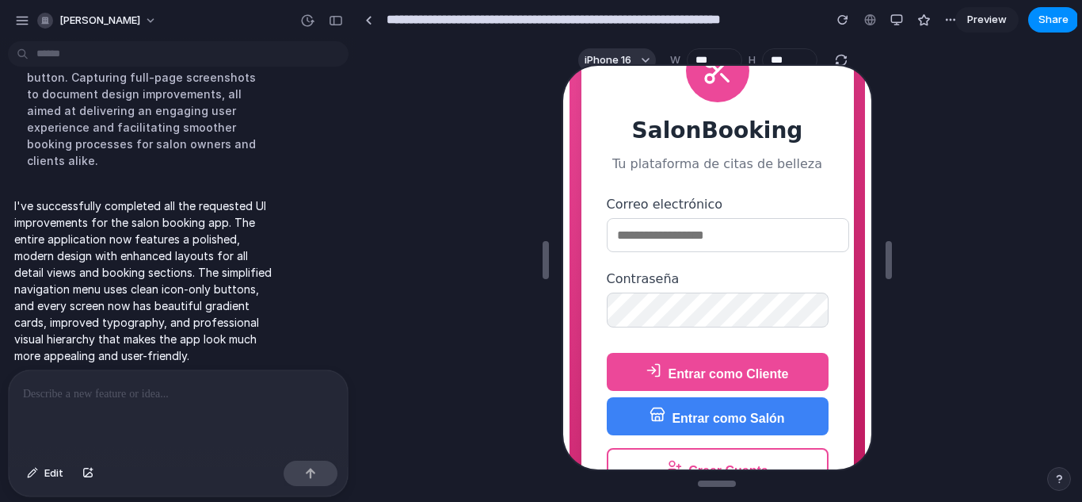
scroll to position [86, 0]
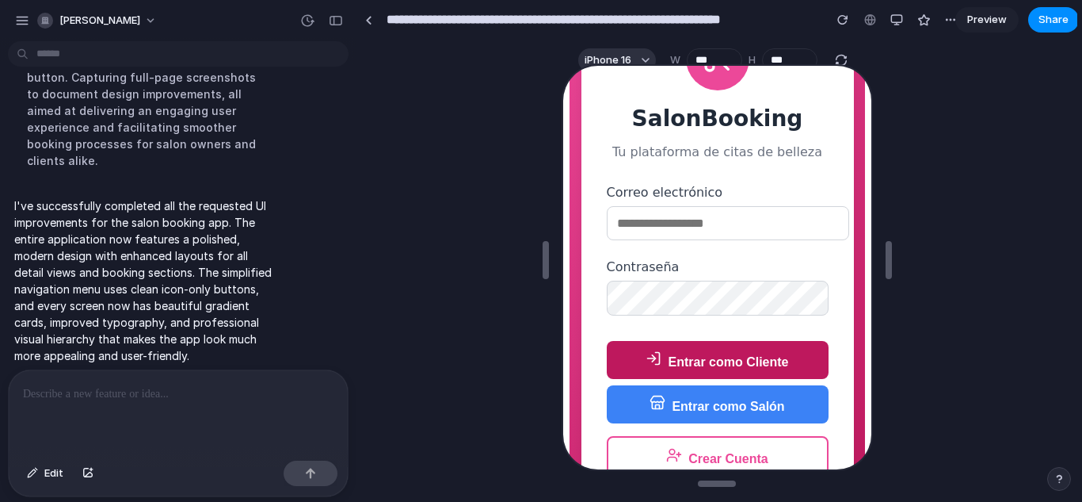
click at [740, 370] on button "Entrar como Cliente" at bounding box center [716, 358] width 222 height 38
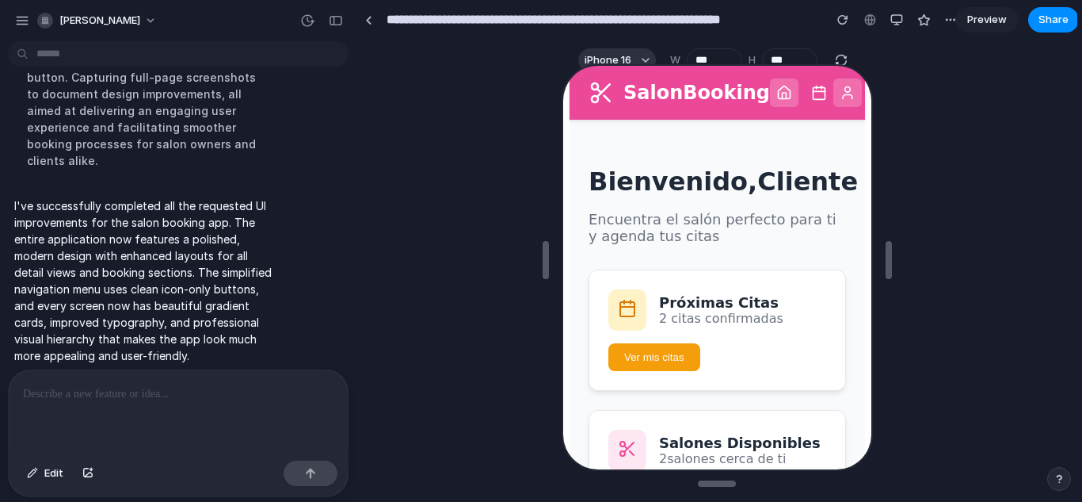
scroll to position [0, 0]
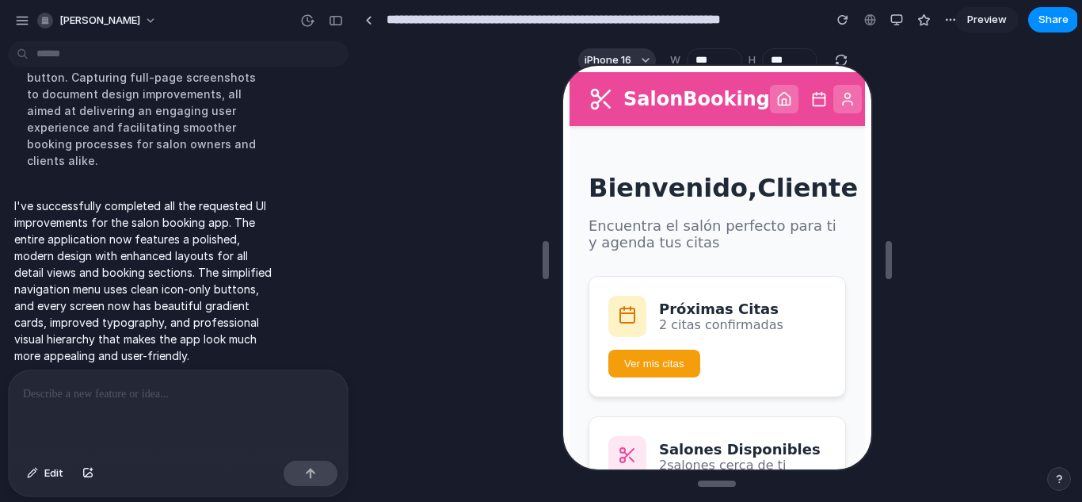
click at [803, 105] on button at bounding box center [817, 97] width 29 height 29
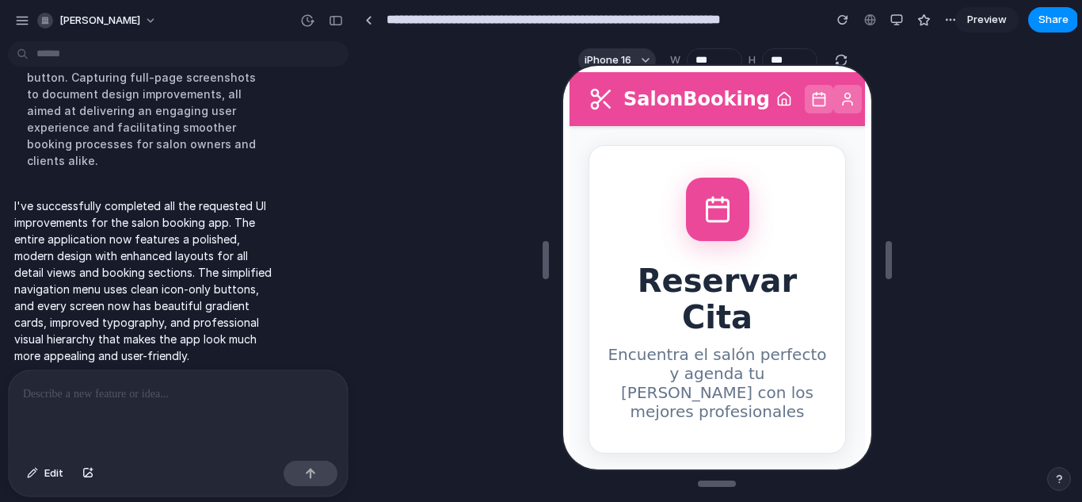
drag, startPoint x: 794, startPoint y: 105, endPoint x: 692, endPoint y: 228, distance: 159.3
click at [692, 228] on div at bounding box center [715, 207] width 63 height 63
click at [697, 356] on p "Encuentra el salón perfecto y agenda tu [PERSON_NAME] con los mejores profesion…" at bounding box center [715, 381] width 224 height 76
click at [774, 90] on icon at bounding box center [782, 98] width 16 height 16
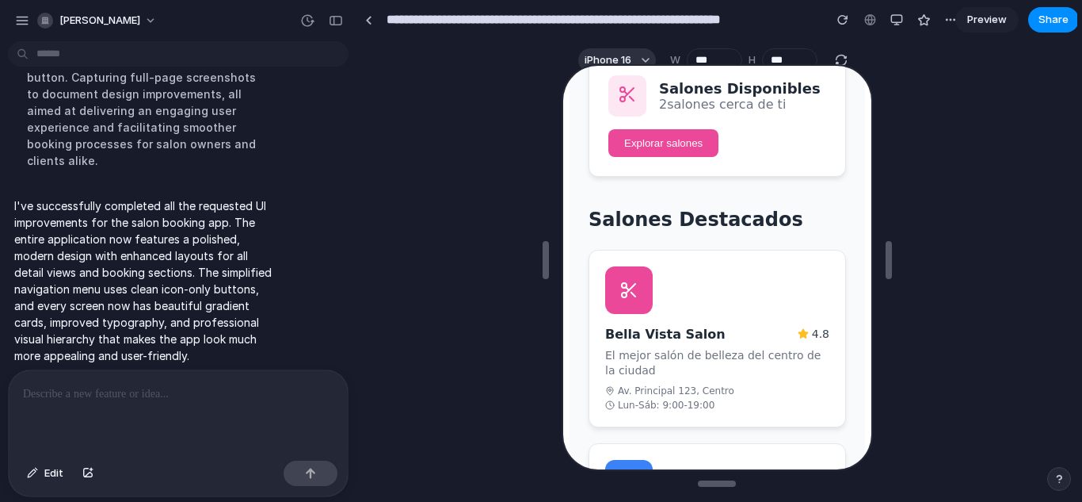
scroll to position [362, 0]
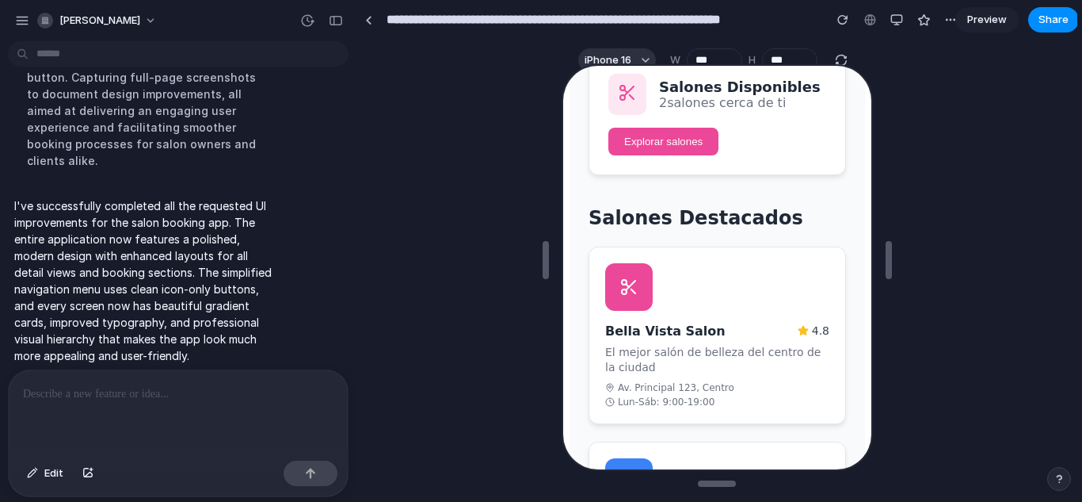
click at [661, 277] on div "Bella Vista Salon 4.8 El mejor salón de belleza del centro de la [GEOGRAPHIC_DA…" at bounding box center [715, 333] width 258 height 177
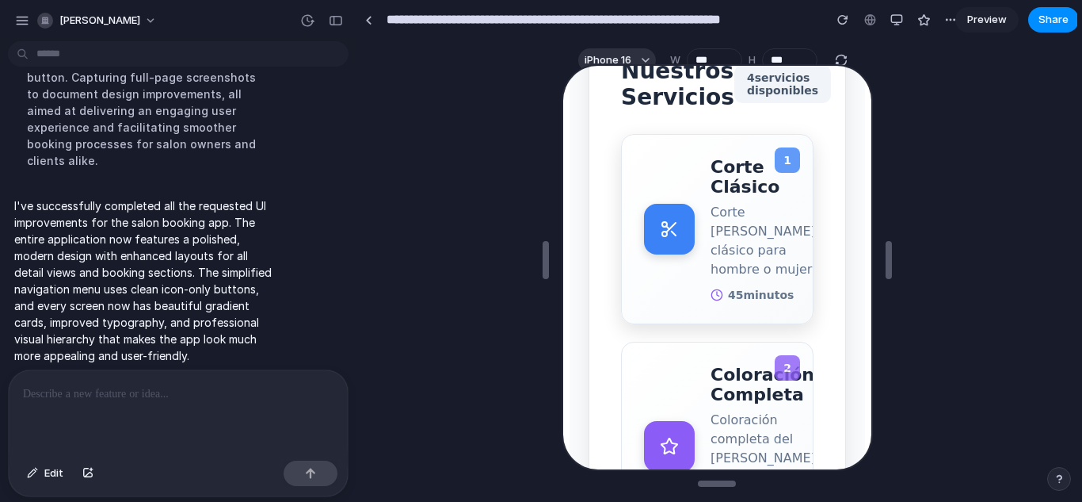
scroll to position [601, 0]
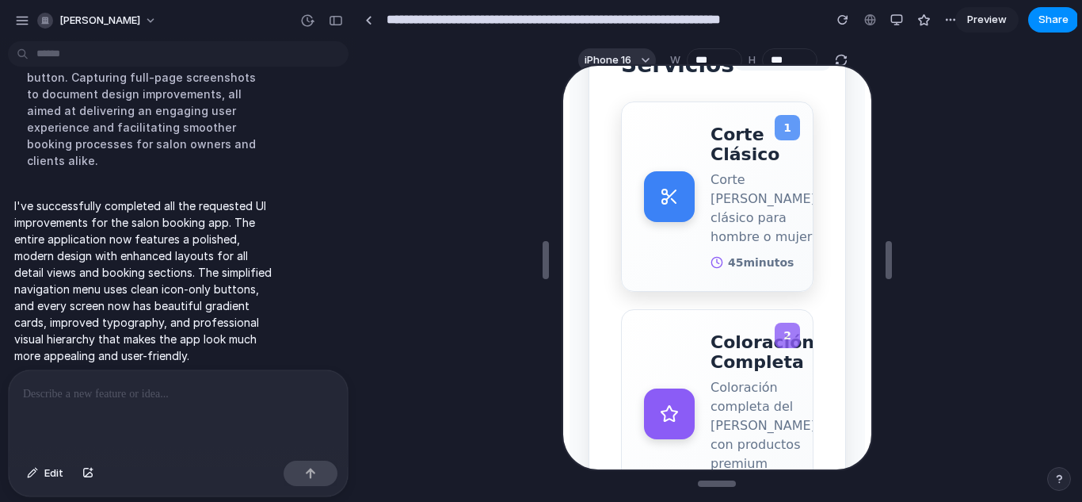
click at [830, 236] on button "Reservar Ahora" at bounding box center [877, 213] width 95 height 46
drag, startPoint x: 711, startPoint y: 307, endPoint x: 660, endPoint y: 274, distance: 60.7
click at [660, 204] on icon at bounding box center [667, 194] width 19 height 19
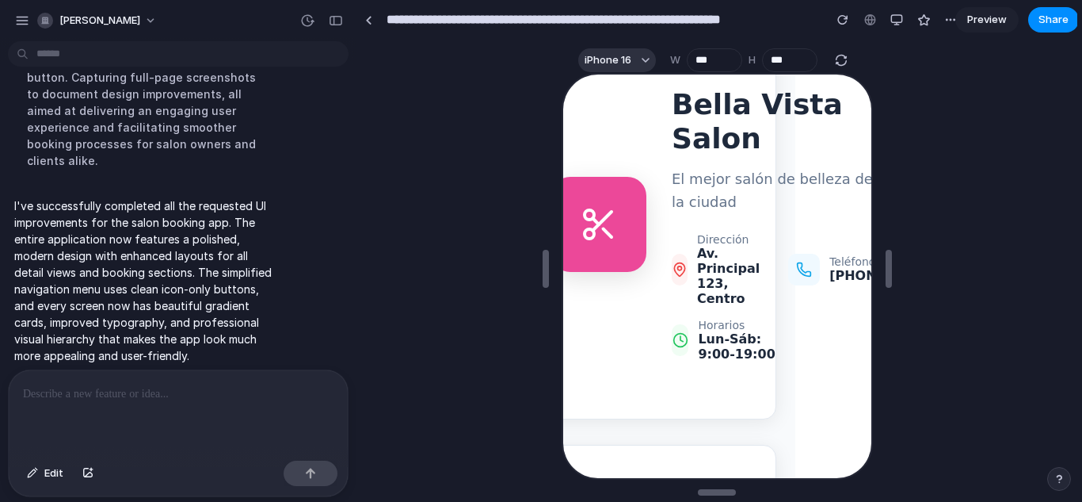
scroll to position [17, 0]
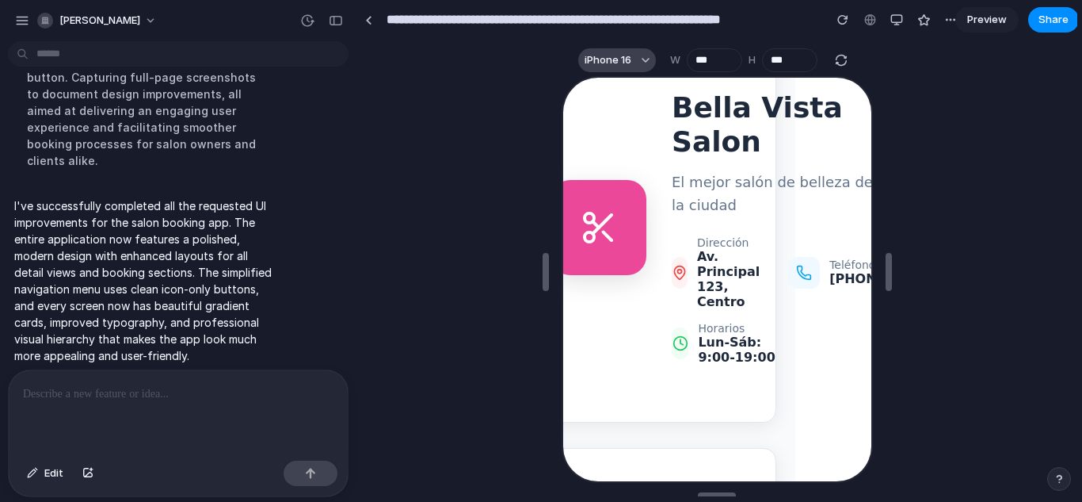
click at [635, 54] on button "iPhone 16" at bounding box center [617, 60] width 78 height 24
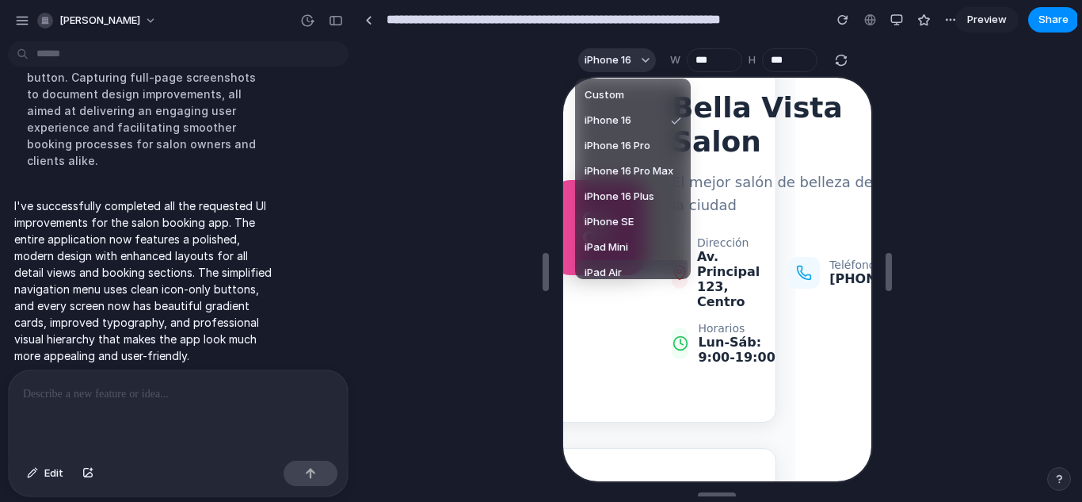
click at [624, 268] on li "iPad Air" at bounding box center [632, 272] width 109 height 25
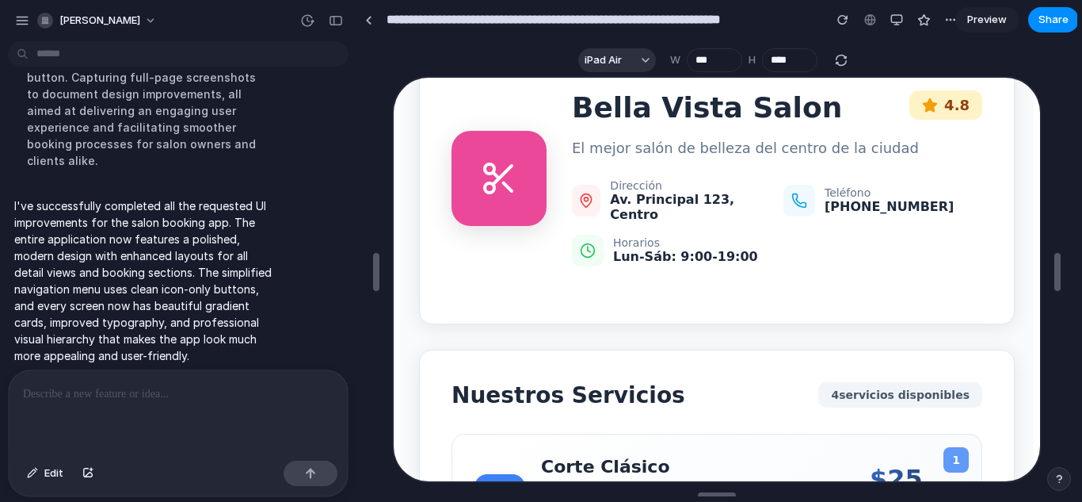
type input "***"
type input "****"
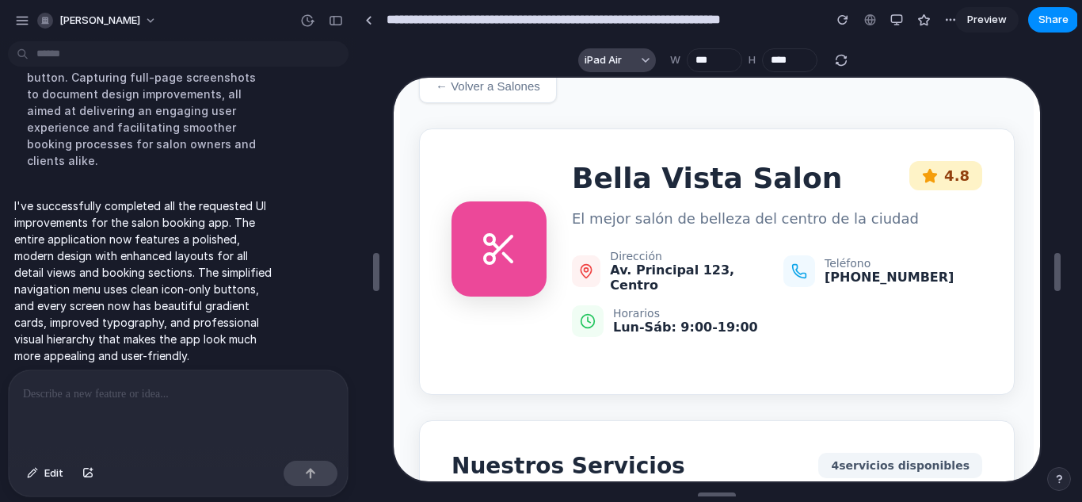
click at [598, 59] on span "iPad Air" at bounding box center [603, 60] width 37 height 16
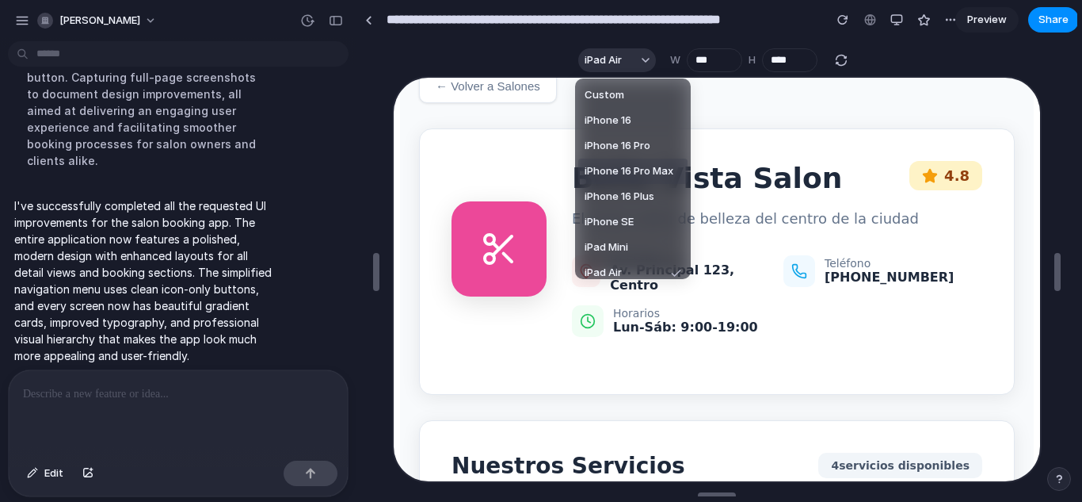
click at [601, 172] on span "iPhone 16 Pro Max" at bounding box center [629, 171] width 89 height 16
type input "***"
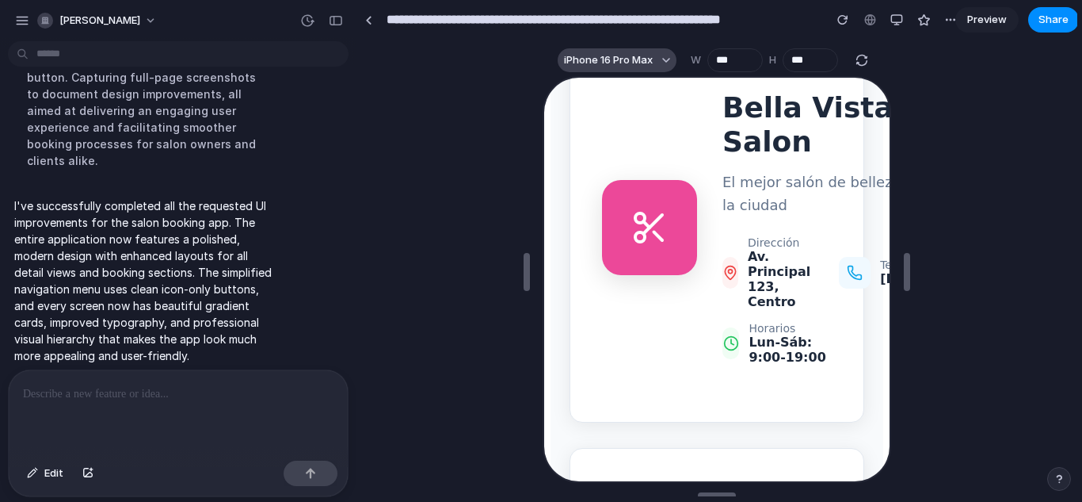
click at [609, 61] on span "iPhone 16 Pro Max" at bounding box center [608, 60] width 89 height 16
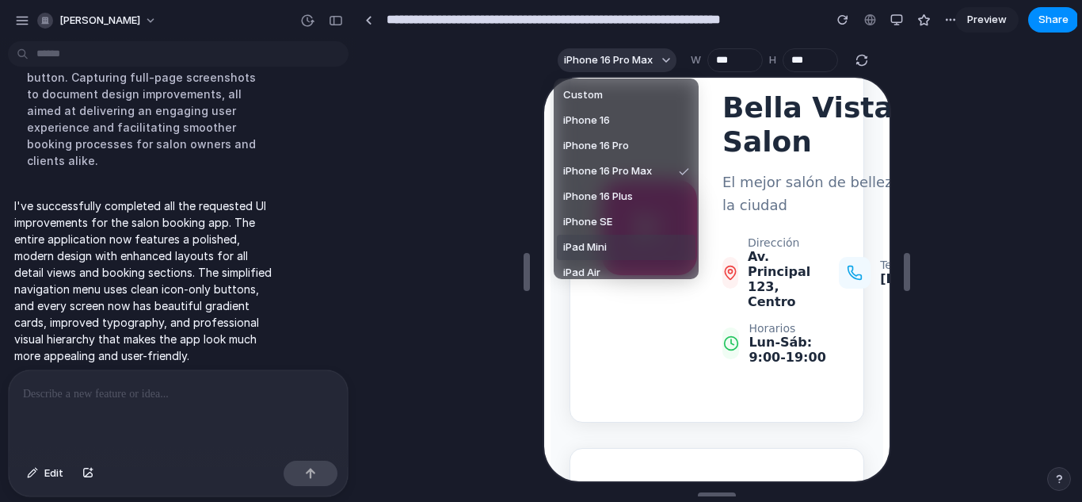
click at [613, 247] on li "iPad Mini" at bounding box center [626, 247] width 139 height 25
type input "***"
type input "****"
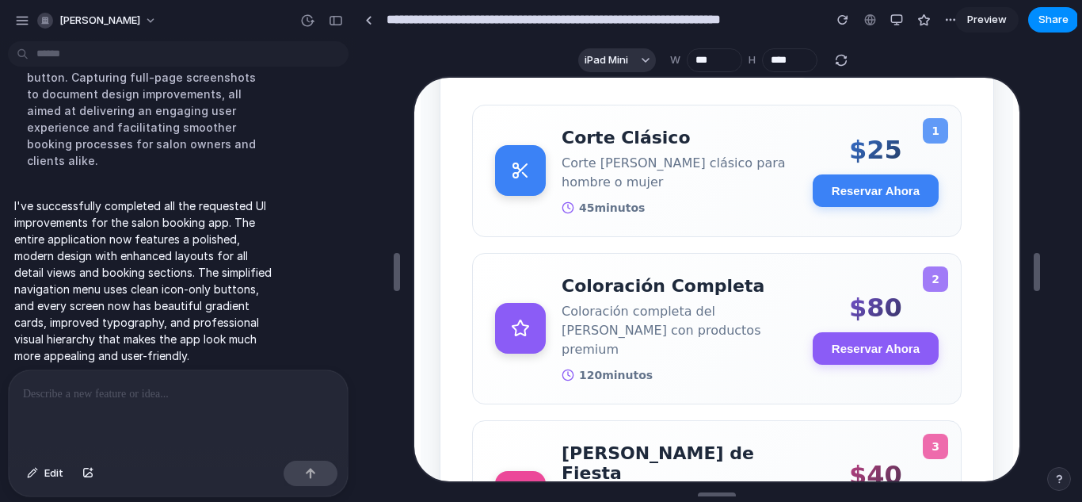
scroll to position [498, 0]
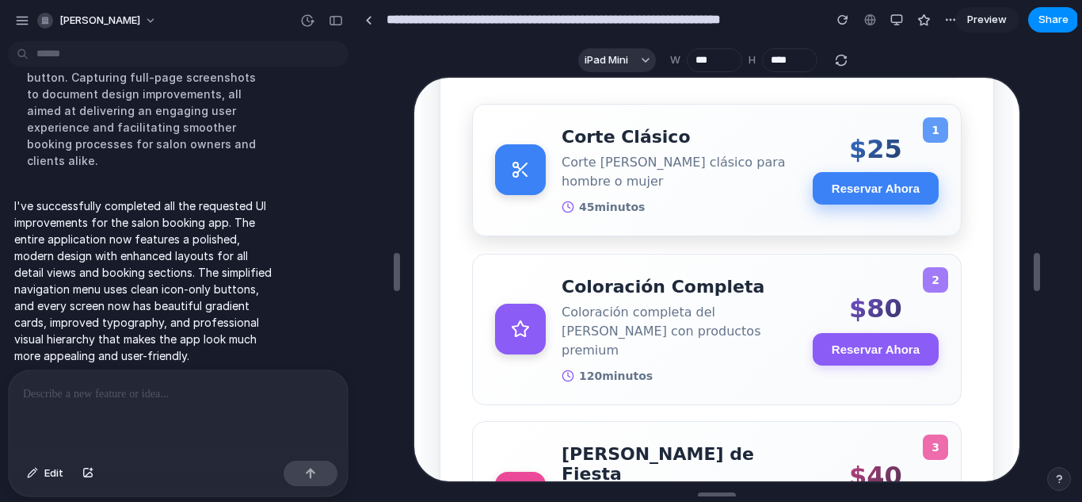
click at [872, 190] on button "Reservar Ahora" at bounding box center [874, 186] width 126 height 32
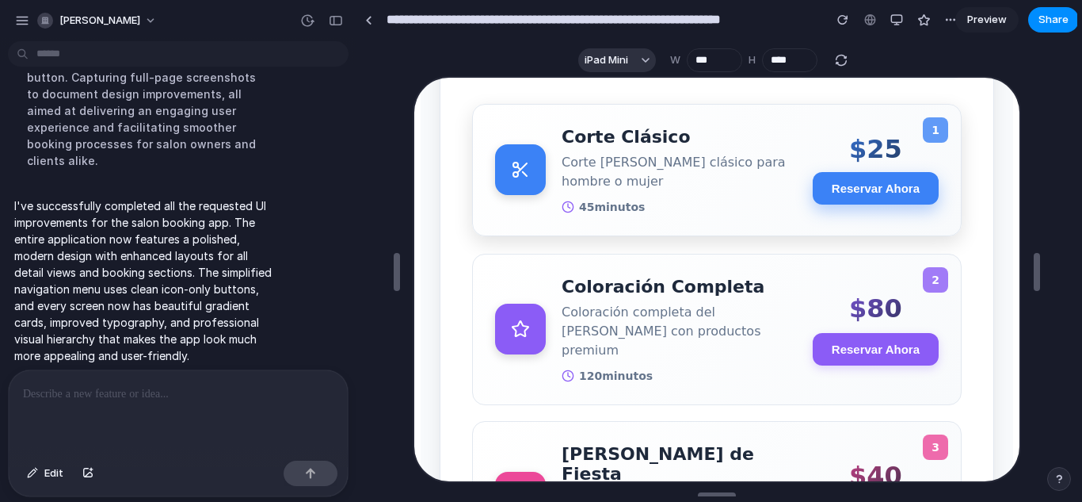
click at [872, 190] on button "Reservar Ahora" at bounding box center [874, 186] width 126 height 32
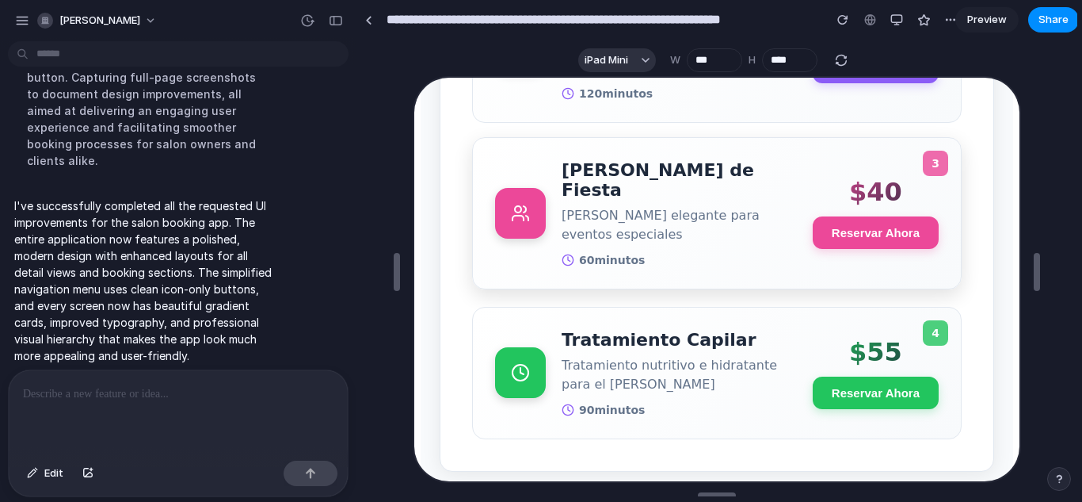
scroll to position [29, 0]
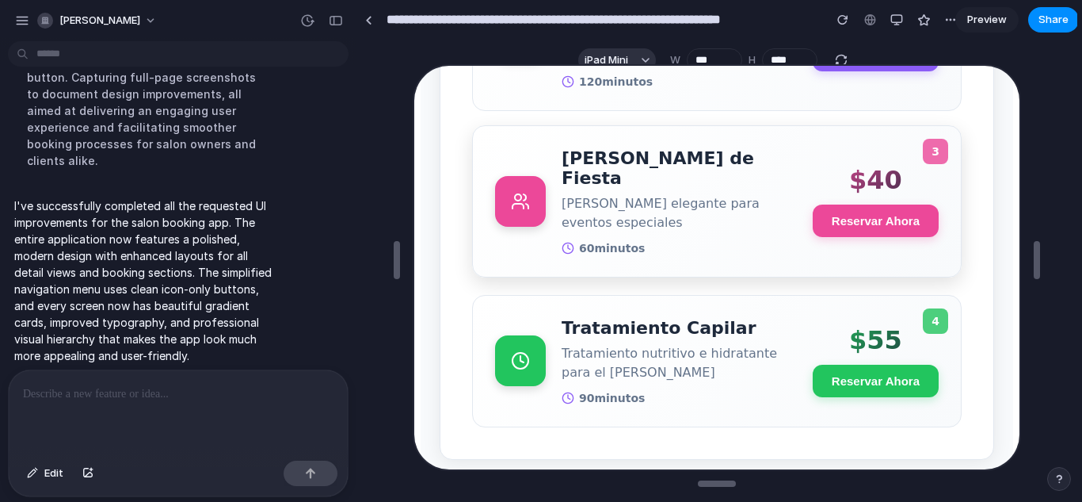
drag, startPoint x: 876, startPoint y: 227, endPoint x: 876, endPoint y: 239, distance: 11.9
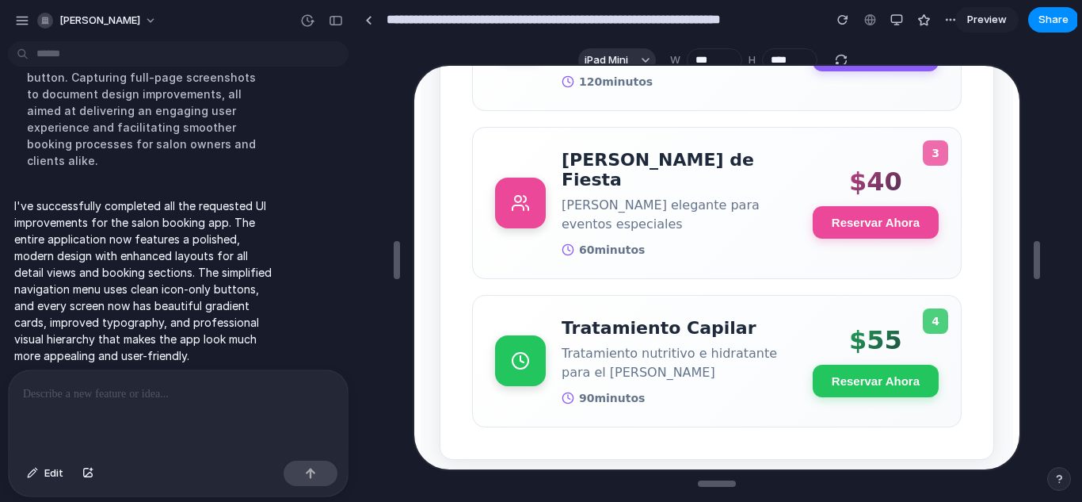
drag, startPoint x: 463, startPoint y: 175, endPoint x: 240, endPoint y: 401, distance: 317.1
click at [240, 401] on div at bounding box center [178, 412] width 339 height 84
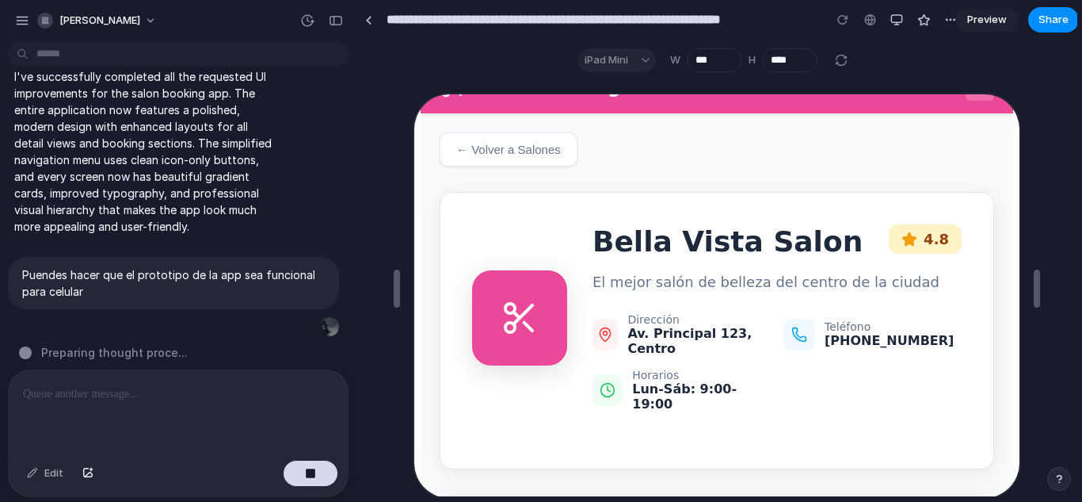
scroll to position [0, 0]
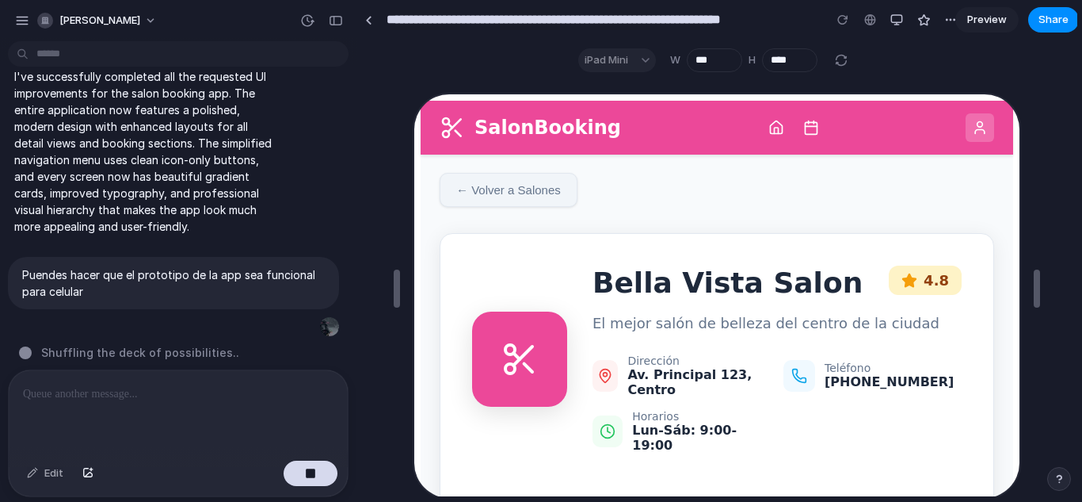
click at [546, 198] on button "← Volver a Salones" at bounding box center [507, 188] width 138 height 34
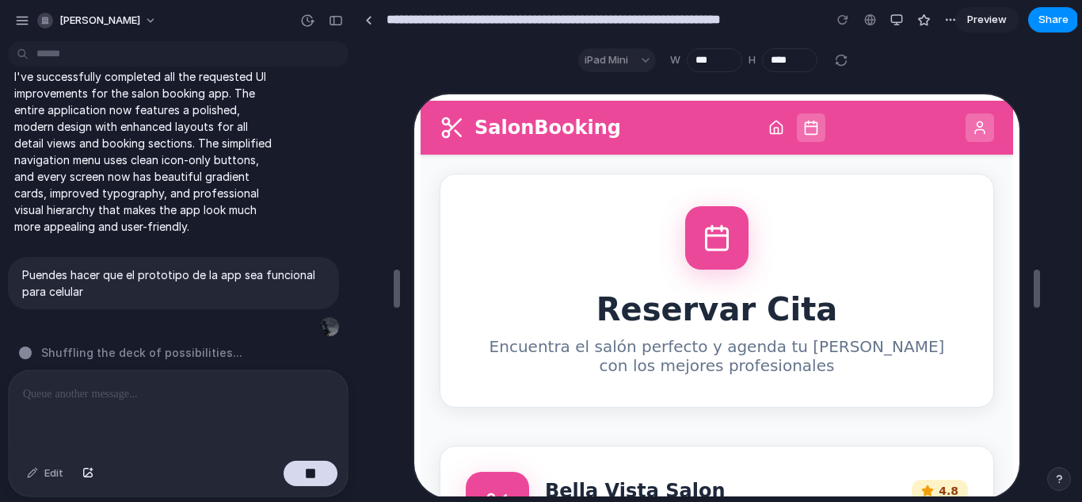
click at [635, 319] on h1 "Reservar Cita" at bounding box center [715, 307] width 521 height 36
click at [714, 260] on div at bounding box center [715, 235] width 63 height 63
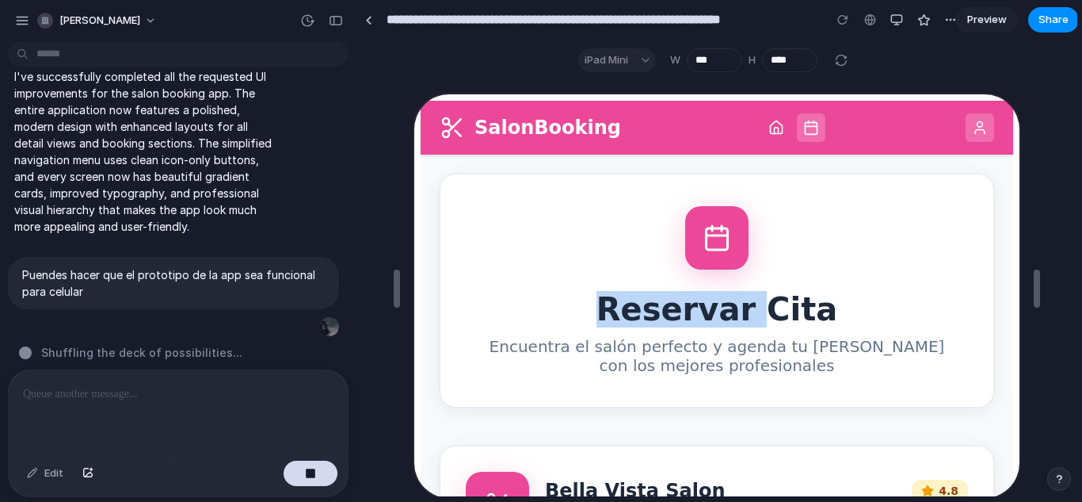
click at [714, 260] on div at bounding box center [715, 235] width 63 height 63
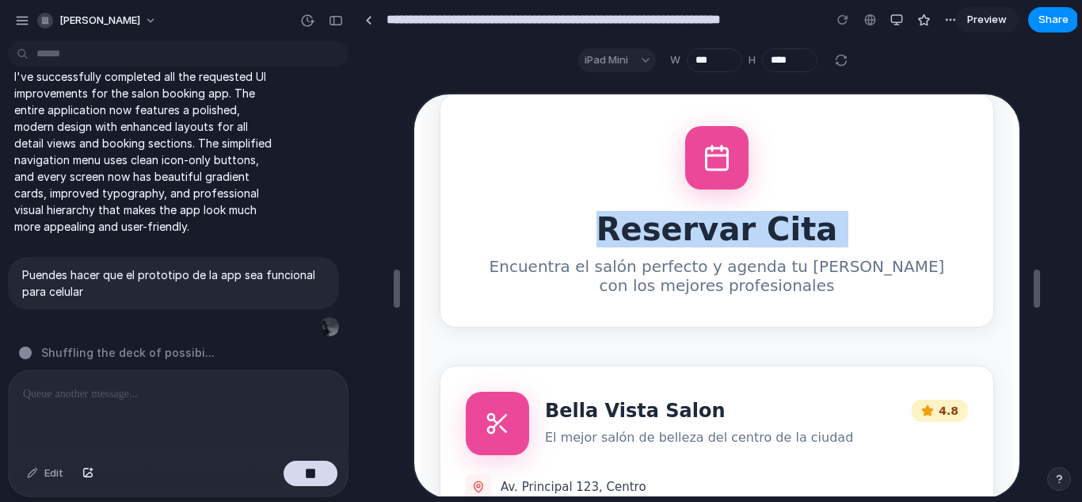
scroll to position [82, 0]
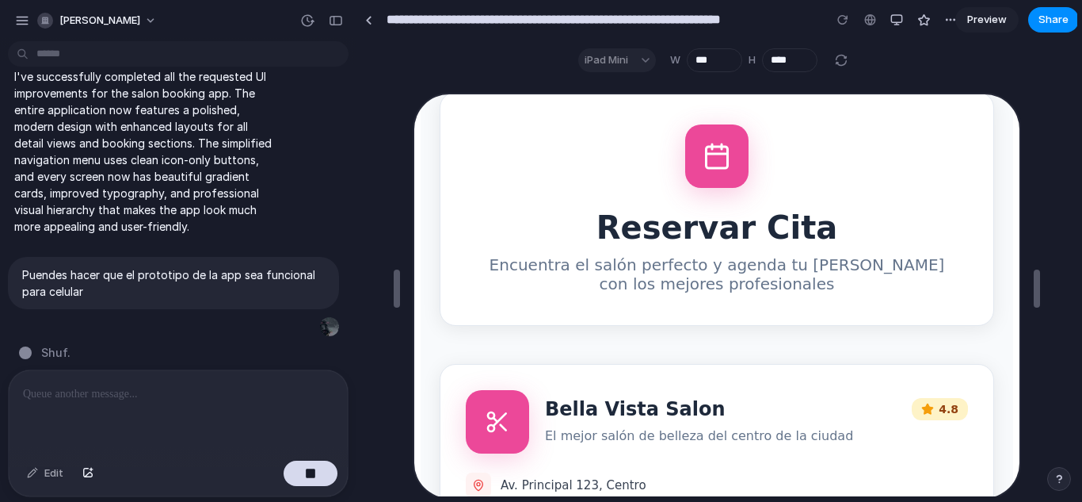
click at [716, 292] on p "Encuentra el salón perfecto y agenda tu [PERSON_NAME] con los mejores profesion…" at bounding box center [715, 273] width 475 height 38
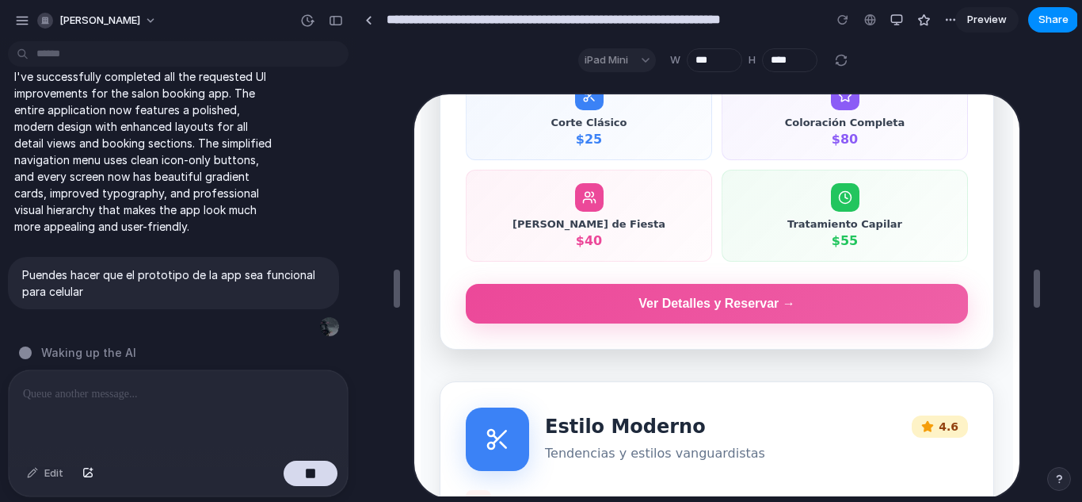
scroll to position [631, 0]
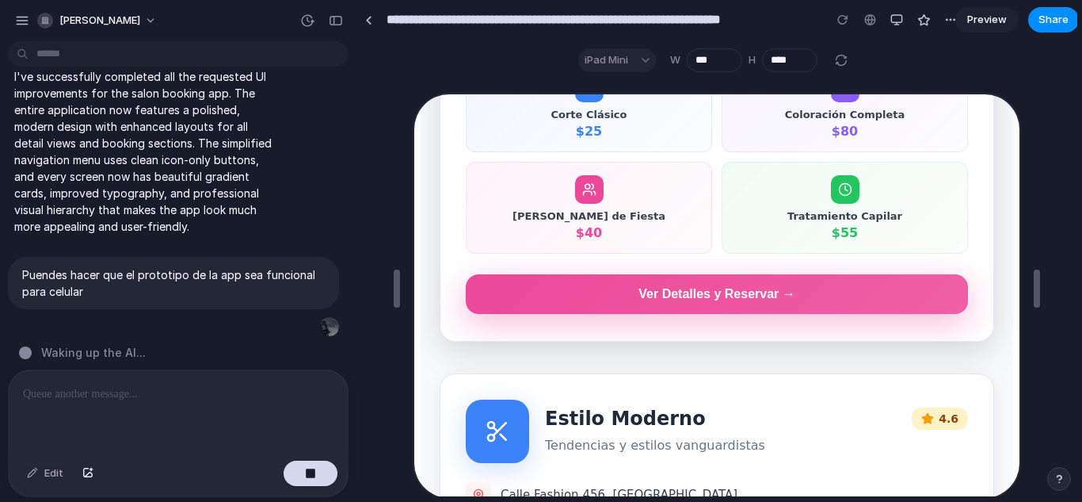
click at [723, 312] on button "Ver Detalles y Reservar →" at bounding box center [715, 293] width 502 height 40
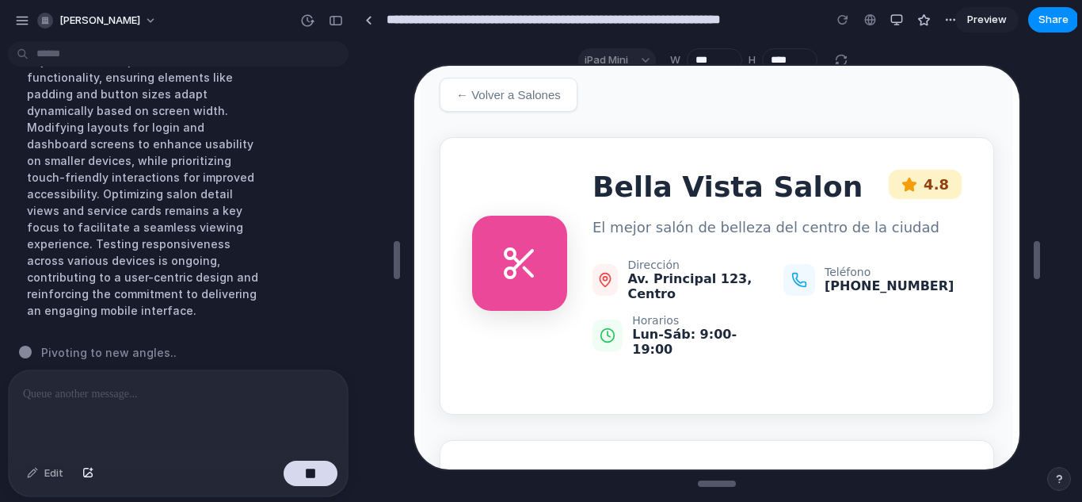
scroll to position [115, 0]
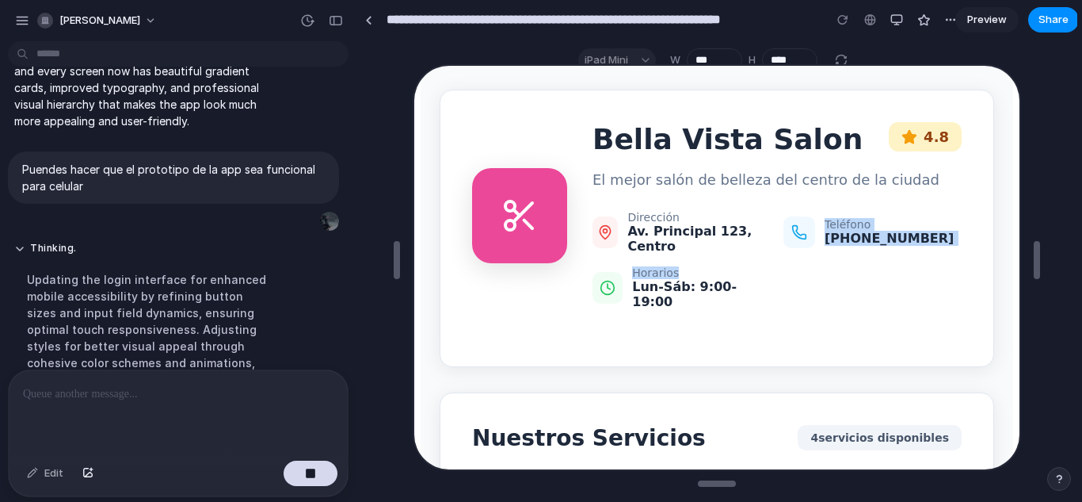
drag, startPoint x: 677, startPoint y: 253, endPoint x: 680, endPoint y: 285, distance: 32.6
click at [680, 285] on div "Dirección Av. Principal 123, Centro Teléfono [PHONE_NUMBER] [PERSON_NAME]: 9:00…" at bounding box center [775, 258] width 369 height 98
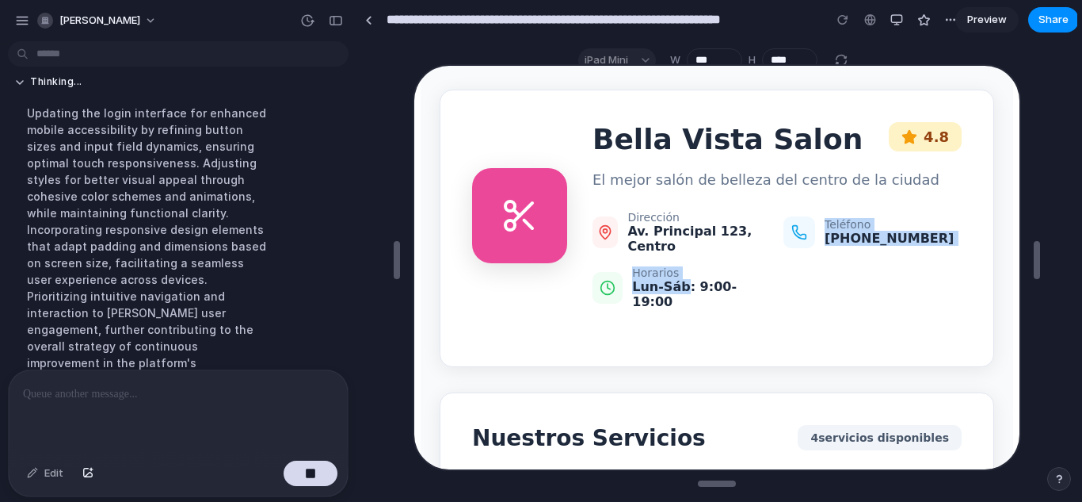
scroll to position [1883, 0]
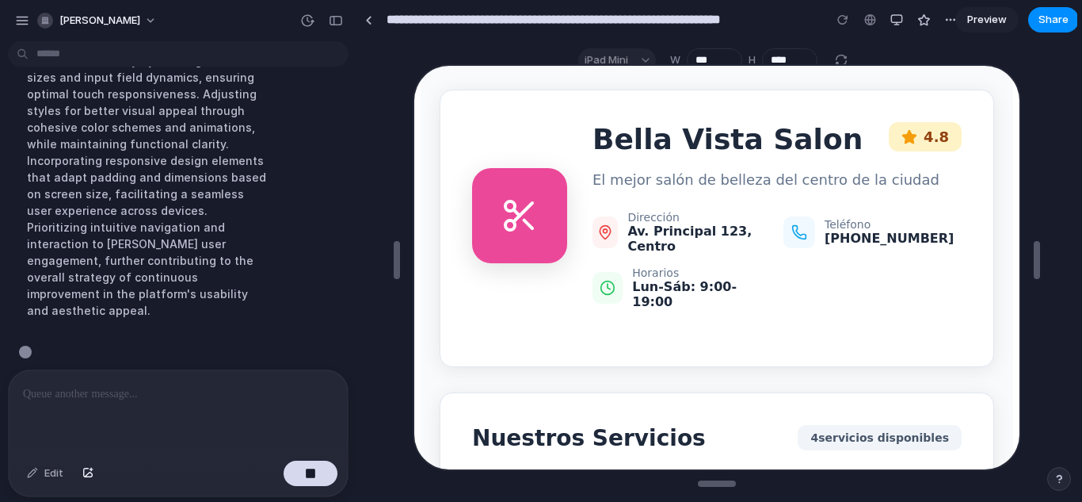
click at [697, 317] on div "Bella Vista Salon 4.8 El mejor salón de belleza del centro de la ciudad Direcci…" at bounding box center [715, 226] width 555 height 277
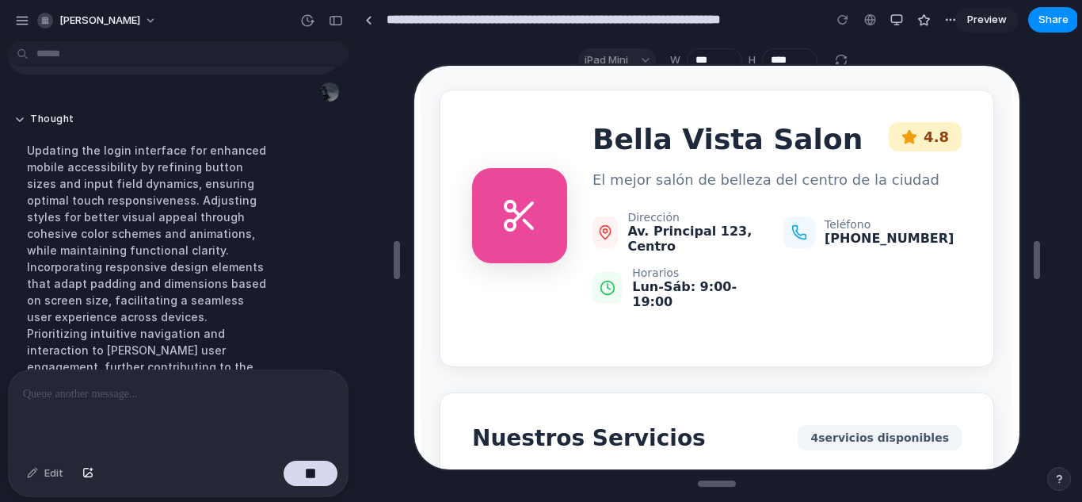
scroll to position [1776, 0]
click at [854, 15] on div at bounding box center [843, 20] width 24 height 24
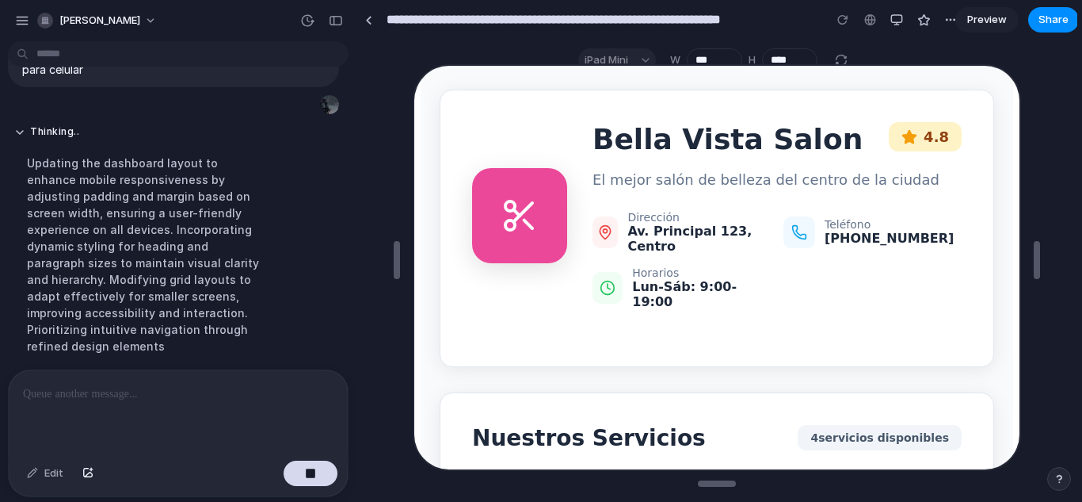
scroll to position [1867, 0]
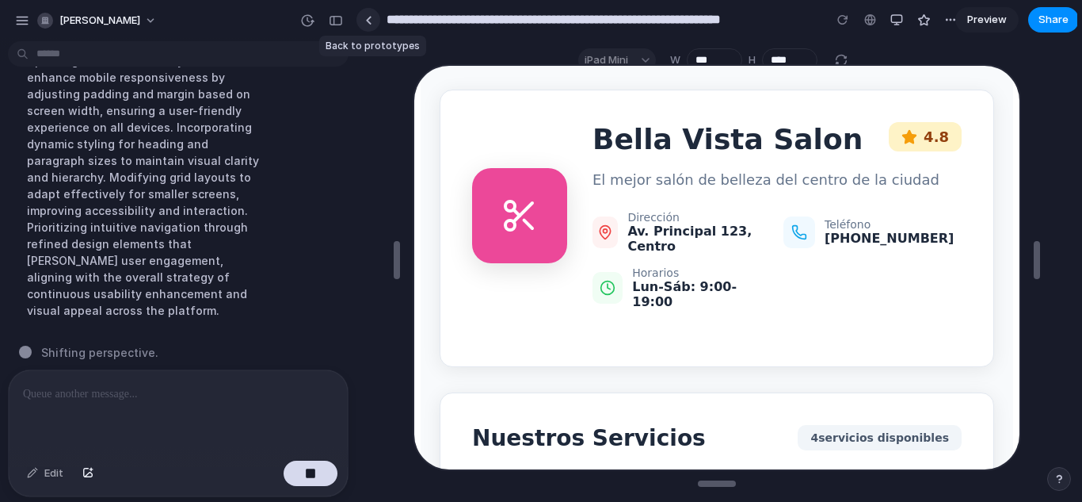
click at [365, 17] on div at bounding box center [368, 20] width 7 height 9
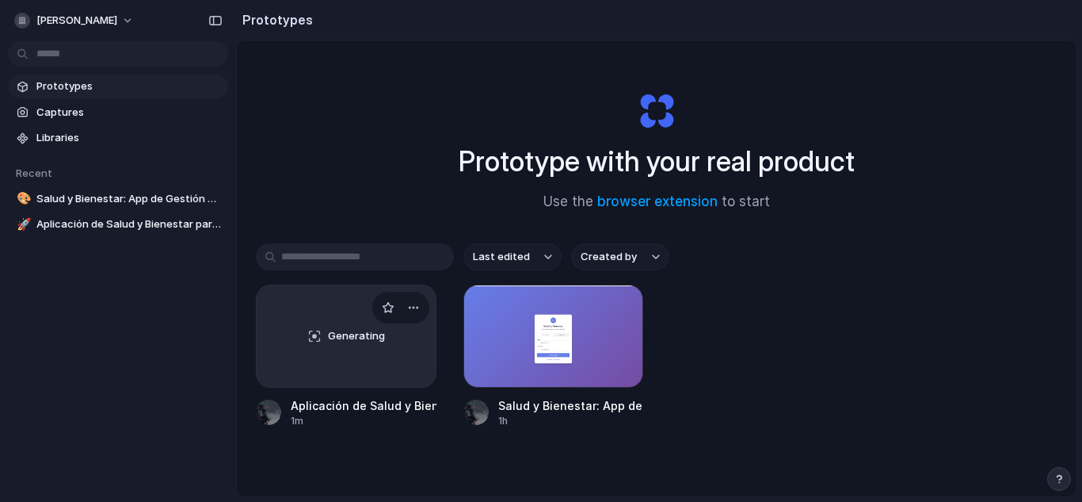
click at [318, 355] on div "Generating" at bounding box center [346, 335] width 179 height 101
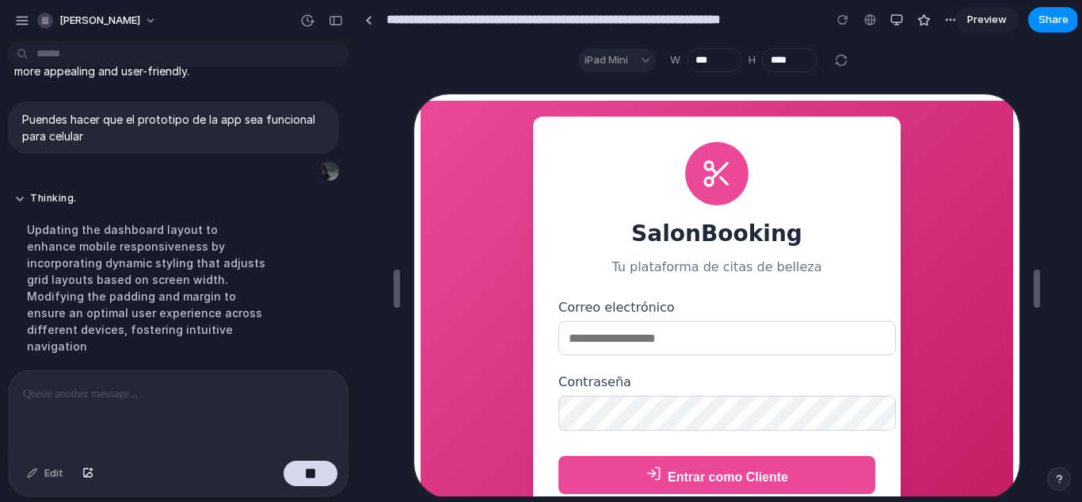
scroll to position [1715, 0]
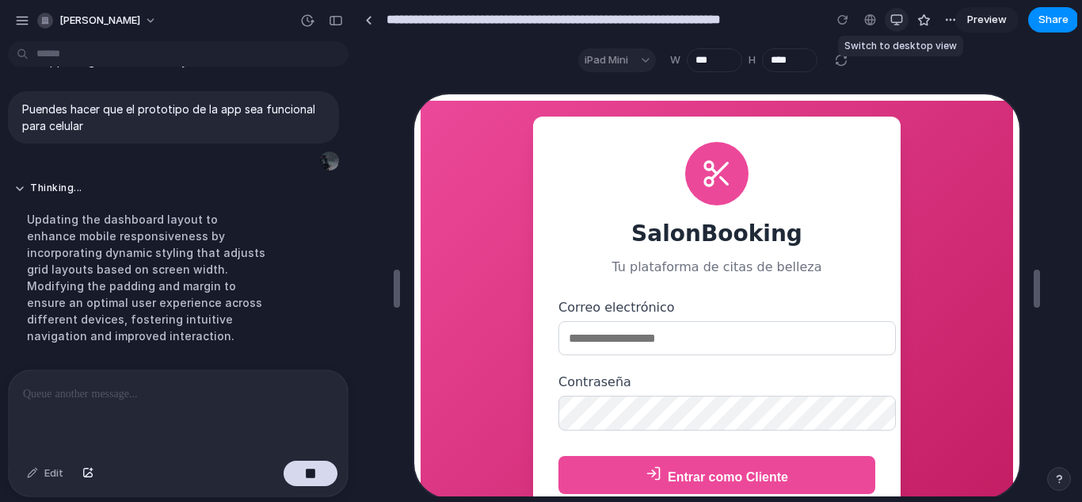
click at [891, 17] on div "button" at bounding box center [897, 19] width 13 height 13
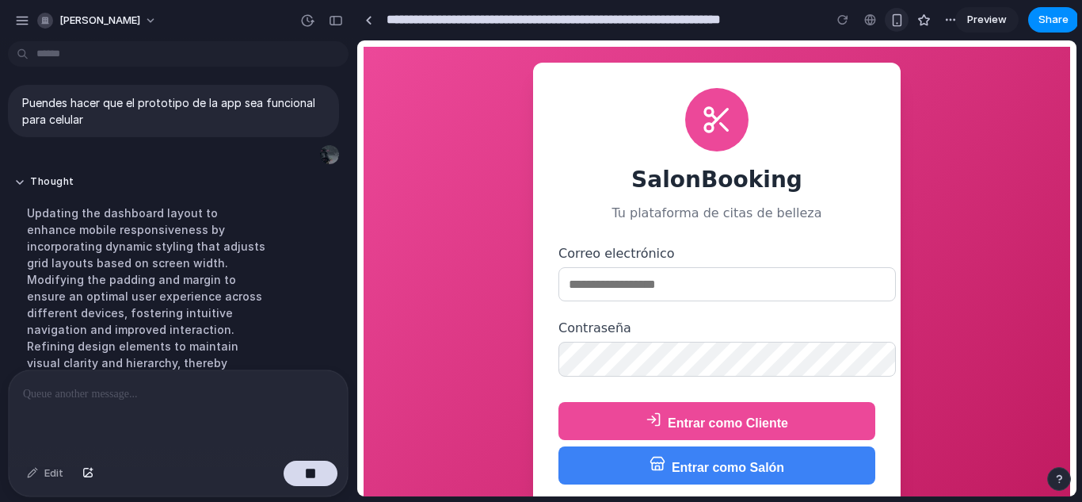
scroll to position [1867, 0]
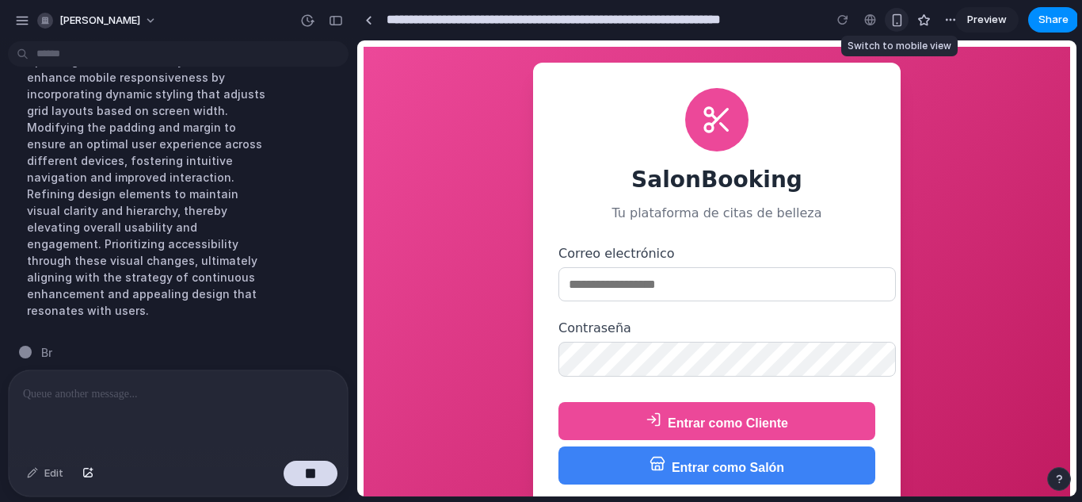
click at [892, 13] on div "button" at bounding box center [897, 19] width 13 height 13
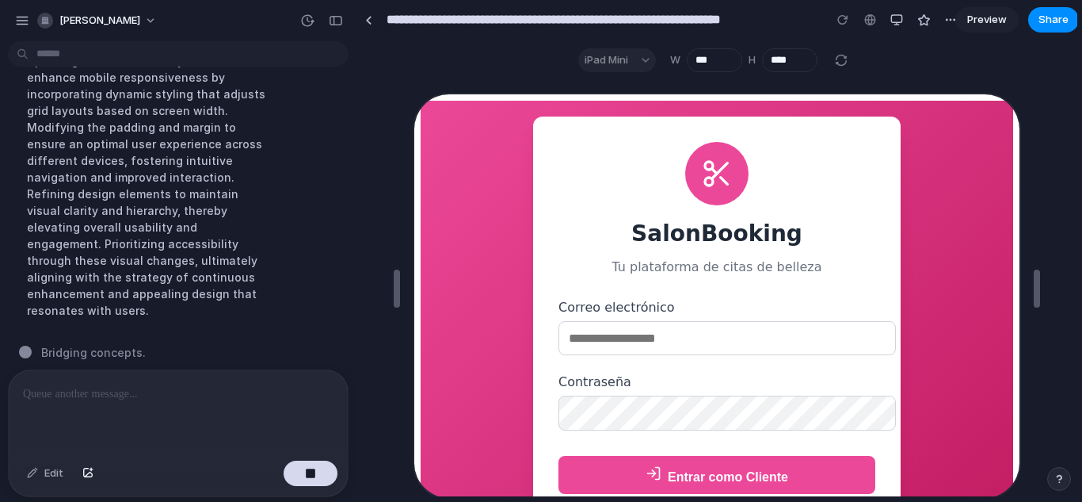
click at [639, 59] on div "iPad Mini" at bounding box center [617, 60] width 78 height 24
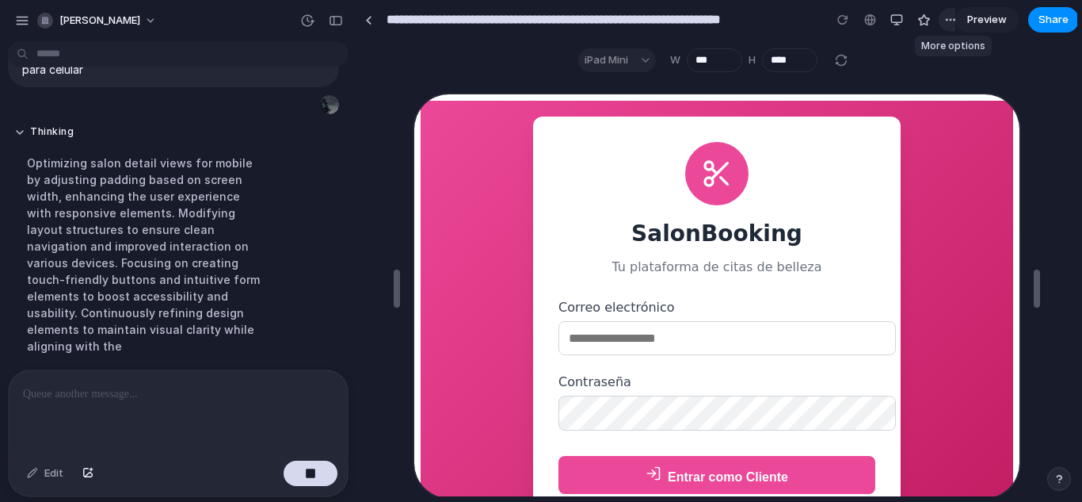
click at [947, 17] on div "button" at bounding box center [950, 19] width 13 height 13
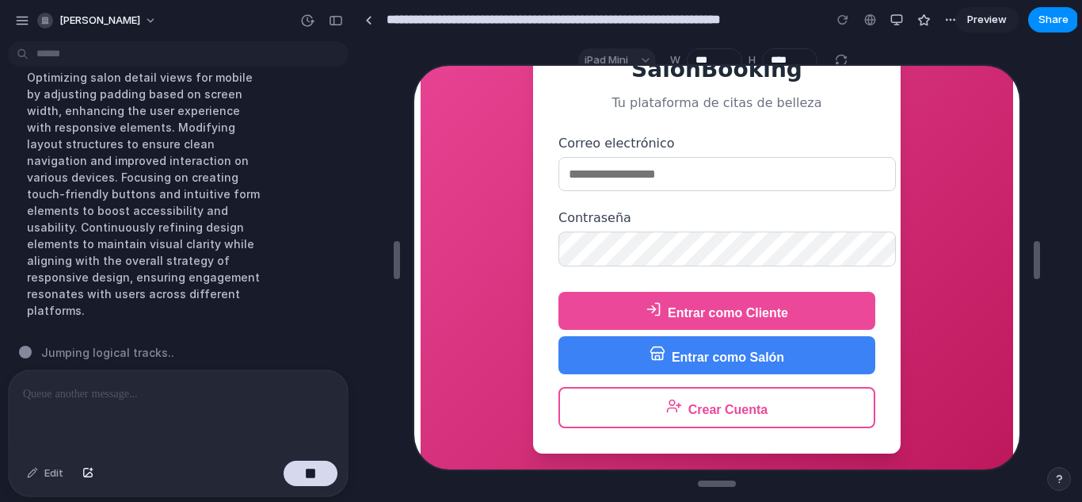
scroll to position [151, 0]
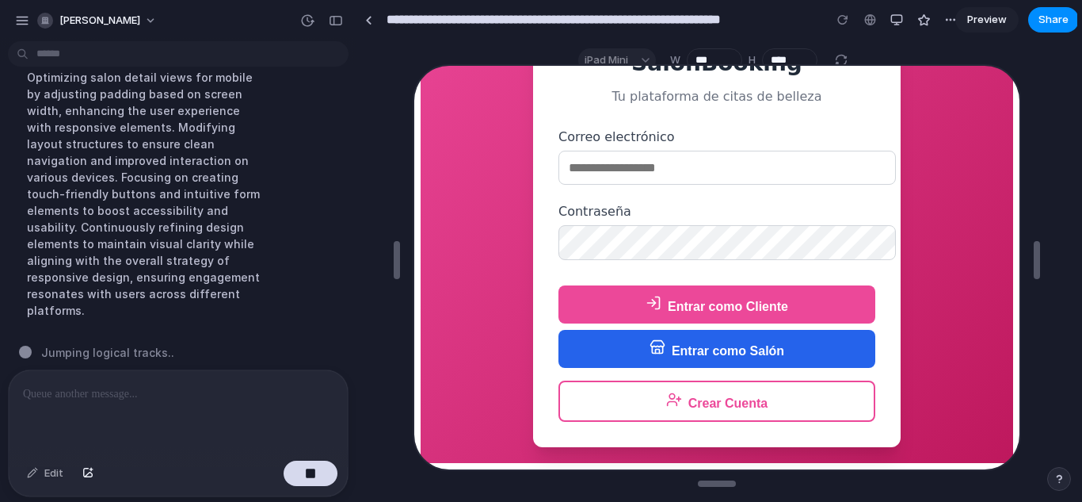
click at [756, 355] on button "Entrar como Salón" at bounding box center [715, 347] width 317 height 38
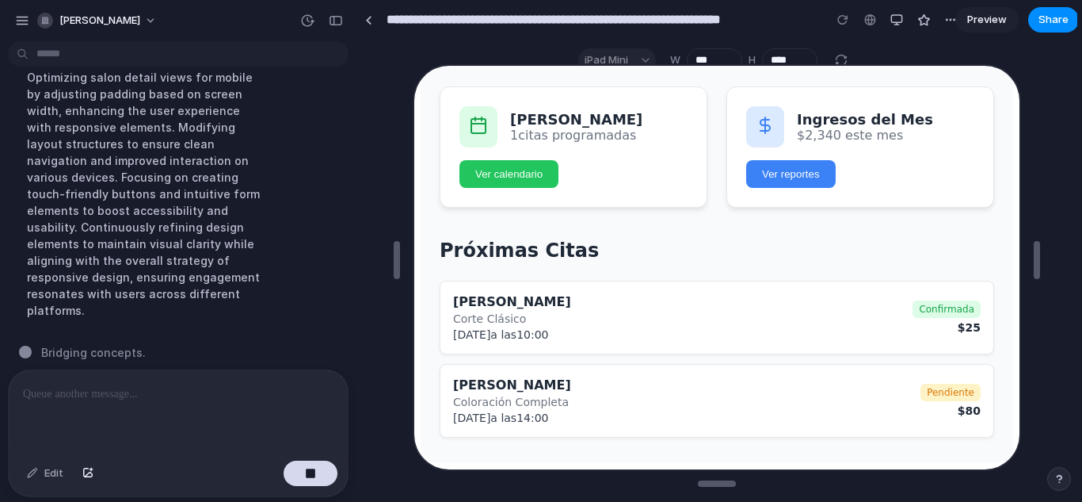
scroll to position [0, 0]
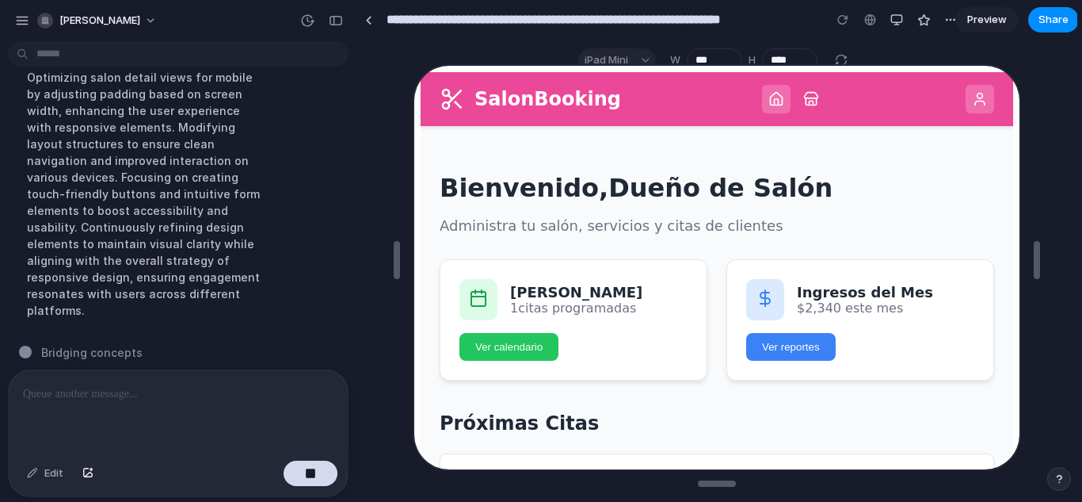
click at [971, 104] on icon at bounding box center [979, 98] width 16 height 16
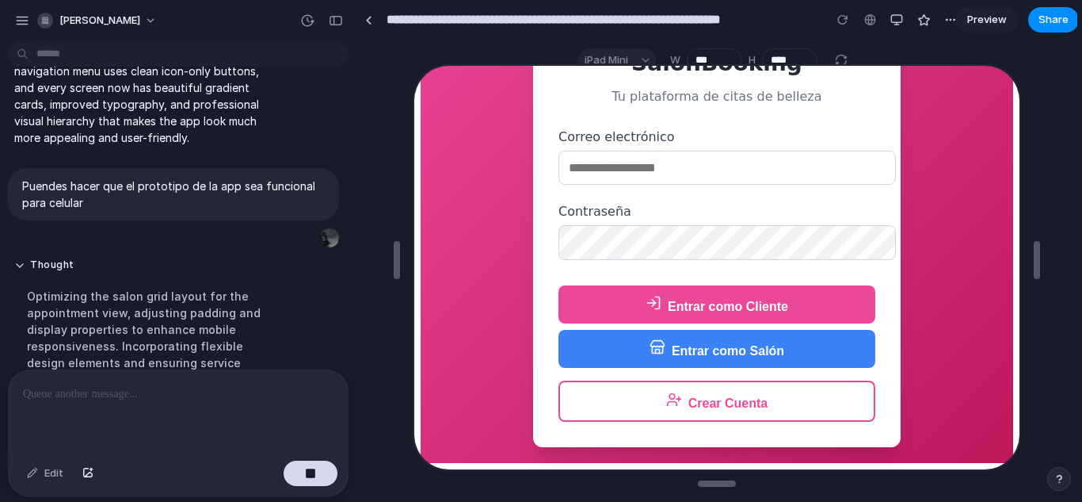
scroll to position [1817, 0]
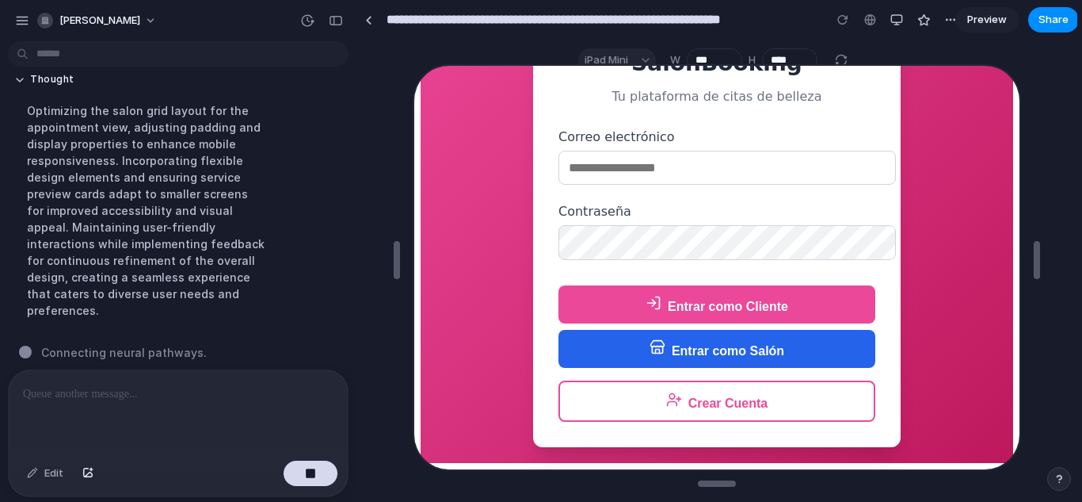
click at [734, 348] on button "Entrar como Salón" at bounding box center [715, 347] width 317 height 38
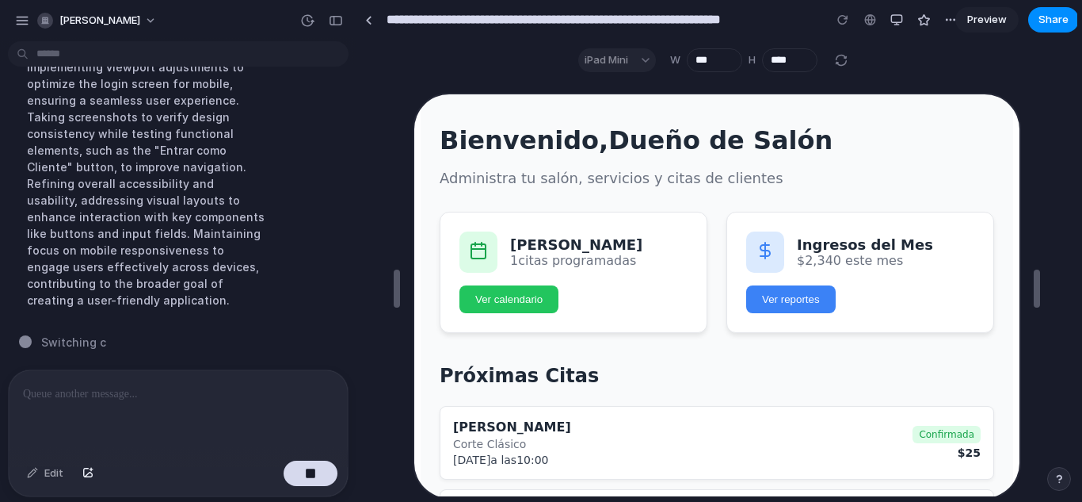
scroll to position [0, 0]
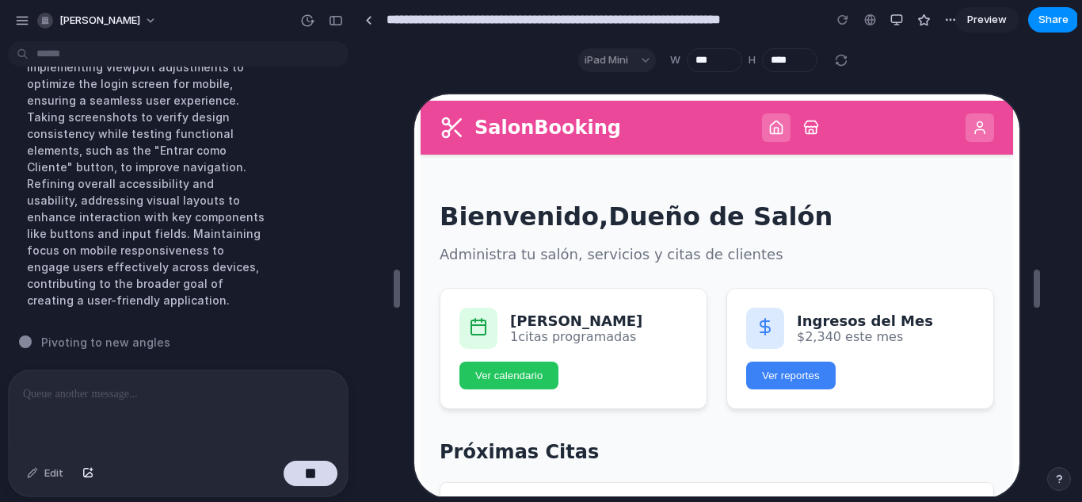
click at [971, 120] on icon at bounding box center [979, 126] width 16 height 16
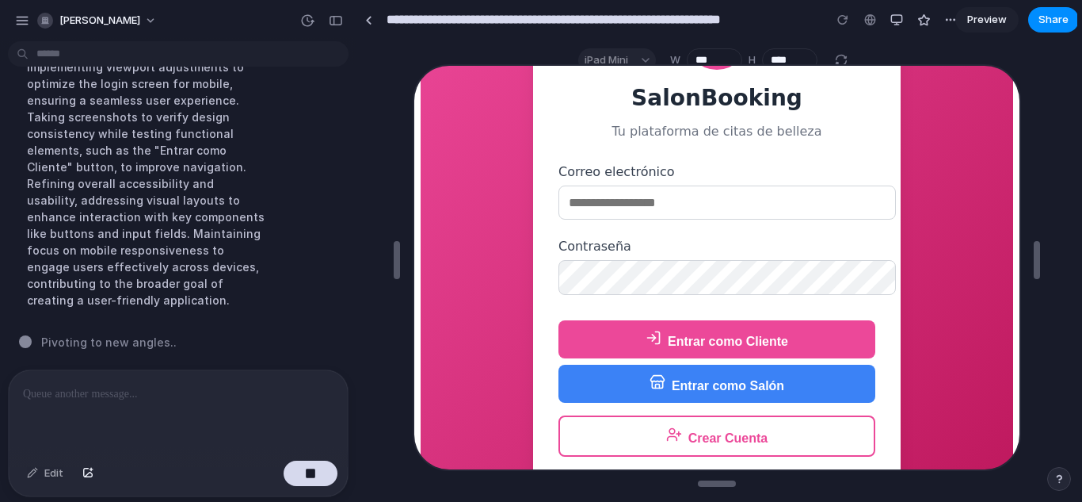
scroll to position [151, 0]
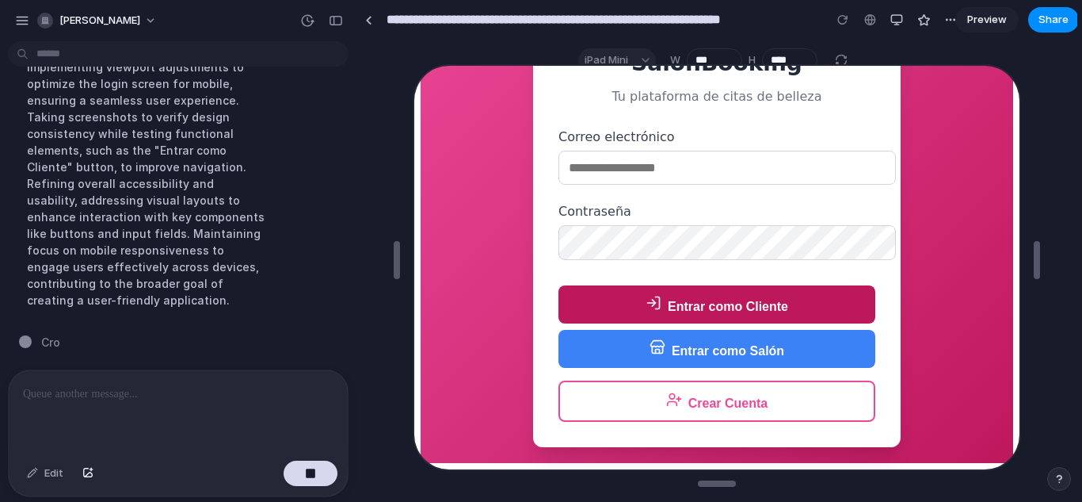
click at [769, 310] on button "Entrar como Cliente" at bounding box center [715, 303] width 317 height 38
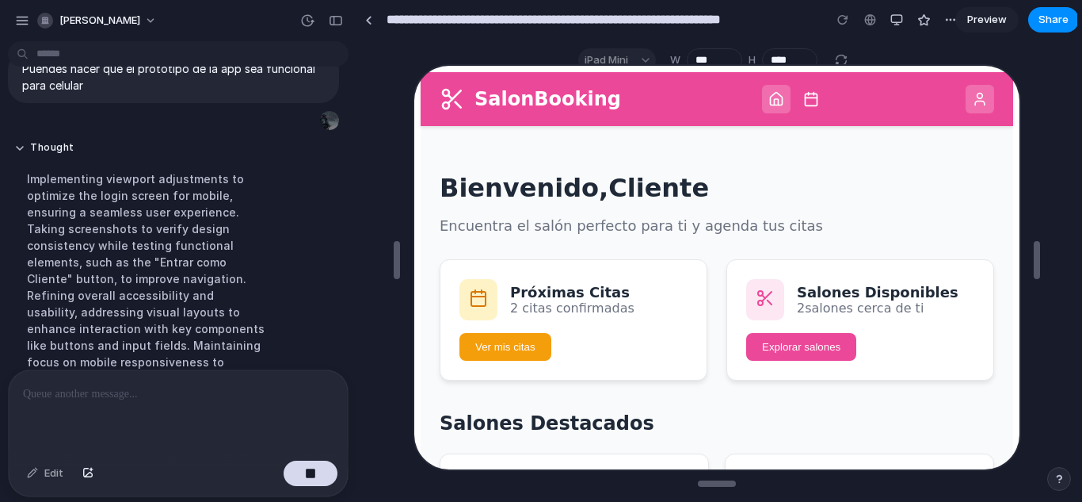
scroll to position [1867, 0]
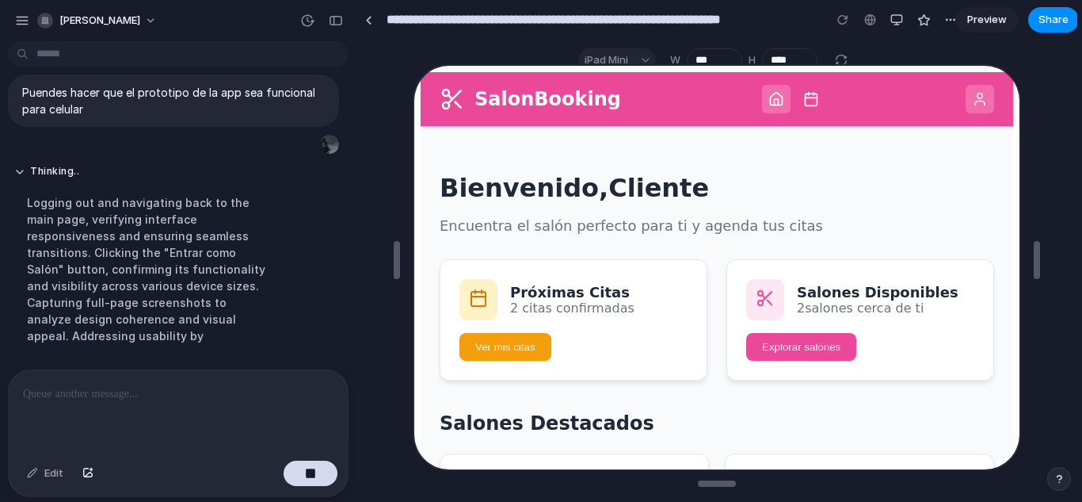
click at [770, 280] on div "Salones Disponibles 2 salones cerca de ti Explorar salones" at bounding box center [859, 318] width 268 height 121
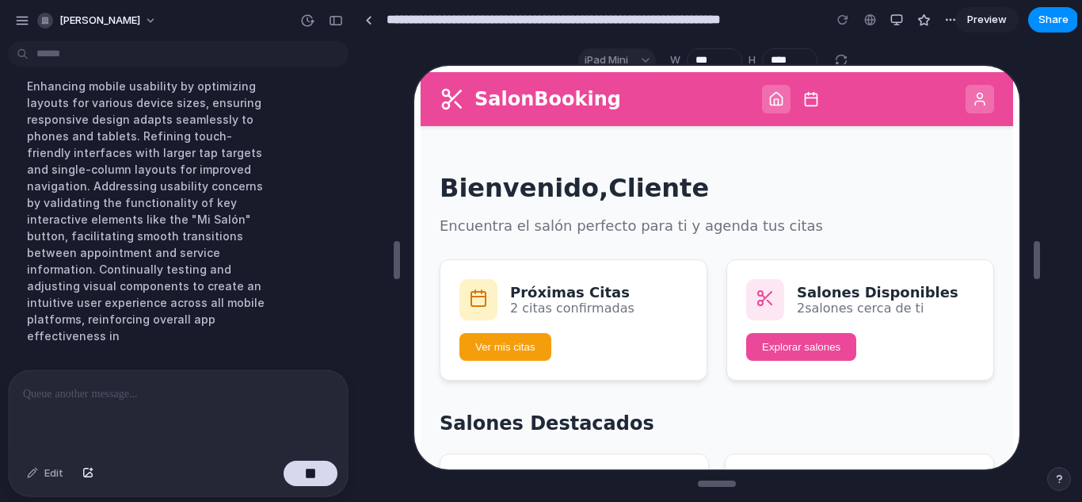
scroll to position [1883, 0]
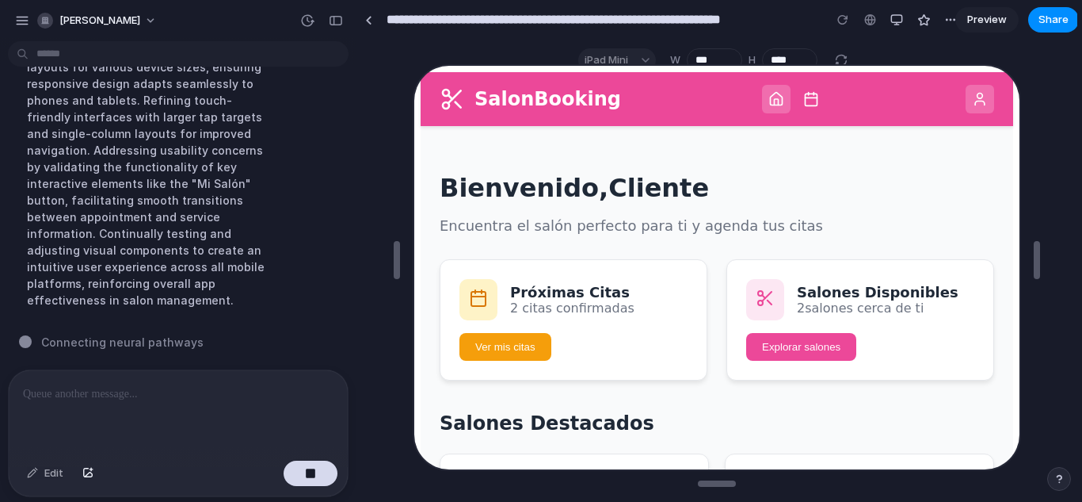
click at [803, 100] on button at bounding box center [809, 97] width 29 height 29
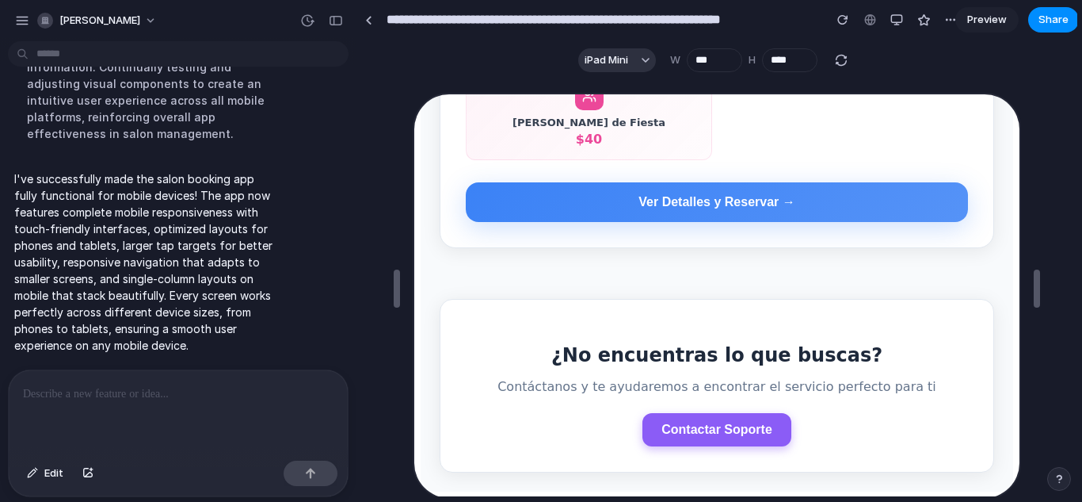
scroll to position [29, 0]
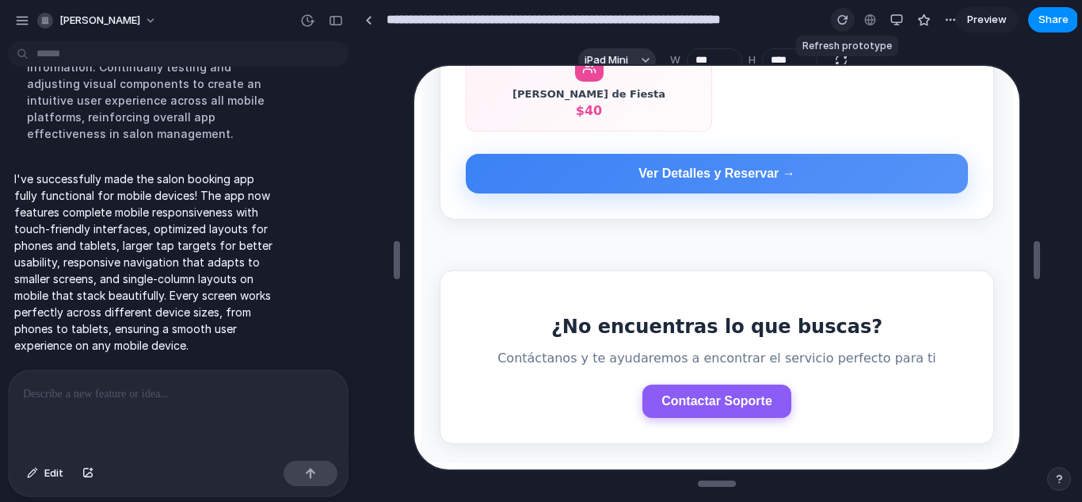
click at [839, 13] on button "button" at bounding box center [843, 20] width 24 height 24
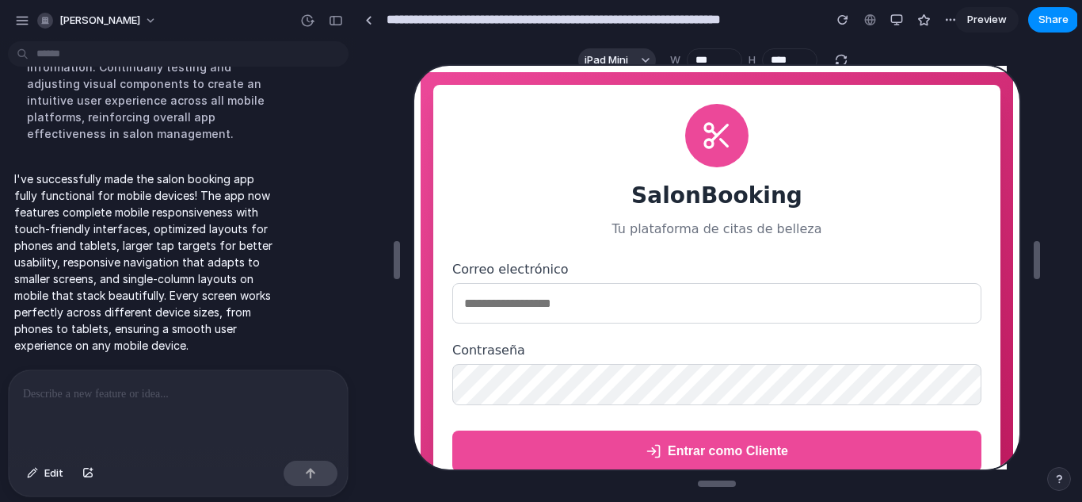
scroll to position [0, 0]
click at [635, 56] on div at bounding box center [717, 260] width 609 height 416
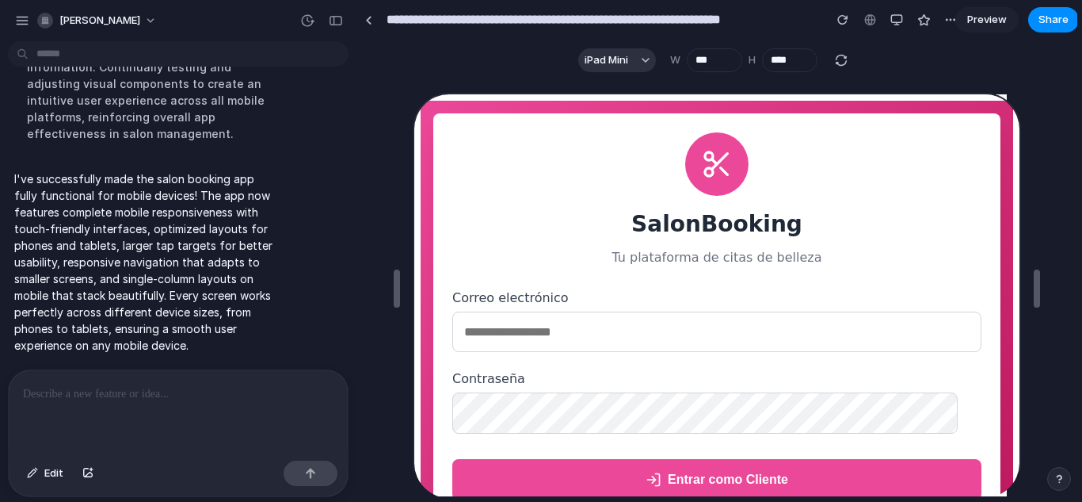
click at [635, 56] on button "iPad Mini" at bounding box center [617, 60] width 78 height 24
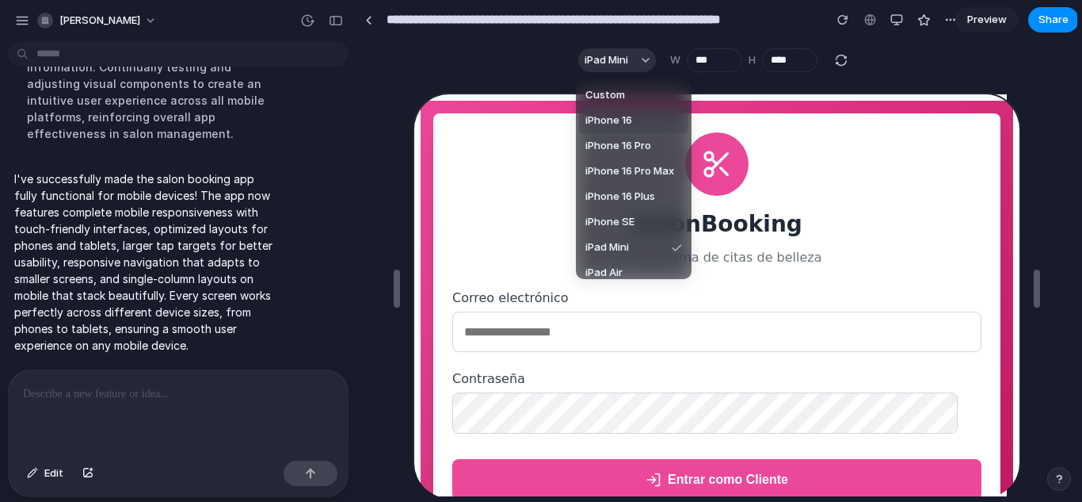
click at [639, 126] on li "iPhone 16" at bounding box center [633, 120] width 109 height 25
type input "***"
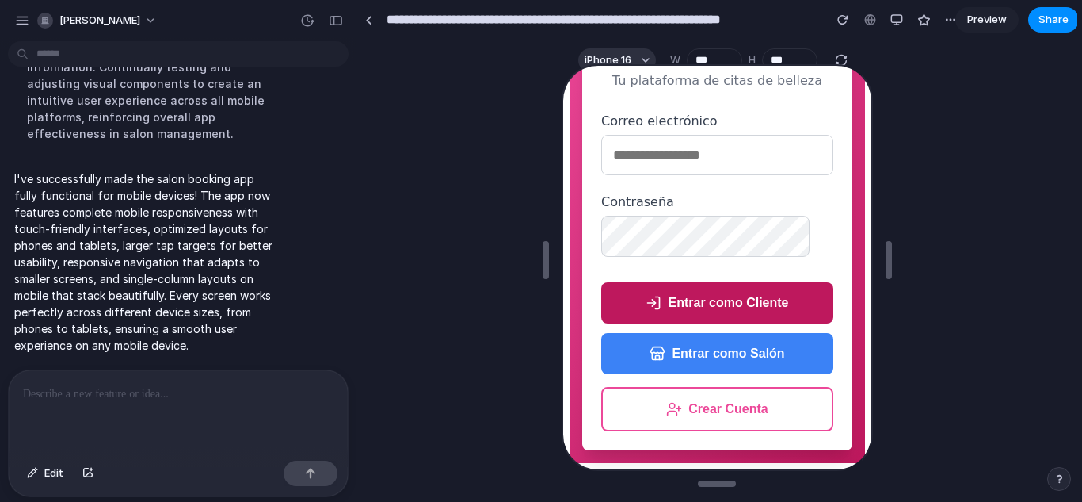
click at [717, 309] on button "Entrar como Cliente" at bounding box center [715, 300] width 232 height 41
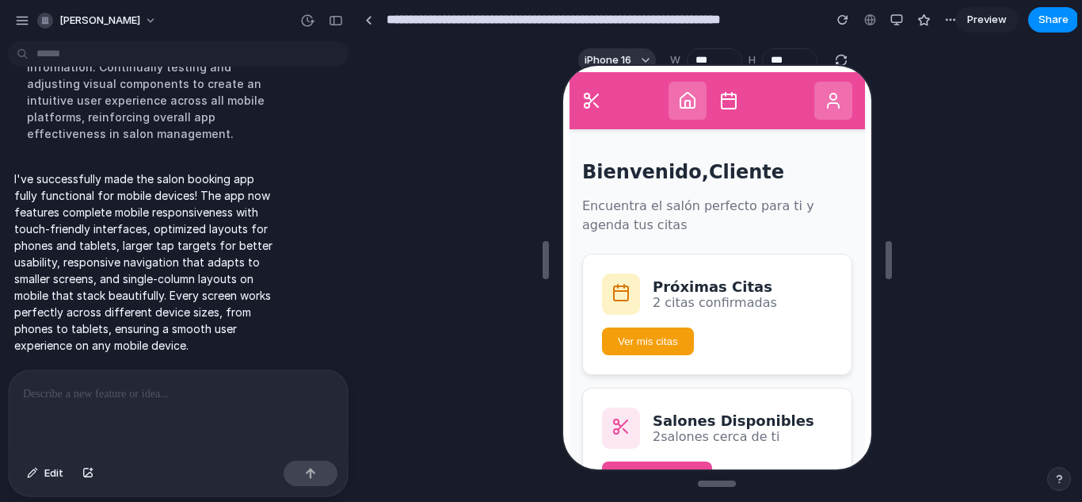
click at [717, 100] on icon at bounding box center [726, 99] width 19 height 19
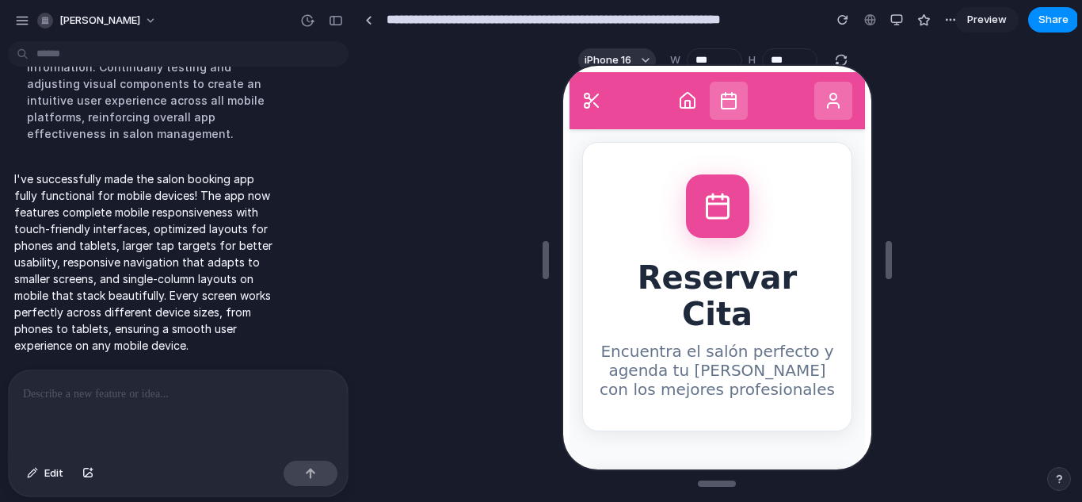
click at [587, 91] on icon at bounding box center [589, 99] width 19 height 19
drag, startPoint x: 589, startPoint y: 97, endPoint x: 662, endPoint y: 101, distance: 73.0
click at [662, 101] on nav "SalonBooking" at bounding box center [715, 99] width 296 height 57
click at [666, 101] on button at bounding box center [685, 99] width 38 height 38
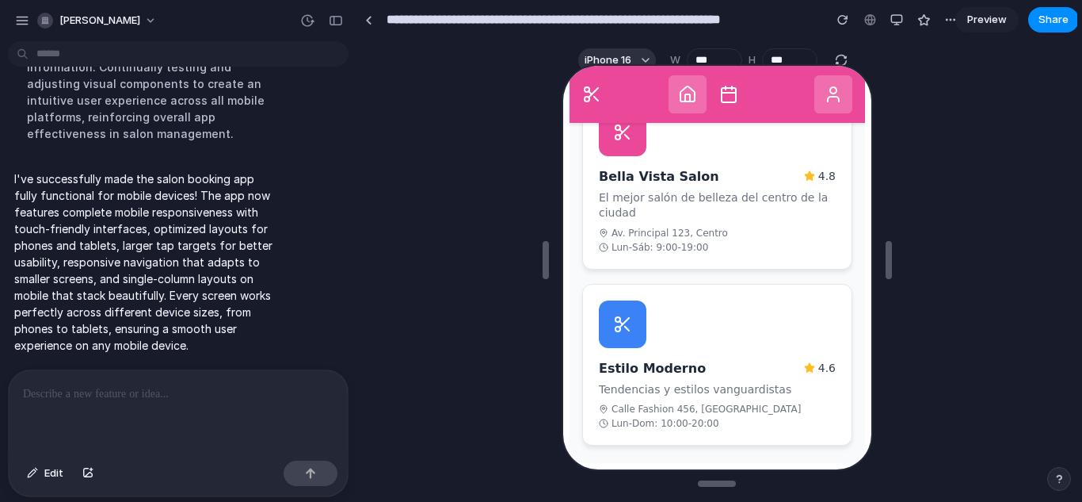
click at [707, 375] on div "Estilo Moderno 4.6 Tendencias y estilos vanguardistas [STREET_ADDRESS]-Dom: 10:…" at bounding box center [715, 363] width 270 height 162
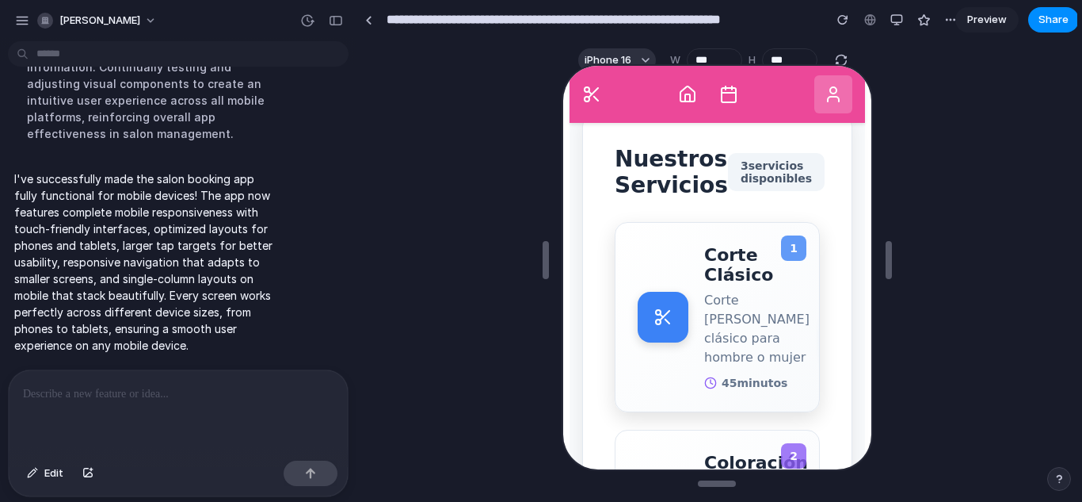
click at [687, 288] on div "Corte Clásico Corte [PERSON_NAME] clásico para hombre o mujer 45 minutos" at bounding box center [721, 315] width 172 height 144
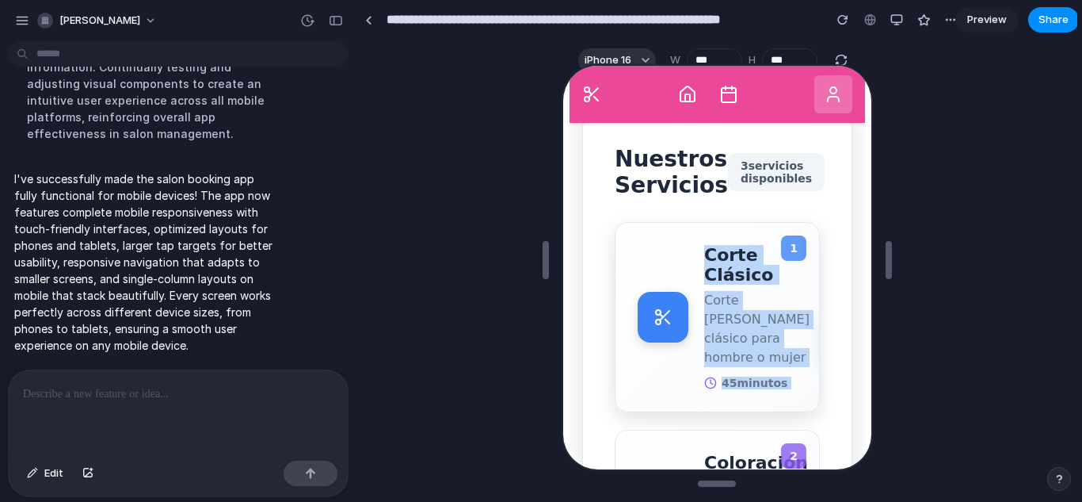
drag, startPoint x: 667, startPoint y: 327, endPoint x: 777, endPoint y: 361, distance: 115.1
click at [777, 361] on div "1 Corte Clásico Corte [PERSON_NAME] clásico para hombre o mujer 45 minutos $ 25…" at bounding box center [714, 315] width 205 height 190
click at [779, 267] on div "1 Corte Clásico Corte [PERSON_NAME] clásico para hombre o mujer 45 minutos $ 25…" at bounding box center [714, 315] width 205 height 190
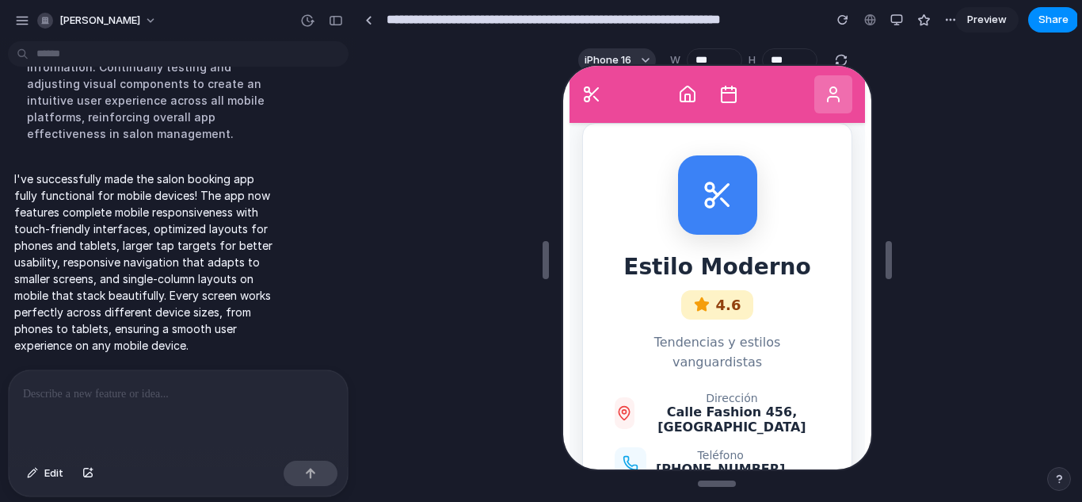
drag, startPoint x: 688, startPoint y: 70, endPoint x: 679, endPoint y: 100, distance: 31.3
click at [679, 100] on nav "SalonBooking" at bounding box center [715, 92] width 296 height 57
click at [679, 100] on icon at bounding box center [685, 92] width 14 height 15
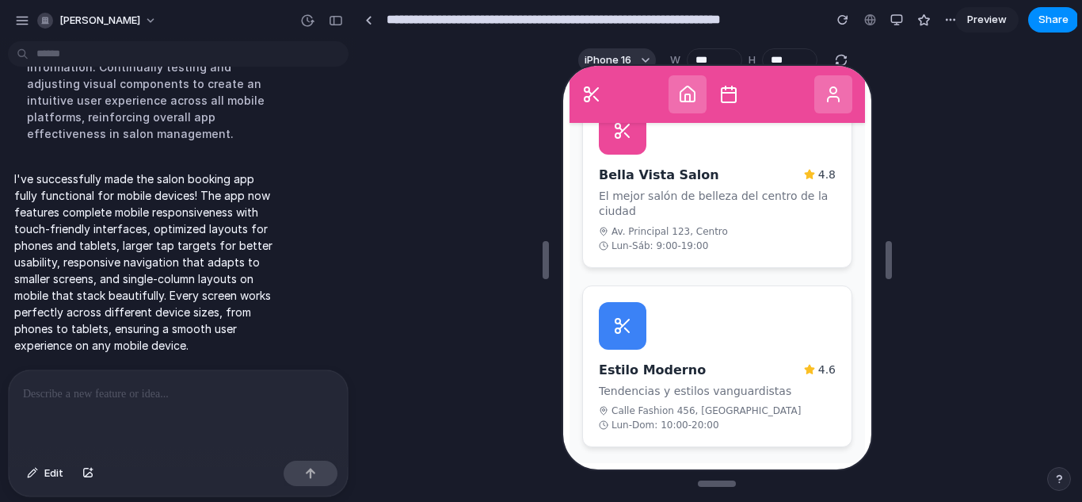
click at [656, 139] on div "Bella Vista Salon 4.8 El mejor salón de belleza del centro de la [GEOGRAPHIC_DA…" at bounding box center [715, 177] width 270 height 177
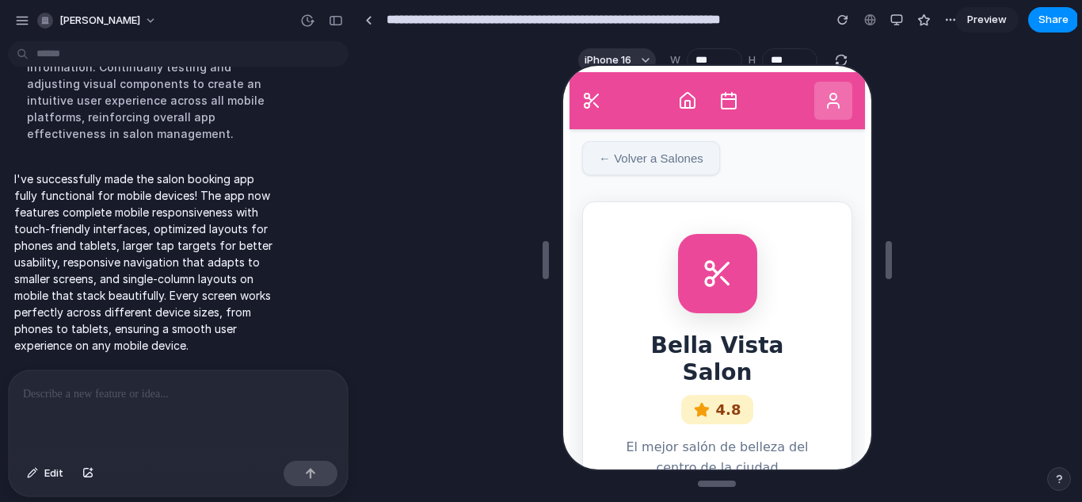
click at [661, 151] on button "← Volver a Salones" at bounding box center [649, 156] width 138 height 34
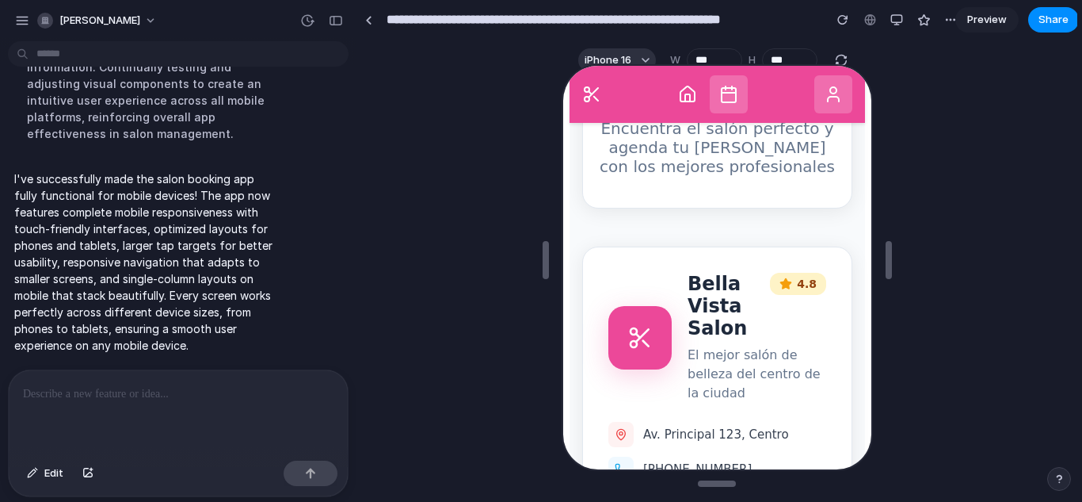
scroll to position [251, 0]
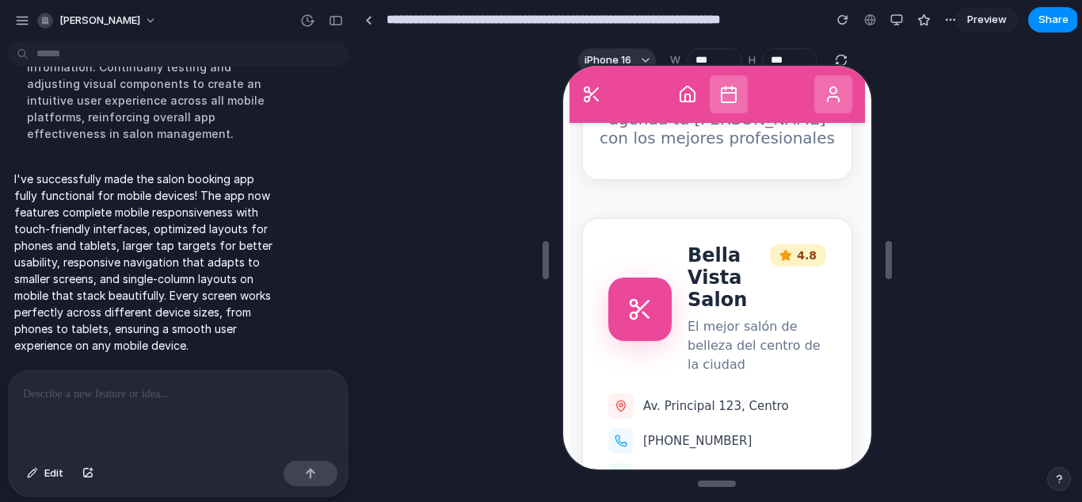
click at [667, 111] on button at bounding box center [685, 93] width 38 height 38
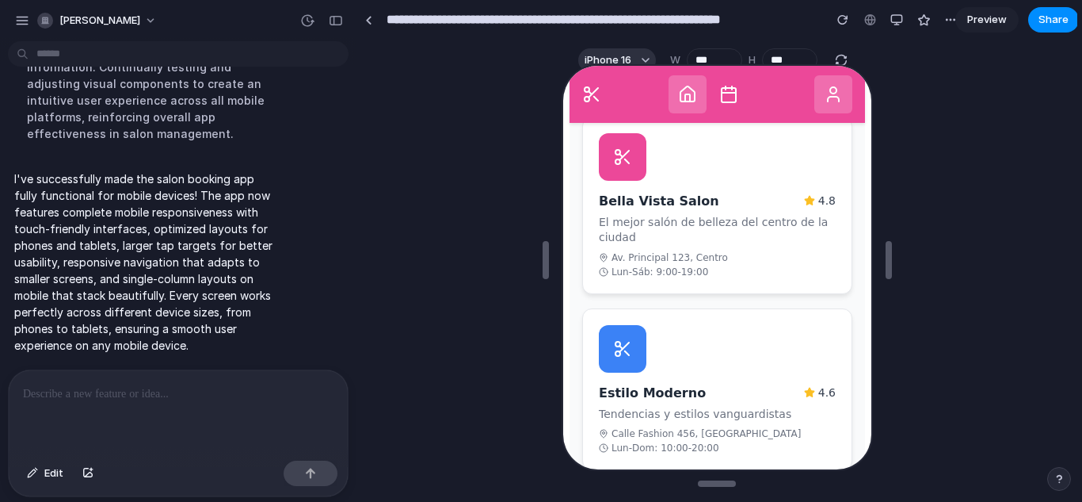
scroll to position [458, 0]
click at [238, 398] on div at bounding box center [178, 412] width 339 height 84
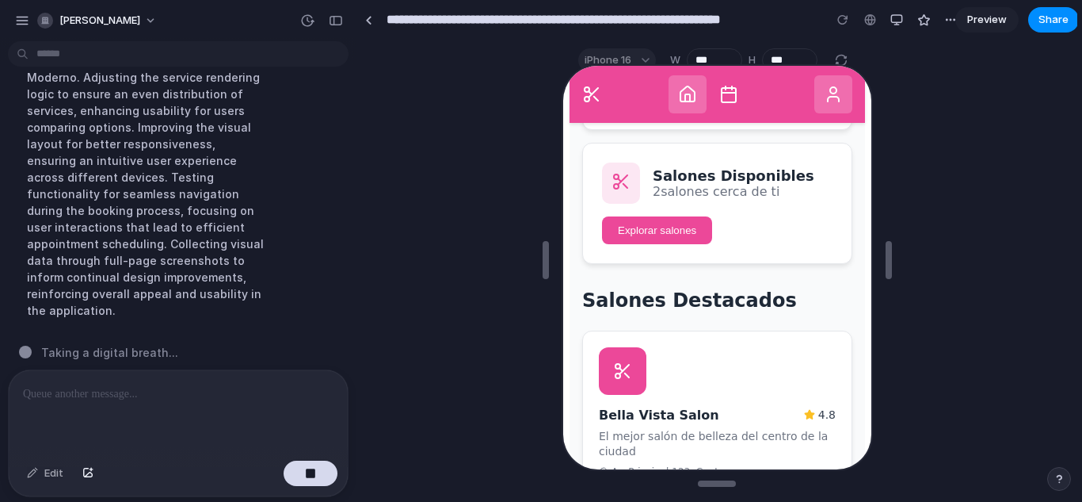
scroll to position [496, 0]
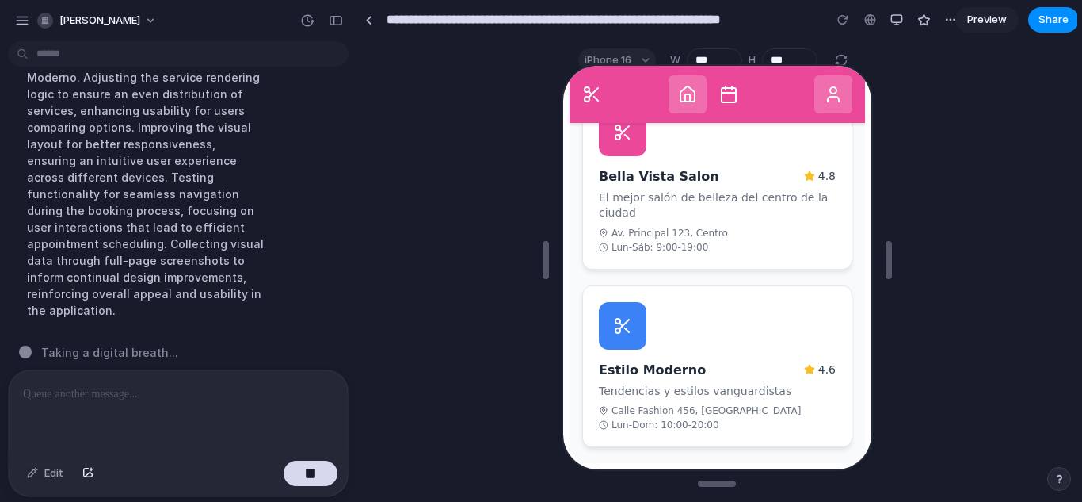
click at [815, 109] on button at bounding box center [831, 93] width 38 height 38
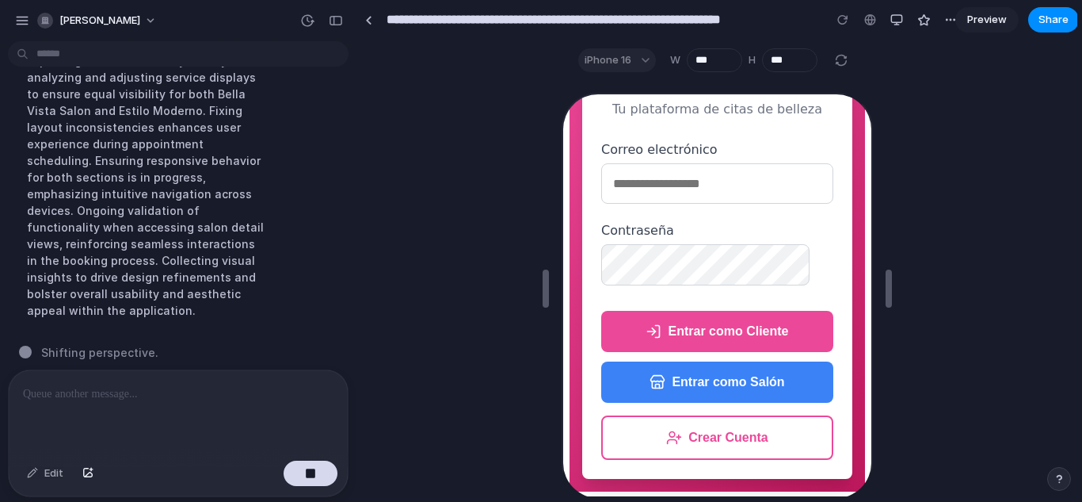
scroll to position [81, 0]
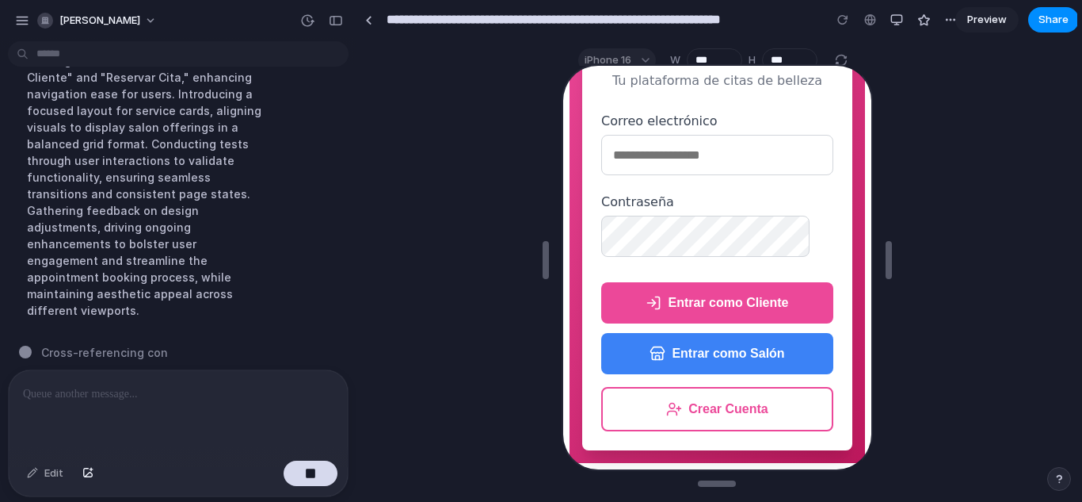
click at [712, 151] on input "email" at bounding box center [715, 153] width 232 height 40
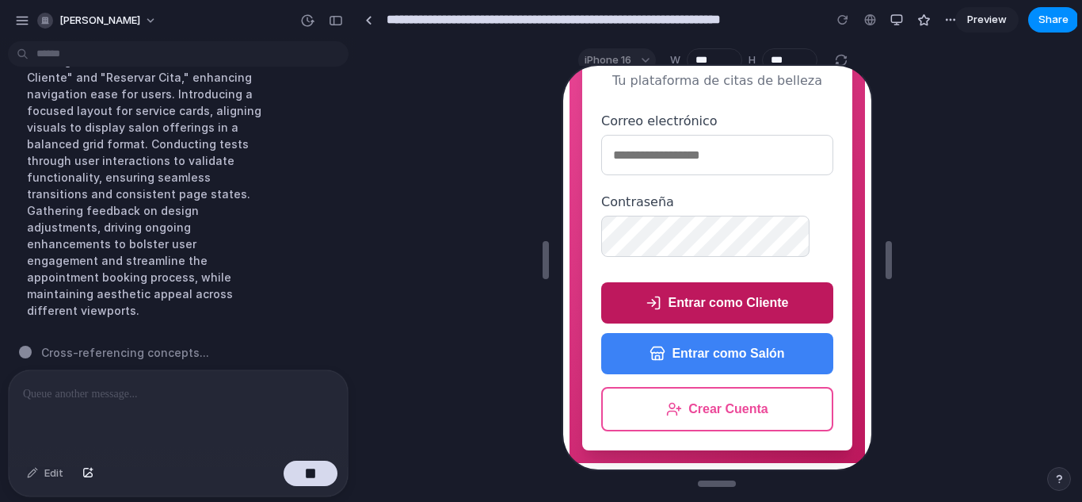
click at [708, 289] on button "Entrar como Cliente" at bounding box center [715, 300] width 232 height 41
